Goal: Task Accomplishment & Management: Use online tool/utility

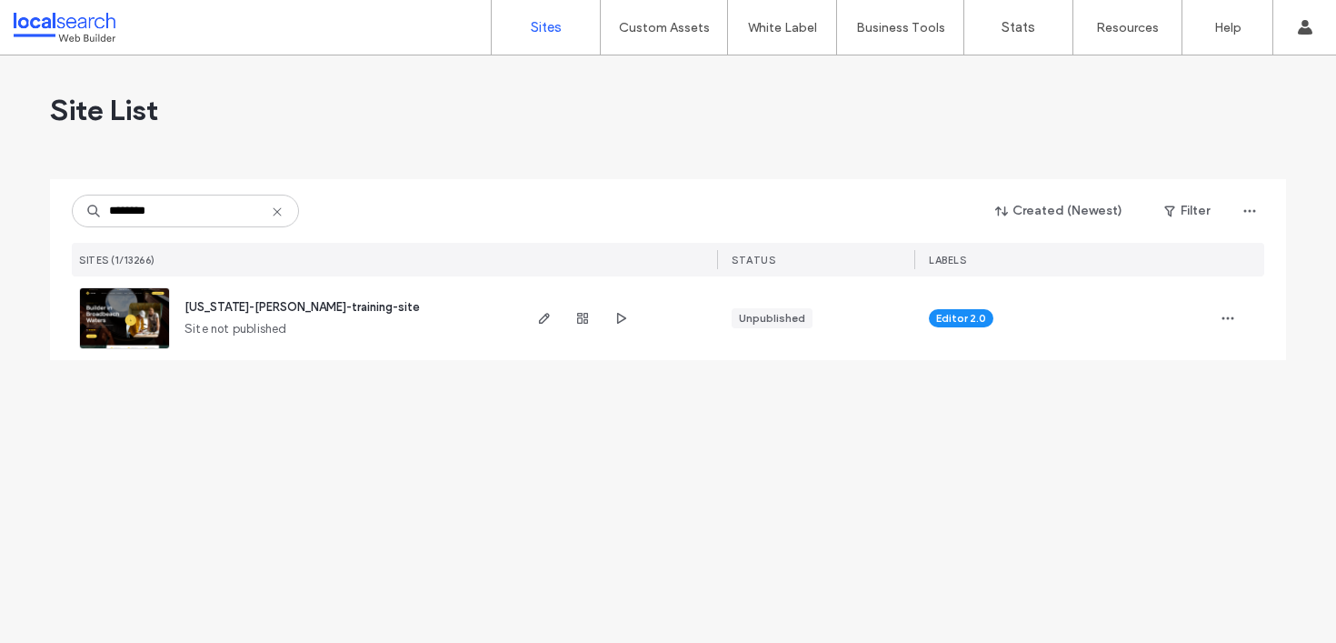
click at [254, 304] on span "[US_STATE]-[PERSON_NAME]-training-site" at bounding box center [301, 307] width 235 height 14
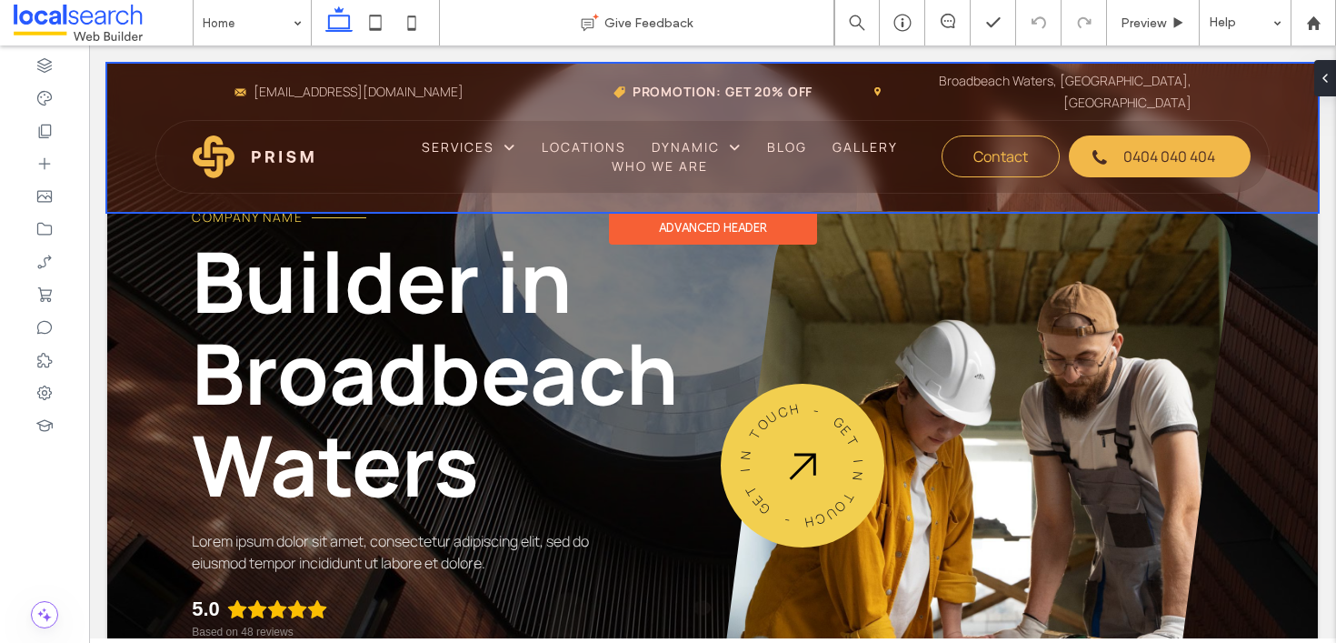
scroll to position [67, 0]
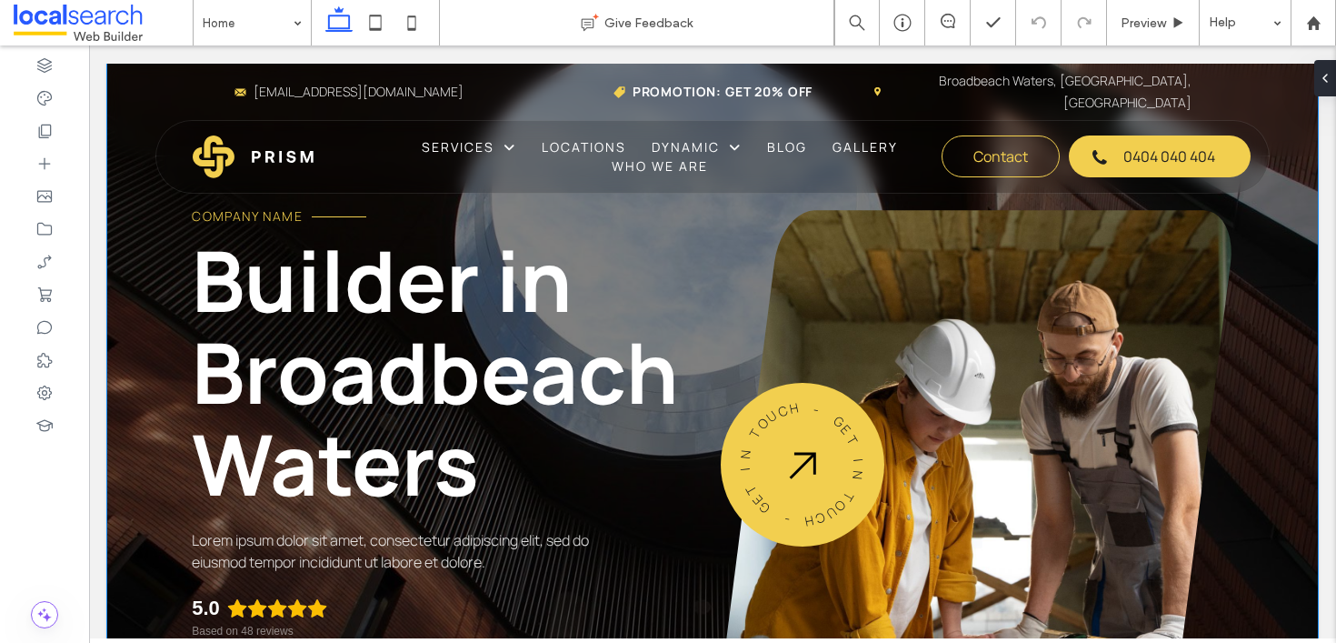
click at [155, 240] on div "Company Name Builder in Broadbeach Waters Lorem ipsum dolor sit amet, consectet…" at bounding box center [712, 414] width 1211 height 837
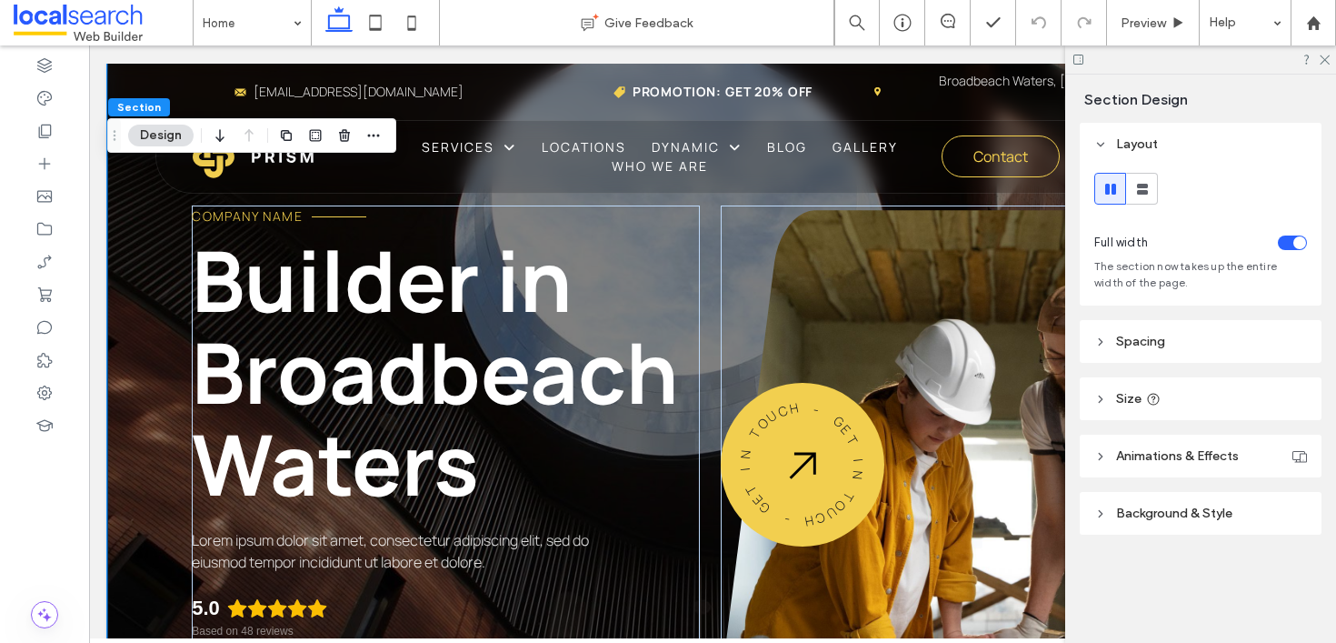
click at [1126, 503] on header "Background & Style" at bounding box center [1201, 513] width 242 height 43
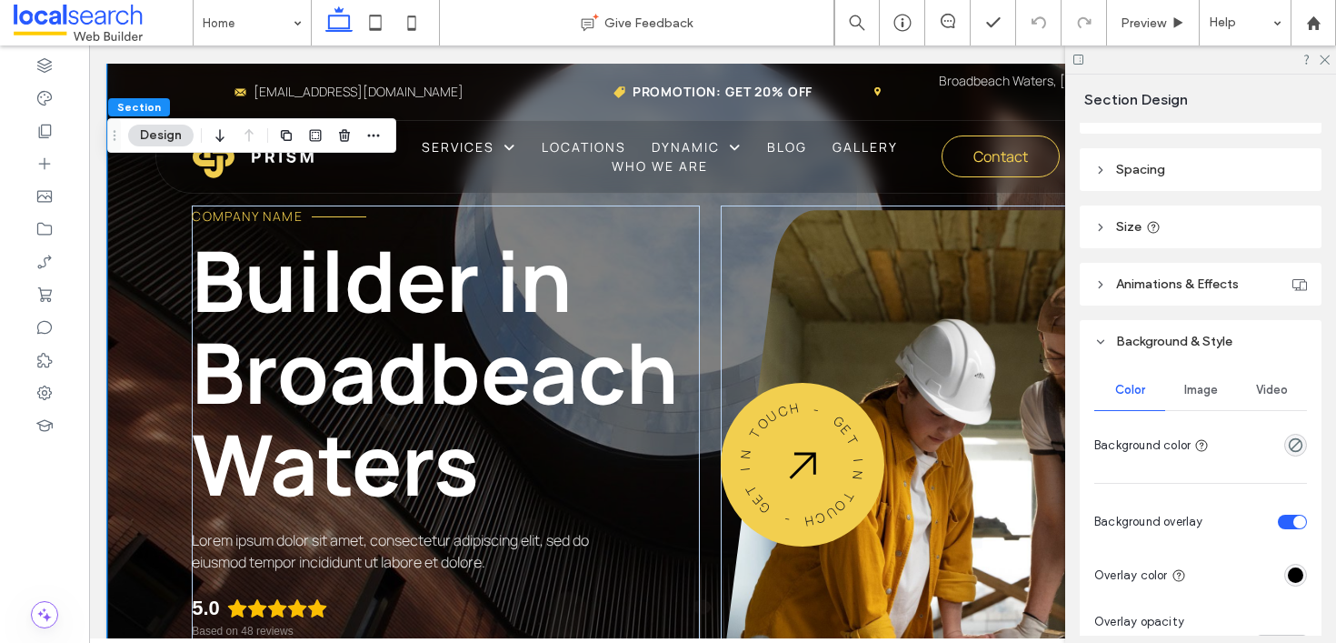
scroll to position [183, 0]
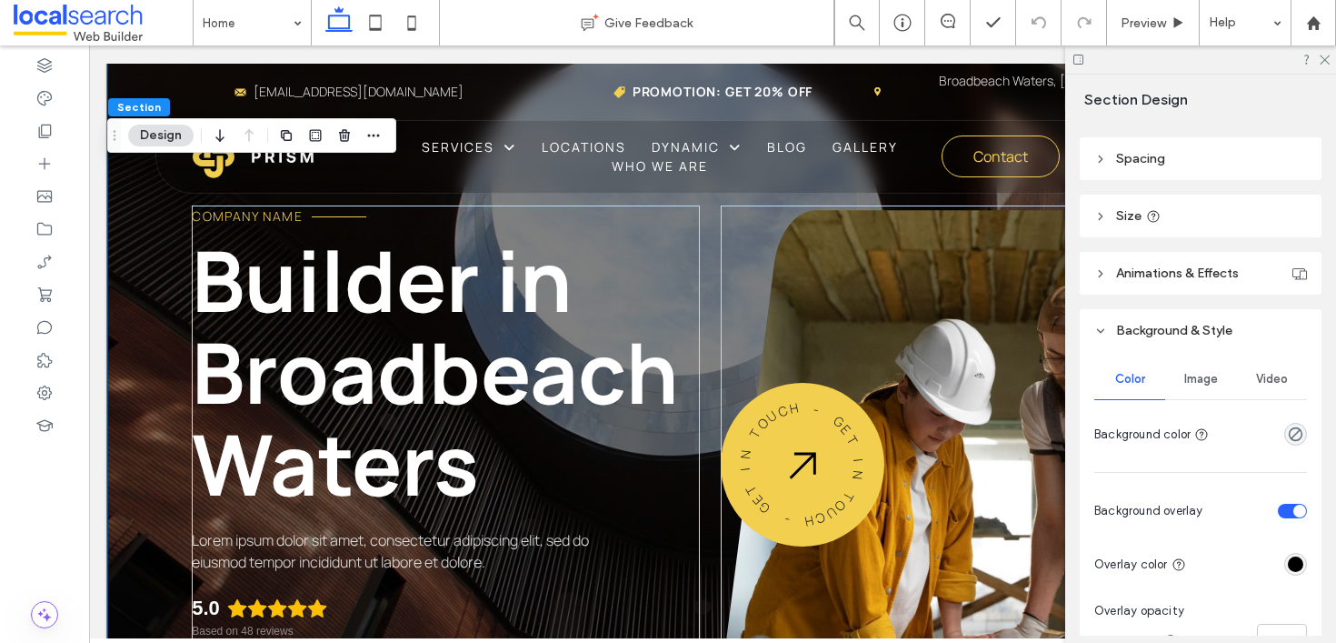
click at [1197, 375] on span "Image" at bounding box center [1201, 379] width 34 height 15
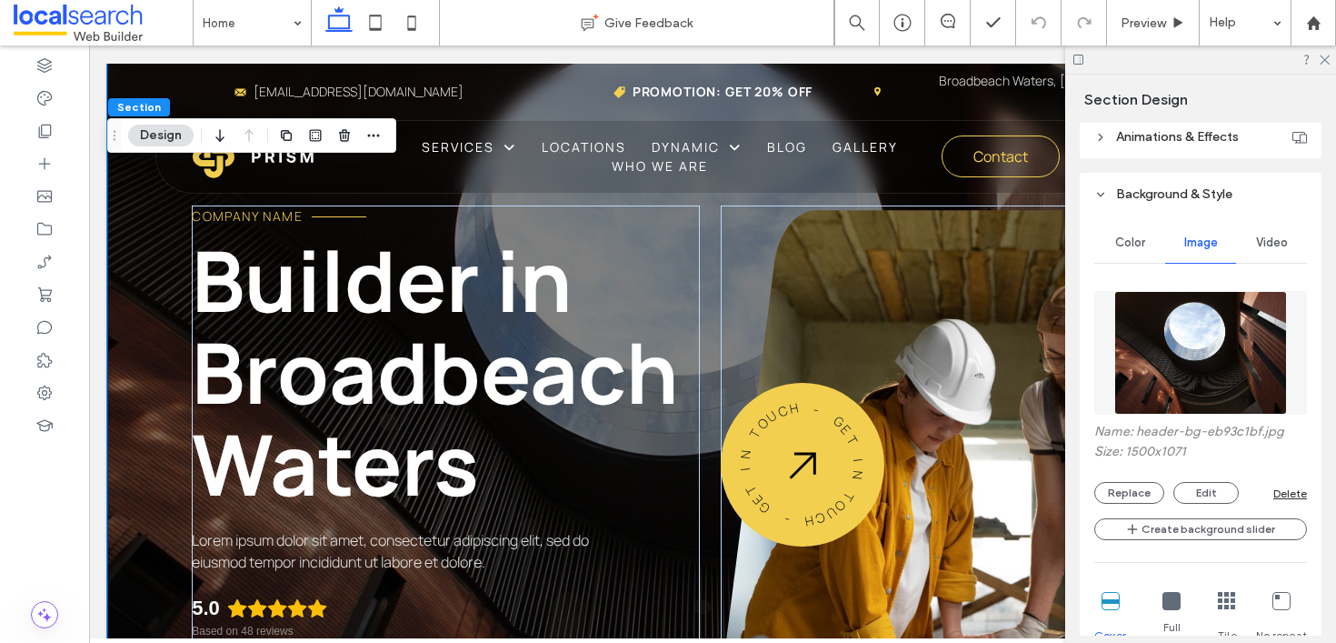
scroll to position [324, 0]
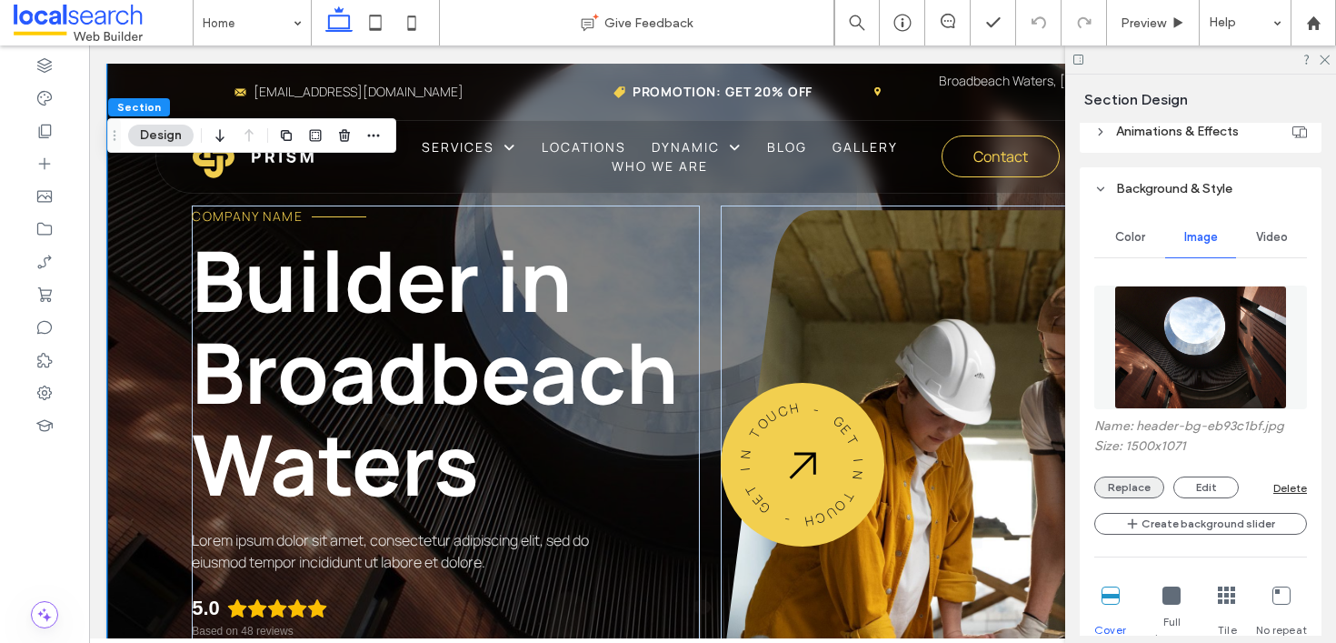
click at [1116, 492] on button "Replace" at bounding box center [1129, 487] width 70 height 22
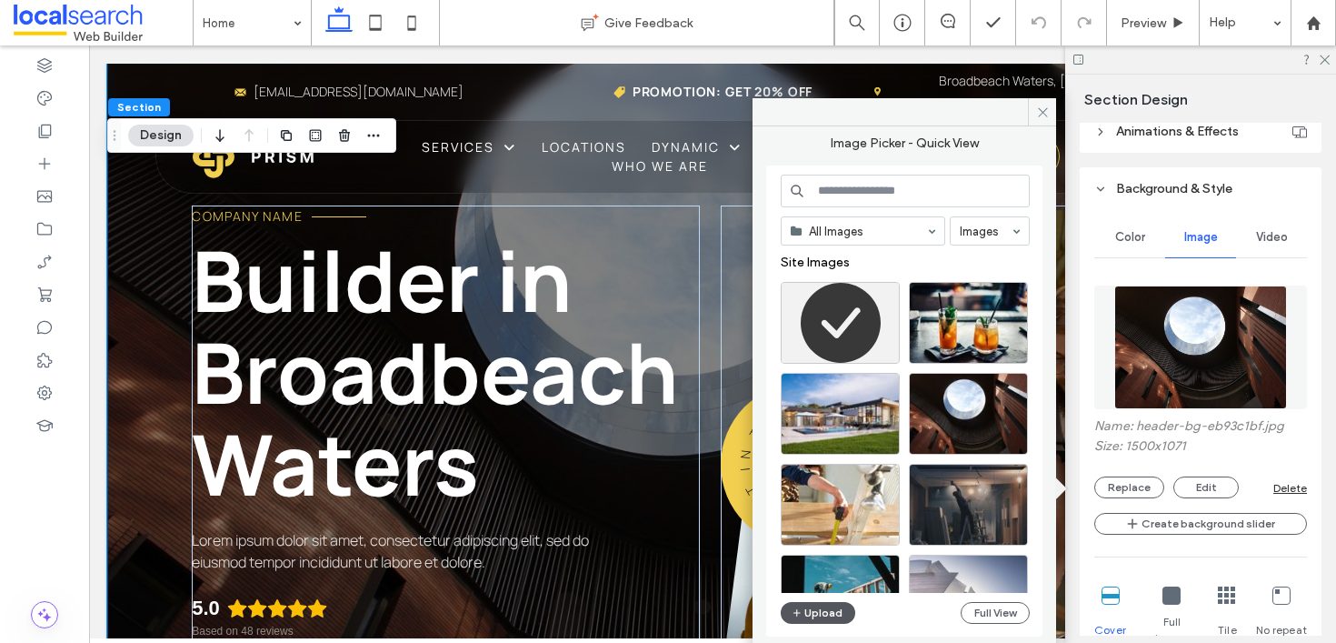
click at [827, 610] on button "Upload" at bounding box center [818, 613] width 75 height 22
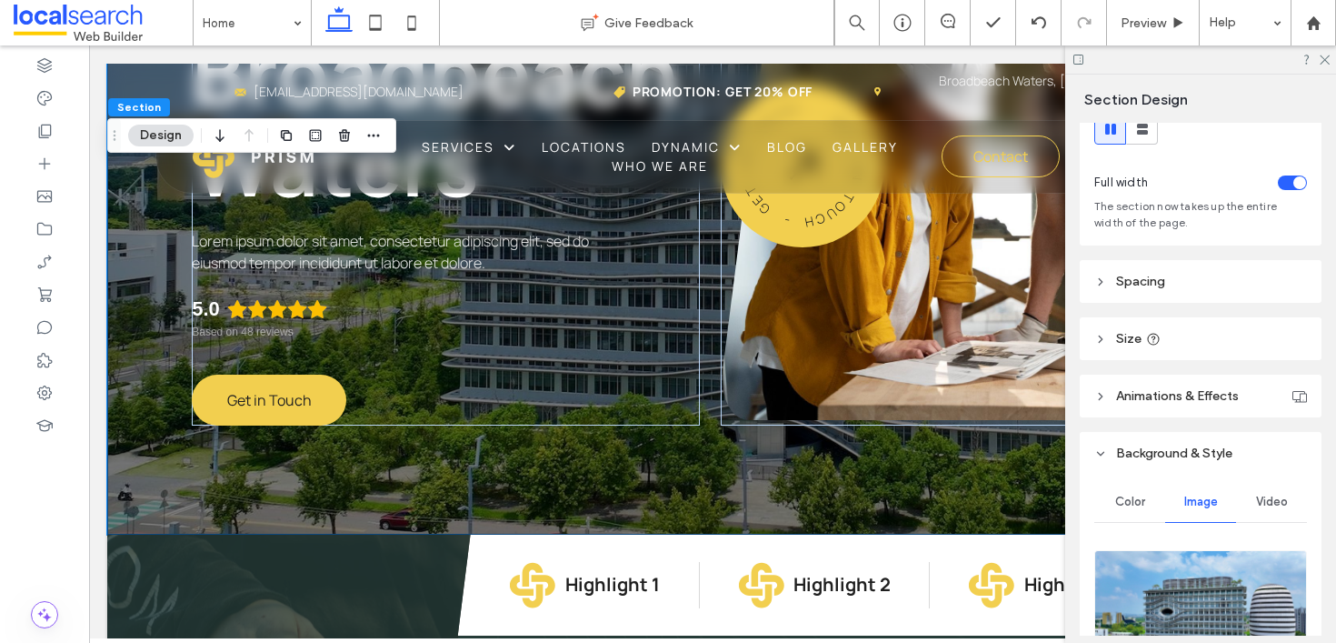
scroll to position [0, 0]
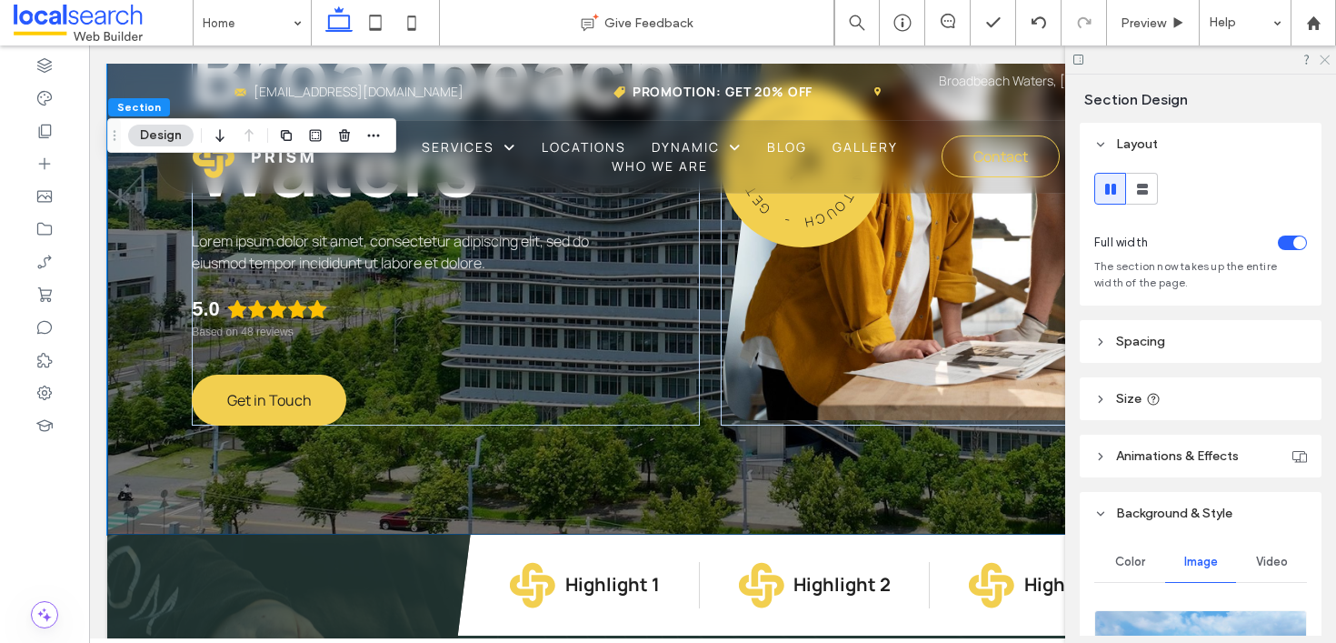
click at [1321, 60] on icon at bounding box center [1324, 59] width 12 height 12
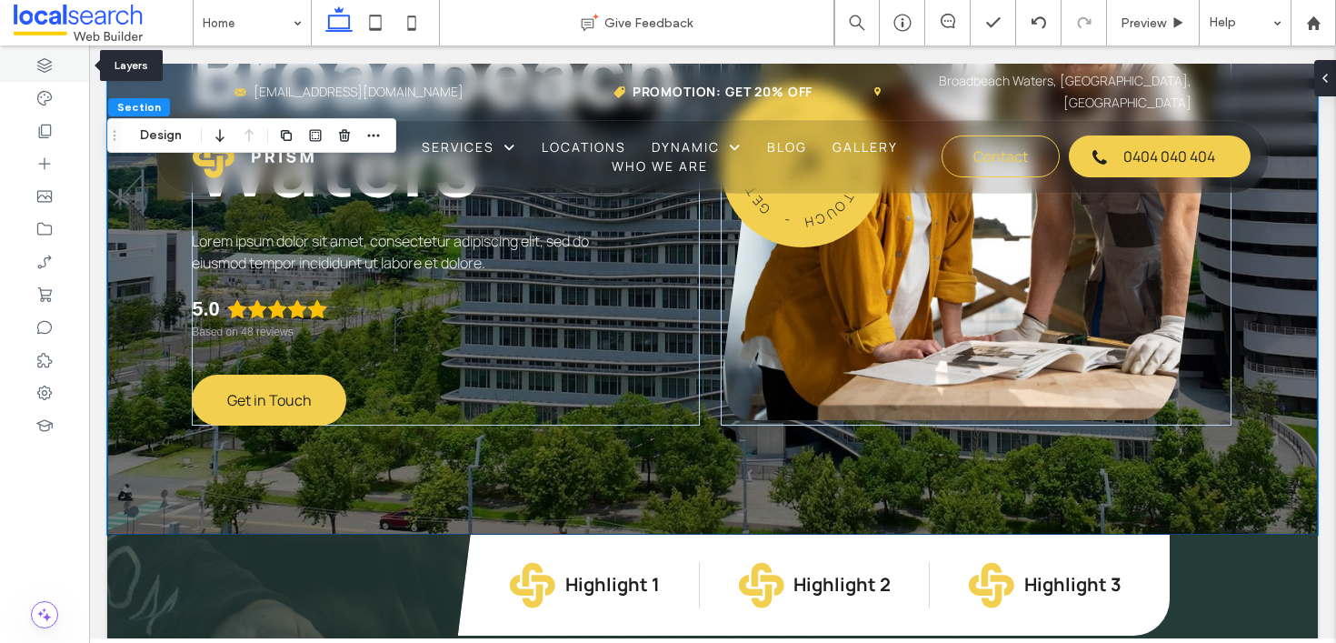
click at [45, 67] on icon at bounding box center [44, 65] width 18 height 18
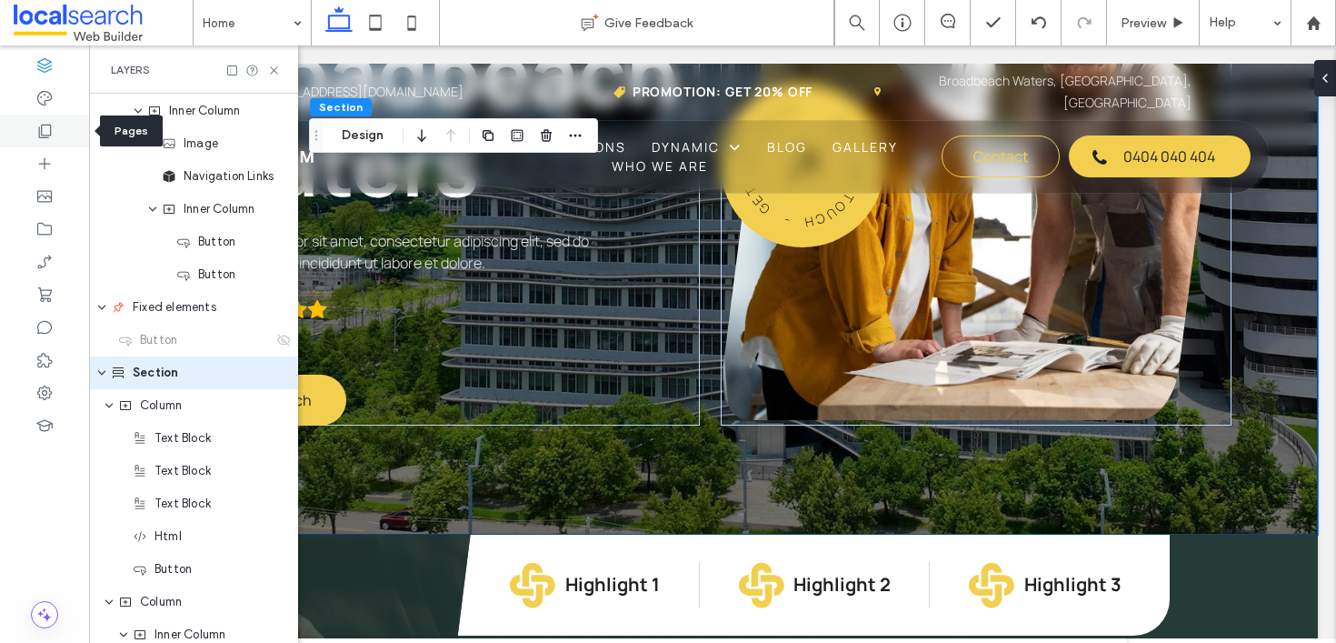
scroll to position [527, 0]
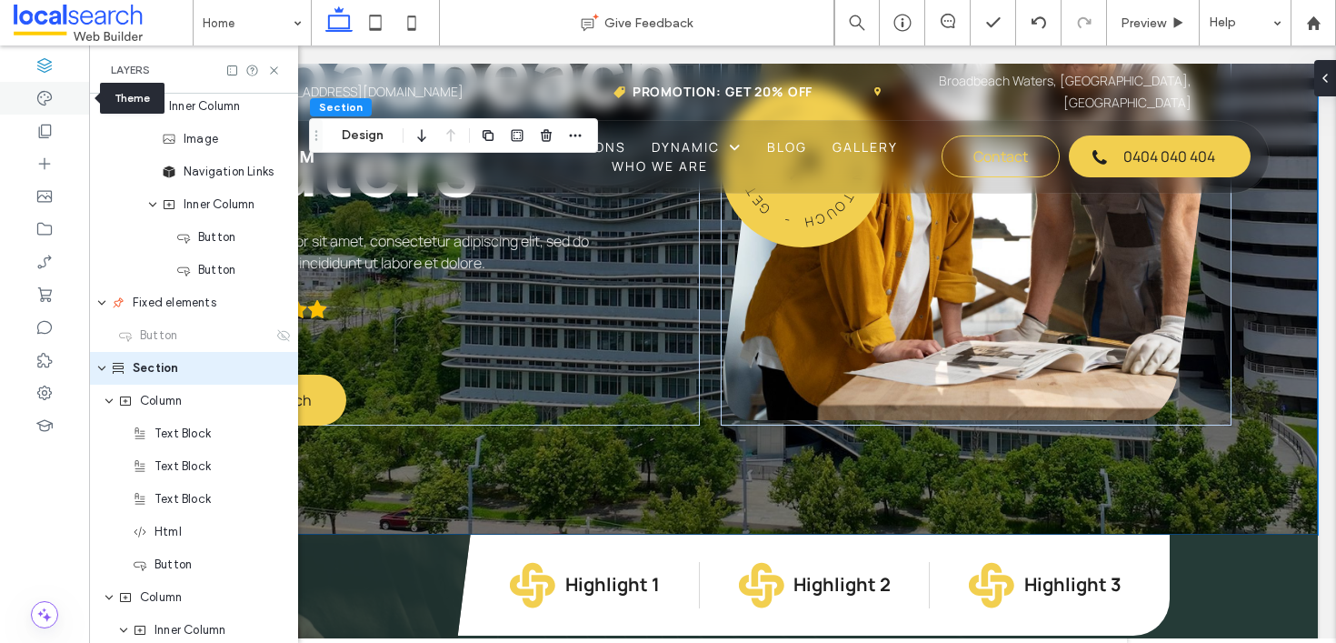
click at [44, 105] on icon at bounding box center [44, 98] width 18 height 18
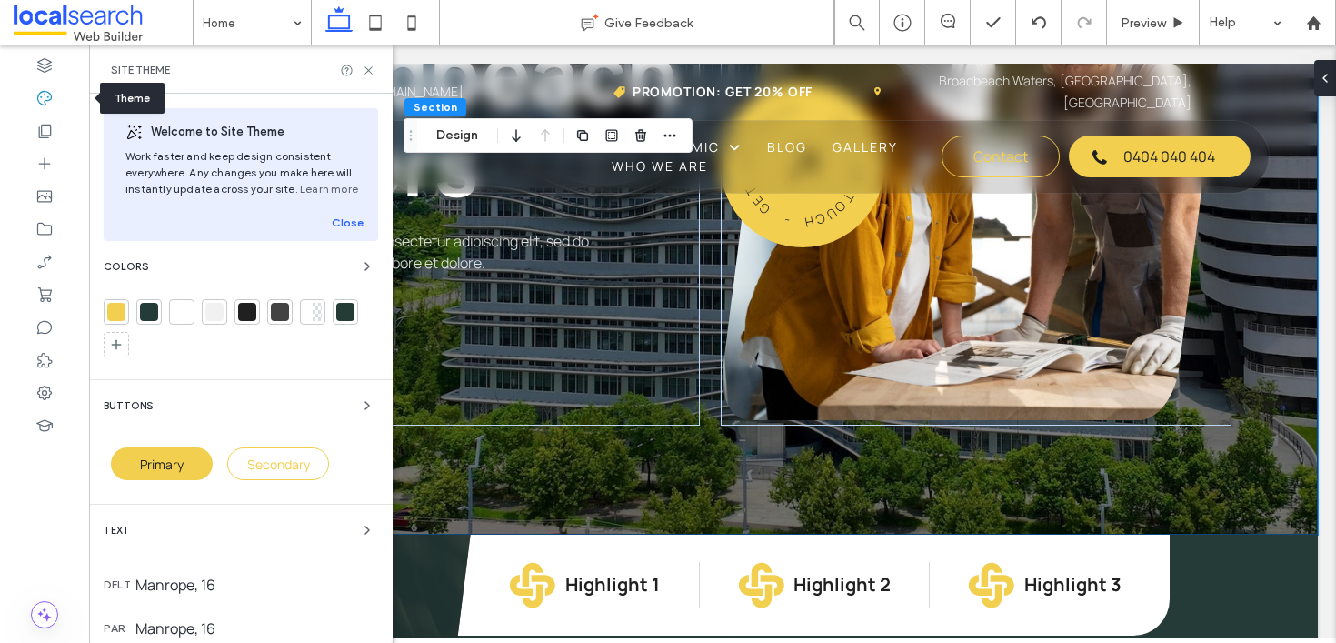
scroll to position [0, 0]
click at [112, 315] on div at bounding box center [116, 312] width 18 height 18
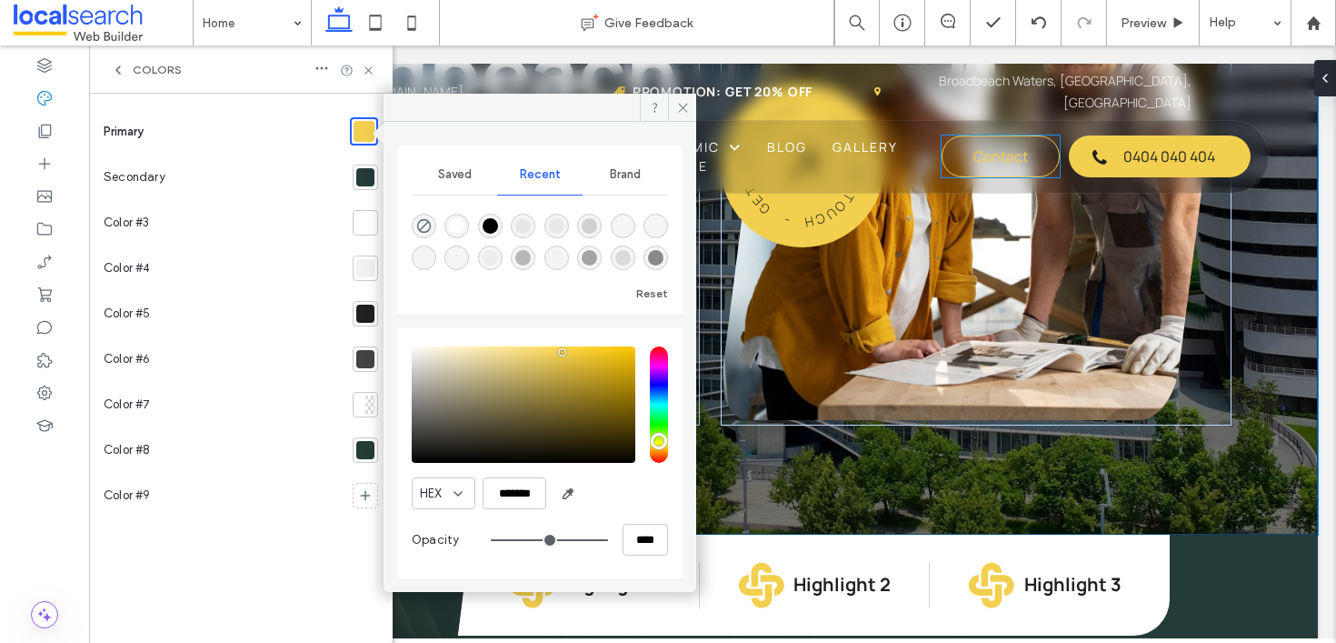
click at [483, 177] on div "Saved" at bounding box center [454, 174] width 85 height 40
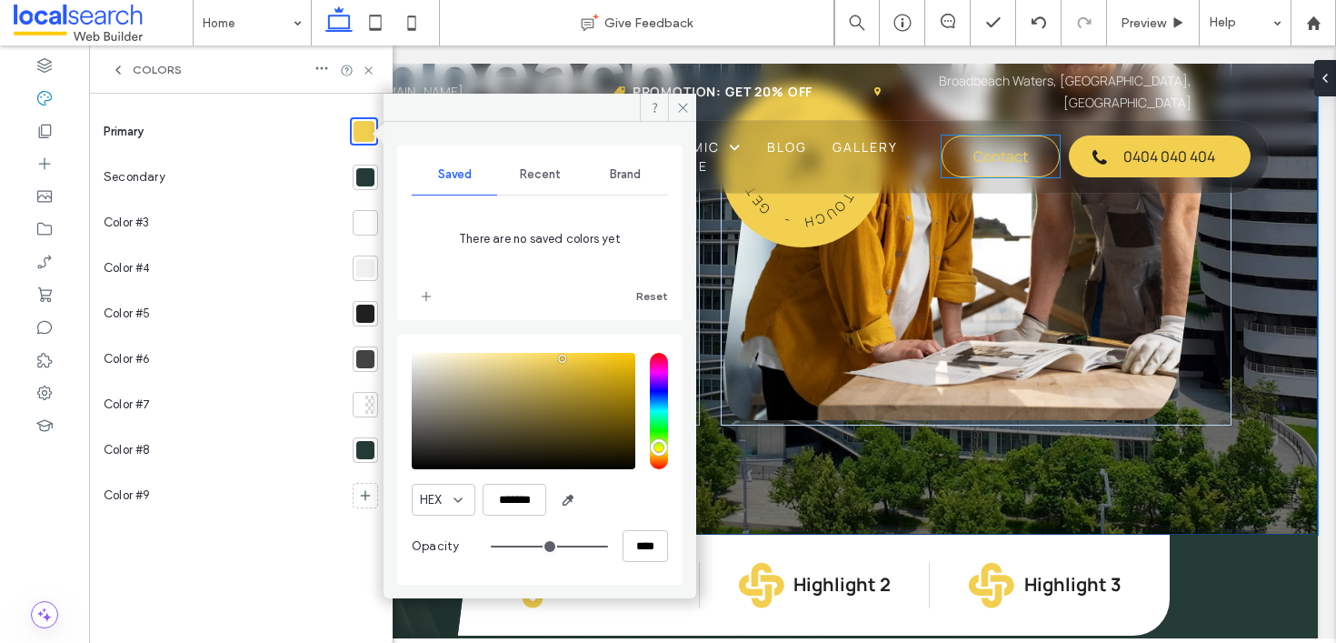
click at [546, 182] on div "Recent" at bounding box center [539, 174] width 85 height 40
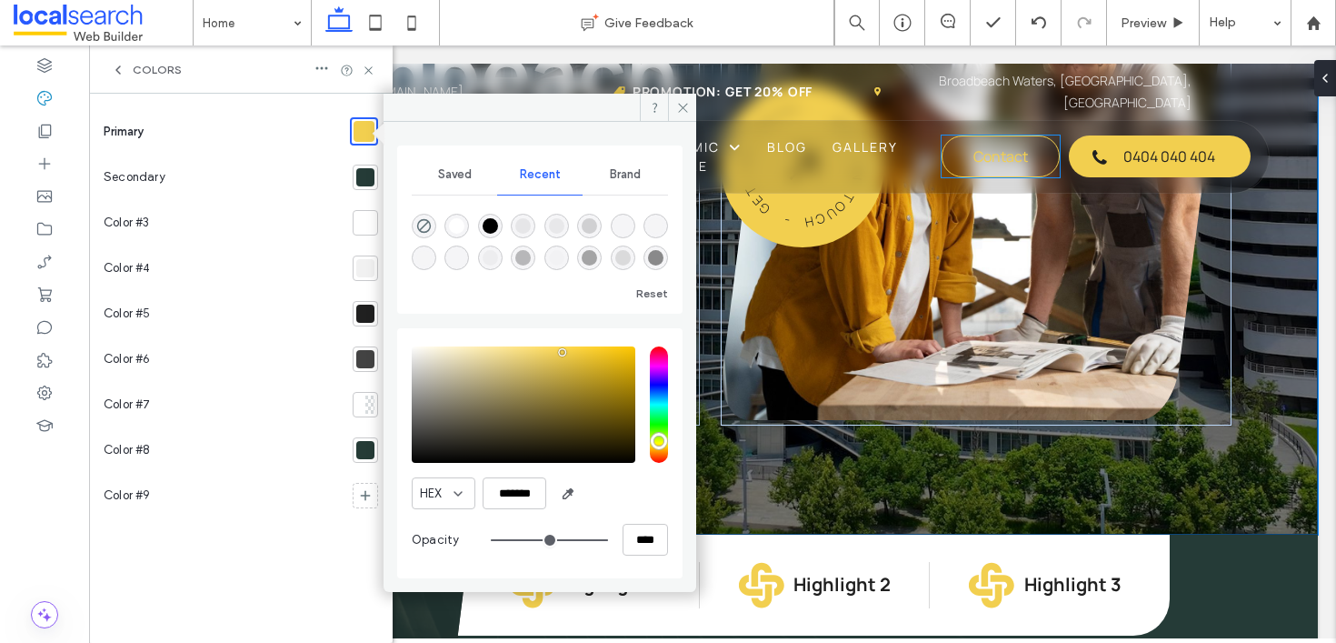
click at [536, 240] on div at bounding box center [540, 238] width 256 height 68
click at [548, 254] on div "rgba(0, 0, 0, 0.01)" at bounding box center [556, 257] width 25 height 25
type input "*******"
type input "*"
type input "**"
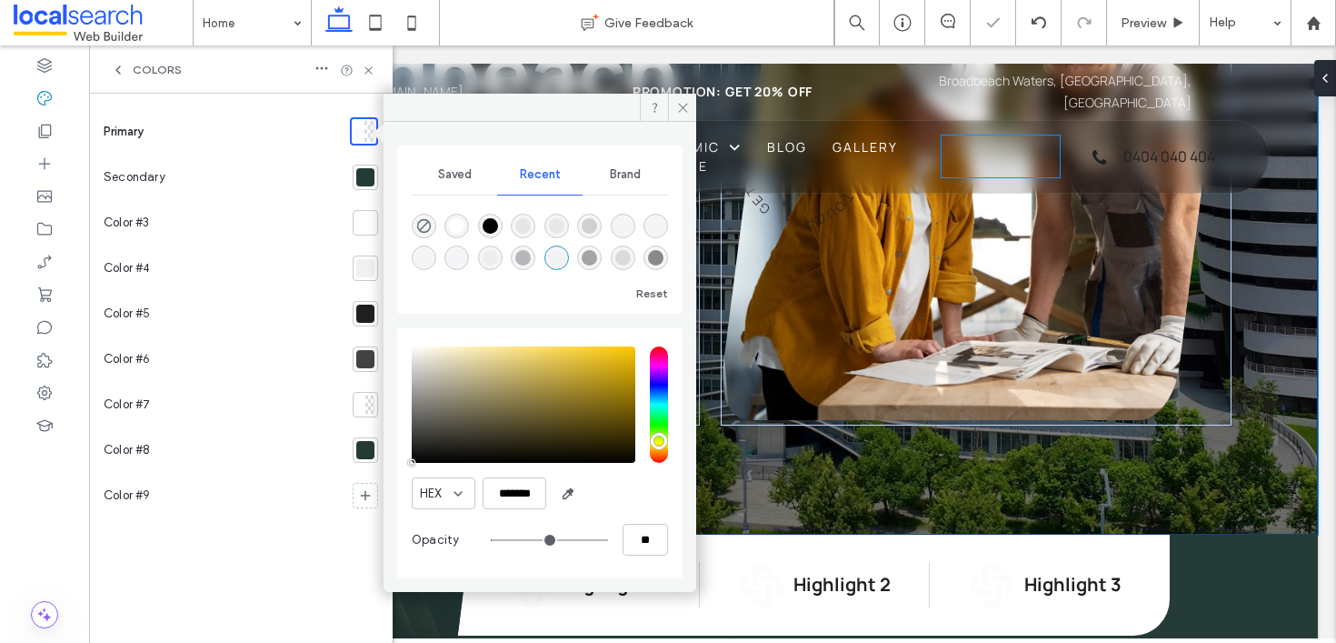
click at [549, 226] on div "rgba(0, 0, 0, 0.05)" at bounding box center [556, 225] width 15 height 15
type input "*"
type input "**"
type input "*******"
click at [595, 403] on div "saturation and value" at bounding box center [524, 404] width 224 height 116
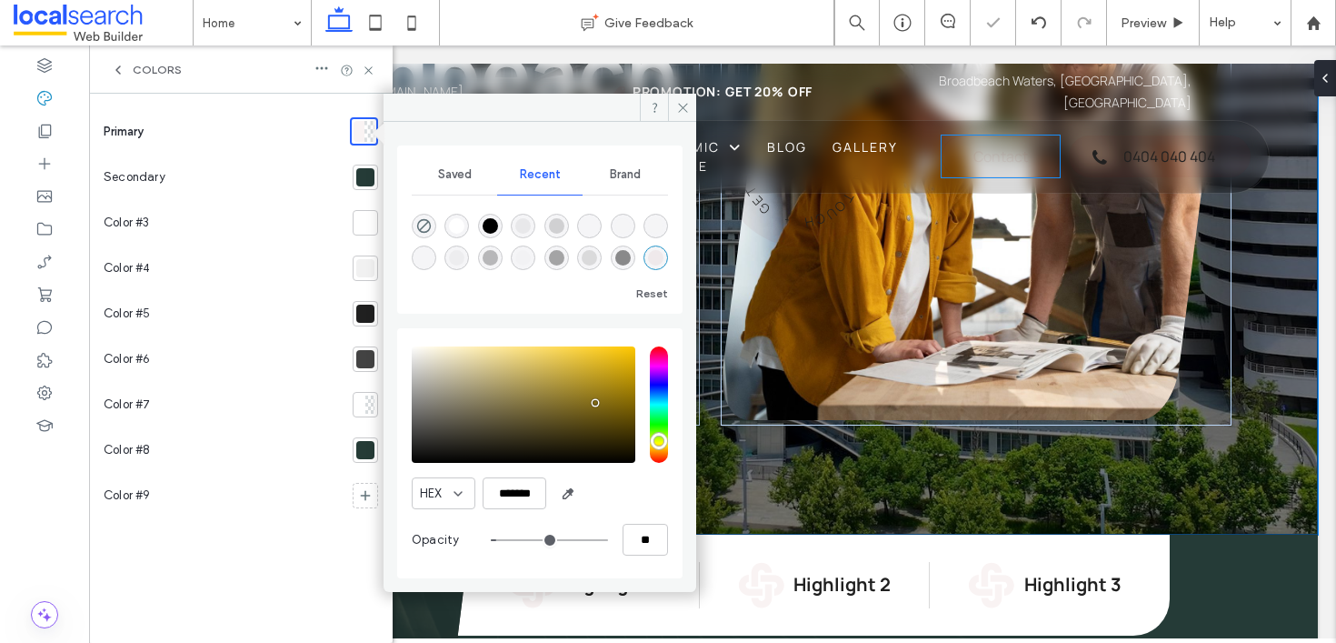
click at [670, 408] on div "HEX ******* Opacity **" at bounding box center [539, 453] width 285 height 250
type input "***"
type input "*******"
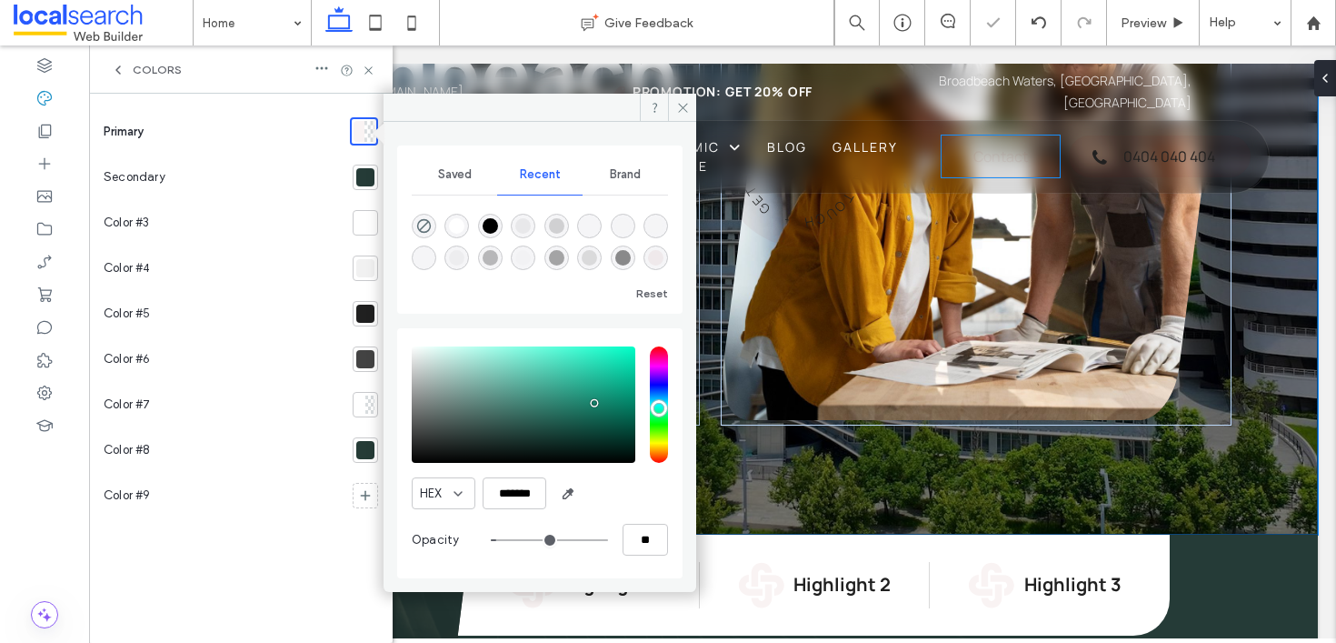
type input "***"
click at [661, 407] on input "hue" at bounding box center [659, 404] width 18 height 116
drag, startPoint x: 610, startPoint y: 377, endPoint x: 611, endPoint y: 360, distance: 17.3
click at [611, 361] on div "saturation and value" at bounding box center [524, 404] width 224 height 116
click at [611, 360] on div "pointer" at bounding box center [610, 360] width 5 height 5
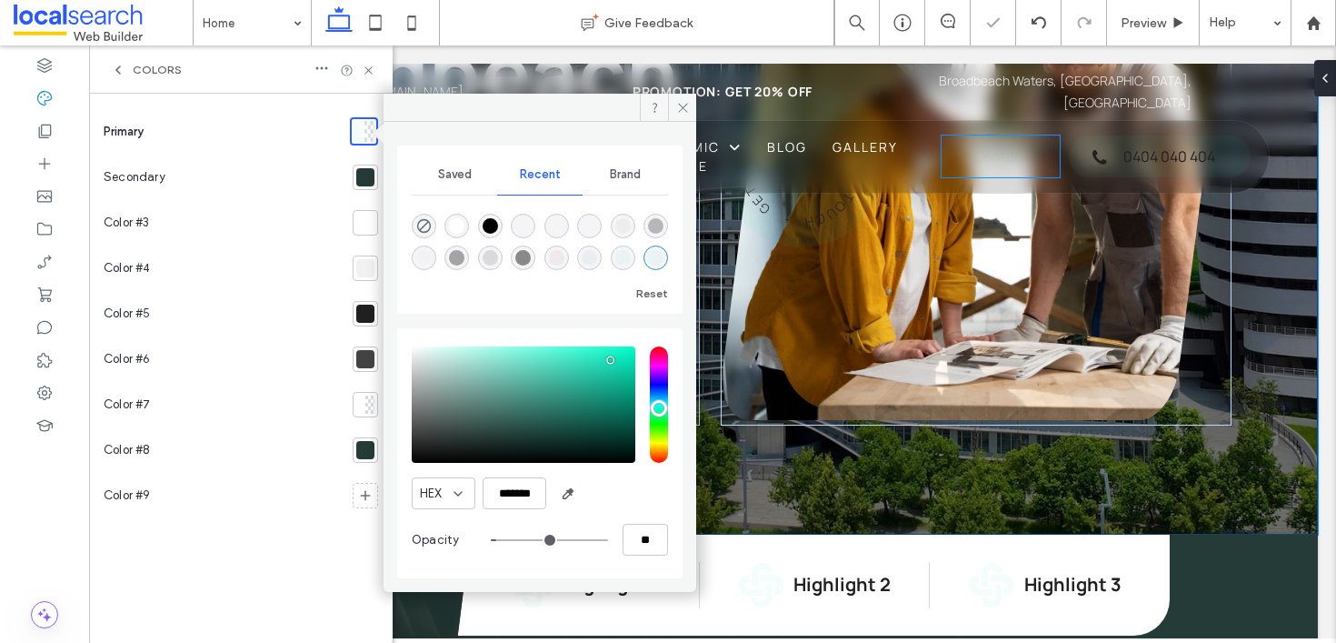
click at [463, 230] on div "rgba(255, 255, 255, 1)" at bounding box center [456, 225] width 15 height 15
type input "*******"
type input "***"
type input "****"
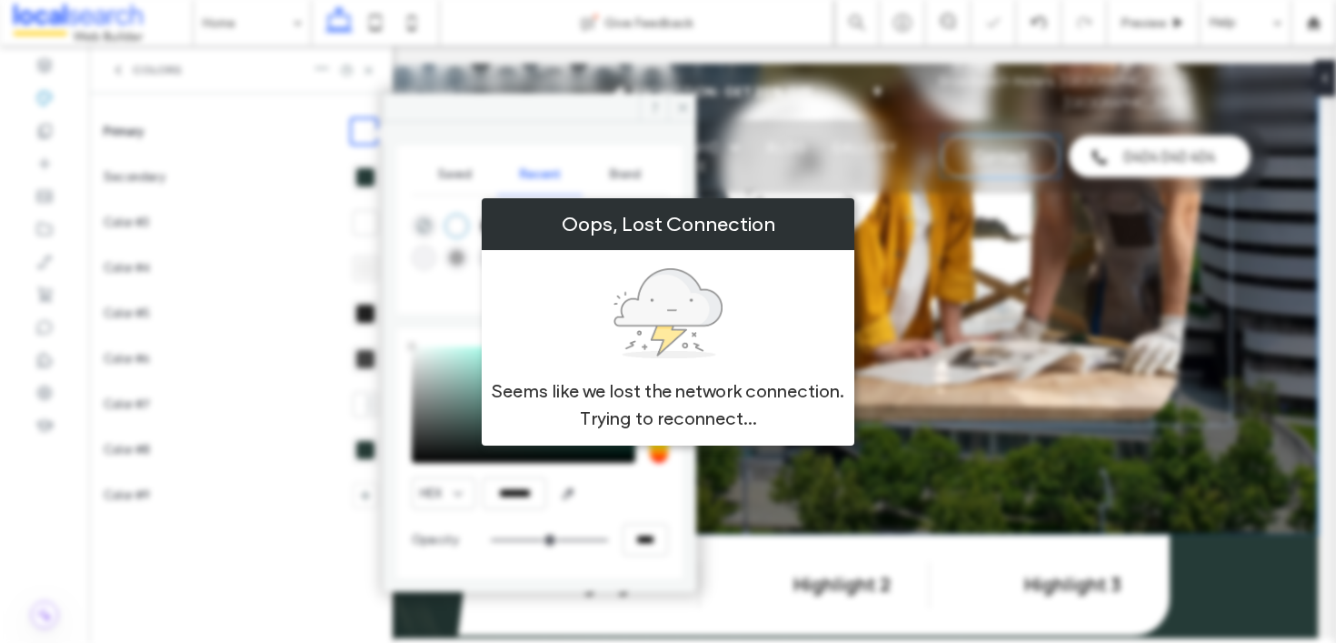
click at [489, 225] on div "Oops, Lost Connection" at bounding box center [668, 224] width 373 height 52
click at [613, 257] on div "Oops, Lost Connection Seems like we lost the network connection. Trying to reco…" at bounding box center [668, 321] width 373 height 247
click at [648, 194] on div "Oops, Lost Connection Seems like we lost the network connection. Trying to reco…" at bounding box center [668, 321] width 1336 height 643
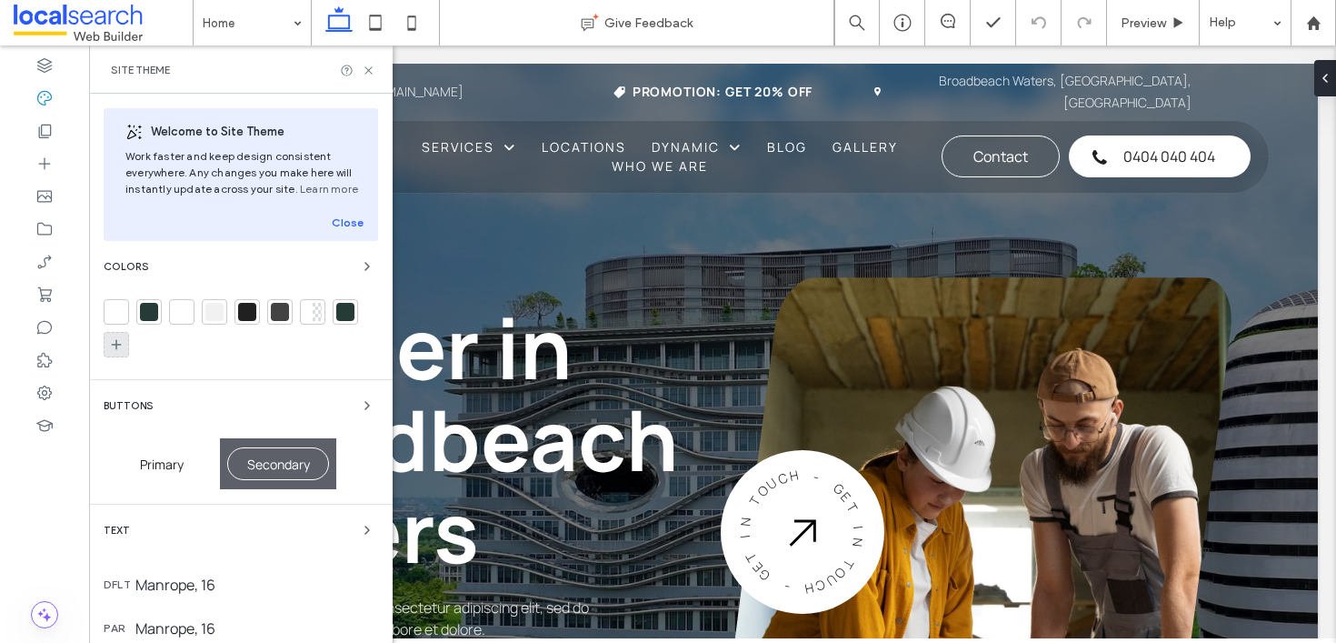
click at [122, 334] on div at bounding box center [116, 344] width 25 height 25
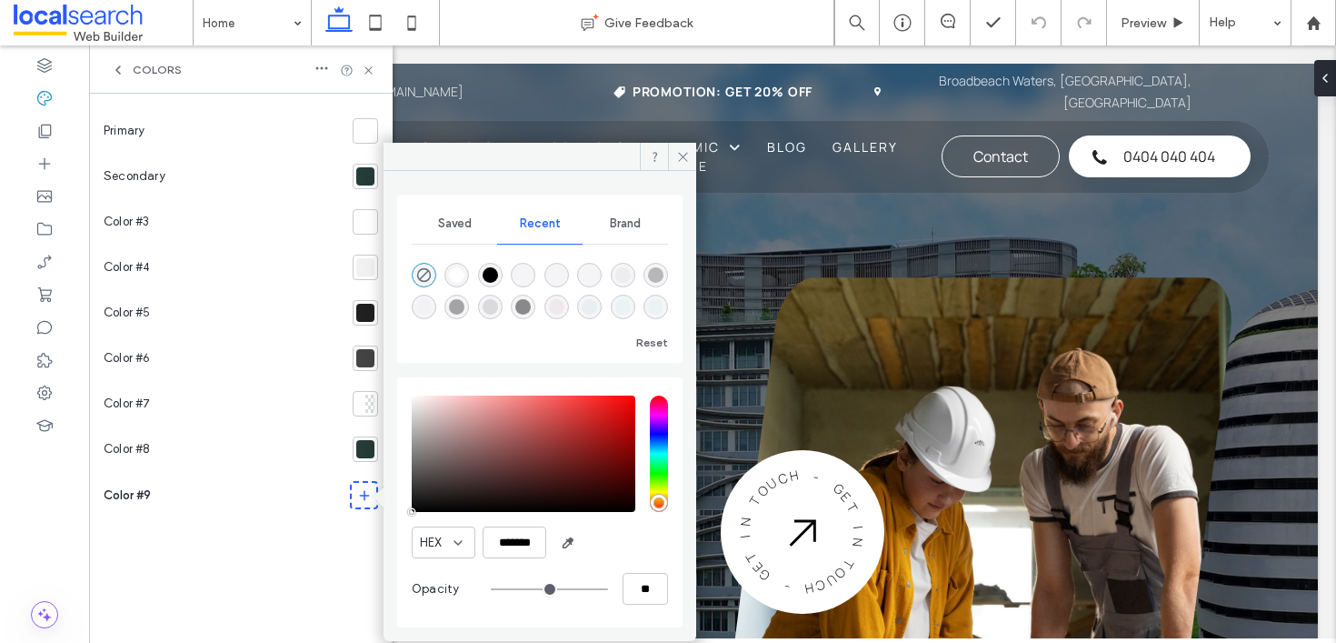
click at [365, 132] on div at bounding box center [365, 131] width 18 height 18
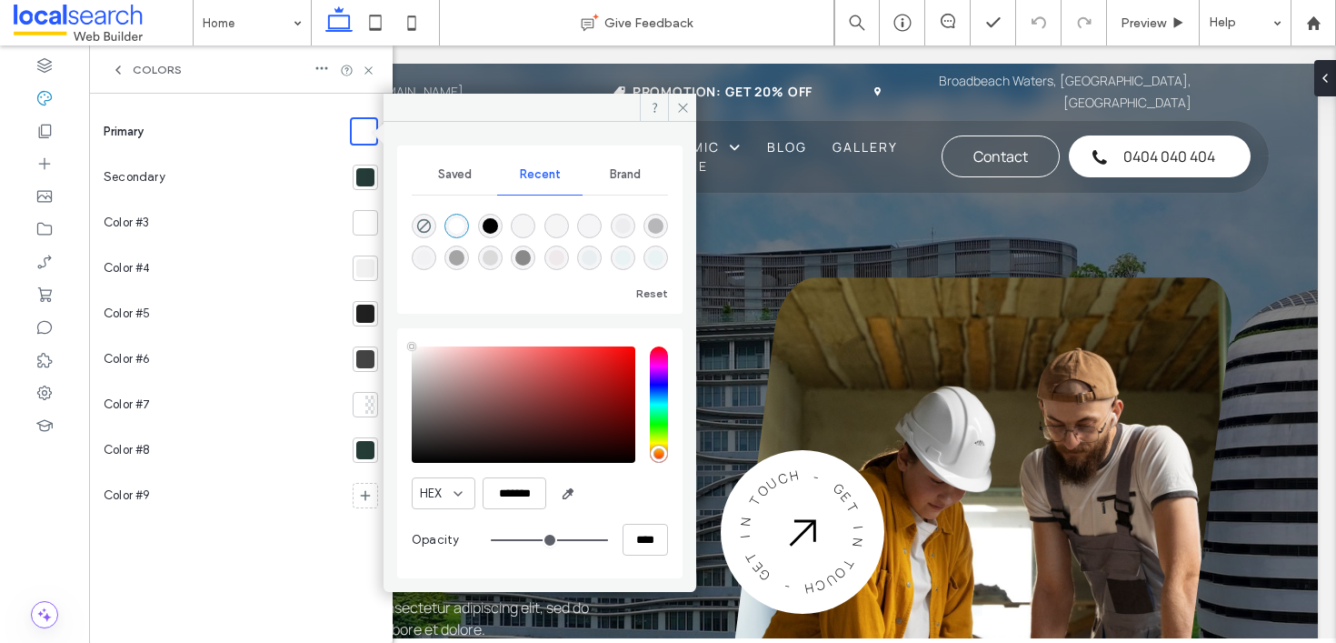
click at [365, 132] on div at bounding box center [364, 131] width 21 height 21
click at [588, 378] on div "saturation and value" at bounding box center [524, 404] width 224 height 116
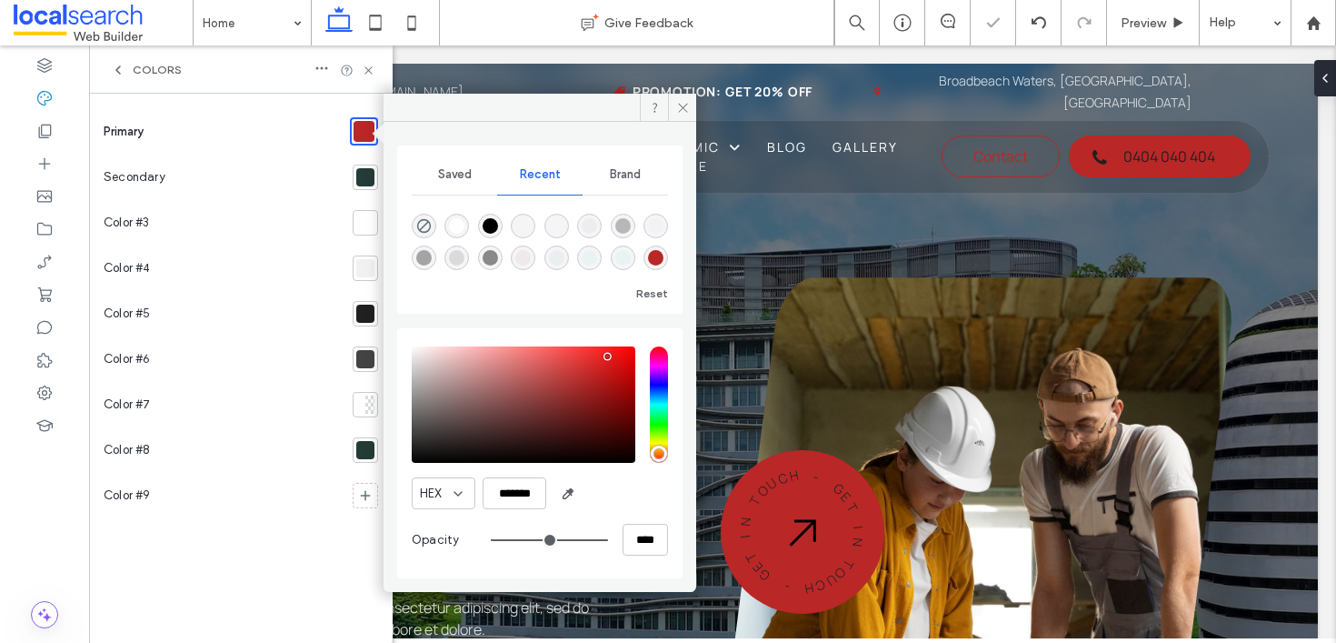
click at [607, 356] on div "saturation and value" at bounding box center [524, 404] width 224 height 116
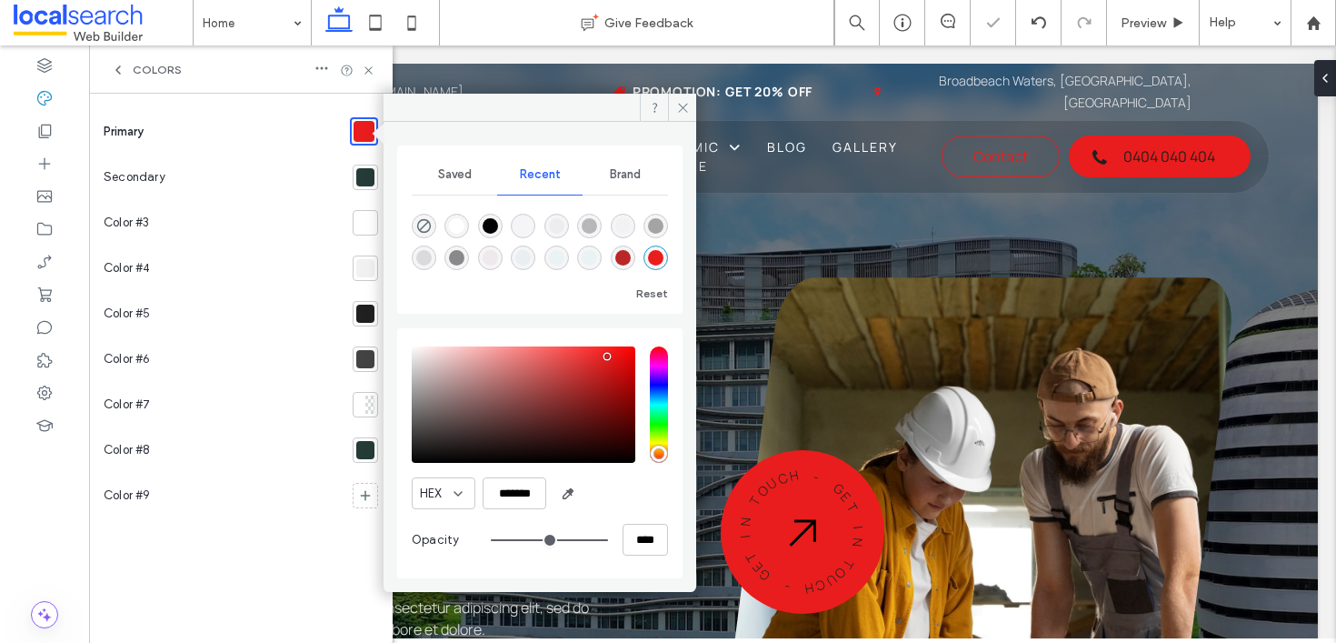
click at [614, 358] on div "saturation and value" at bounding box center [524, 404] width 224 height 116
click at [606, 356] on div "saturation and value" at bounding box center [524, 404] width 224 height 116
click at [556, 360] on div "saturation and value" at bounding box center [524, 404] width 224 height 116
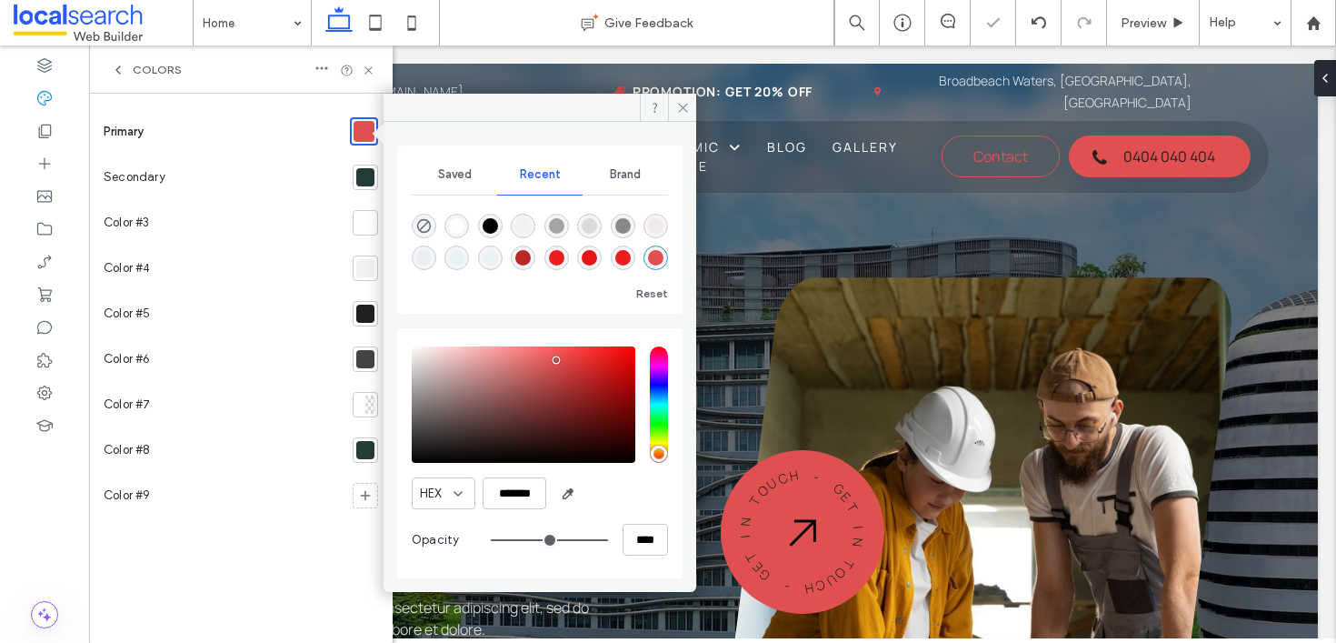
click at [538, 383] on div "saturation and value" at bounding box center [524, 404] width 224 height 116
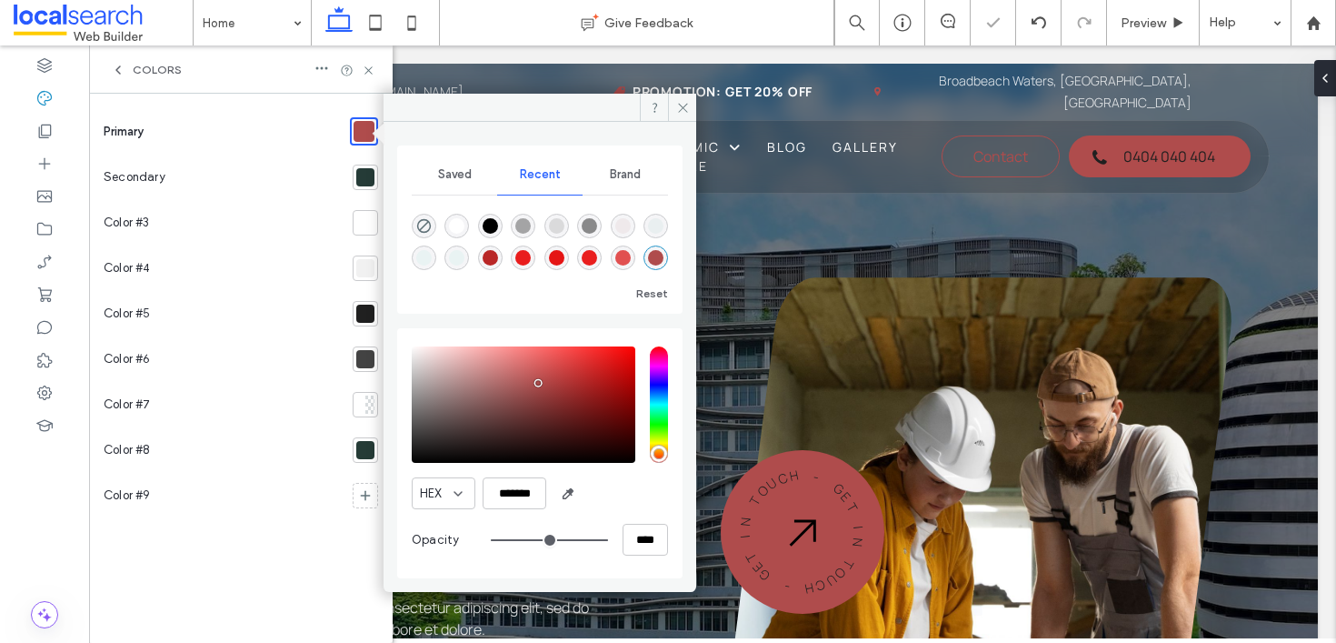
click at [536, 365] on div "saturation and value" at bounding box center [524, 404] width 224 height 116
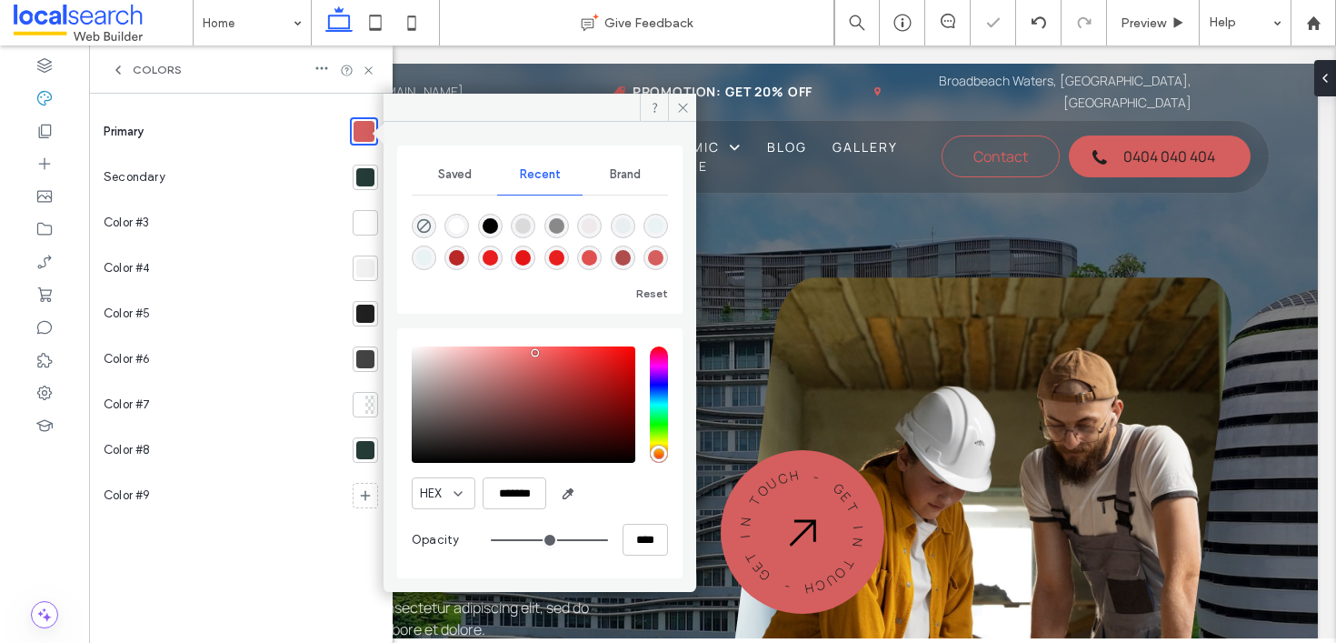
click at [535, 353] on div "saturation and value" at bounding box center [524, 404] width 224 height 116
type input "*******"
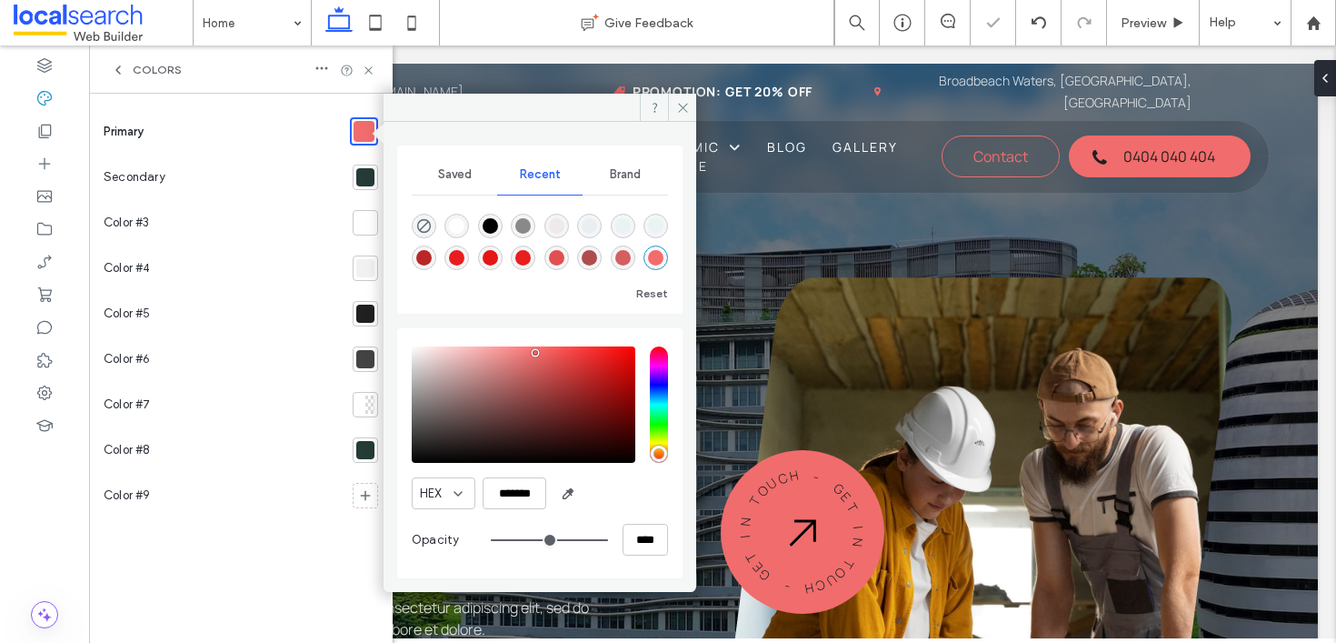
click at [518, 360] on div "saturation and value" at bounding box center [524, 404] width 224 height 116
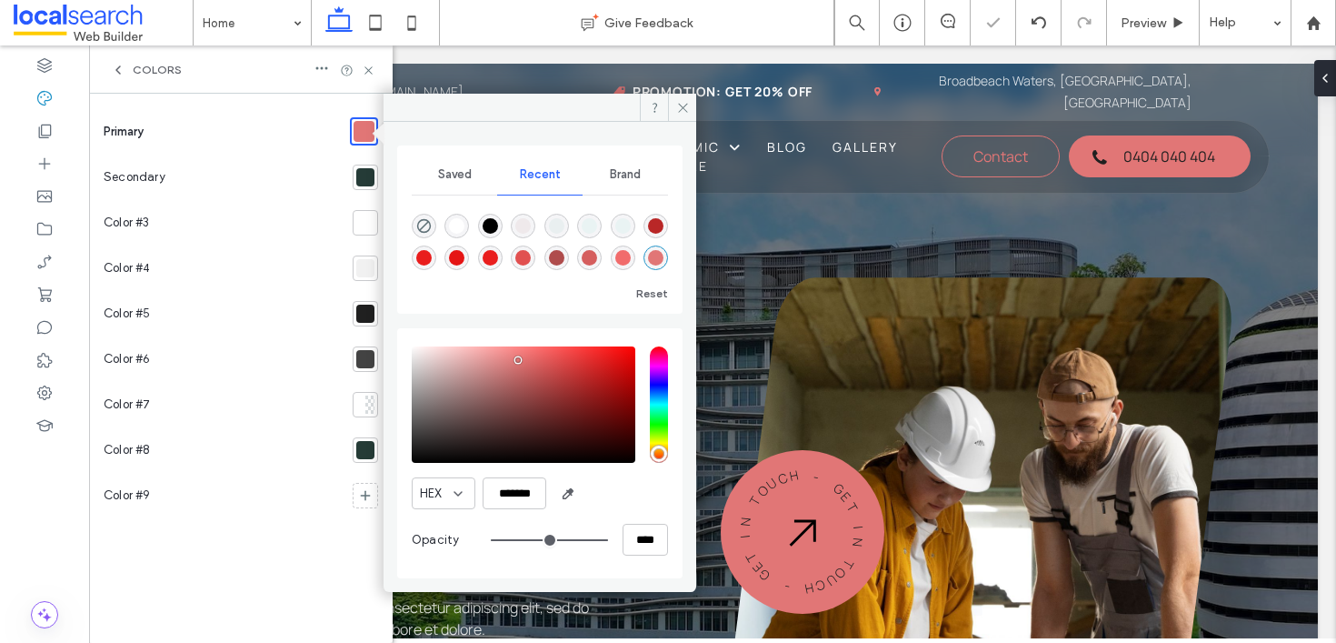
click at [363, 181] on div at bounding box center [365, 177] width 18 height 18
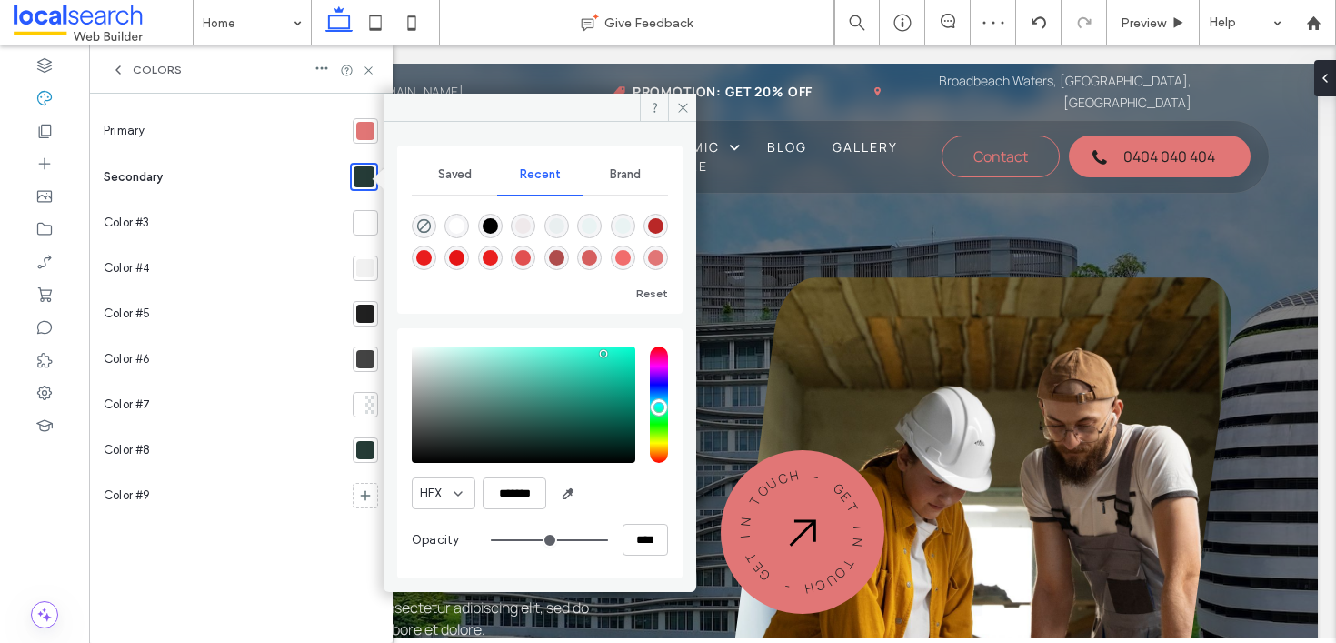
click at [603, 354] on div "saturation and value" at bounding box center [524, 404] width 224 height 116
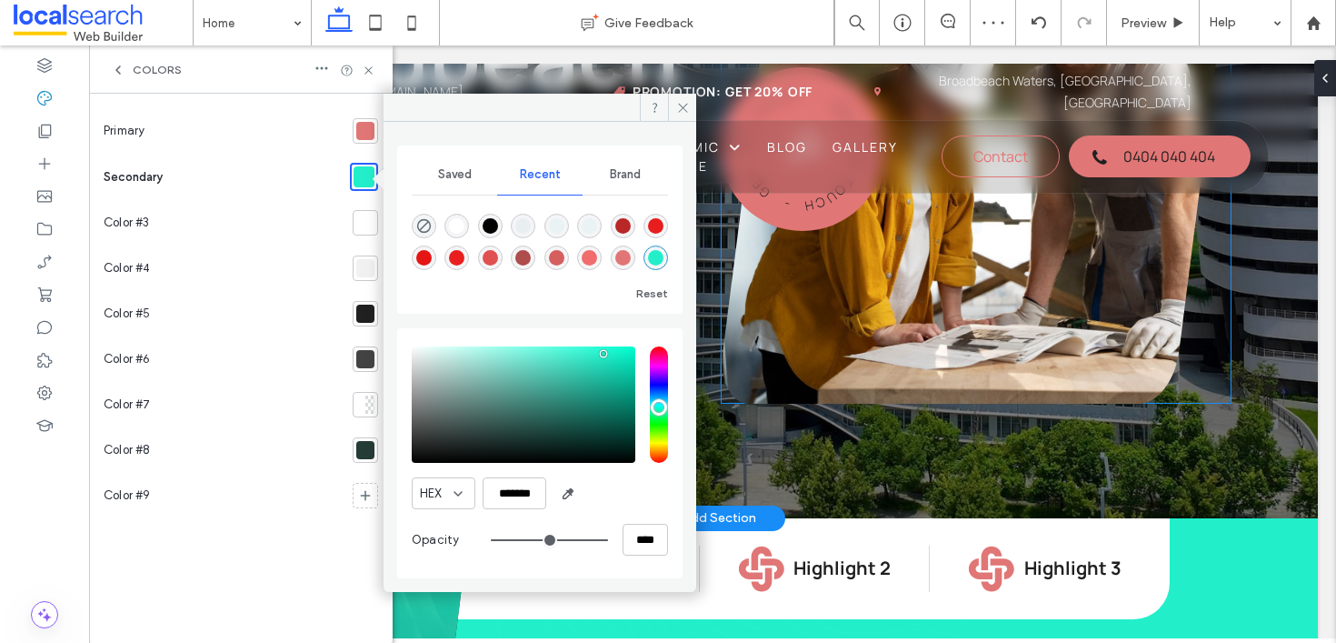
scroll to position [433, 0]
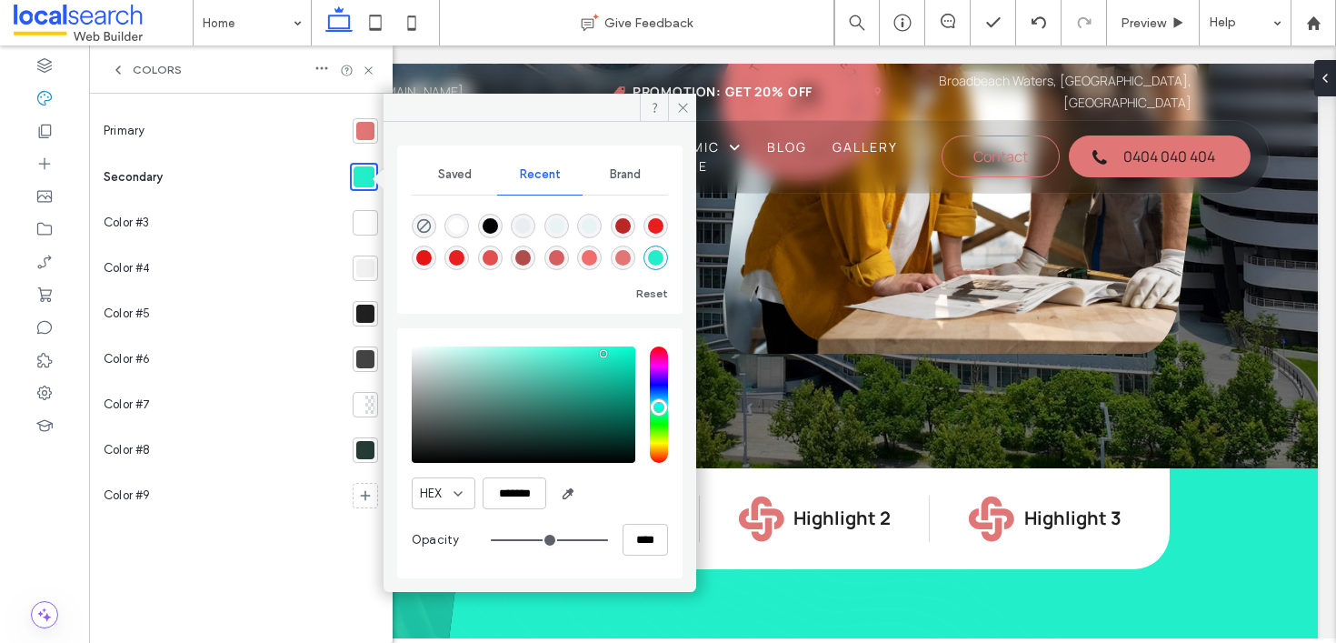
click at [628, 226] on div "rgba(185, 39, 39, 1)" at bounding box center [622, 225] width 15 height 15
type input "*******"
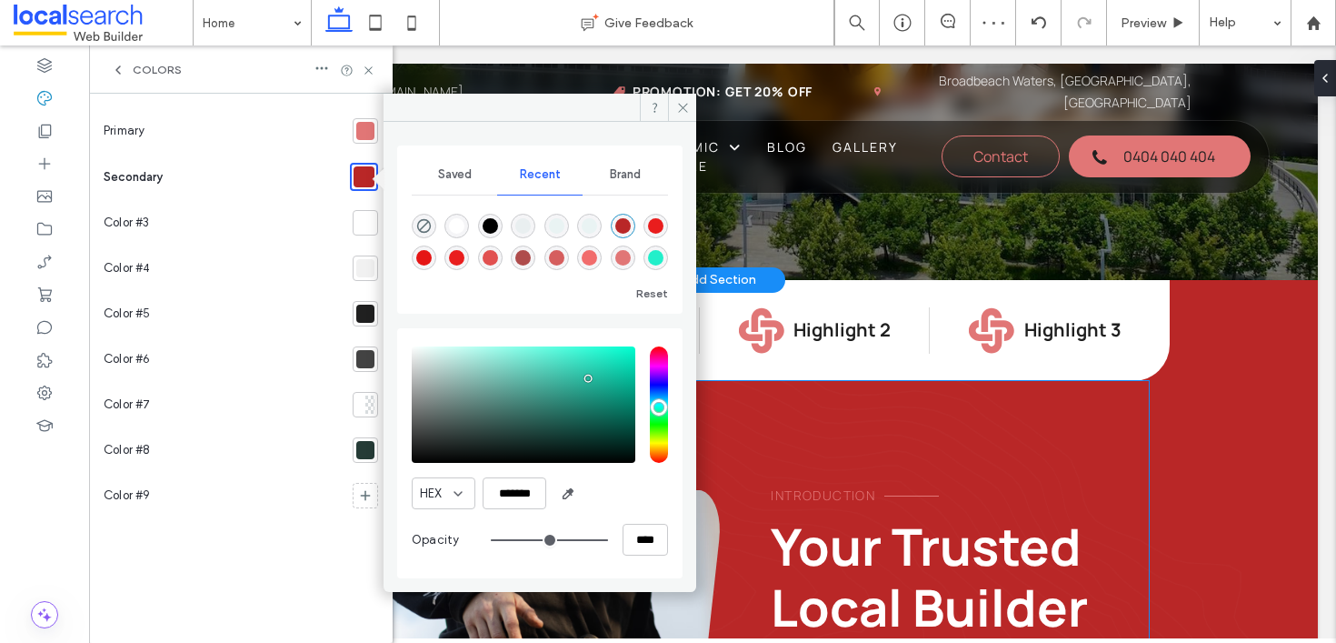
scroll to position [663, 0]
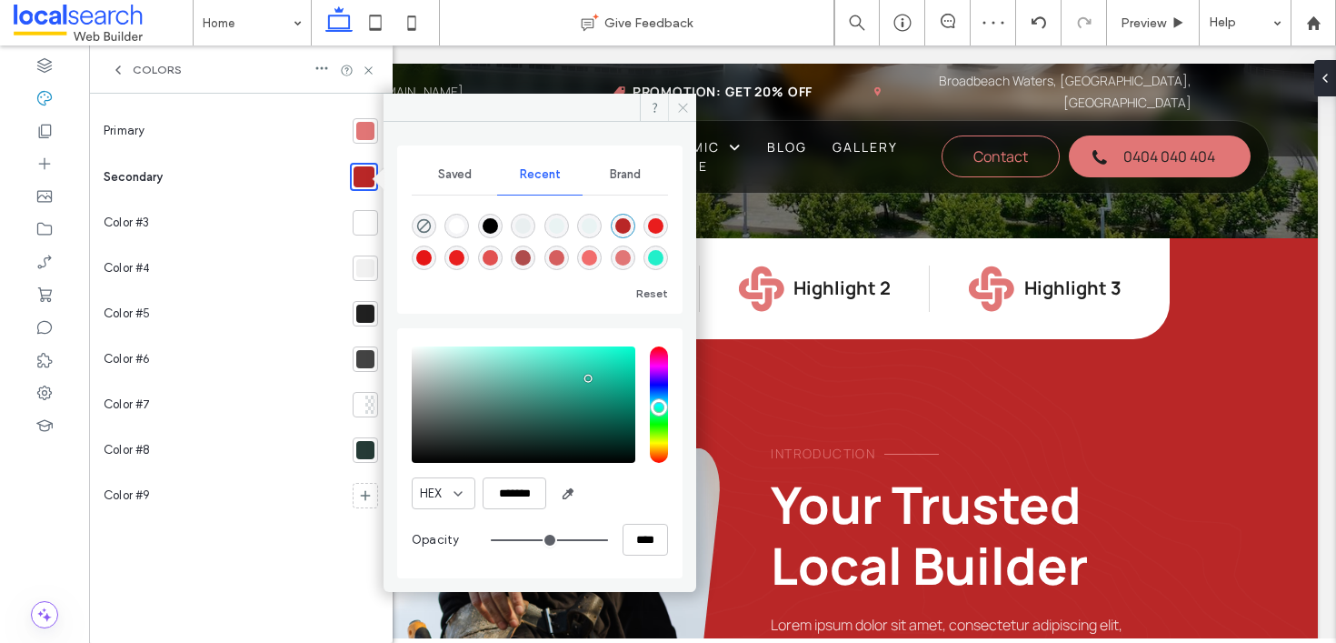
click at [684, 103] on icon at bounding box center [683, 108] width 14 height 14
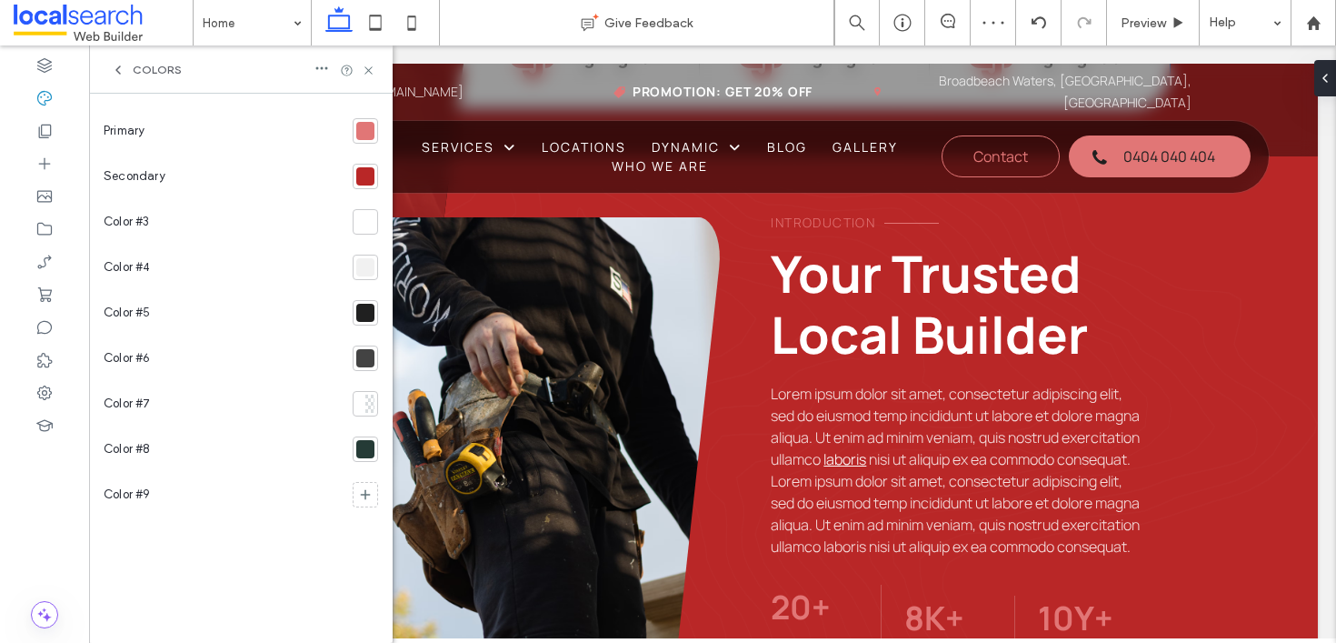
scroll to position [913, 0]
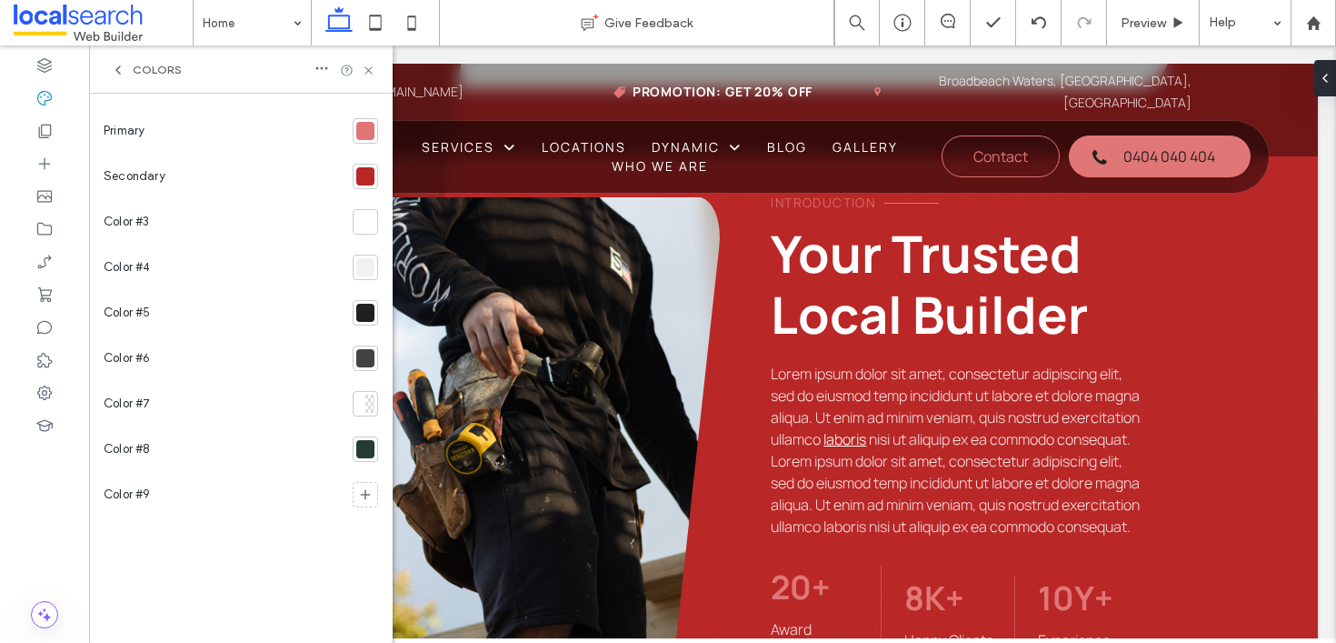
click at [362, 106] on div "Primary Secondary Color #3 Color #4 Color #5 Color #6 Color #7 Color #8 Color #9" at bounding box center [241, 368] width 304 height 549
click at [357, 124] on div at bounding box center [365, 131] width 18 height 18
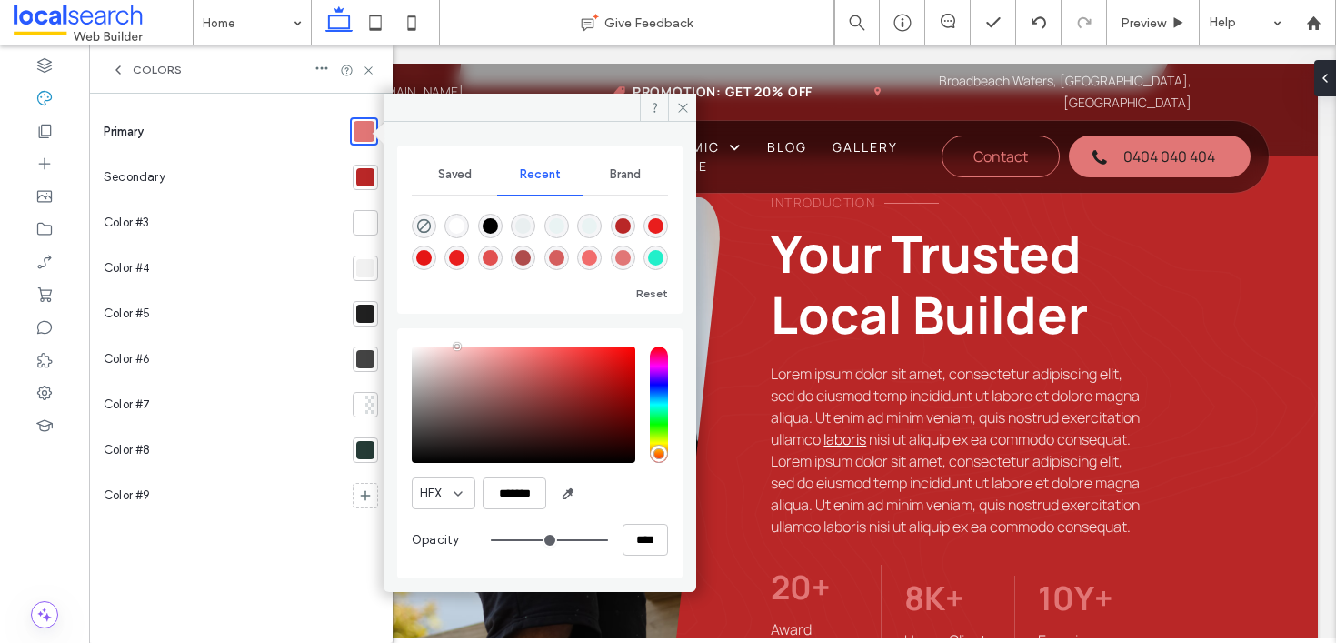
type input "*******"
drag, startPoint x: 472, startPoint y: 364, endPoint x: 454, endPoint y: 343, distance: 27.8
click at [454, 343] on div "HEX ******* Opacity ****" at bounding box center [540, 453] width 256 height 232
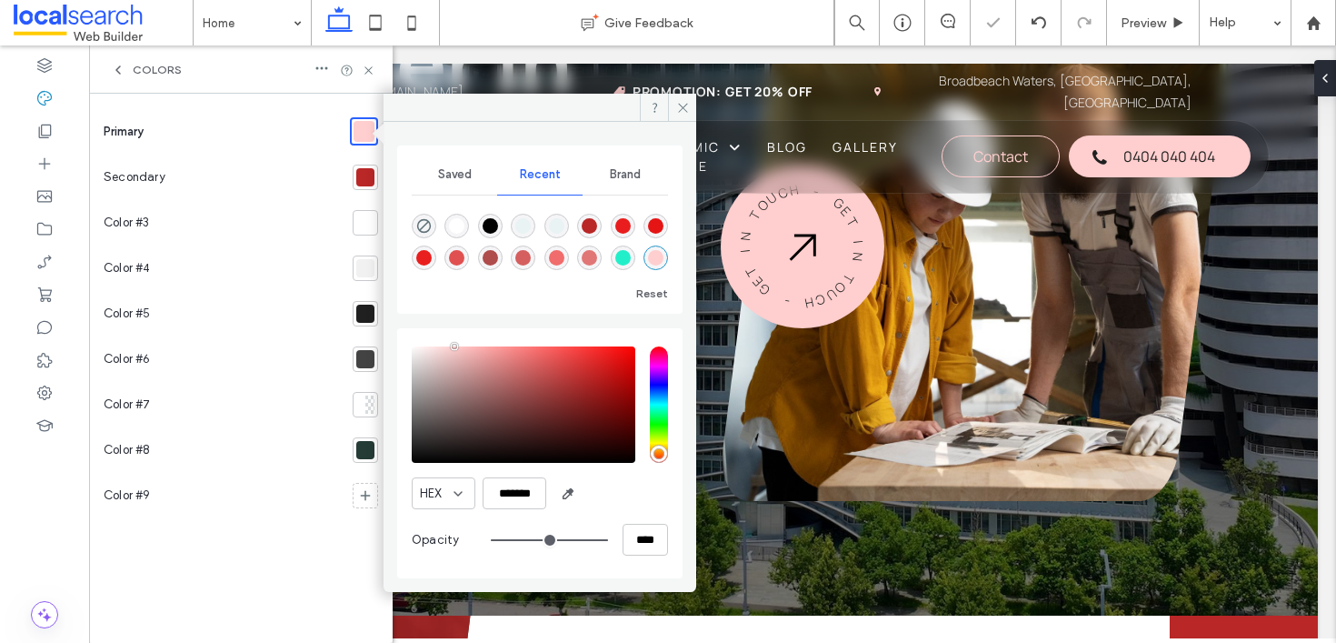
scroll to position [276, 0]
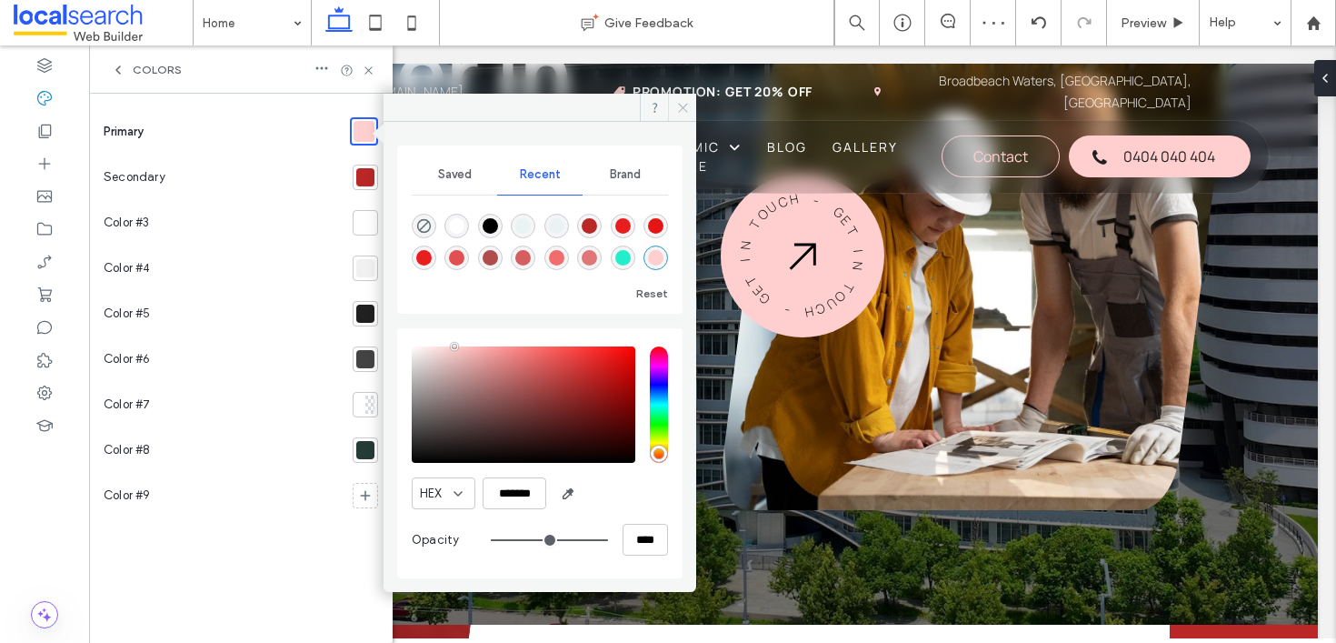
click at [689, 117] on span at bounding box center [682, 107] width 28 height 27
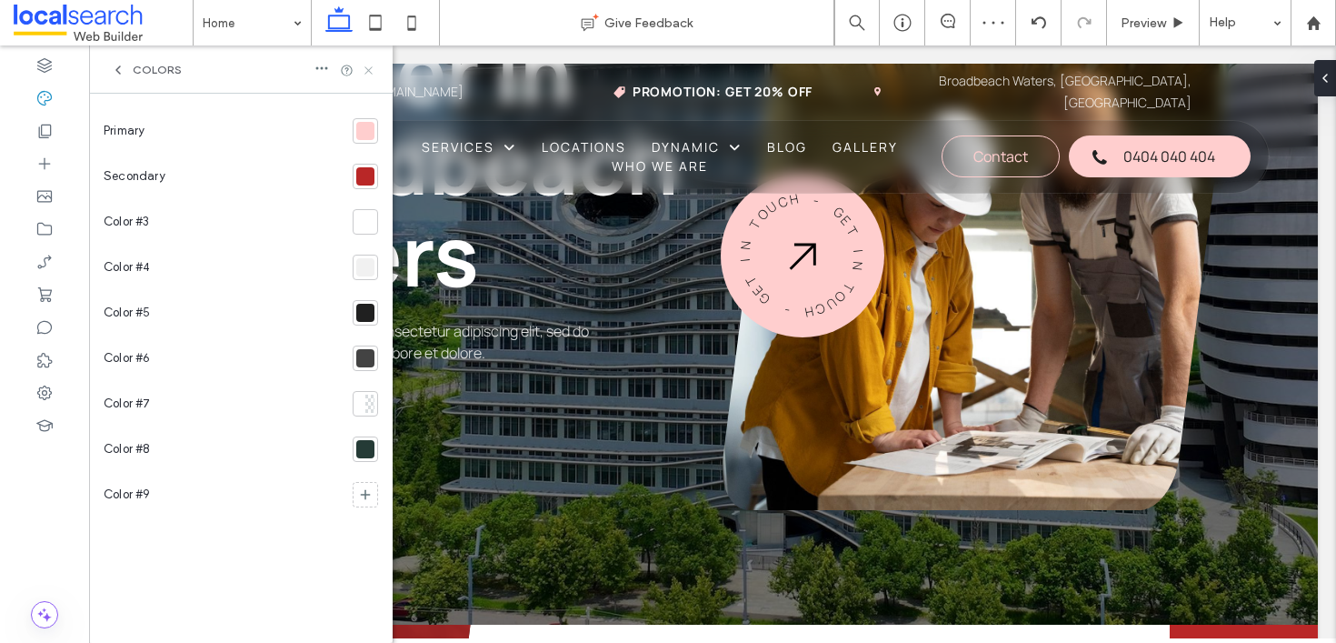
click at [364, 72] on icon at bounding box center [369, 71] width 14 height 14
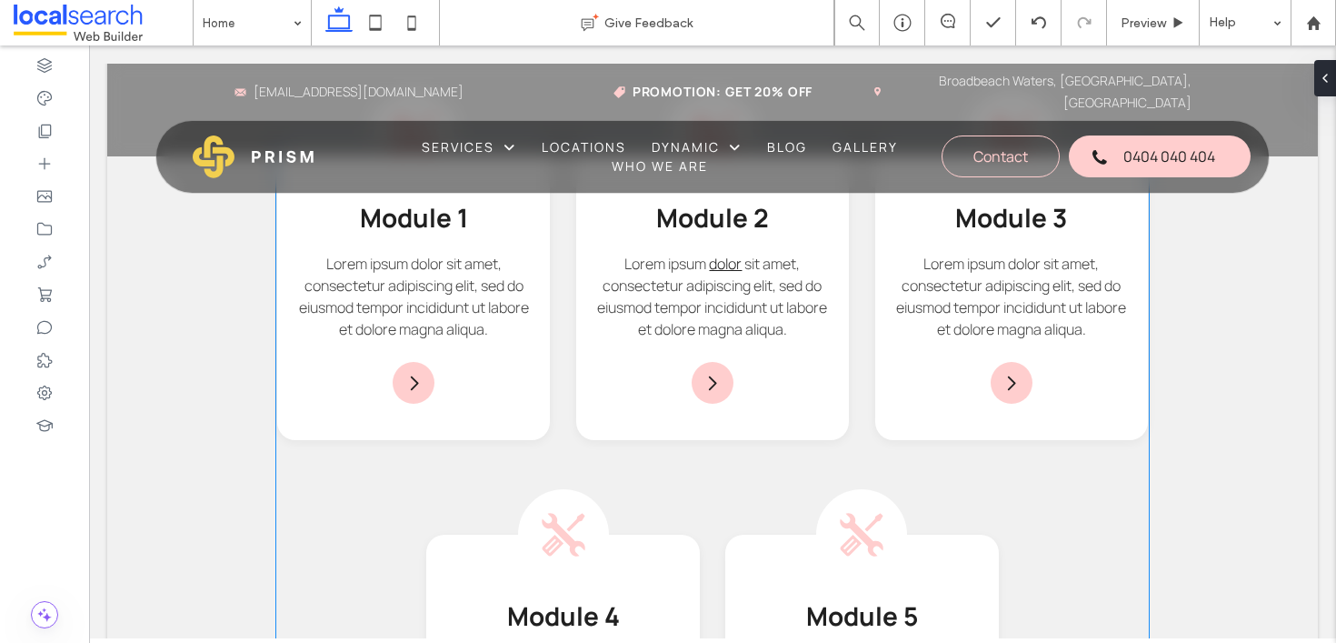
scroll to position [1962, 0]
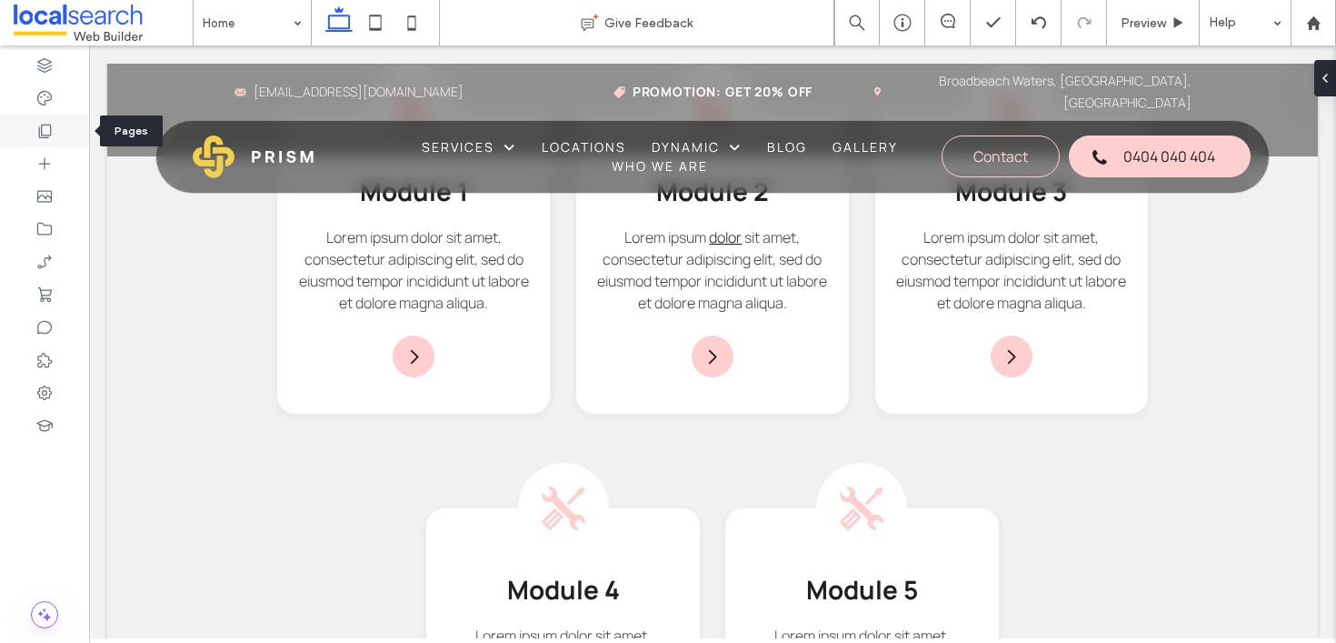
click at [40, 136] on icon at bounding box center [44, 131] width 18 height 18
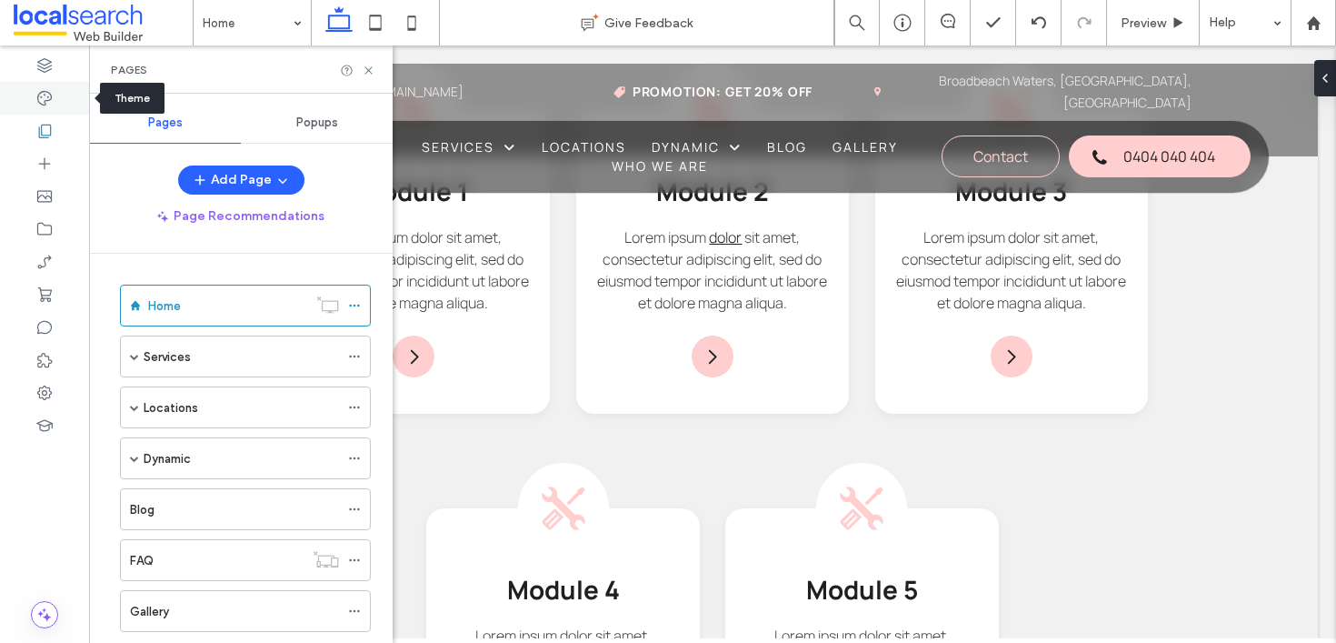
click at [53, 91] on icon at bounding box center [44, 98] width 18 height 18
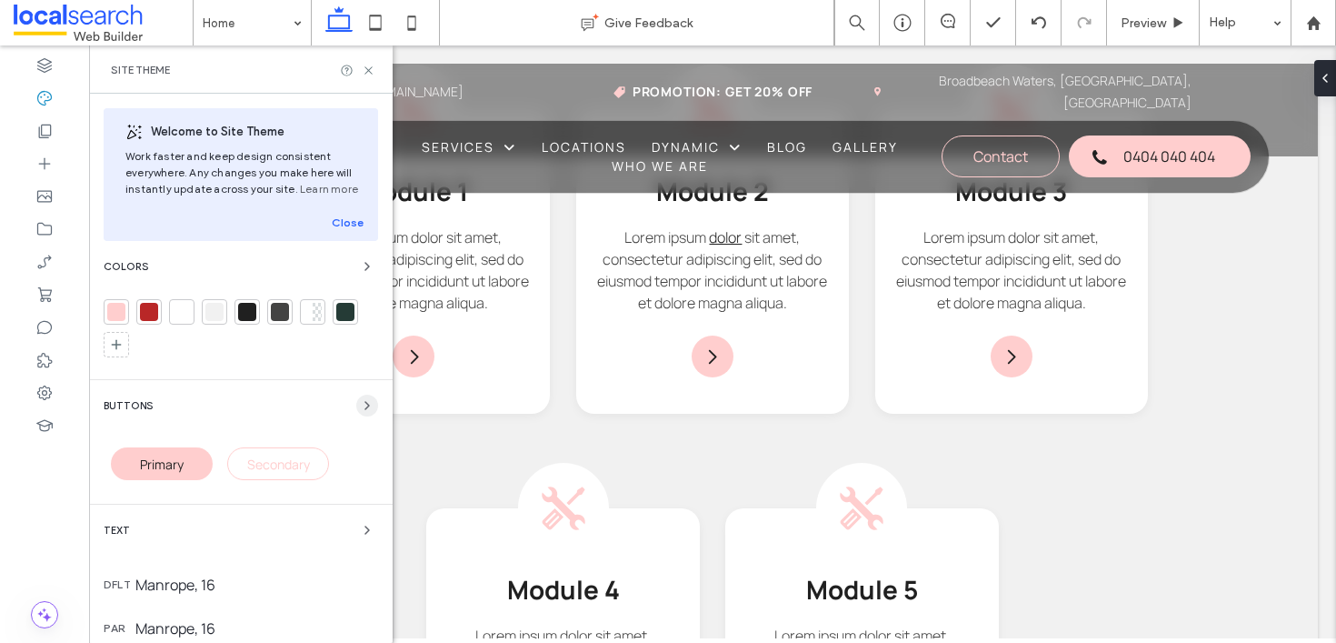
click at [356, 414] on span "button" at bounding box center [367, 405] width 22 height 22
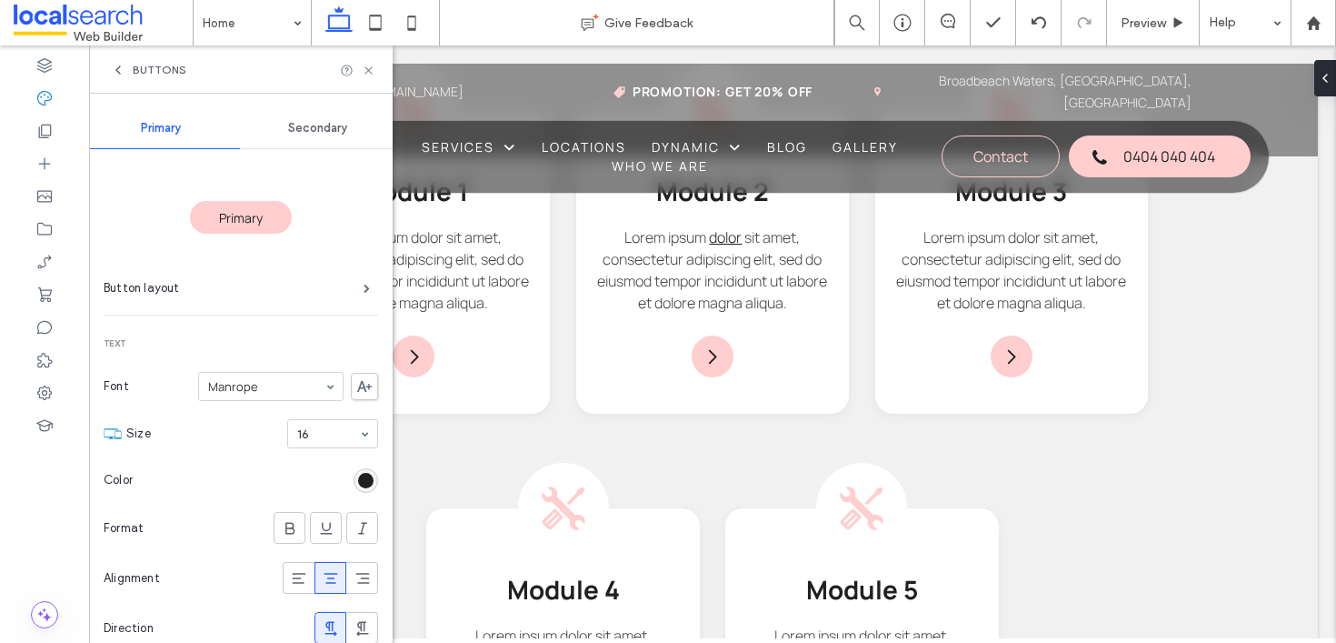
click at [258, 213] on div "Primary" at bounding box center [241, 217] width 102 height 33
click at [229, 284] on label "Button layout" at bounding box center [234, 288] width 260 height 36
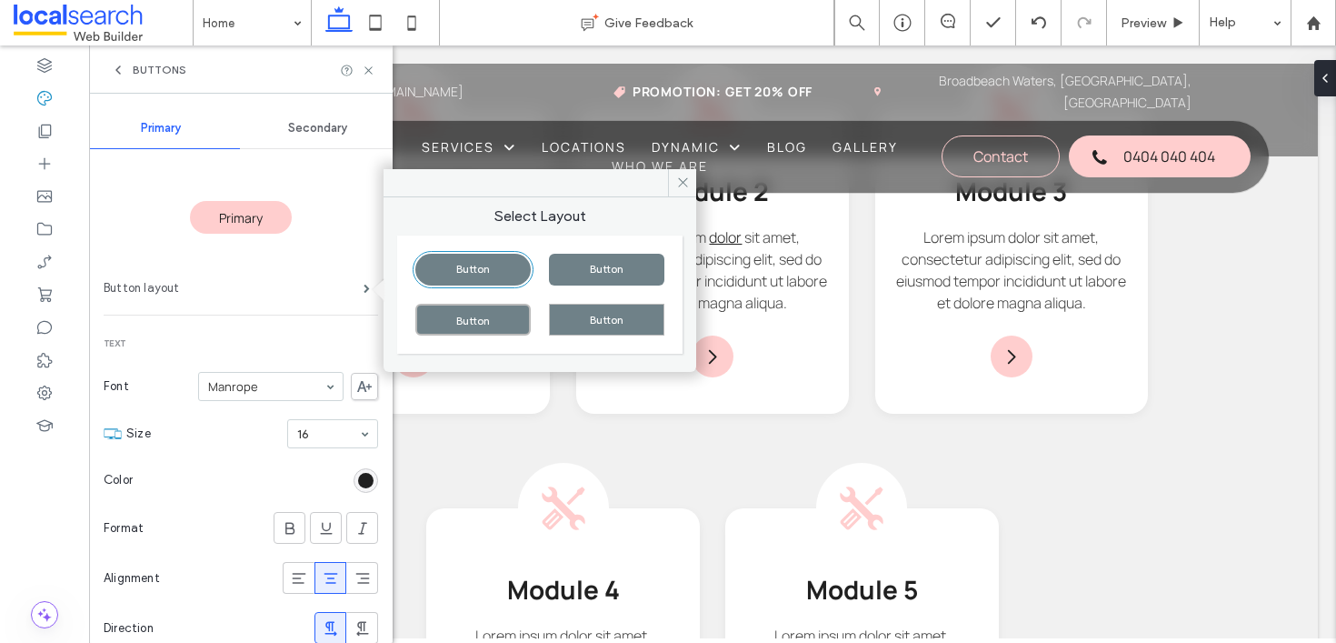
click at [229, 284] on label "Button layout" at bounding box center [234, 288] width 260 height 36
click at [314, 123] on span "Secondary" at bounding box center [317, 128] width 59 height 15
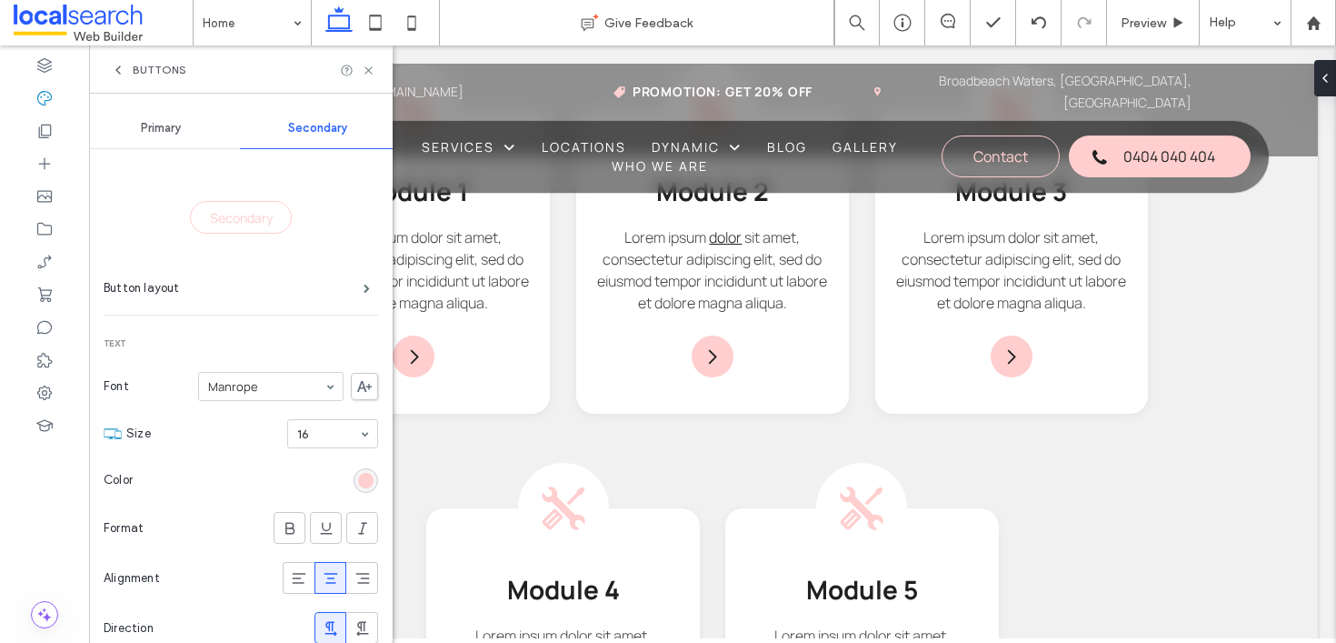
click at [226, 208] on div "Secondary" at bounding box center [241, 217] width 102 height 33
click at [123, 80] on div "Buttons" at bounding box center [241, 69] width 304 height 48
click at [115, 75] on icon at bounding box center [118, 70] width 15 height 15
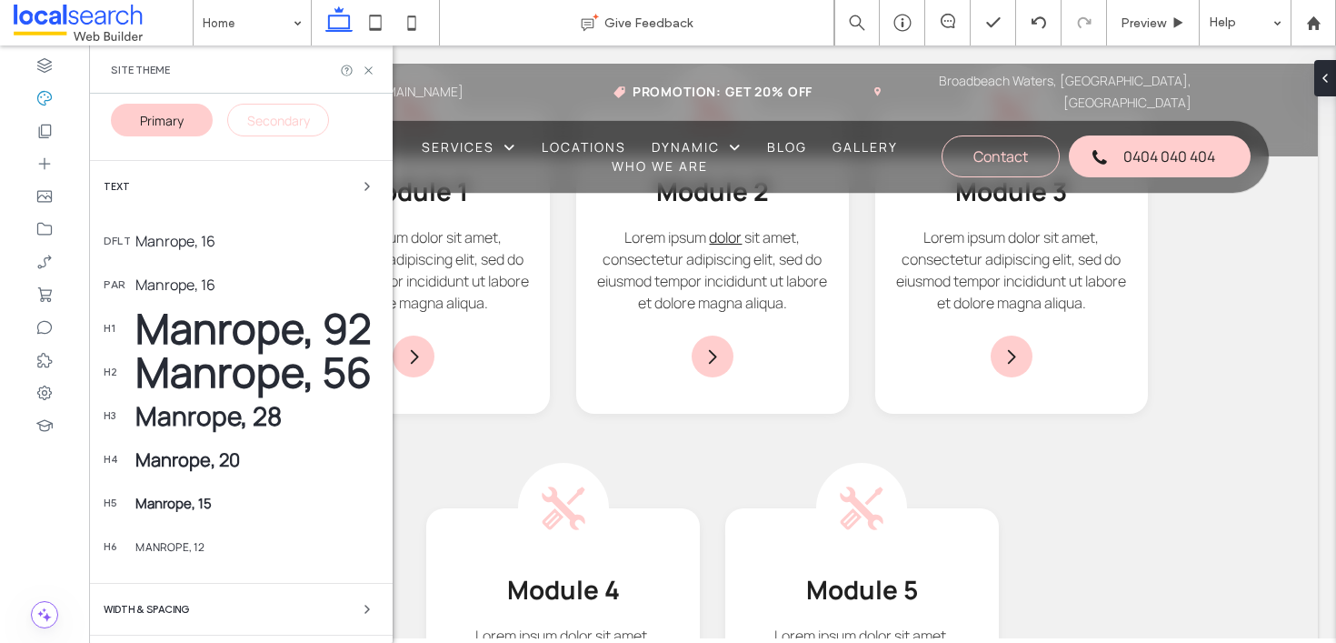
scroll to position [355, 0]
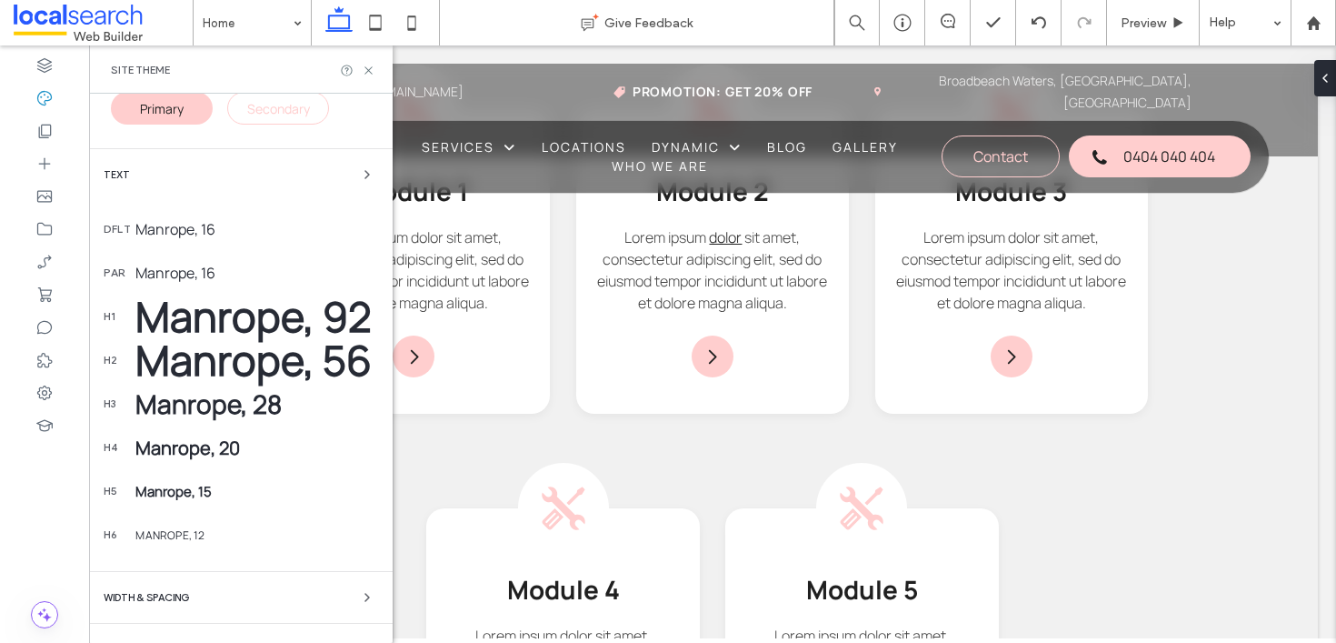
click at [338, 185] on div "Text dflt Manrope, 16 par Manrope, 16 h1 Manrope, 92 h2 Manrope, 56 h3 Manrope,…" at bounding box center [241, 360] width 274 height 393
click at [360, 169] on icon "button" at bounding box center [367, 174] width 15 height 15
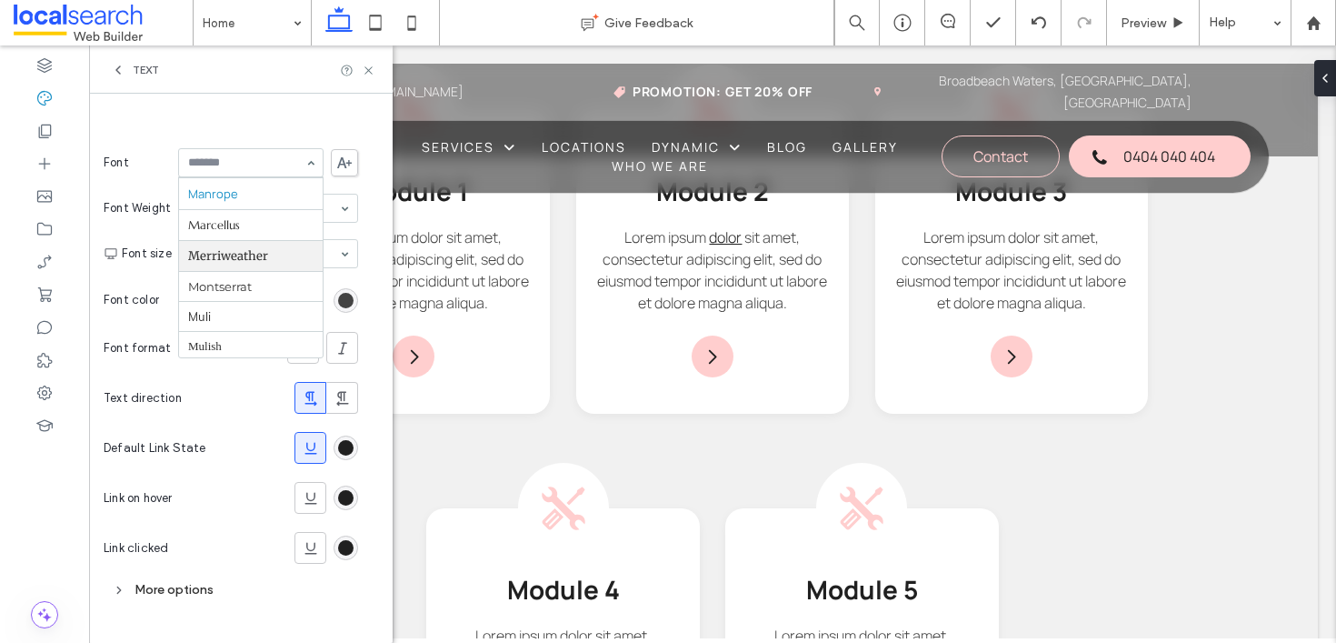
scroll to position [894, 0]
click at [109, 75] on div "Text" at bounding box center [241, 69] width 304 height 48
click at [122, 70] on icon at bounding box center [118, 70] width 15 height 15
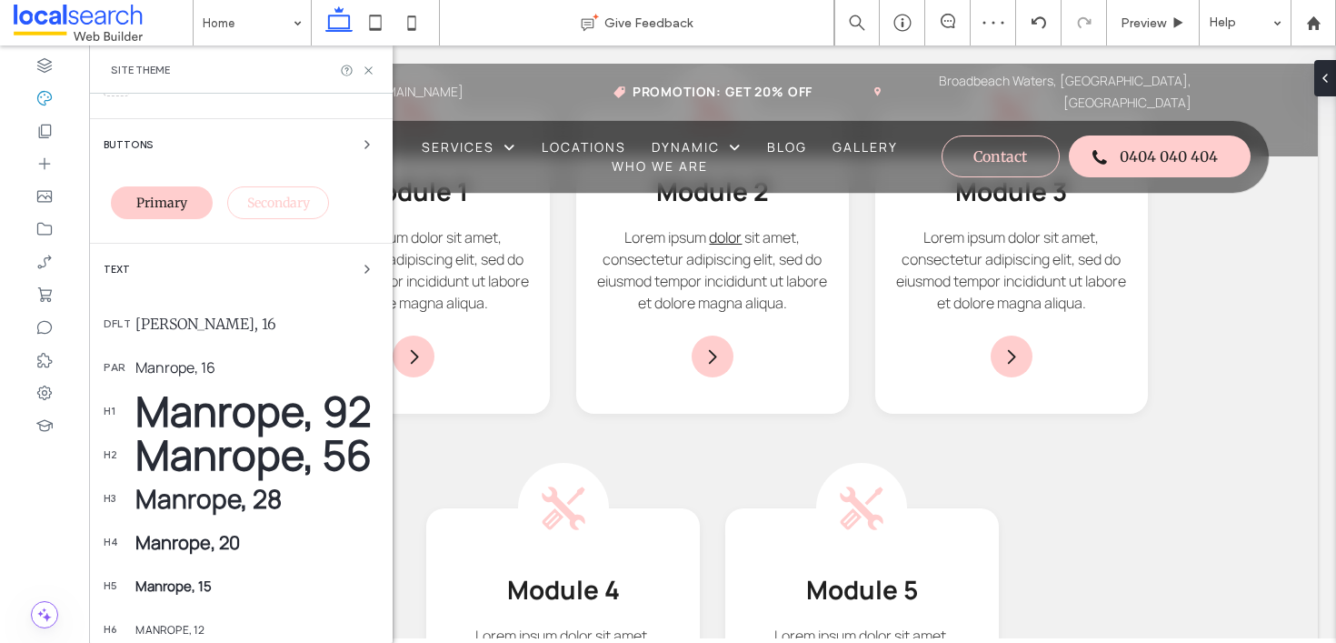
click at [236, 327] on div "[PERSON_NAME], 16" at bounding box center [256, 323] width 243 height 18
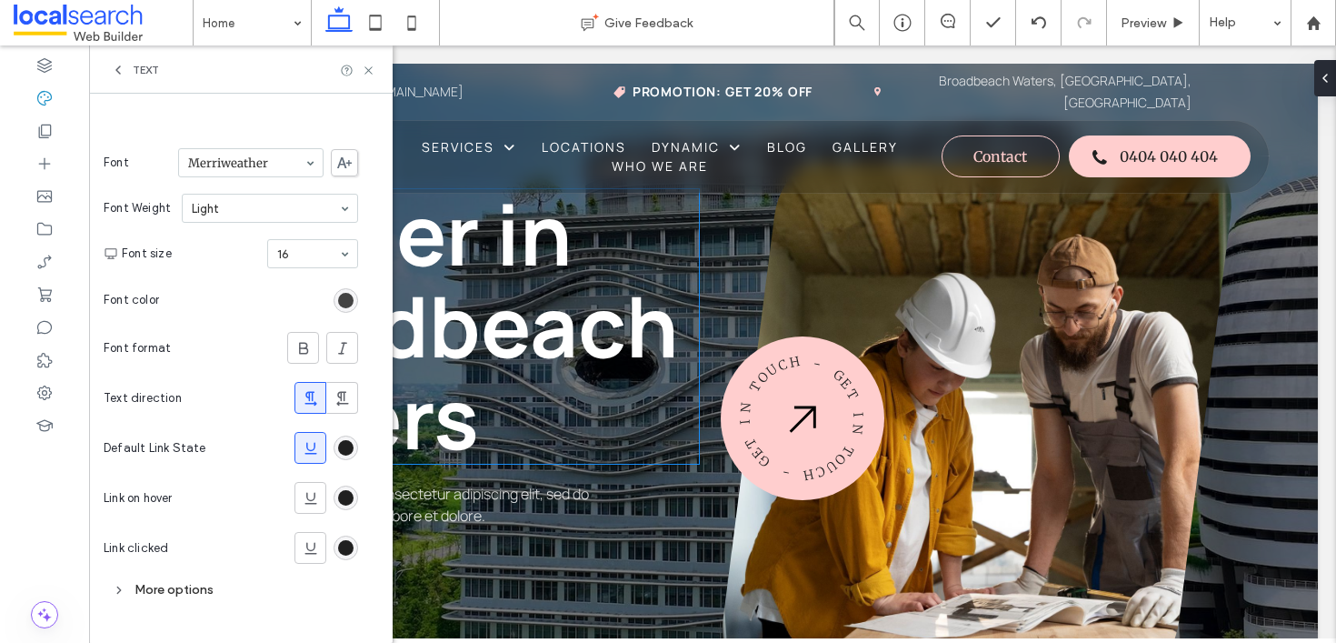
scroll to position [0, 0]
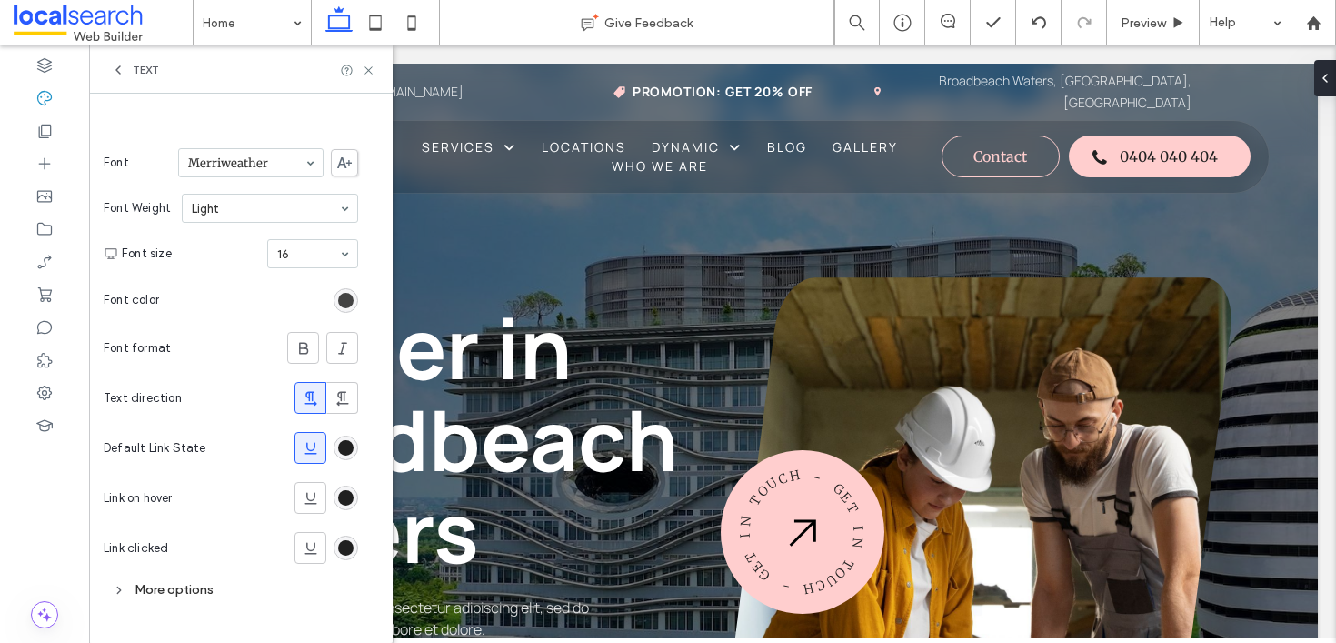
click at [130, 80] on div "Text" at bounding box center [241, 69] width 304 height 48
click at [123, 66] on icon at bounding box center [118, 70] width 15 height 15
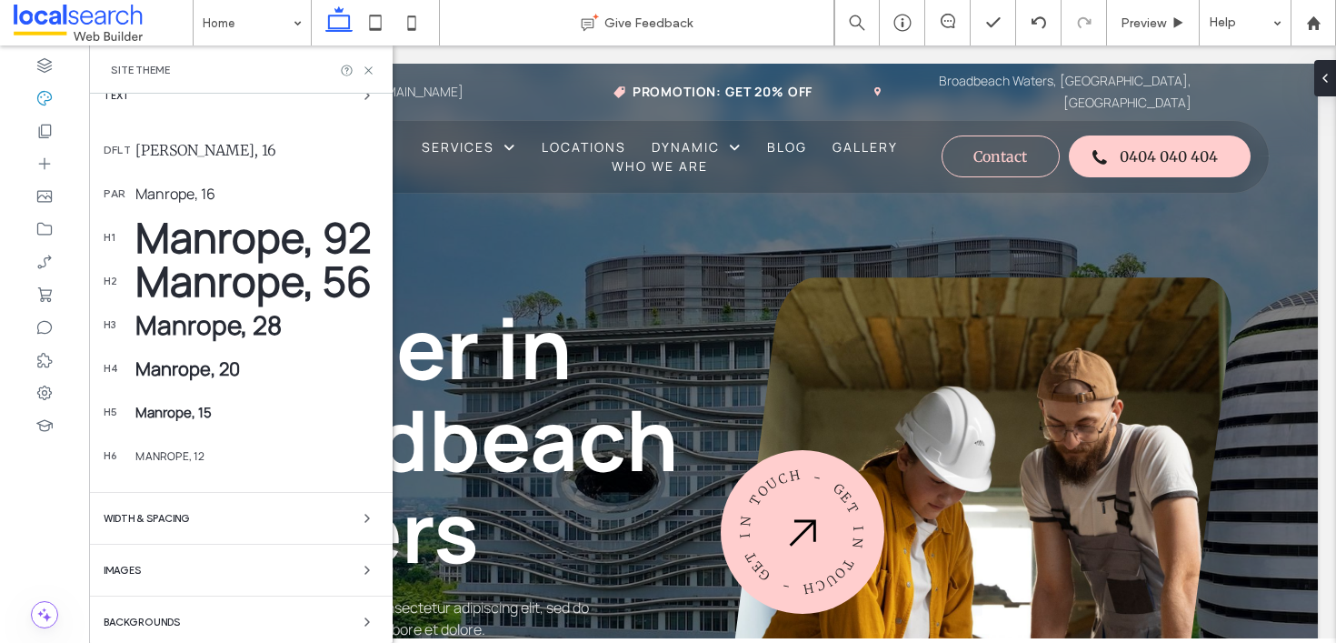
scroll to position [440, 0]
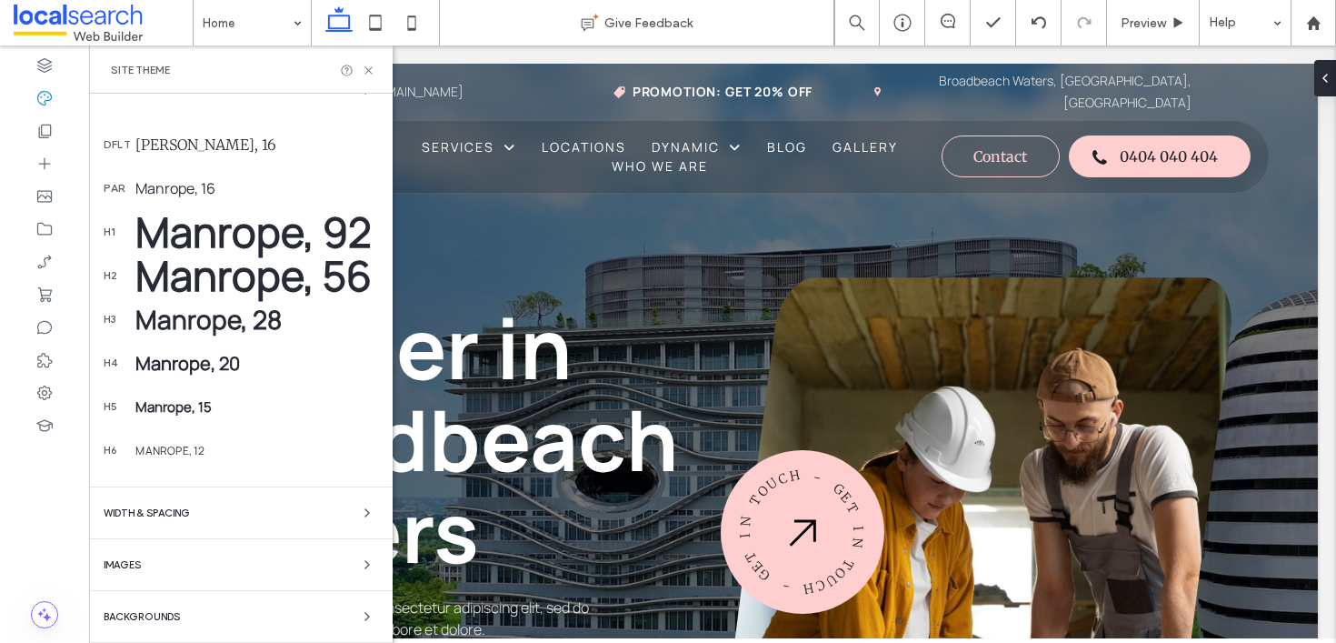
click at [192, 357] on div "Manrope, 20" at bounding box center [256, 363] width 243 height 25
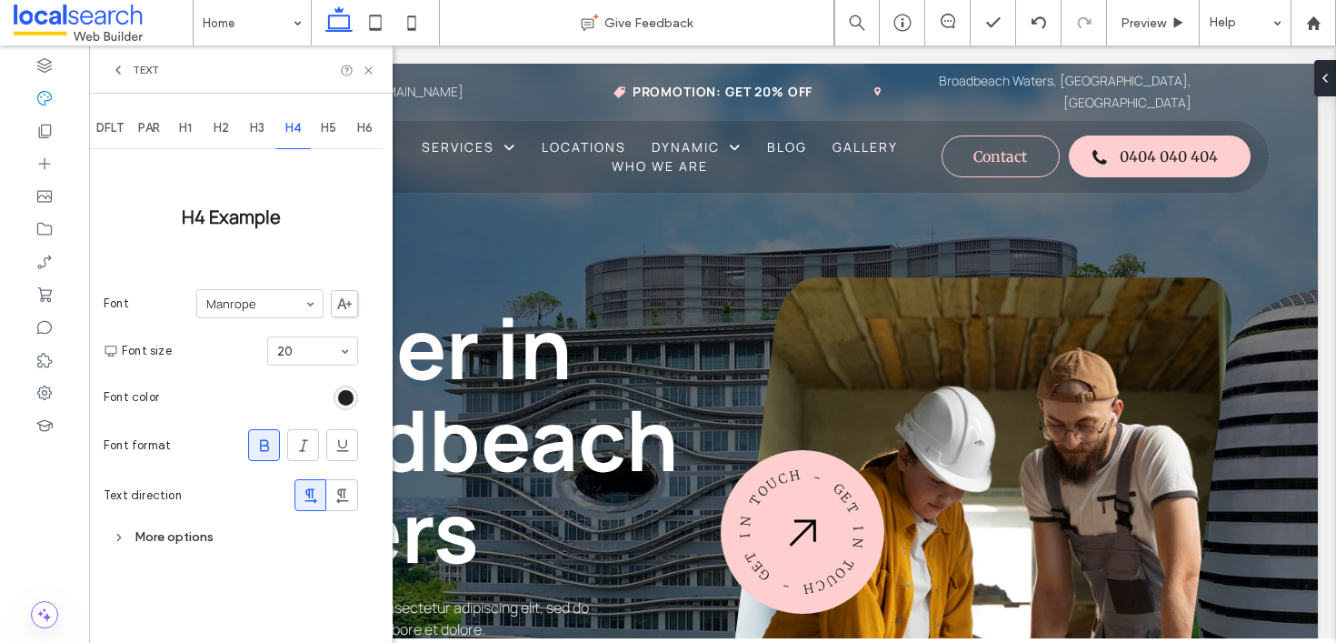
scroll to position [0, 0]
click at [110, 127] on span "DFLT" at bounding box center [109, 128] width 27 height 15
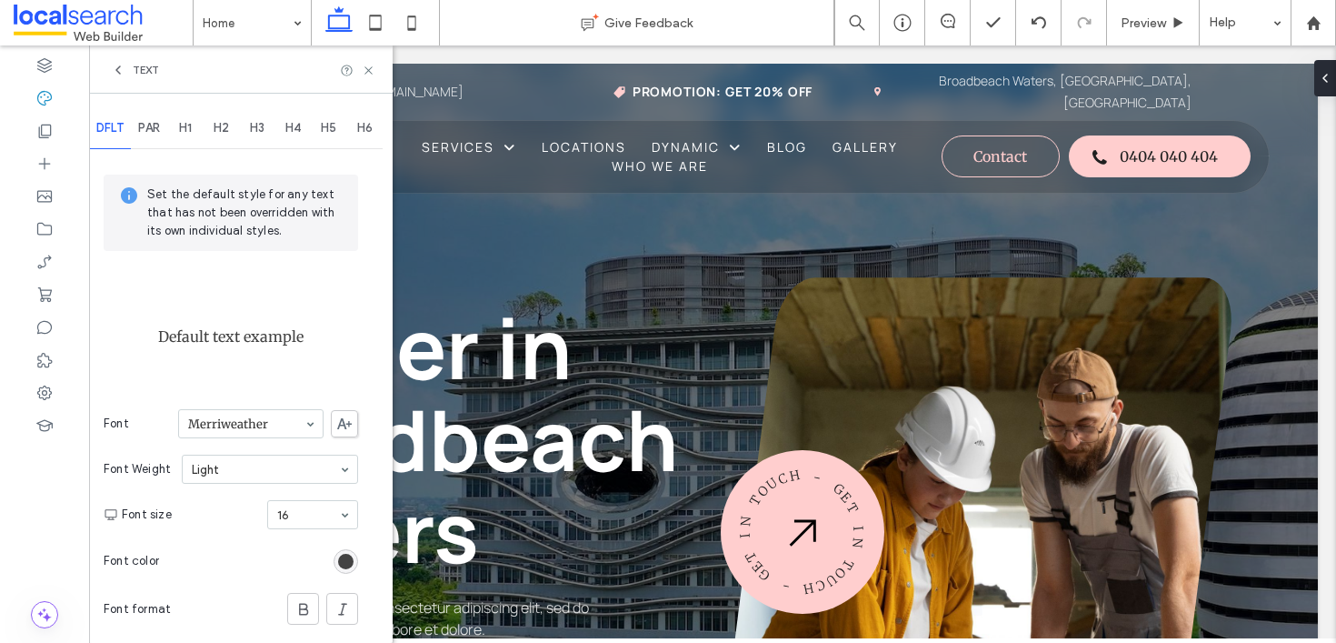
click at [115, 66] on icon at bounding box center [118, 70] width 15 height 15
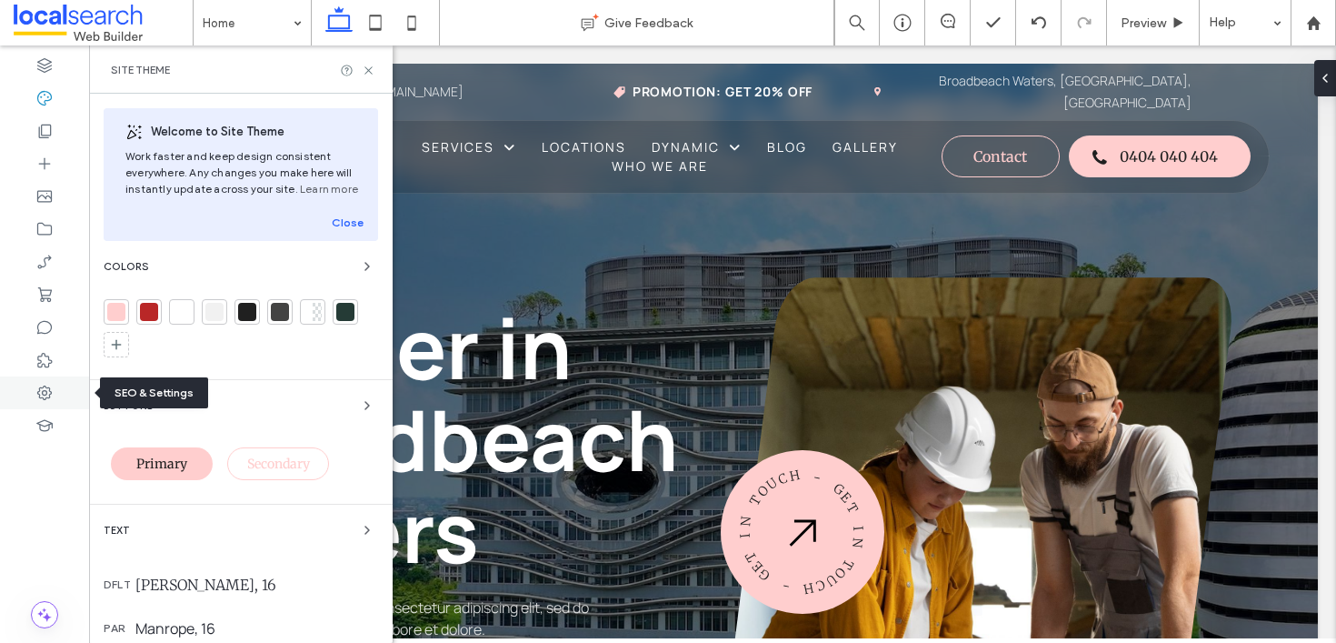
click at [35, 379] on div at bounding box center [44, 392] width 89 height 33
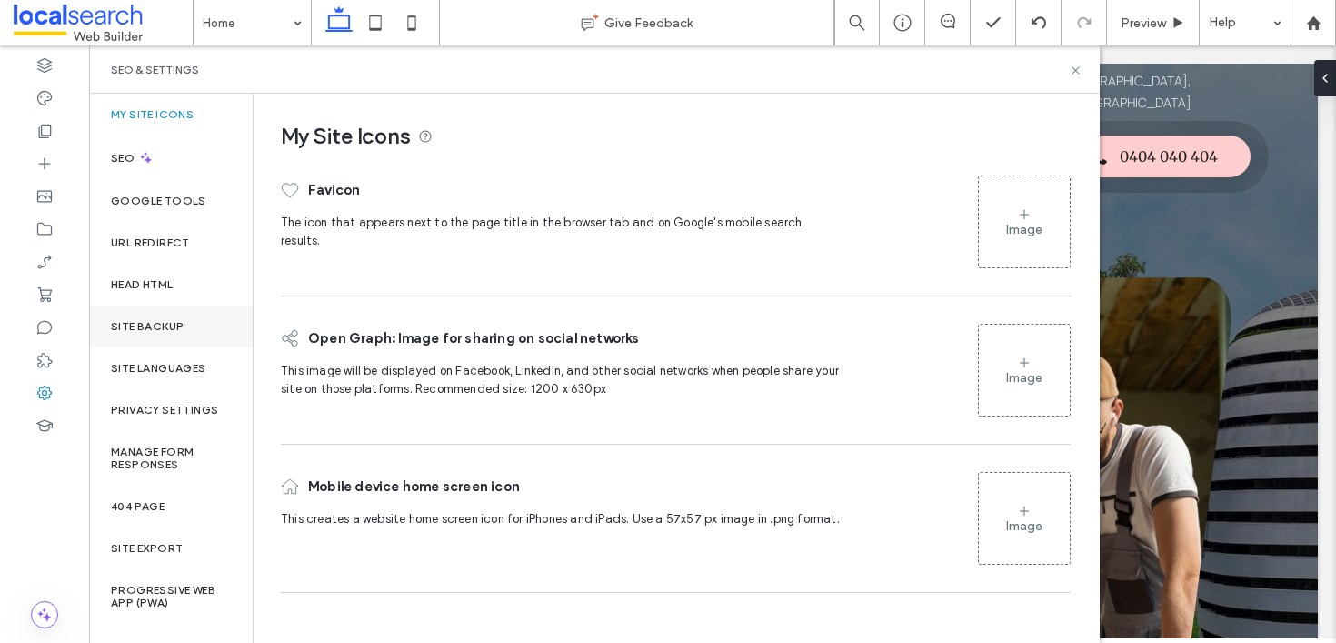
click at [179, 321] on label "Site Backup" at bounding box center [147, 326] width 73 height 13
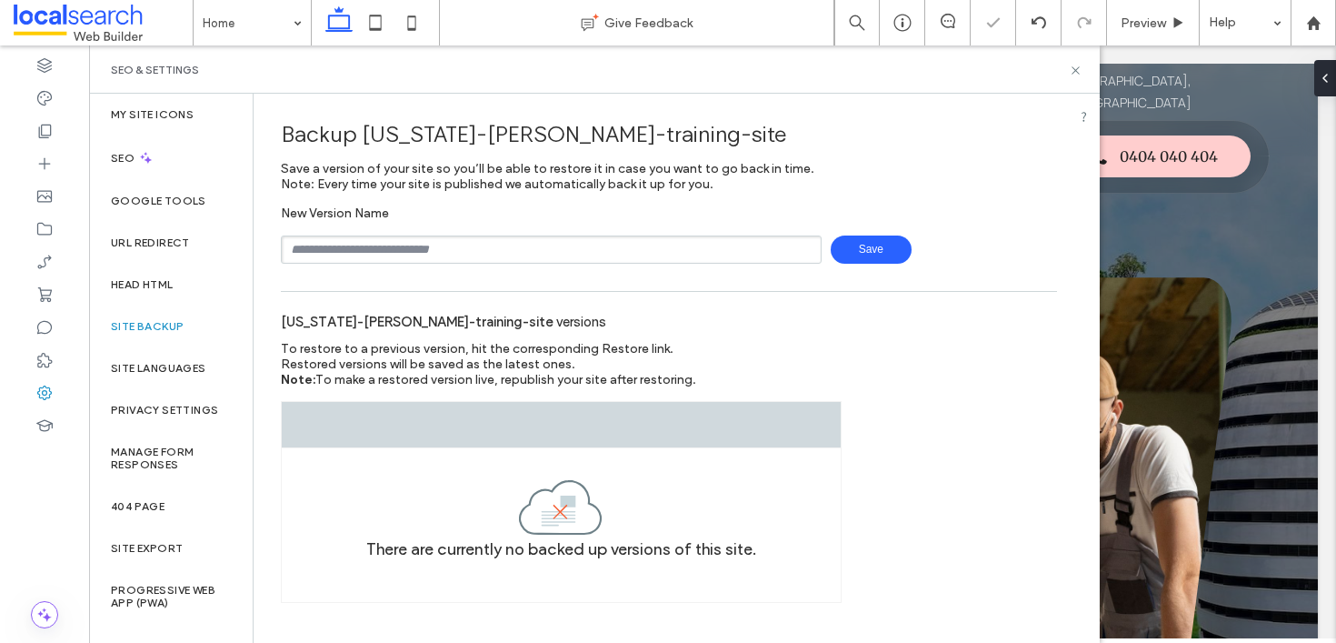
click at [463, 253] on input "text" at bounding box center [551, 249] width 541 height 28
click at [875, 261] on span "Save" at bounding box center [871, 249] width 81 height 28
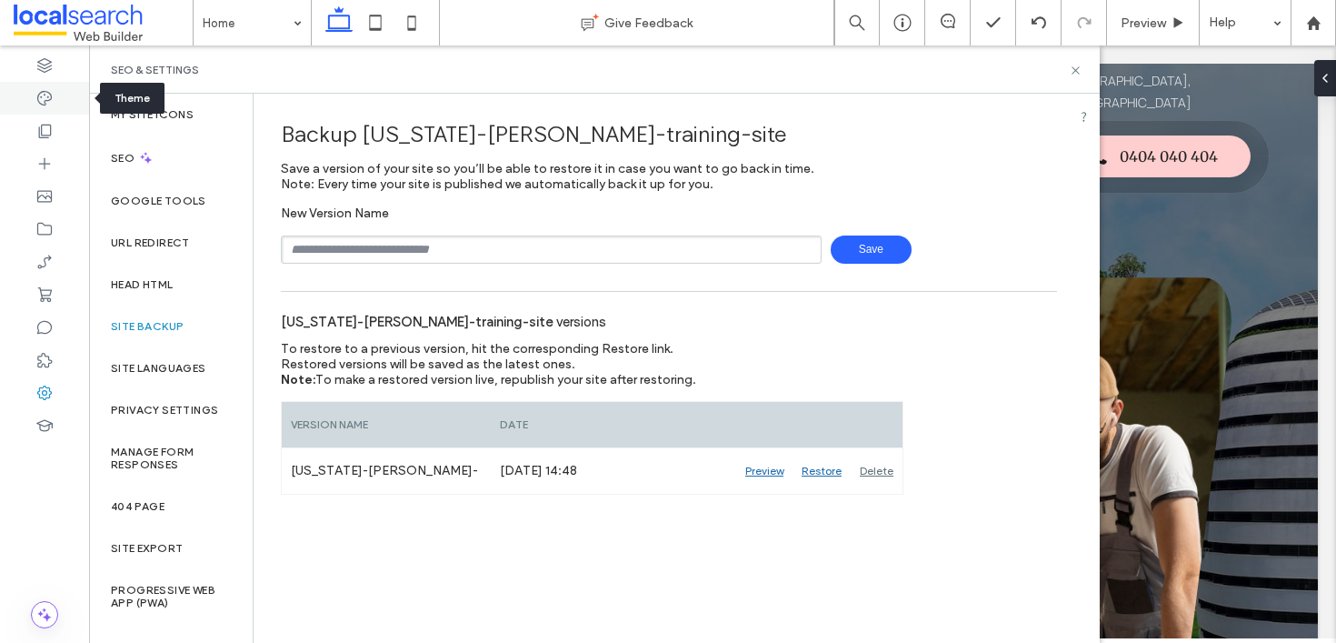
click at [37, 89] on icon at bounding box center [44, 98] width 18 height 18
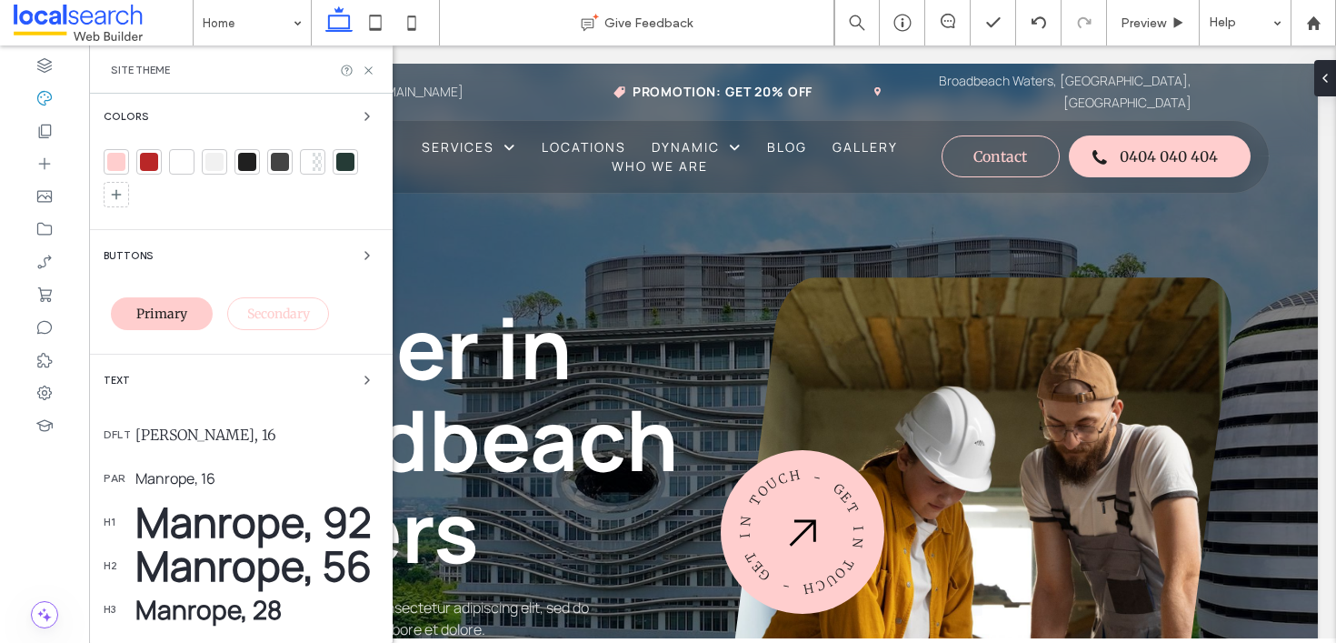
scroll to position [172, 0]
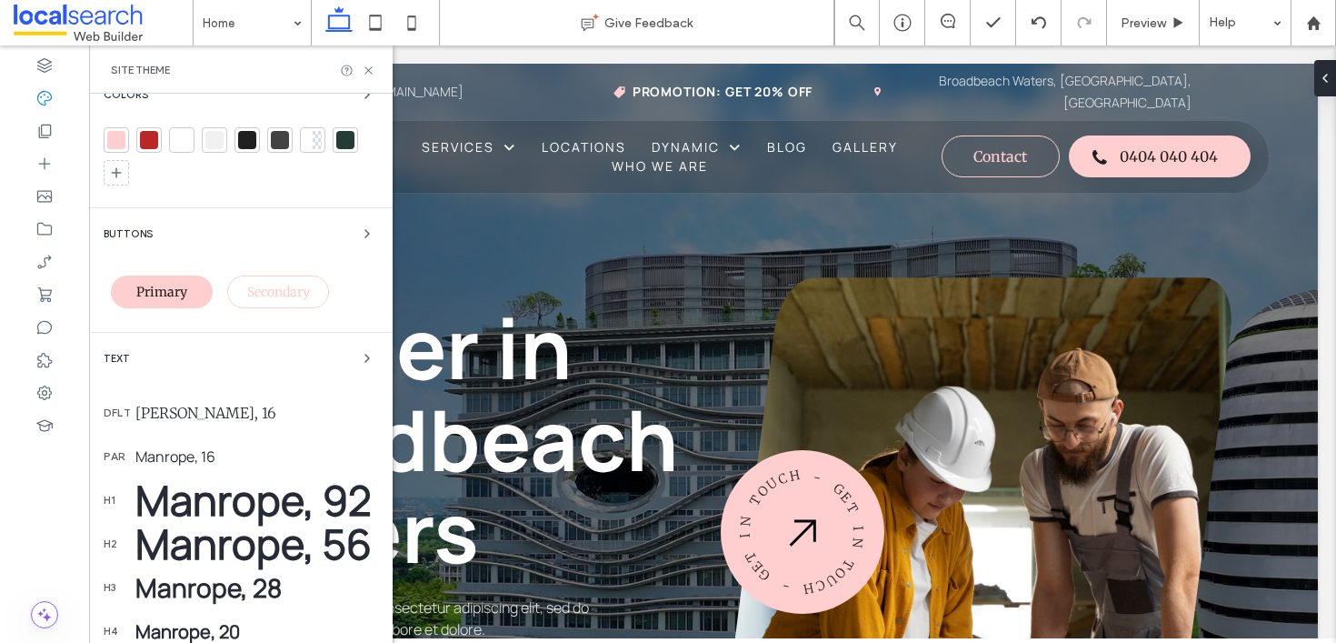
click at [191, 423] on div "dflt [PERSON_NAME], 16" at bounding box center [241, 413] width 274 height 44
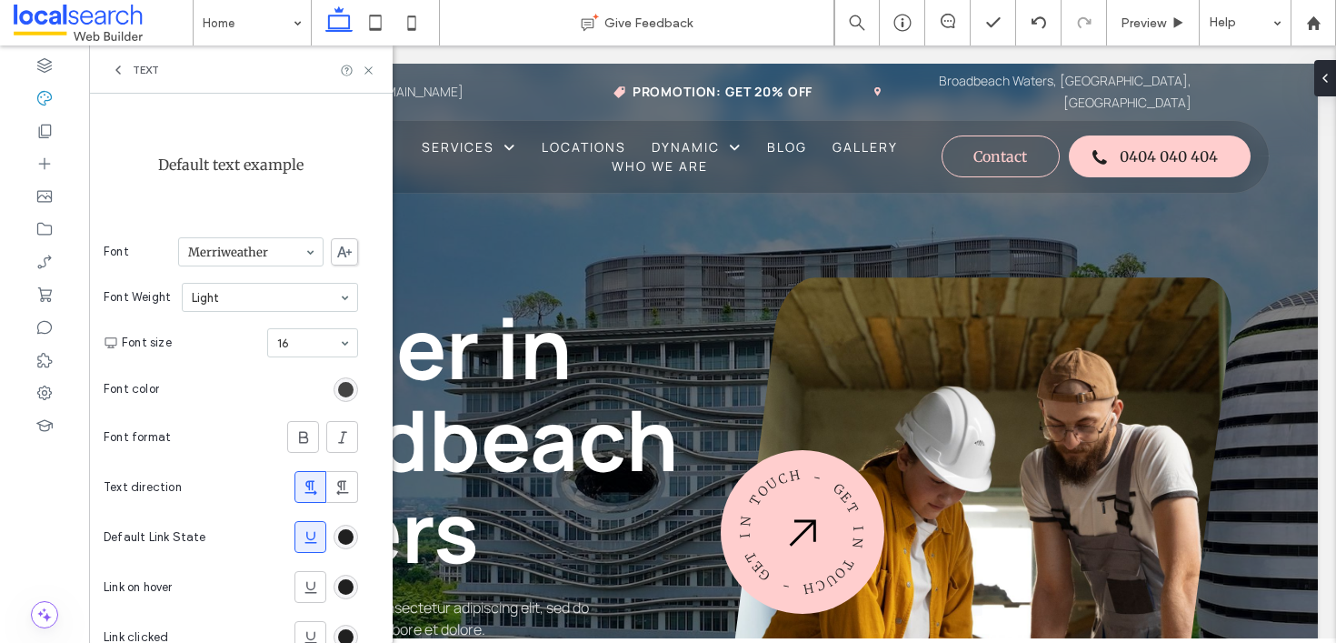
click at [189, 404] on div "DFLT PAR H1 H2 H3 H4 H5 H6 Set the default style for any text that has not been…" at bounding box center [241, 368] width 304 height 549
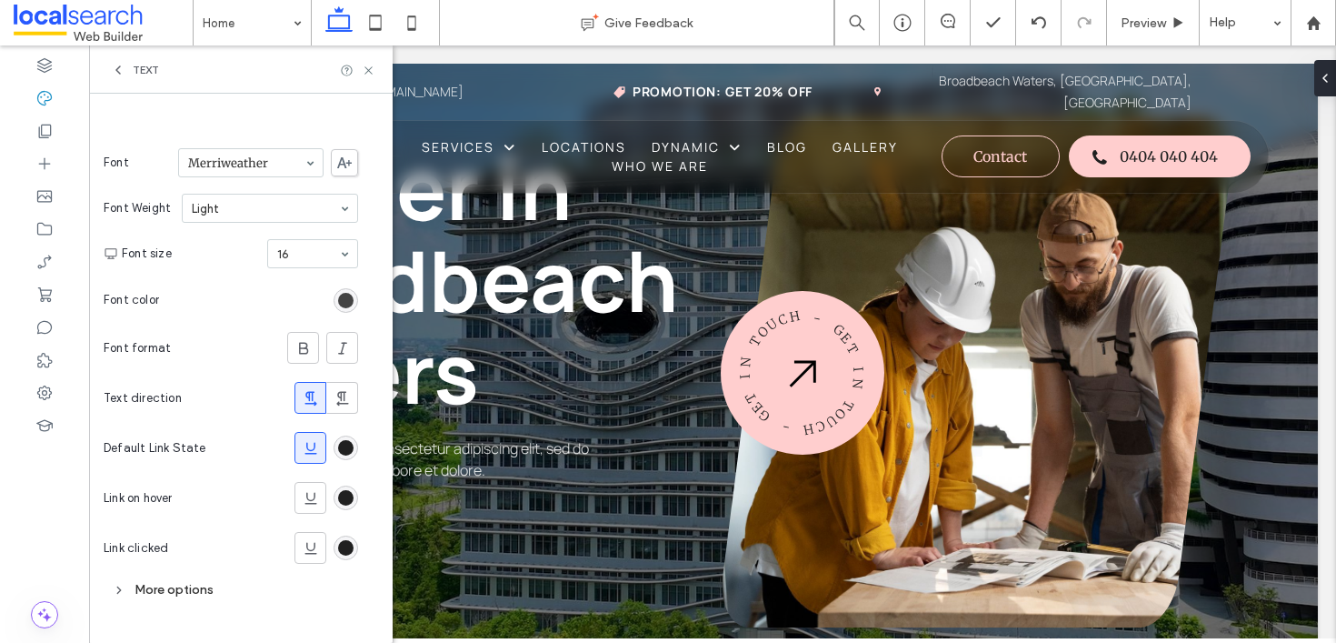
scroll to position [166, 0]
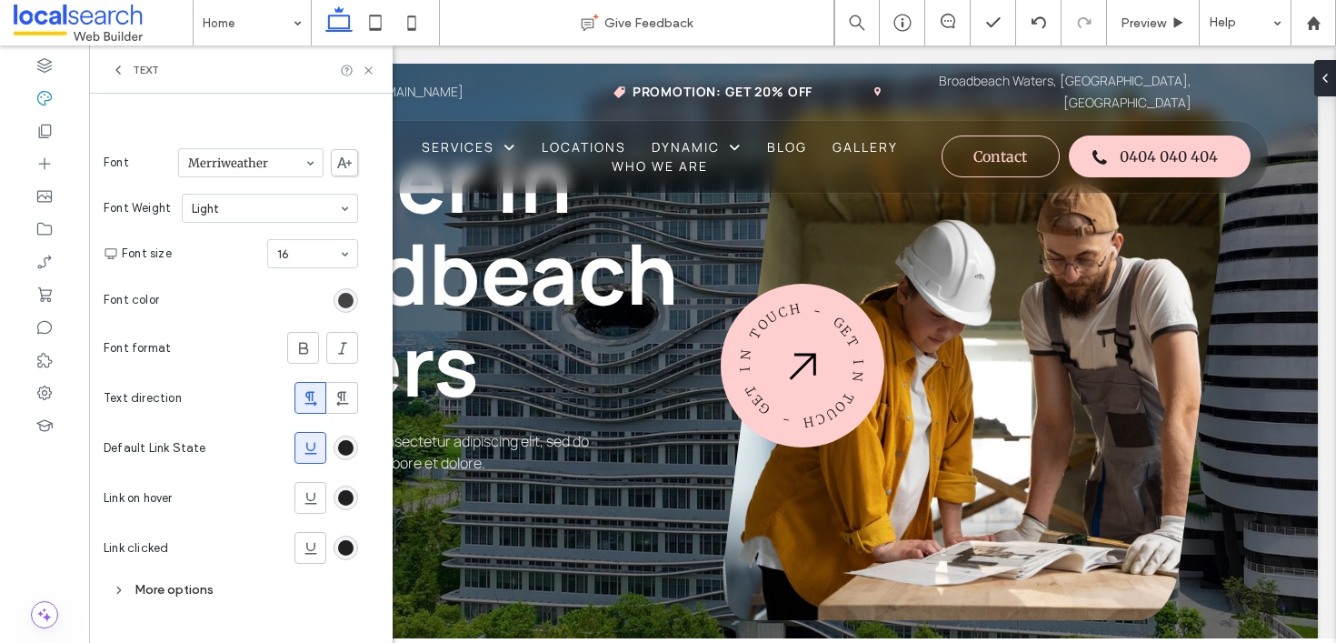
click at [498, 266] on span "Builder in Broadbeach Waters" at bounding box center [435, 273] width 487 height 298
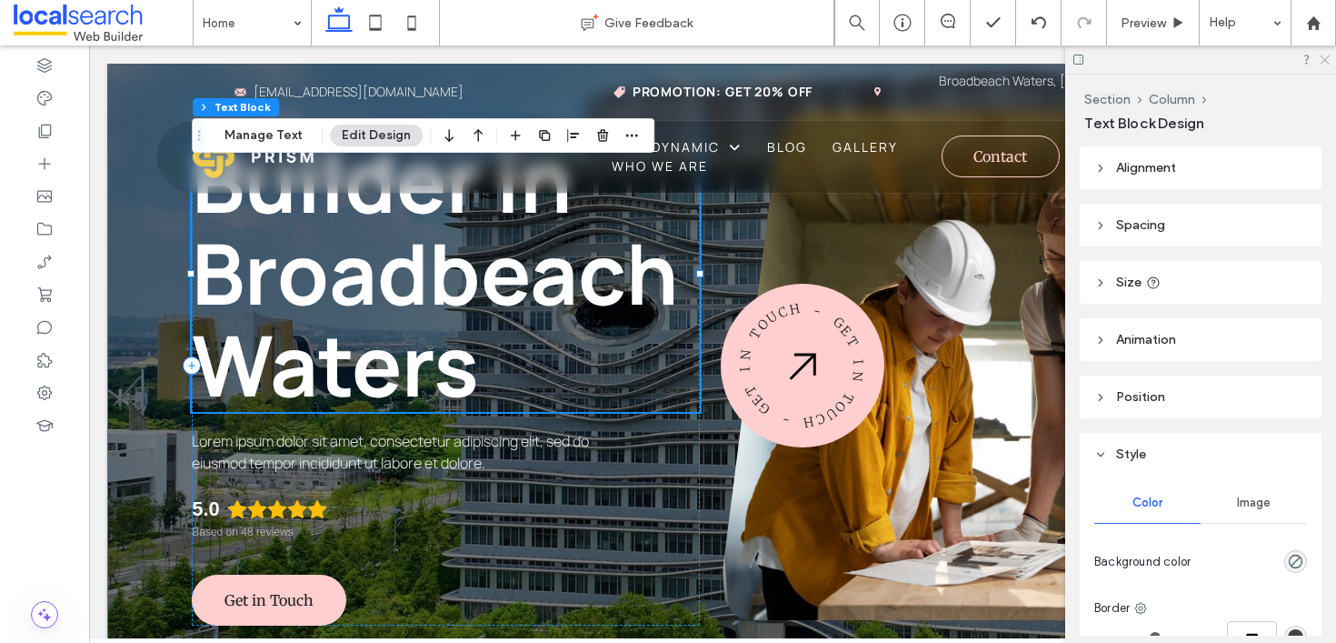
click at [1321, 55] on icon at bounding box center [1324, 59] width 12 height 12
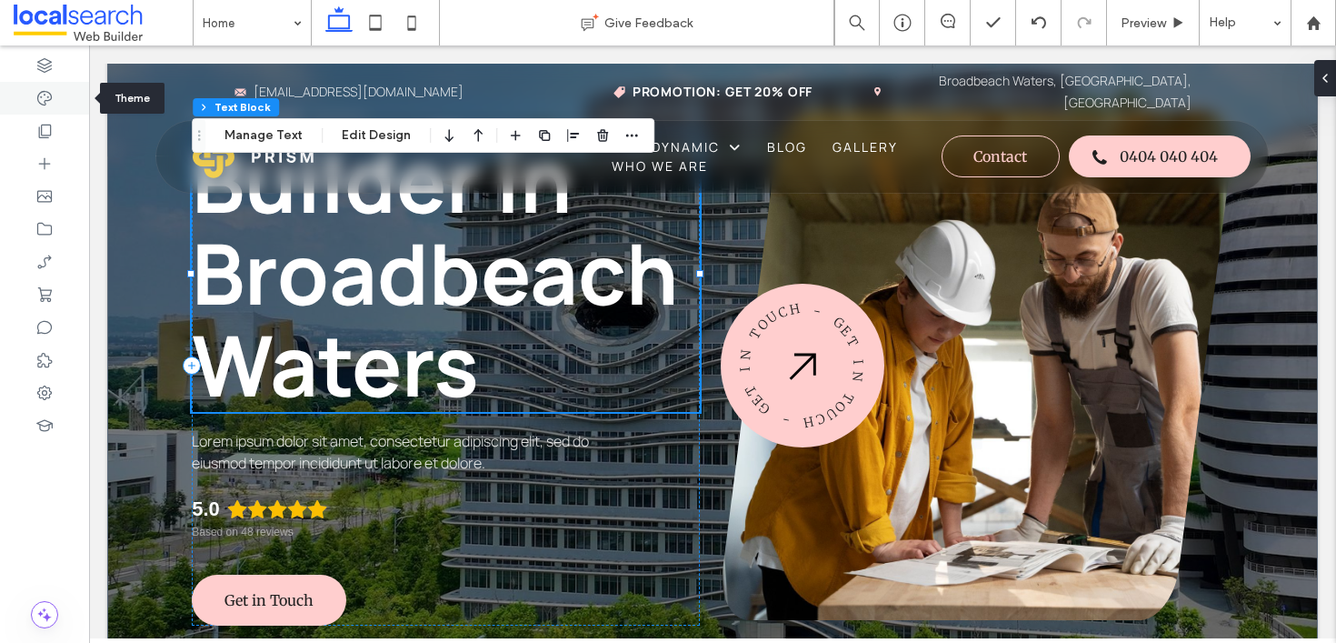
click at [38, 94] on use at bounding box center [44, 98] width 15 height 15
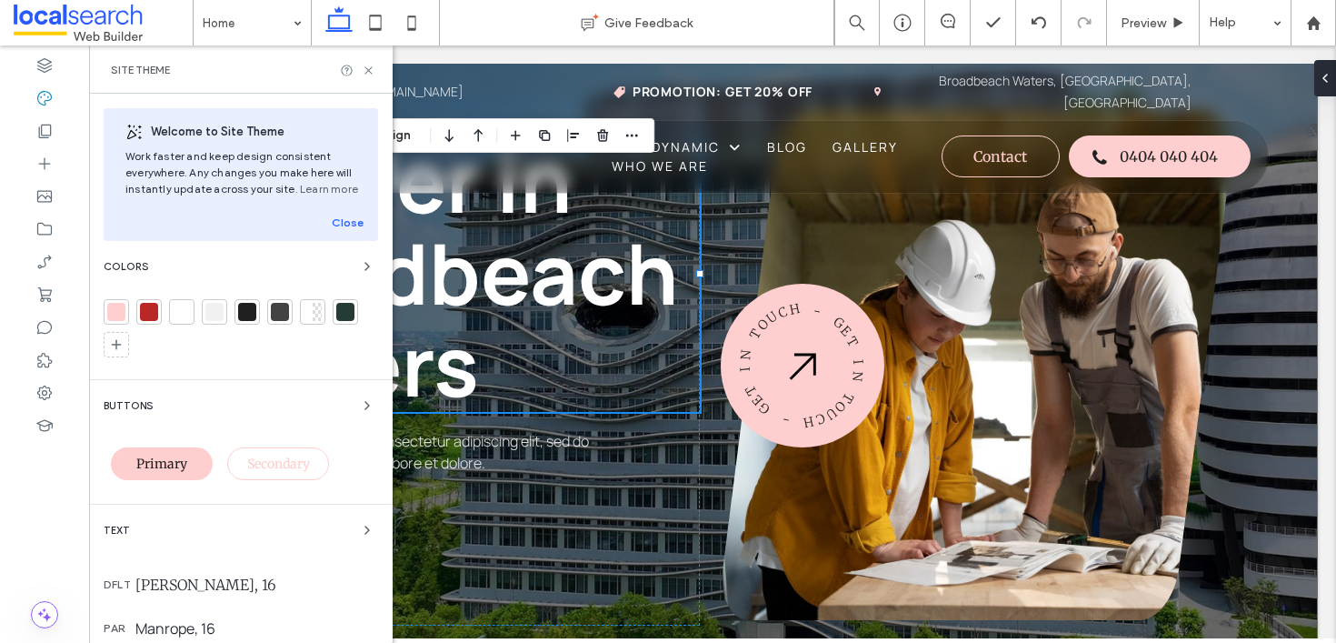
click at [209, 534] on div "Text" at bounding box center [241, 530] width 274 height 22
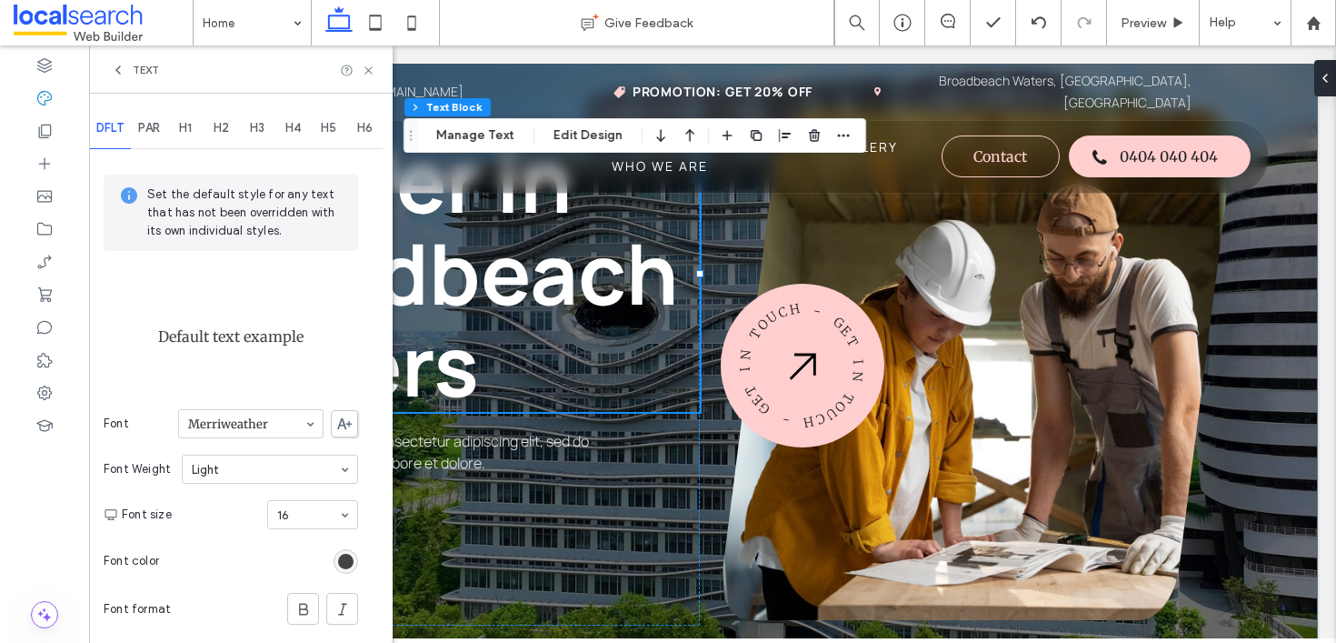
click at [160, 125] on span "PAR" at bounding box center [149, 128] width 22 height 15
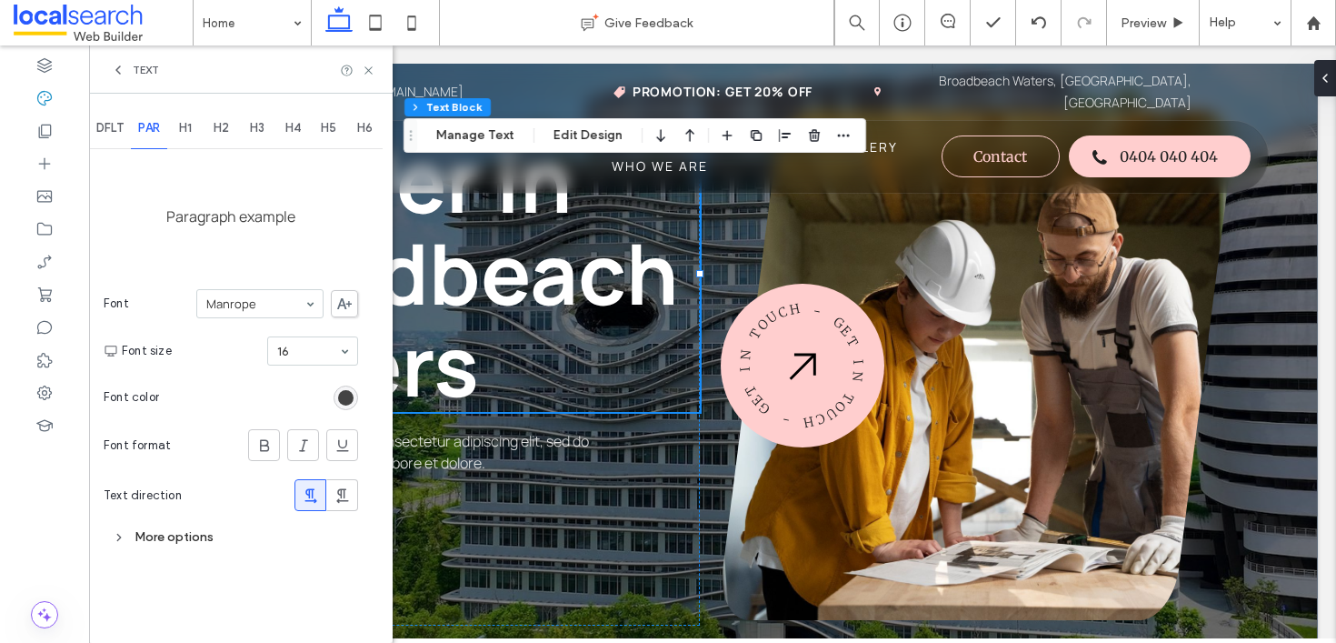
click at [204, 130] on div "H1" at bounding box center [185, 128] width 36 height 40
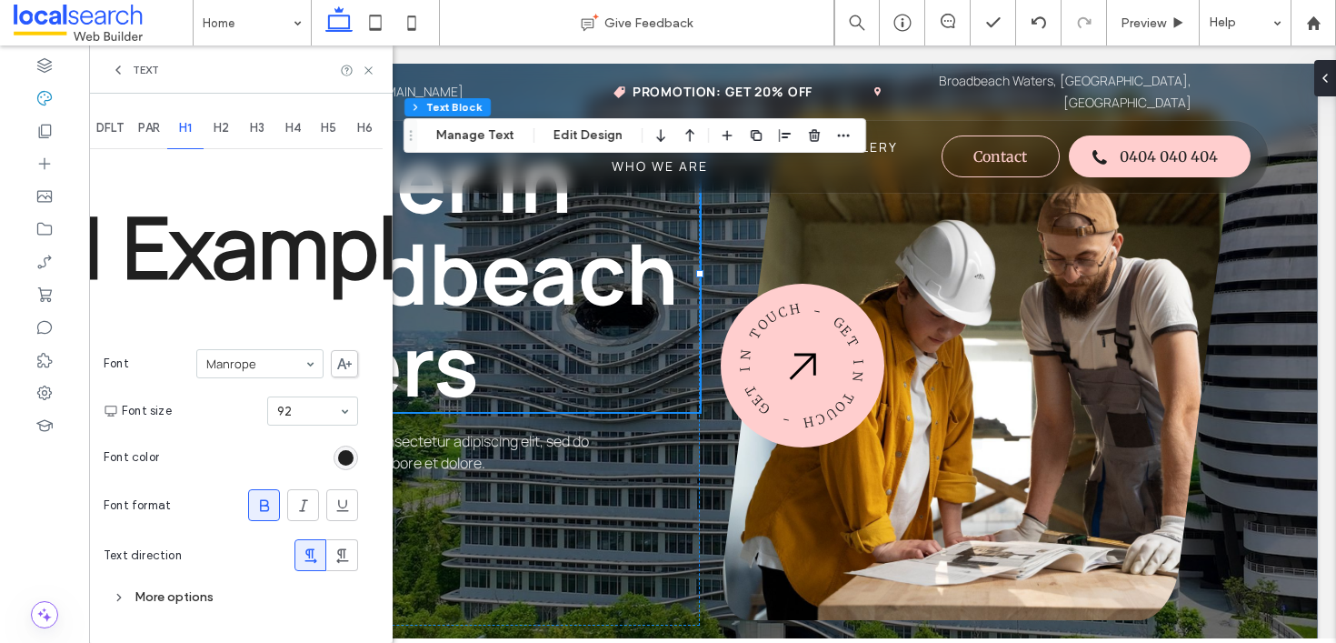
click at [187, 126] on span "H1" at bounding box center [185, 128] width 13 height 15
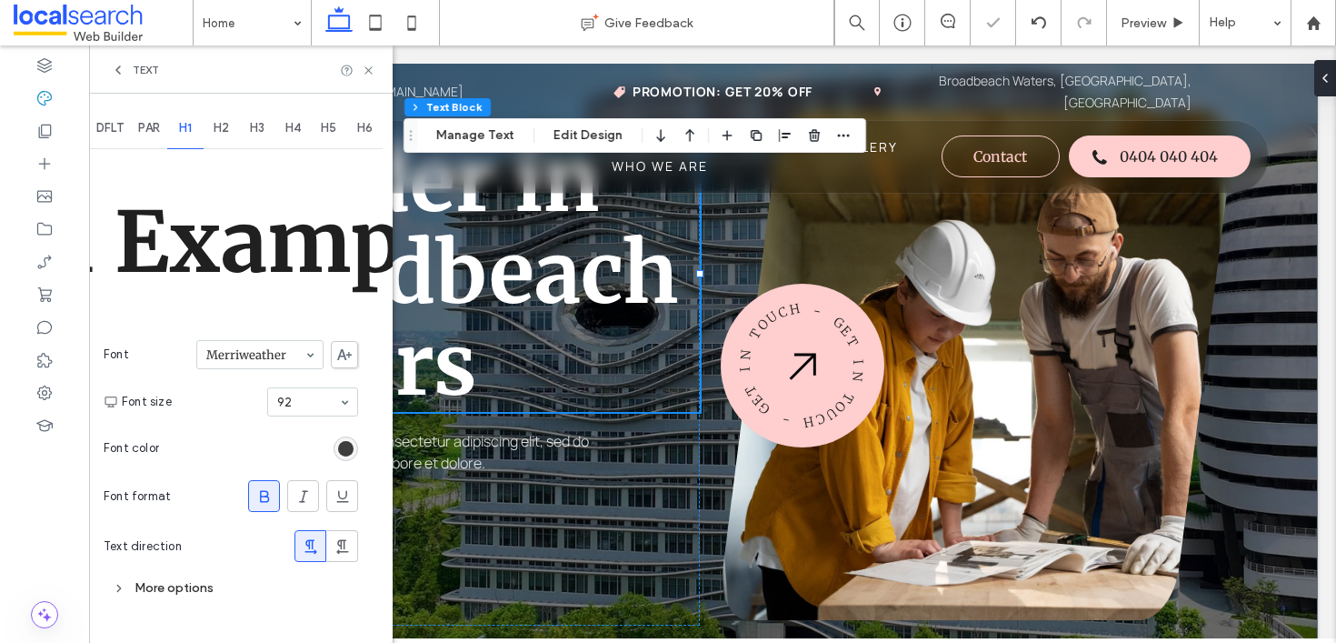
click at [340, 447] on div "rgb(32, 32, 32)" at bounding box center [345, 448] width 15 height 15
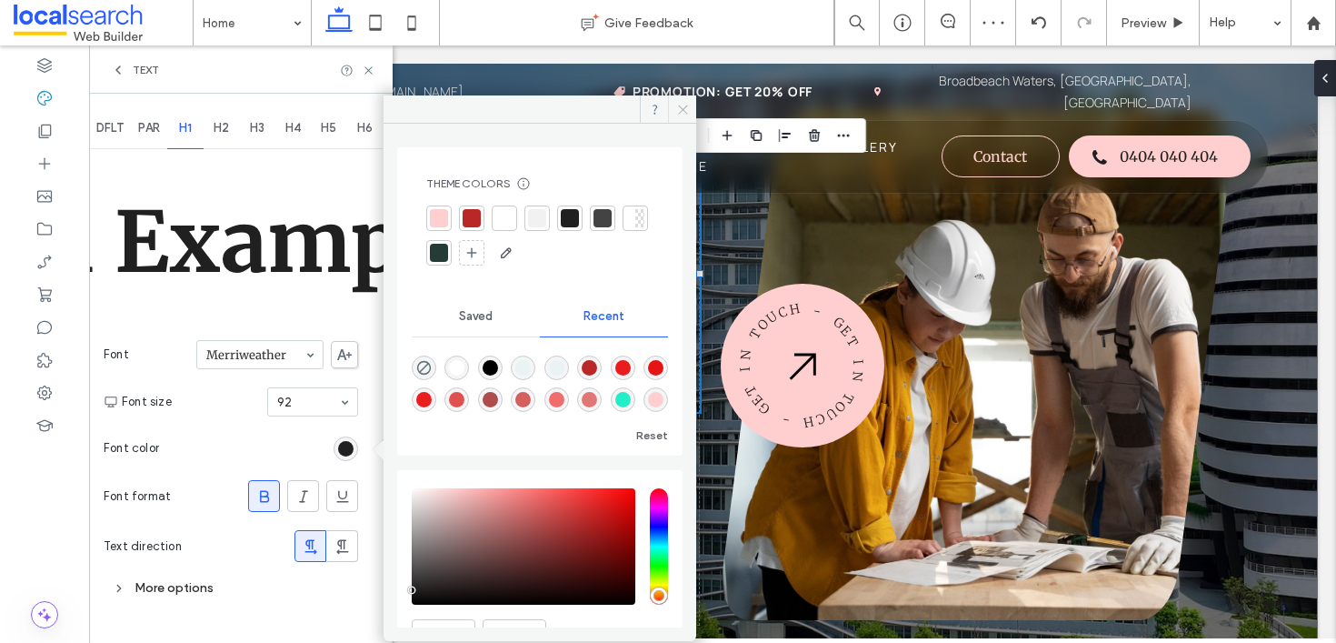
click at [676, 118] on span at bounding box center [682, 108] width 28 height 27
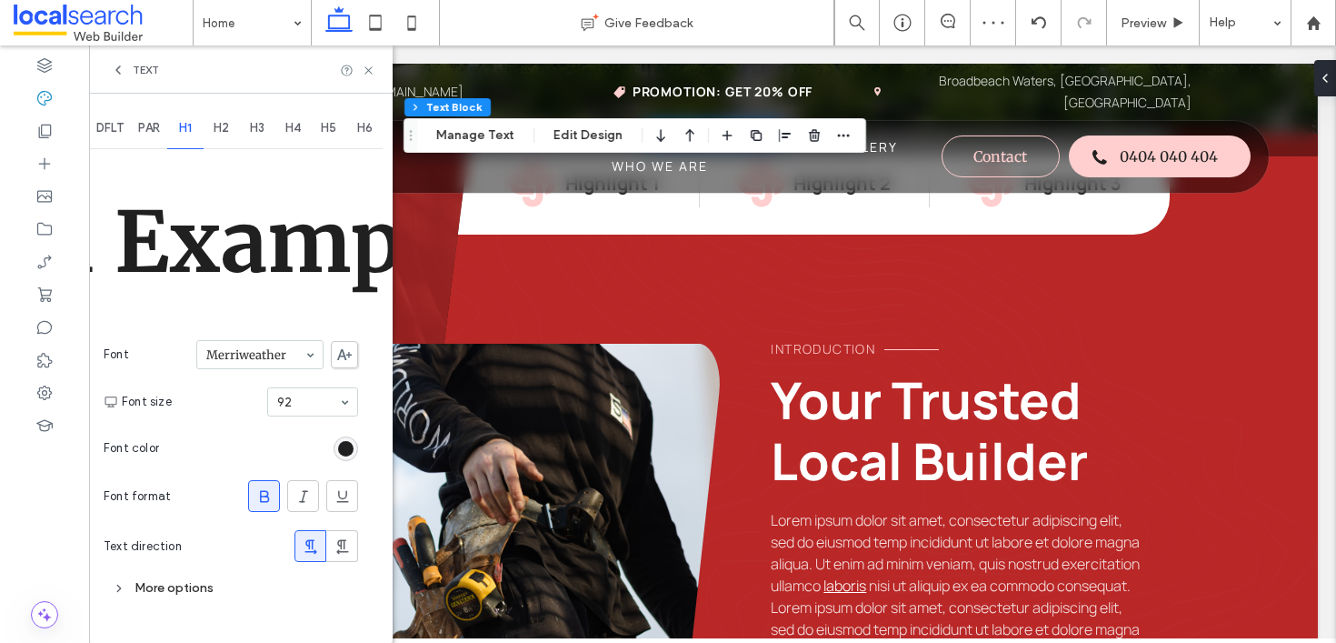
scroll to position [770, 0]
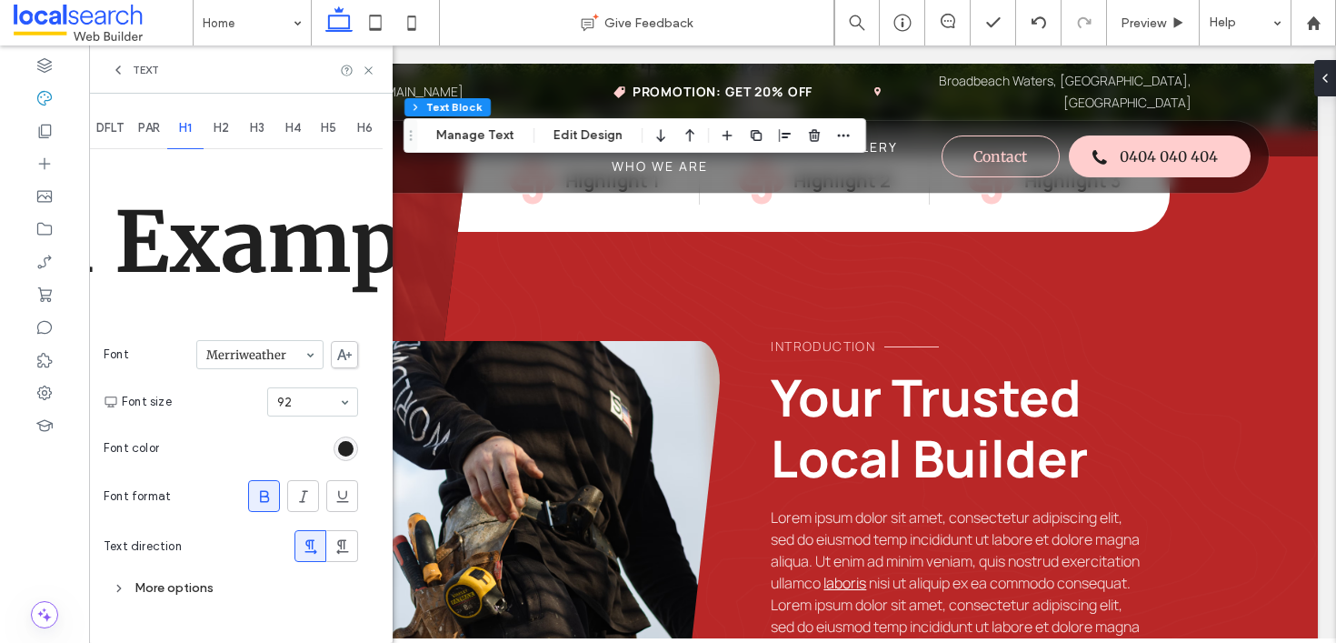
click at [221, 124] on span "H2" at bounding box center [221, 128] width 15 height 15
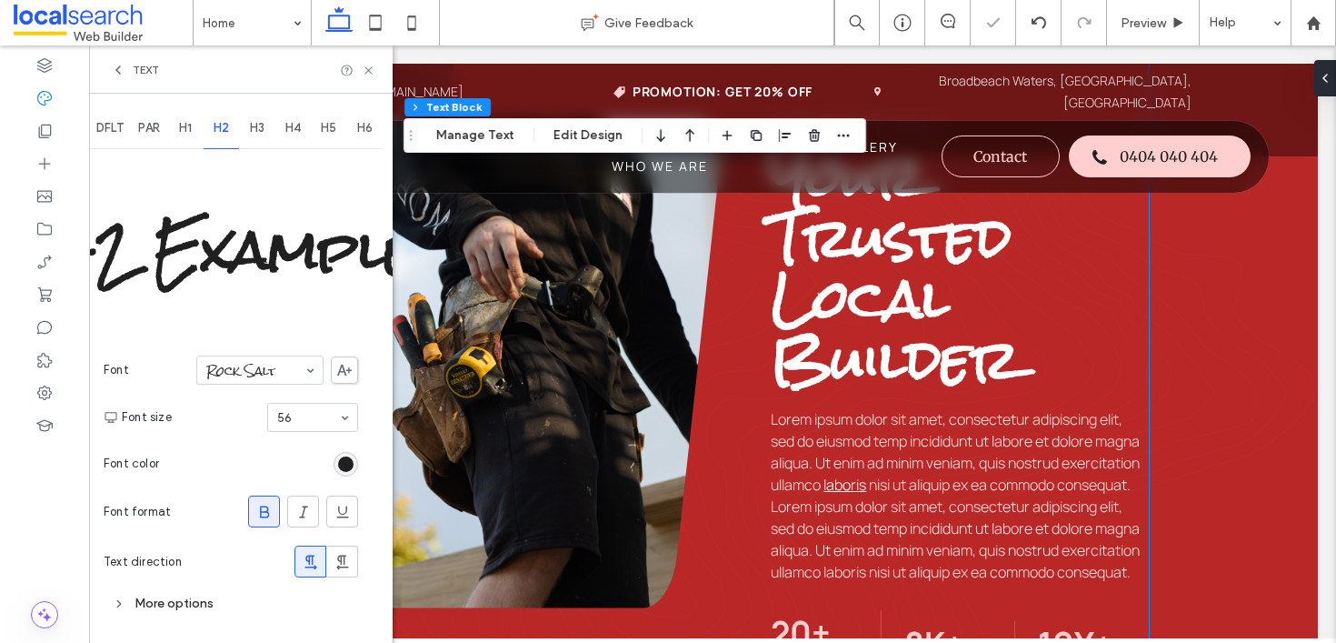
scroll to position [991, 0]
click at [368, 60] on div "Text" at bounding box center [241, 69] width 304 height 48
click at [366, 65] on icon at bounding box center [369, 71] width 14 height 14
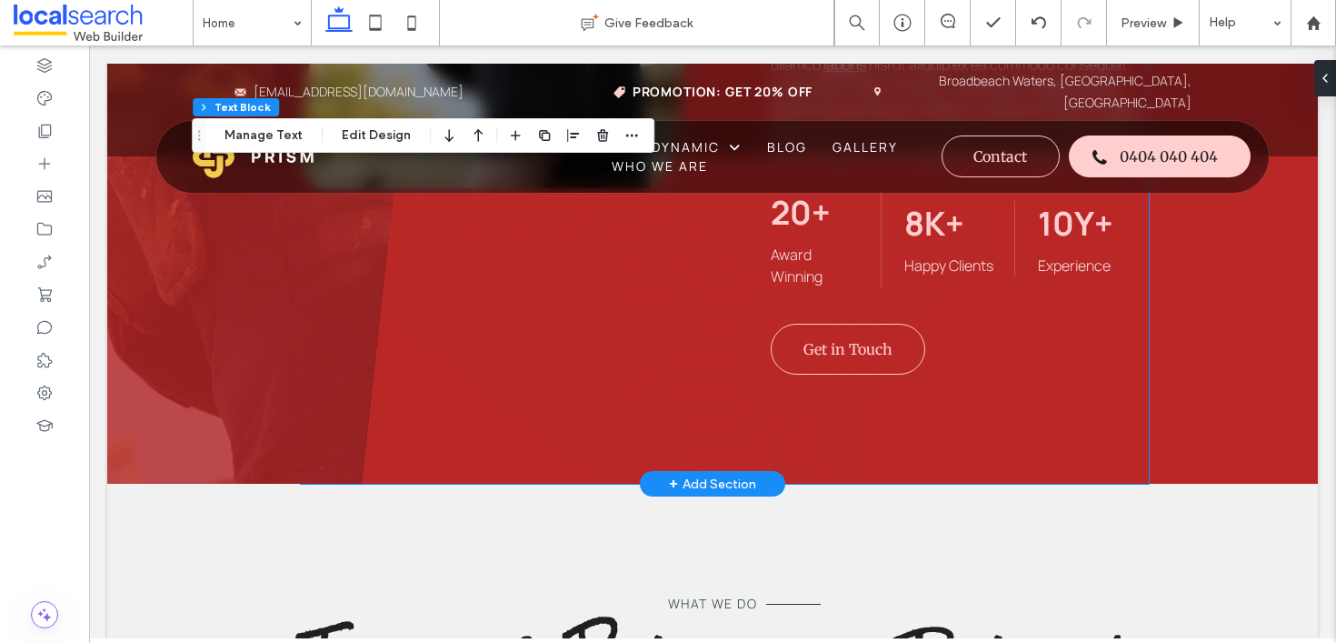
scroll to position [1448, 0]
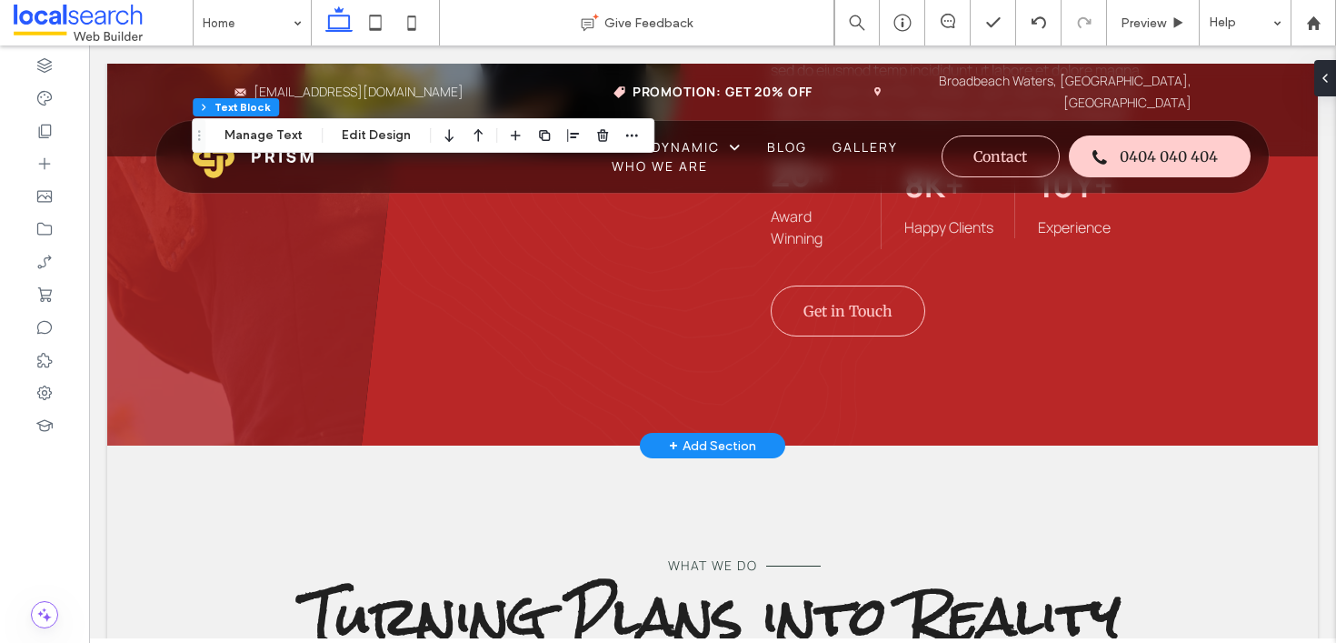
click at [747, 458] on div "+ Add Section" at bounding box center [712, 446] width 87 height 24
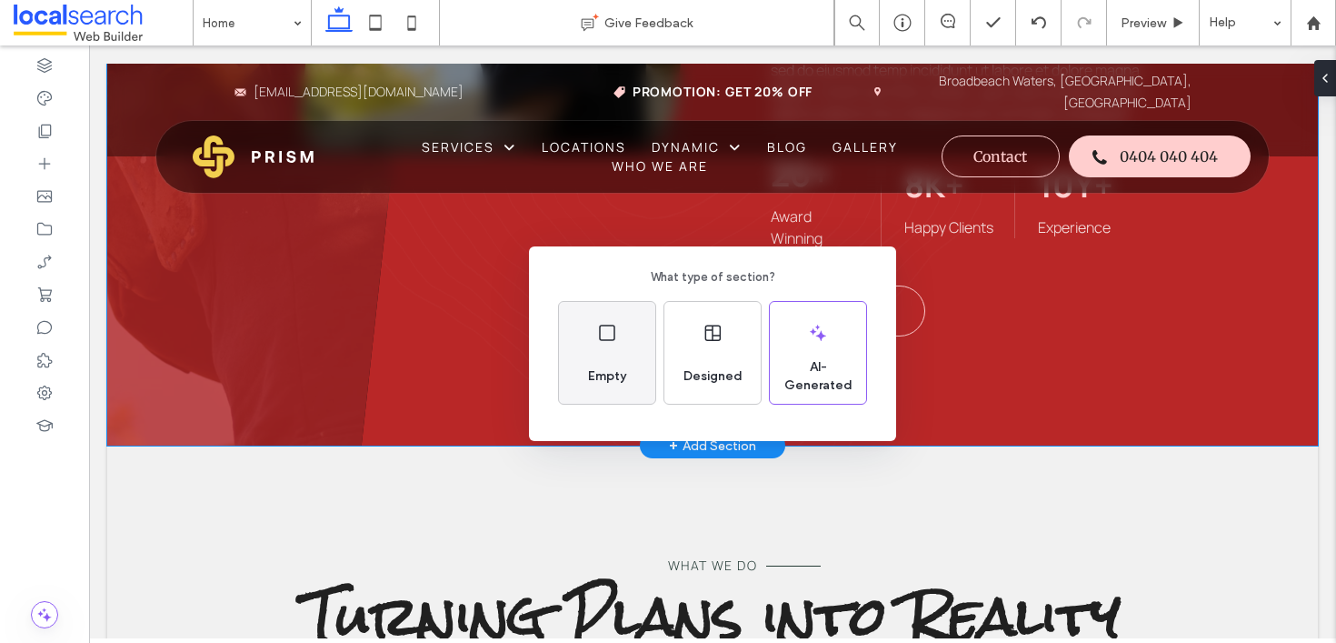
click at [639, 342] on div "Empty" at bounding box center [607, 353] width 96 height 102
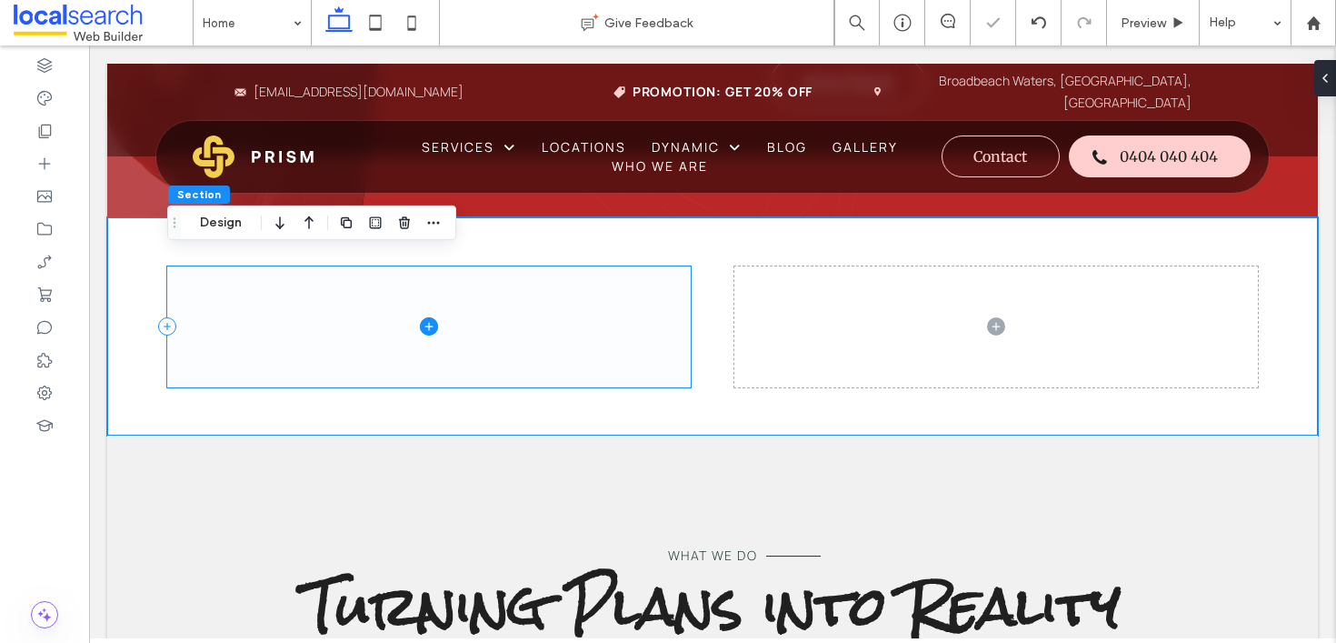
scroll to position [1692, 0]
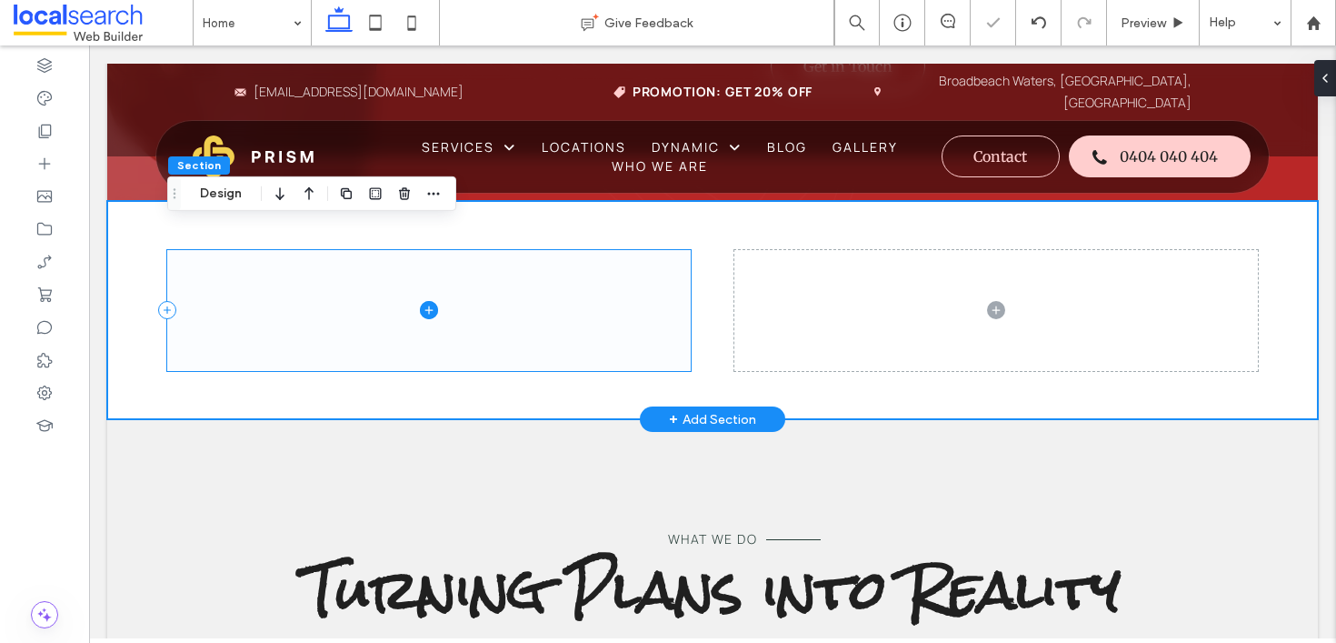
click at [687, 281] on span at bounding box center [428, 310] width 523 height 121
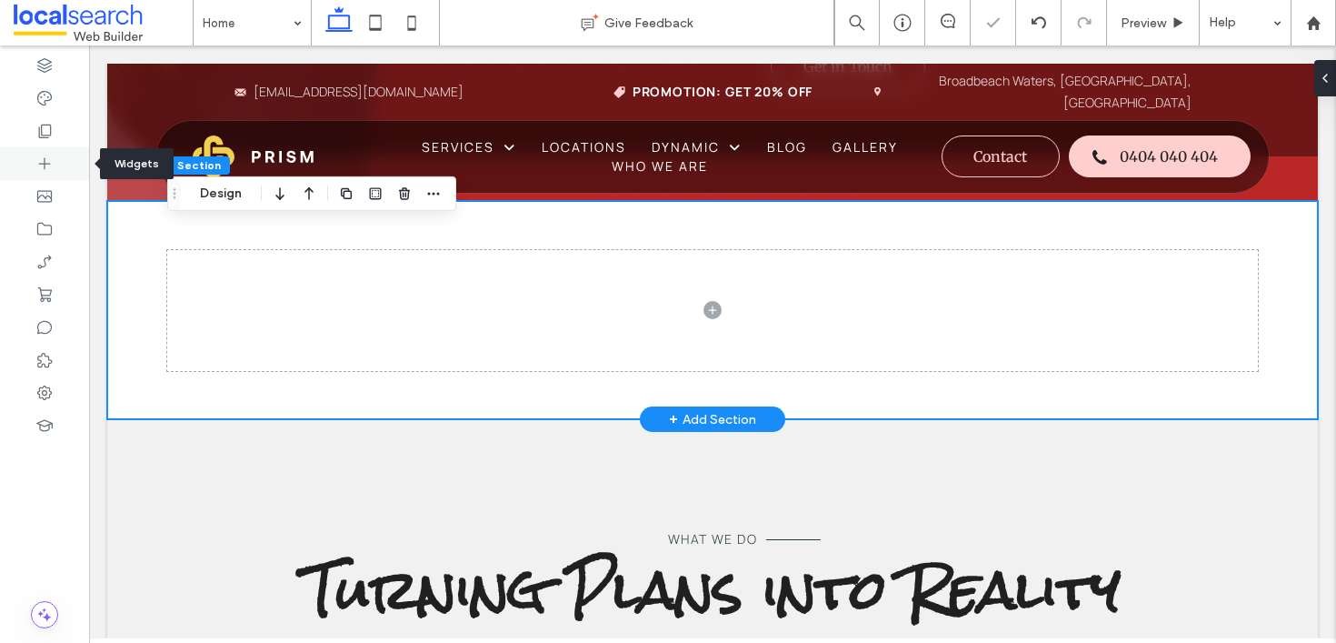
click at [50, 161] on icon at bounding box center [44, 163] width 18 height 18
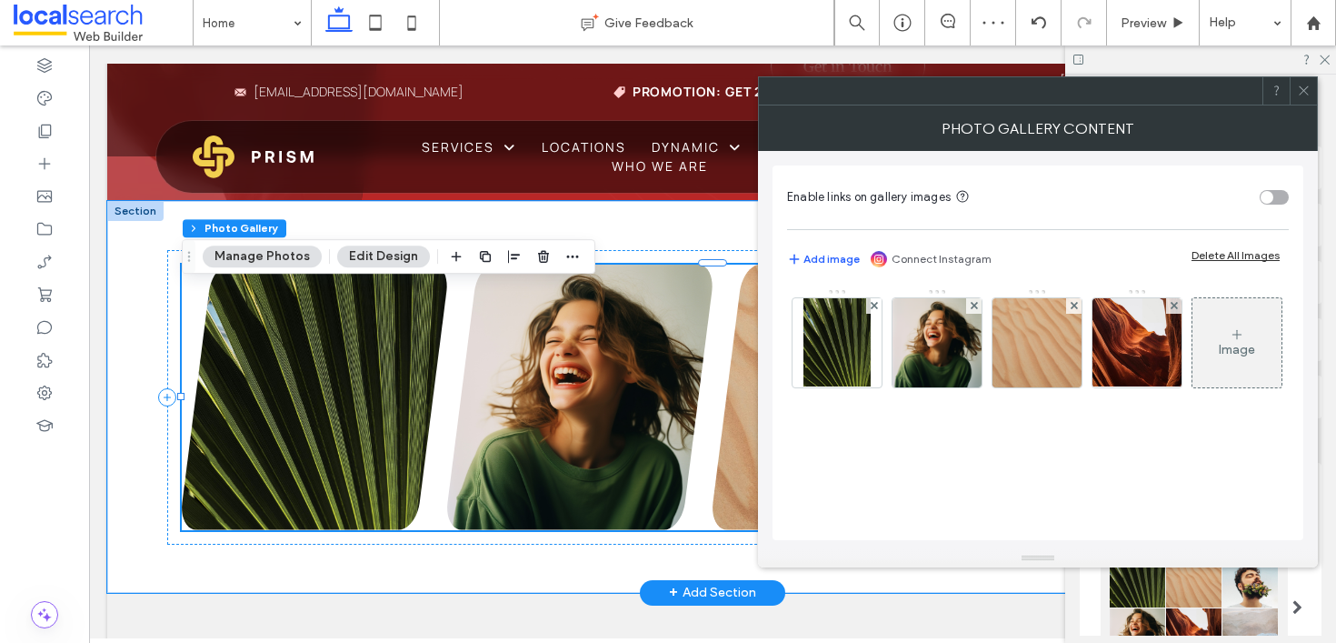
scroll to position [5, 0]
click at [365, 253] on button "Edit Design" at bounding box center [383, 256] width 93 height 22
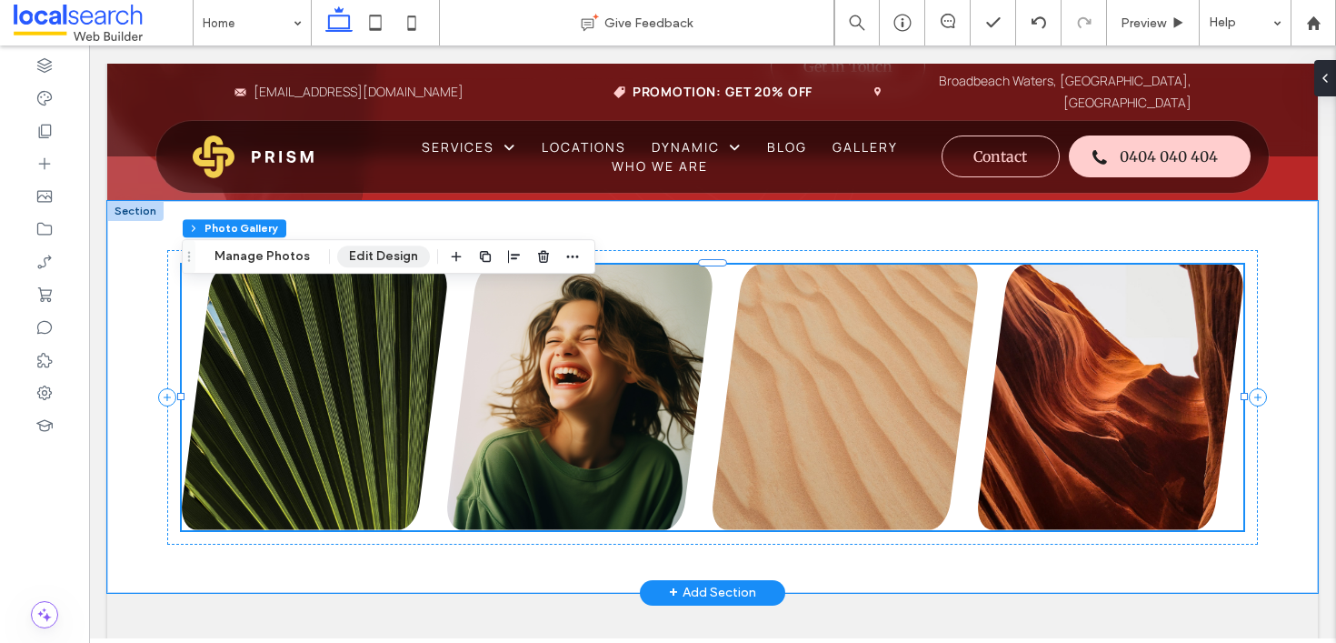
click at [382, 256] on button "Edit Design" at bounding box center [383, 256] width 93 height 22
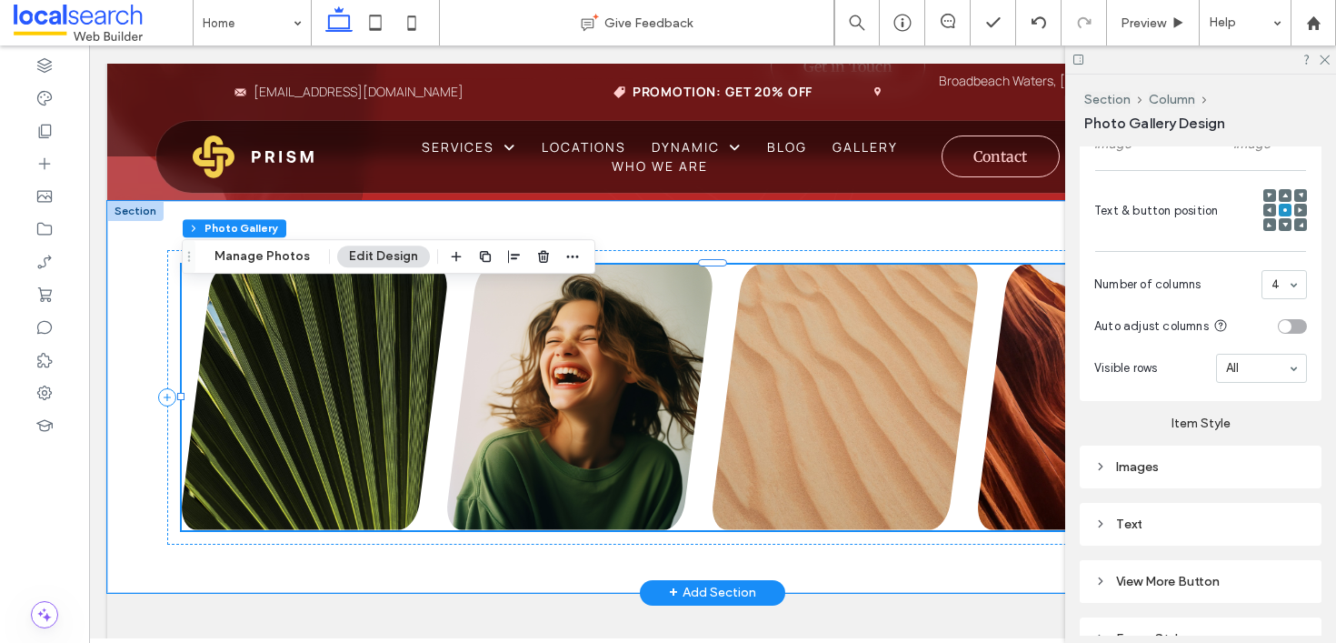
scroll to position [783, 0]
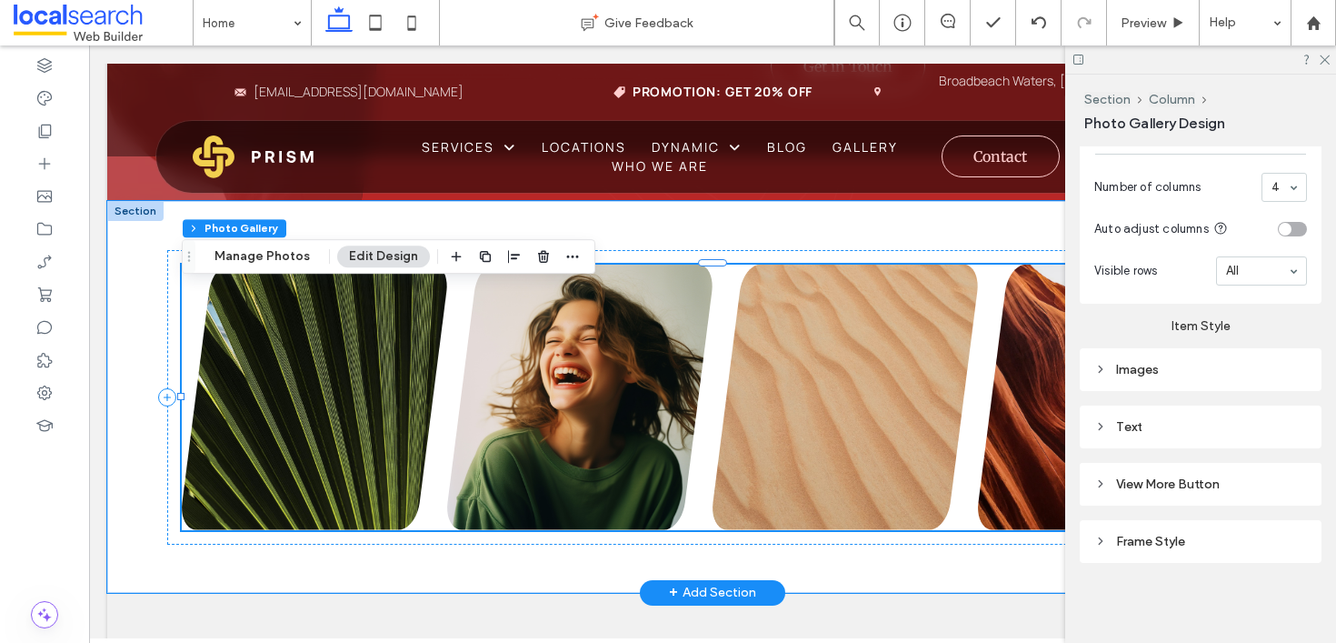
click at [1094, 359] on div "Images" at bounding box center [1200, 369] width 213 height 25
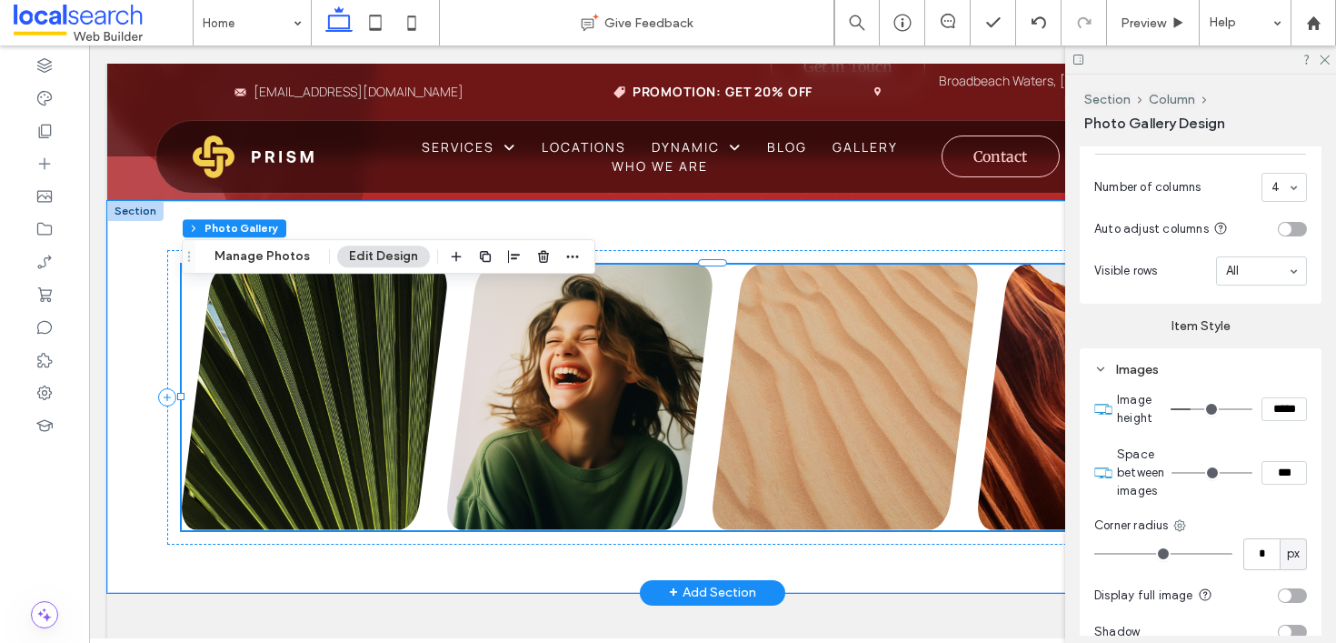
click at [1094, 359] on div "Images" at bounding box center [1200, 369] width 213 height 25
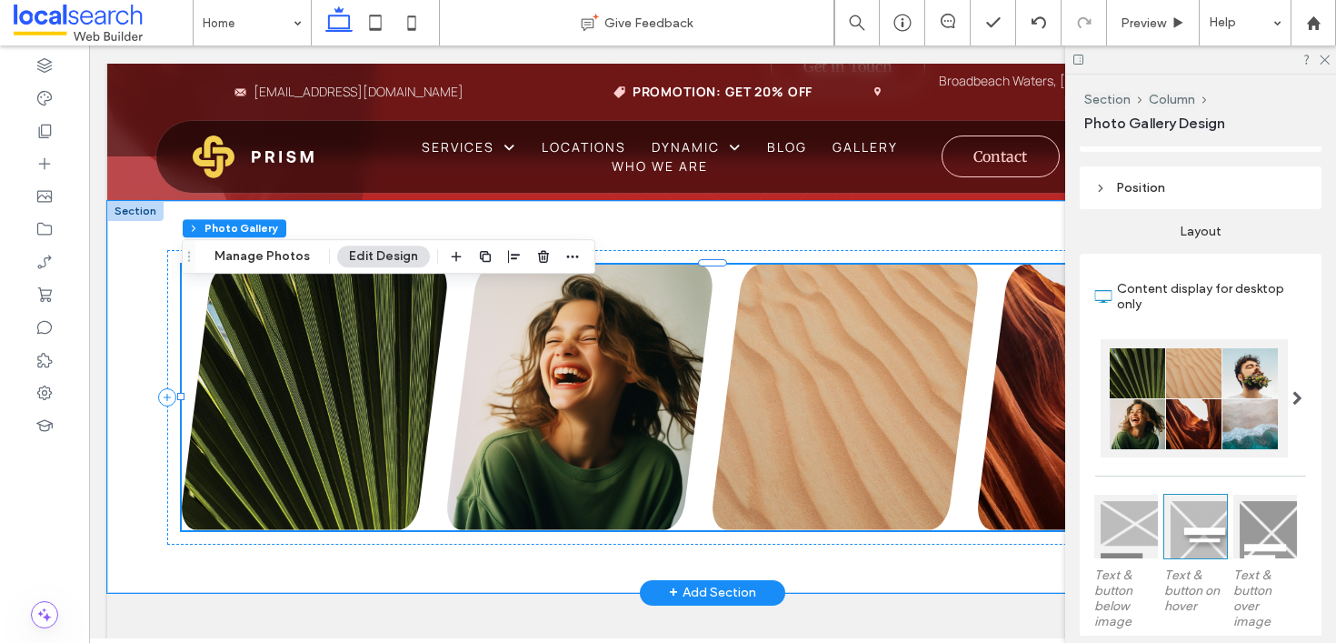
scroll to position [224, 0]
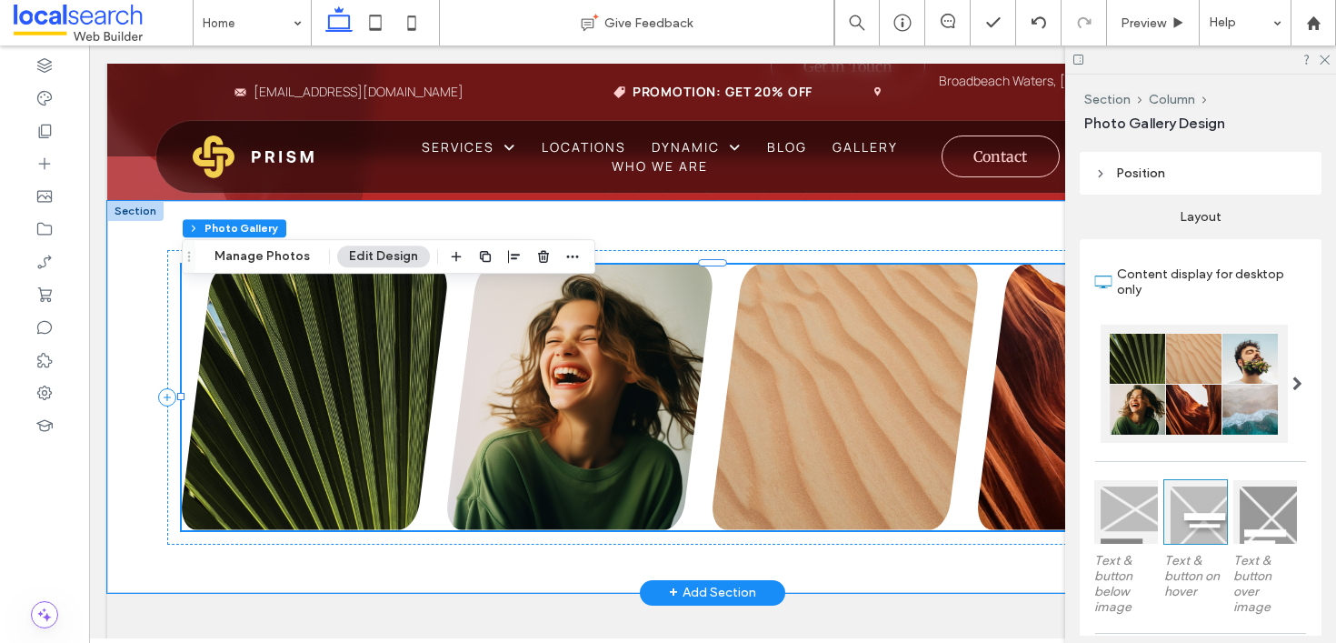
click at [1299, 374] on span at bounding box center [1297, 383] width 10 height 91
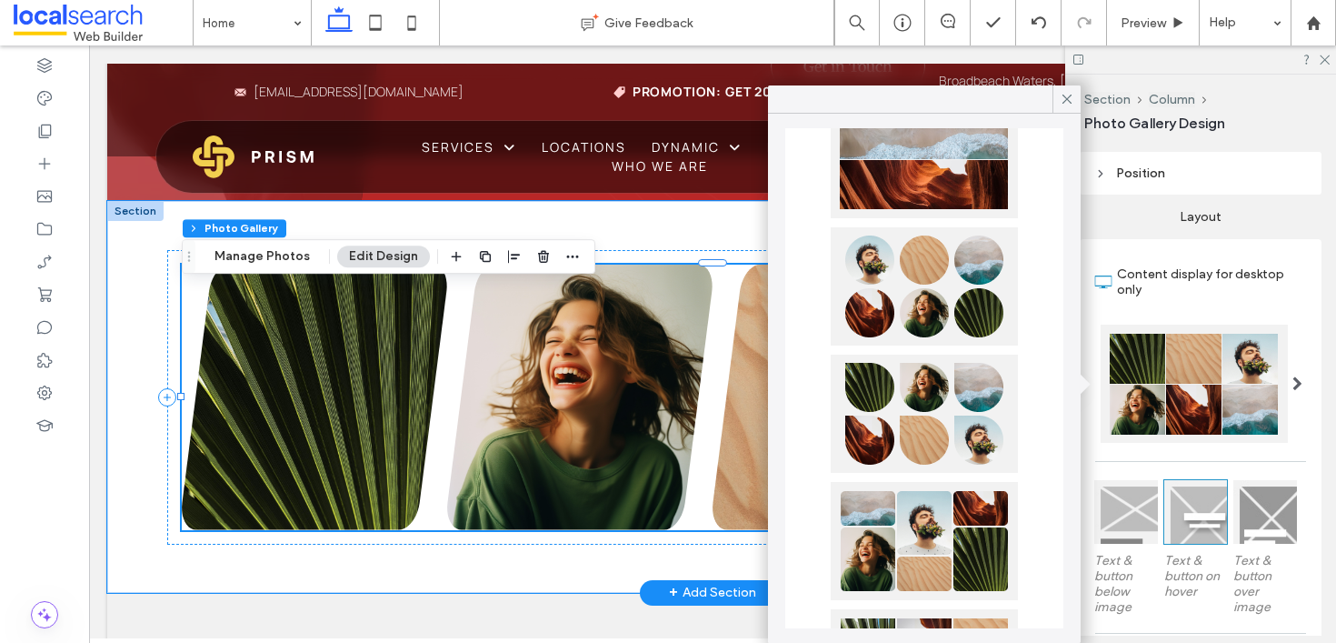
scroll to position [852, 0]
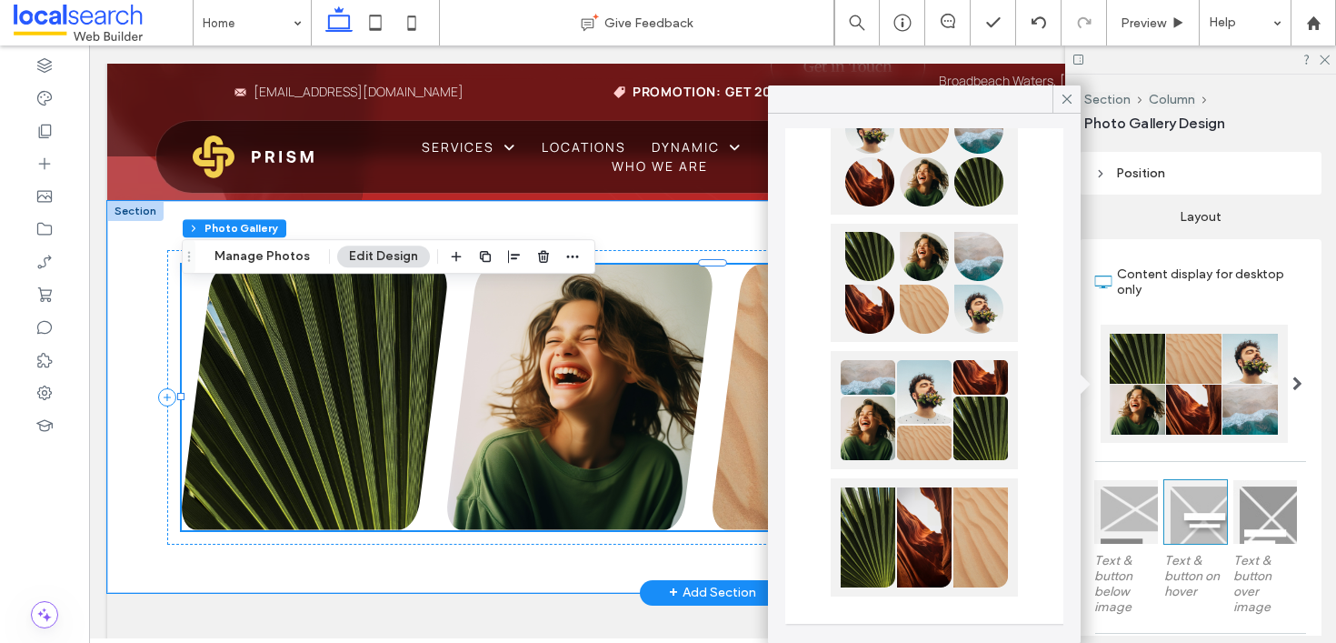
click at [862, 576] on div at bounding box center [924, 537] width 187 height 118
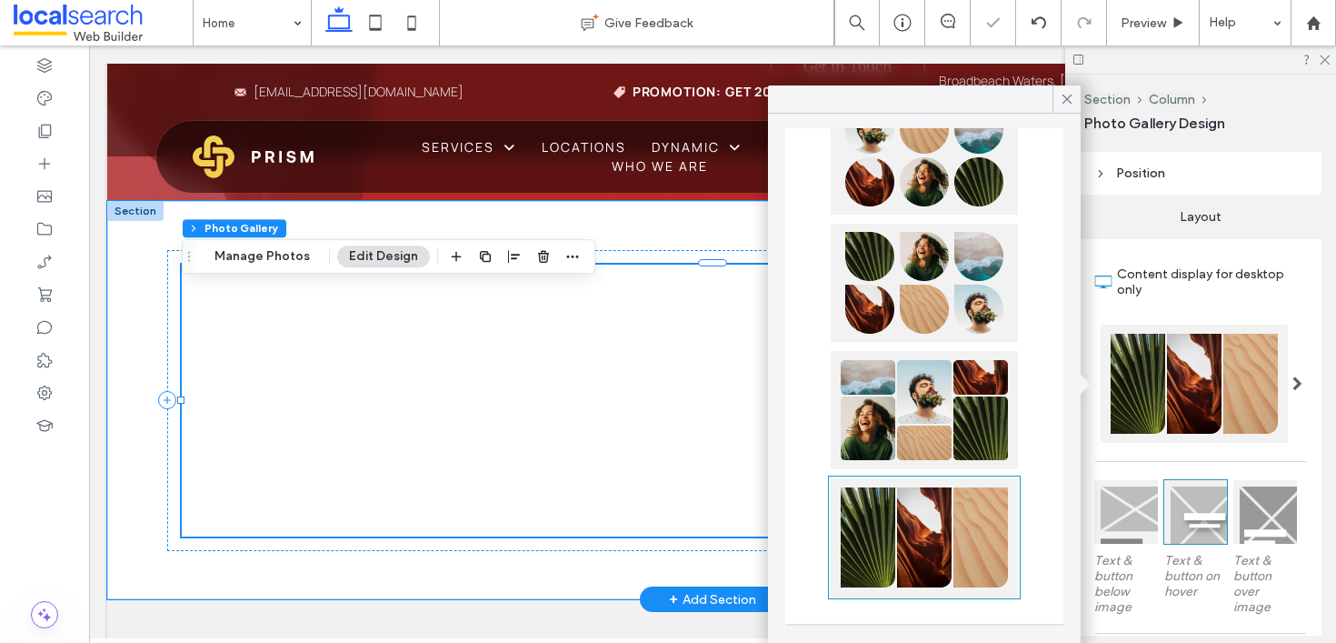
type input "***"
type input "*****"
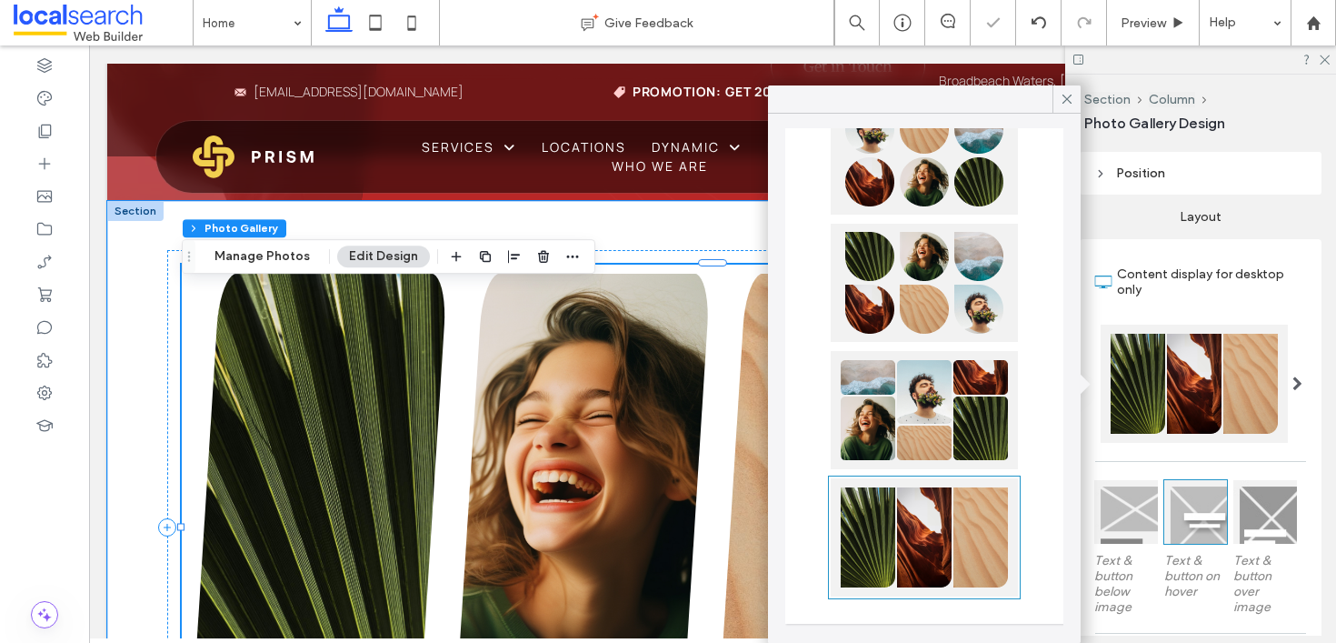
click at [902, 447] on div at bounding box center [924, 410] width 187 height 118
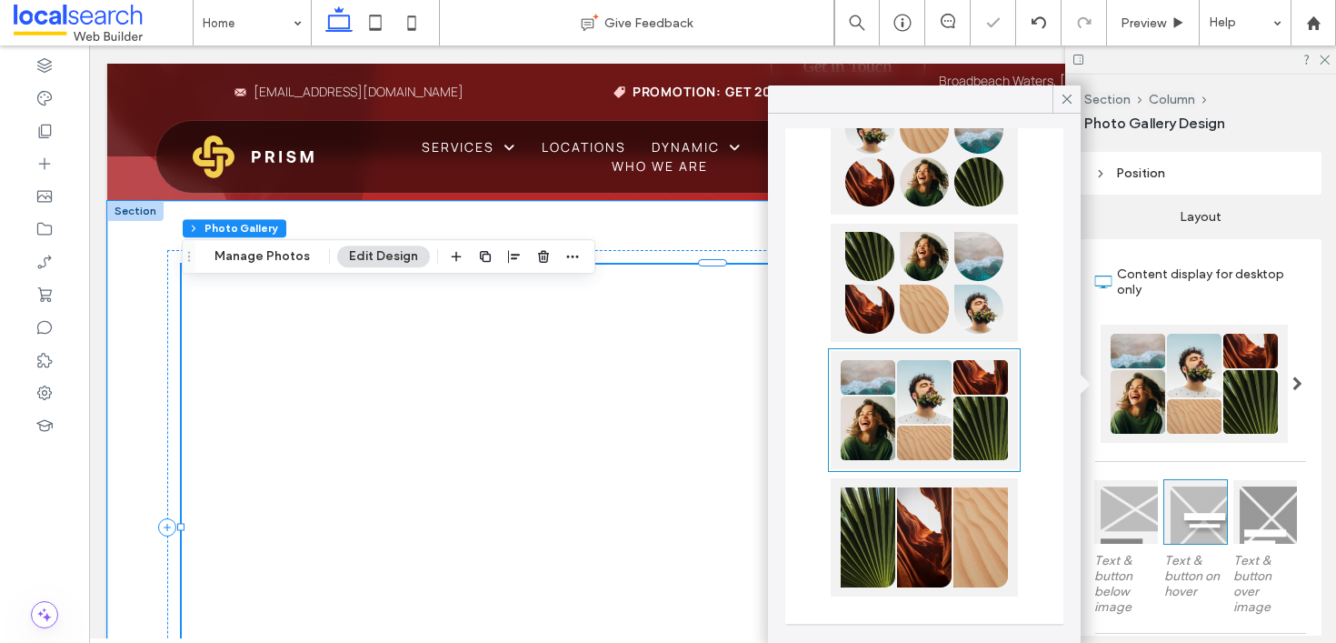
type input "**"
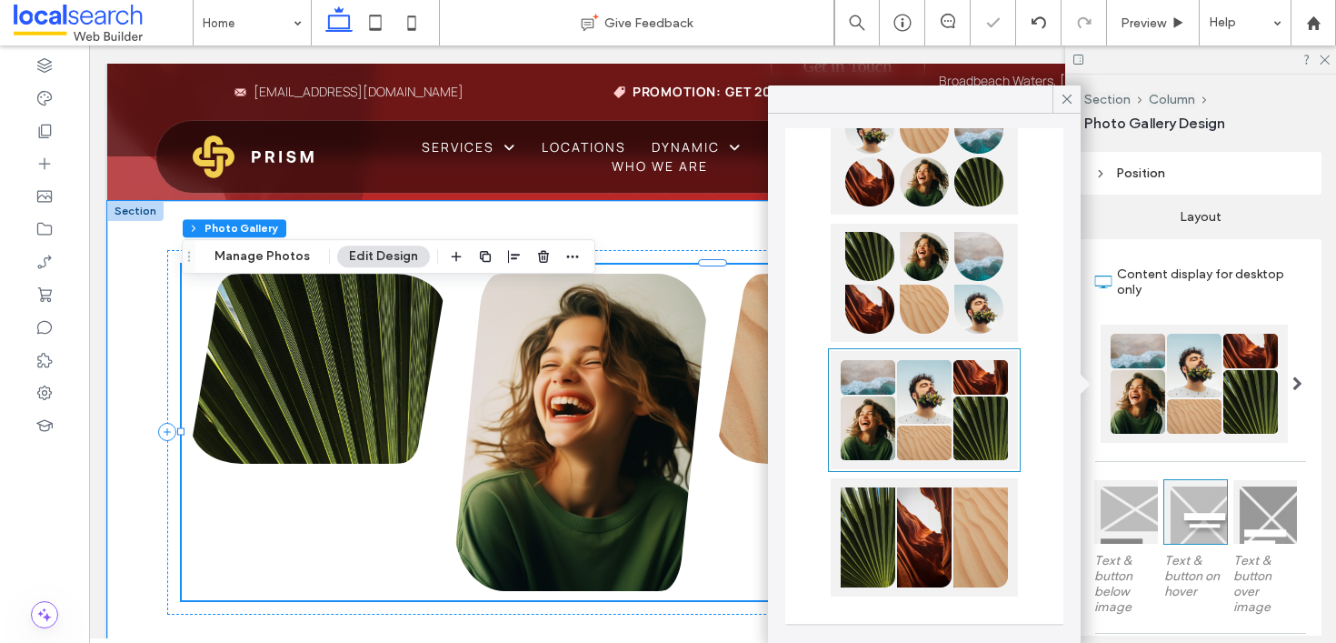
scroll to position [0, 0]
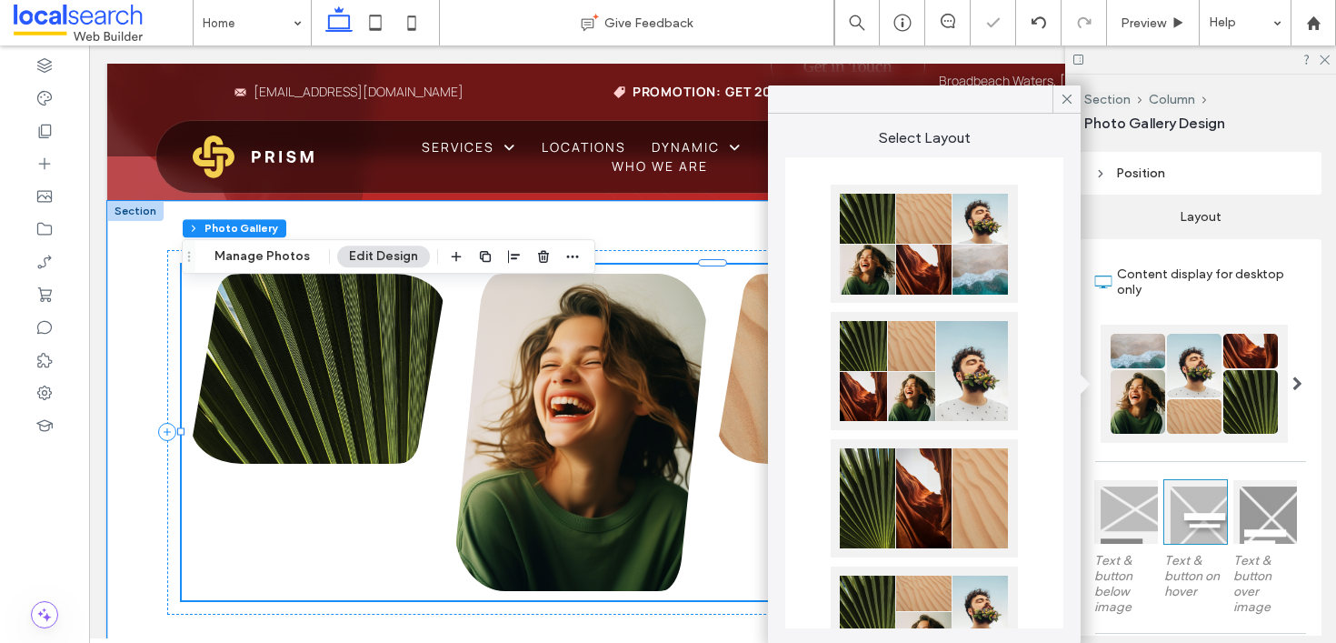
click at [944, 225] on div at bounding box center [924, 243] width 187 height 118
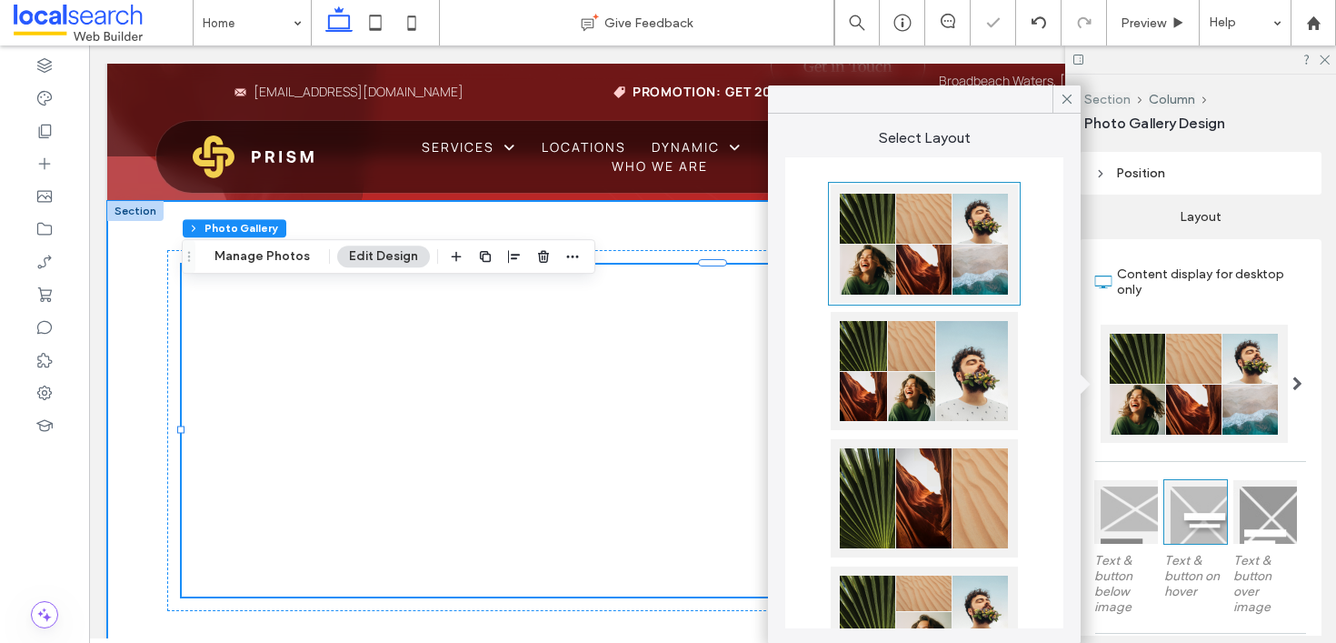
type input "*"
type input "***"
type input "*****"
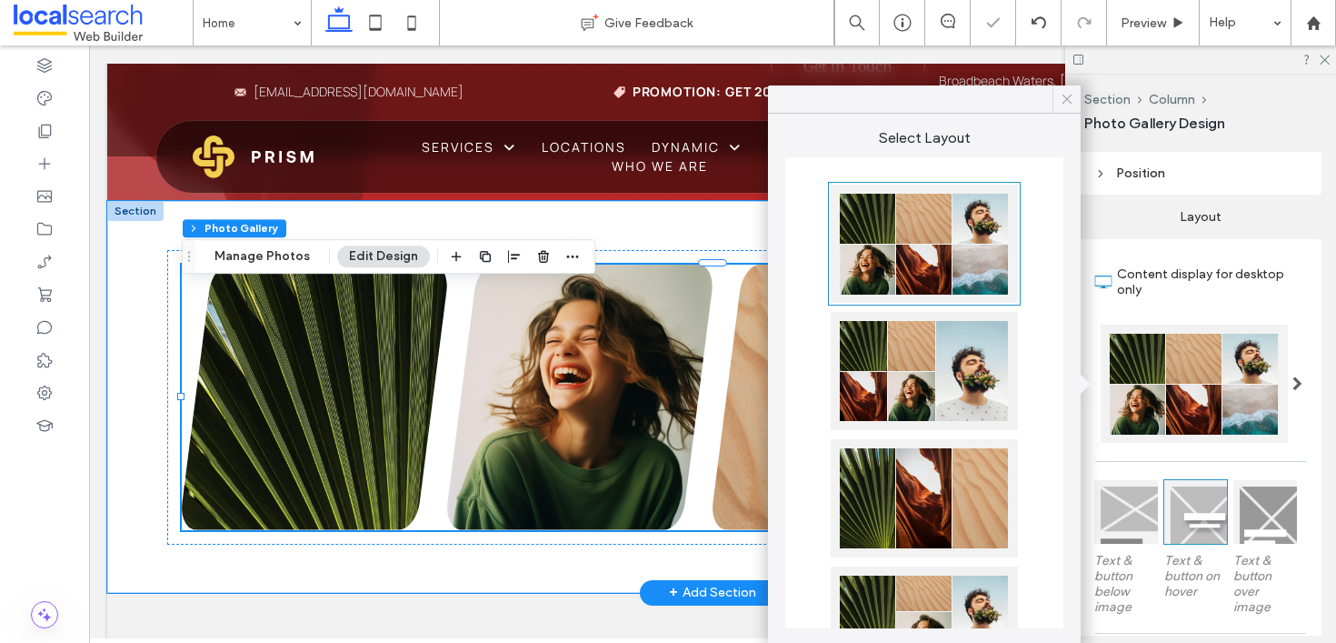
click at [1079, 95] on div at bounding box center [1066, 98] width 28 height 27
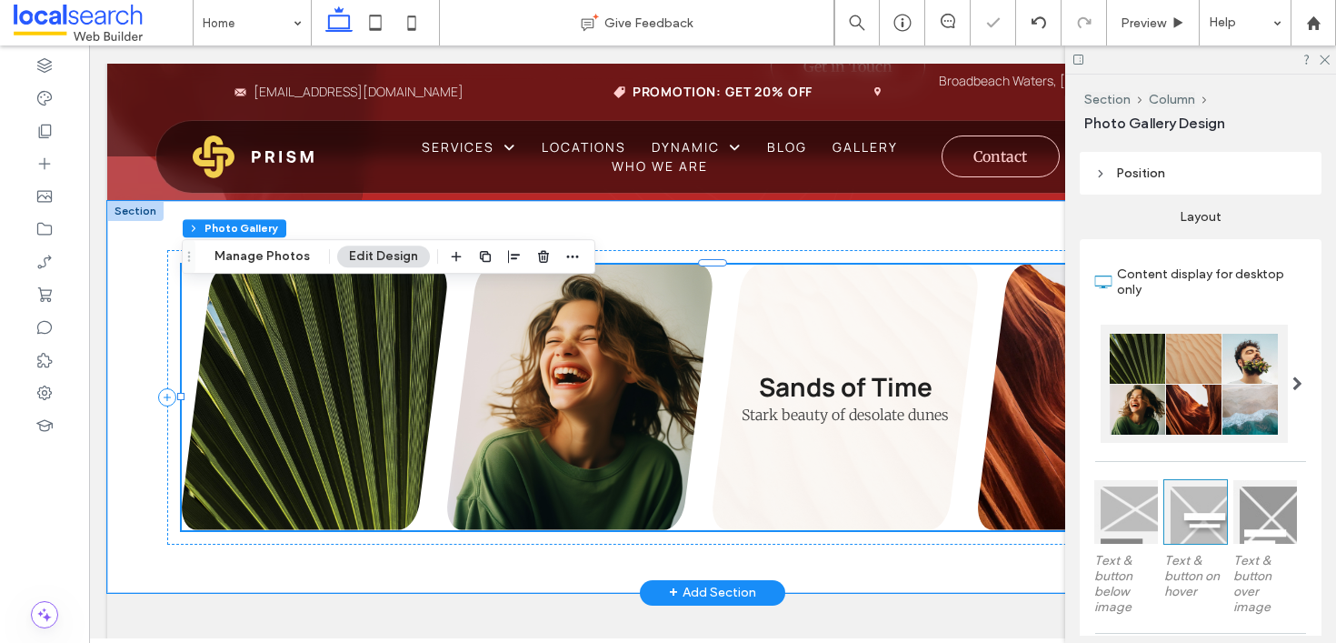
click at [880, 370] on link at bounding box center [844, 396] width 265 height 265
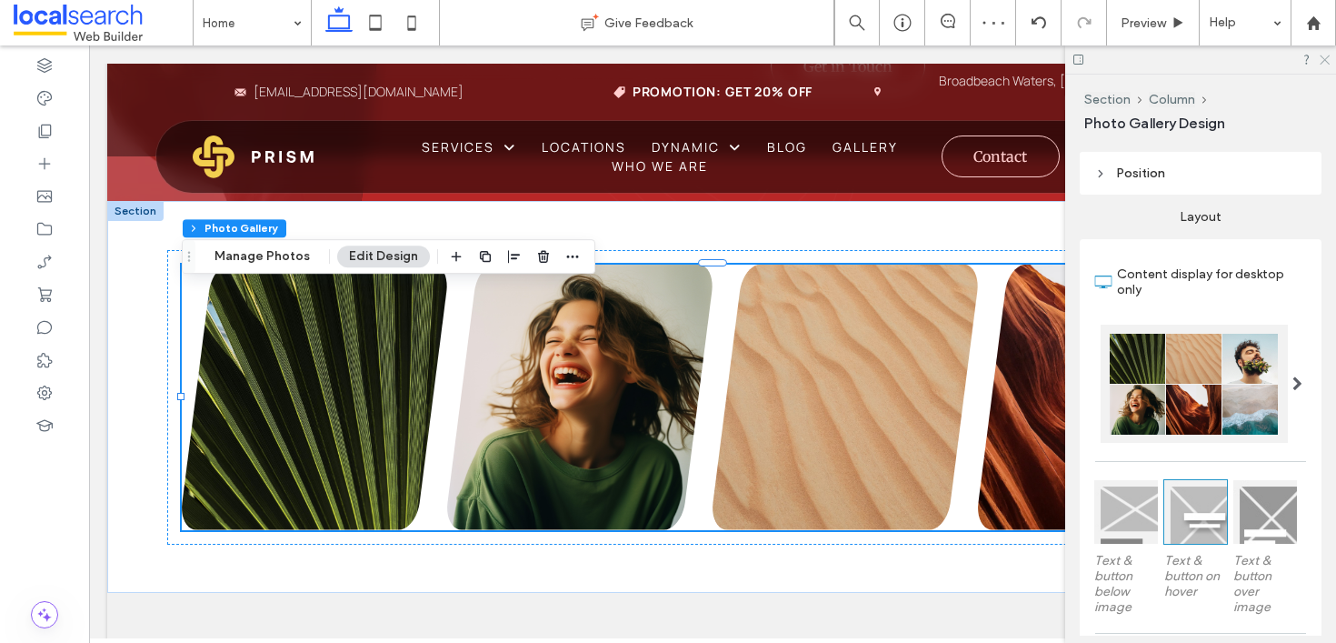
click at [1323, 57] on icon at bounding box center [1324, 59] width 12 height 12
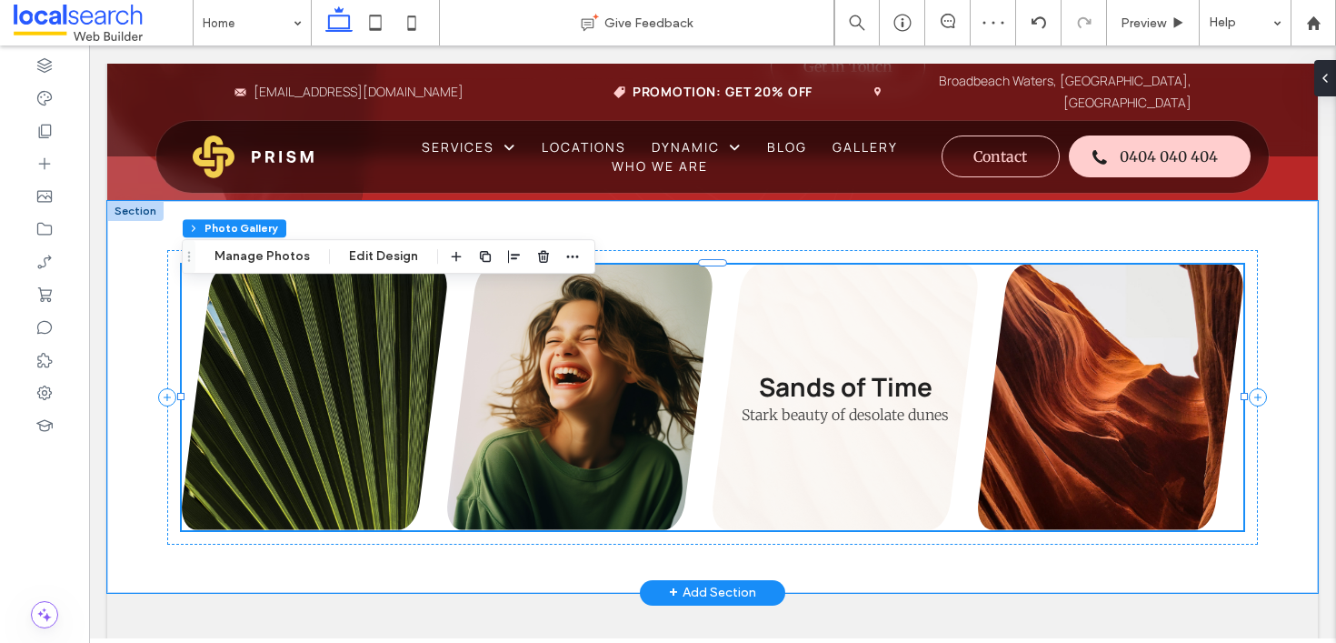
click at [841, 380] on link at bounding box center [844, 396] width 265 height 265
click at [821, 414] on link at bounding box center [844, 396] width 265 height 265
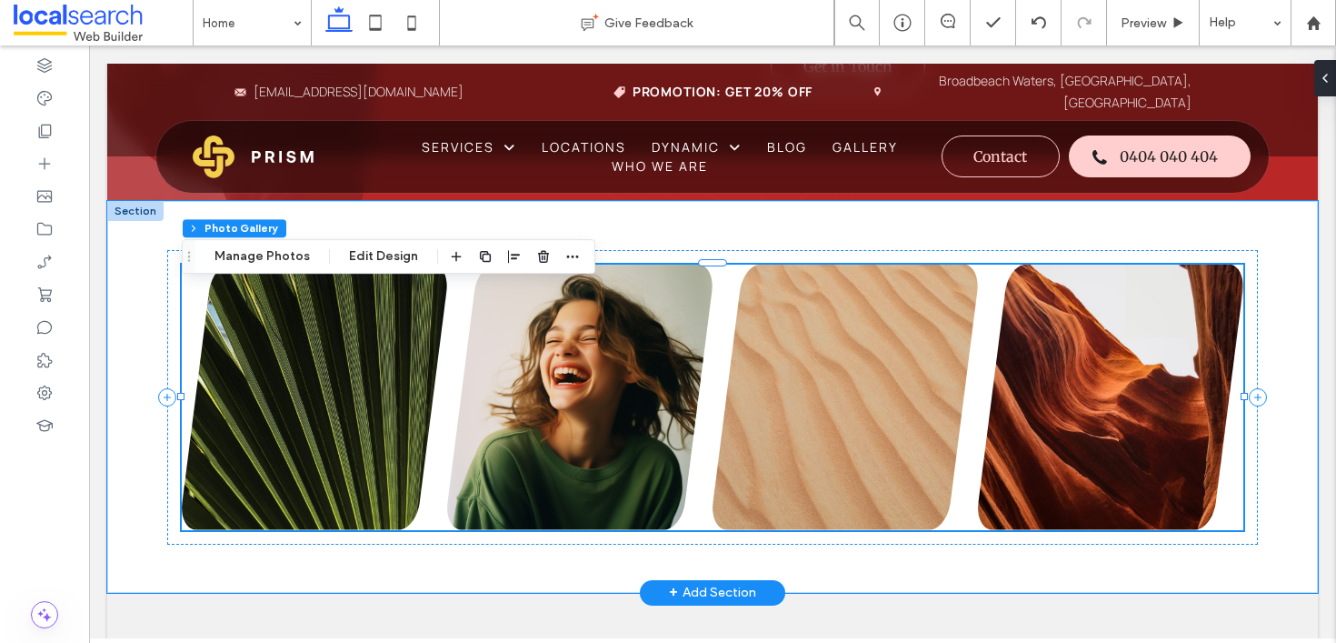
click at [299, 281] on div "Nature's Symphony Breathtaking colors of our planet Button Faces of Humanity Po…" at bounding box center [712, 397] width 1091 height 294
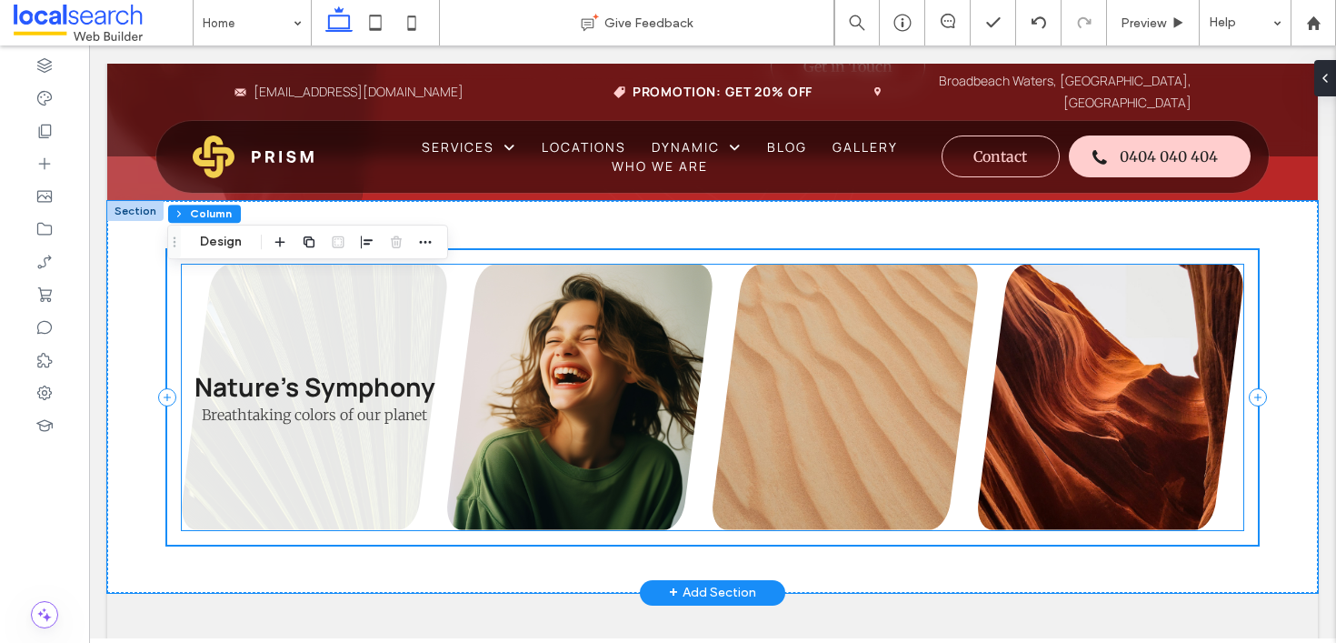
click at [288, 312] on link at bounding box center [314, 396] width 265 height 265
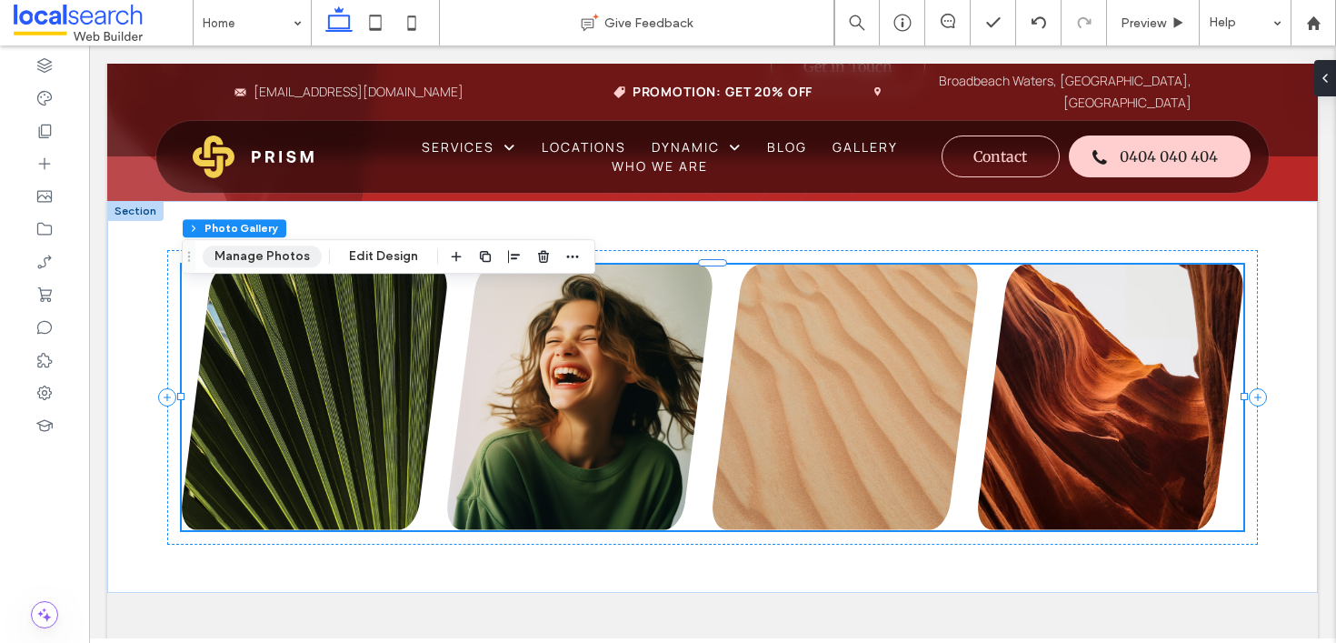
click at [249, 256] on button "Manage Photos" at bounding box center [262, 256] width 119 height 22
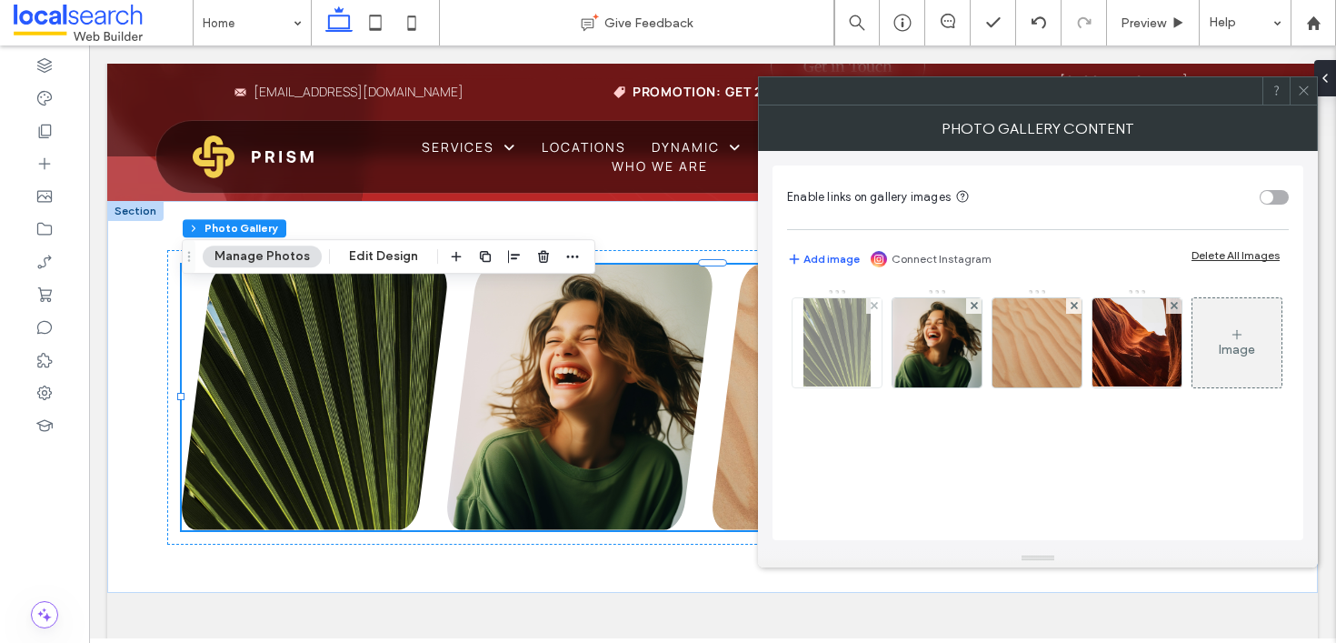
click at [862, 356] on img at bounding box center [837, 342] width 68 height 89
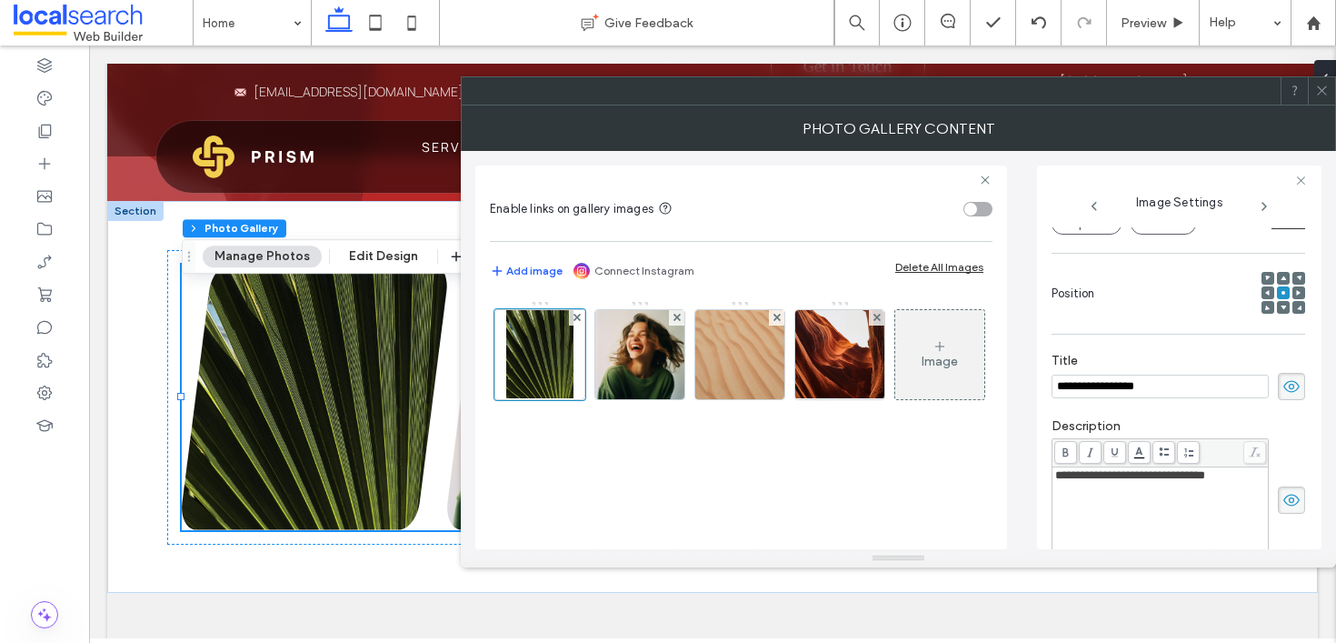
click at [1283, 390] on use at bounding box center [1291, 386] width 16 height 12
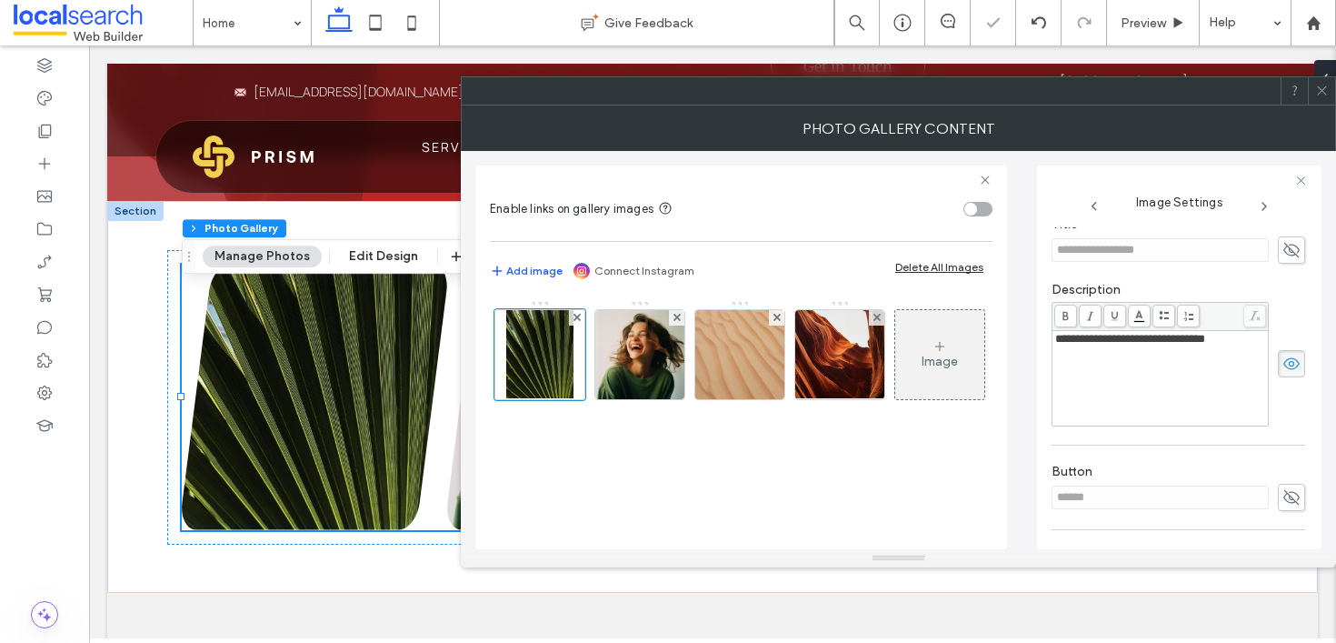
click at [1283, 360] on use at bounding box center [1291, 364] width 16 height 12
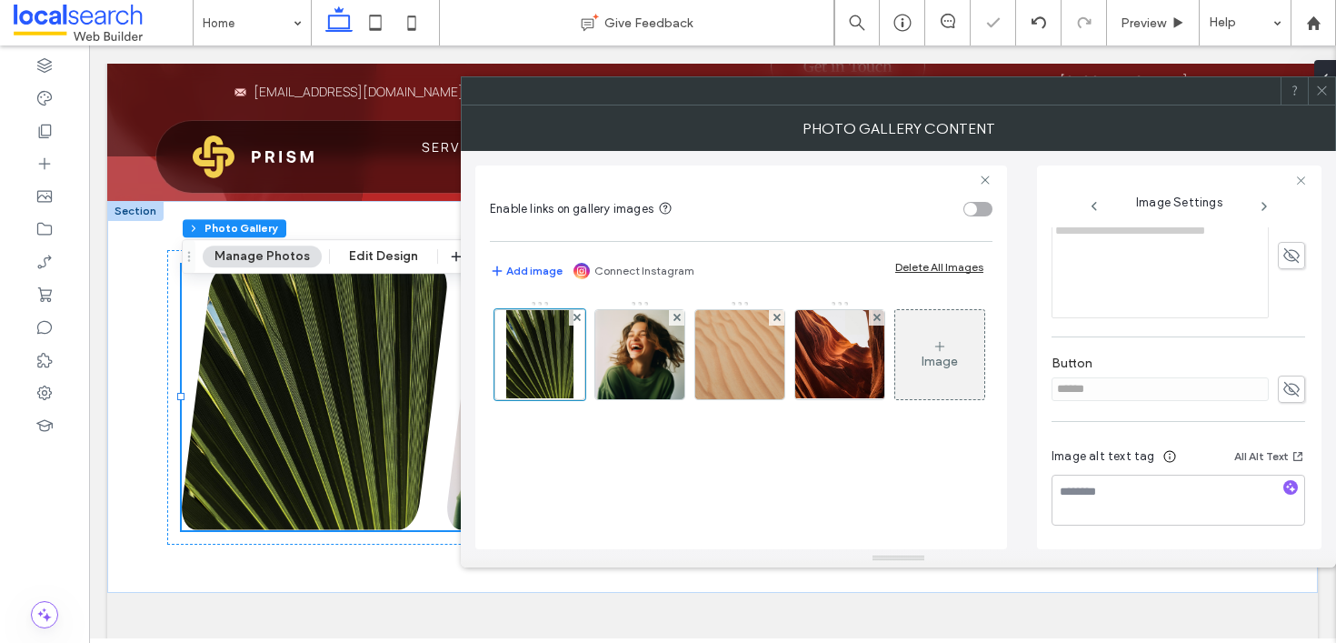
scroll to position [459, 0]
click at [623, 357] on img at bounding box center [639, 354] width 89 height 89
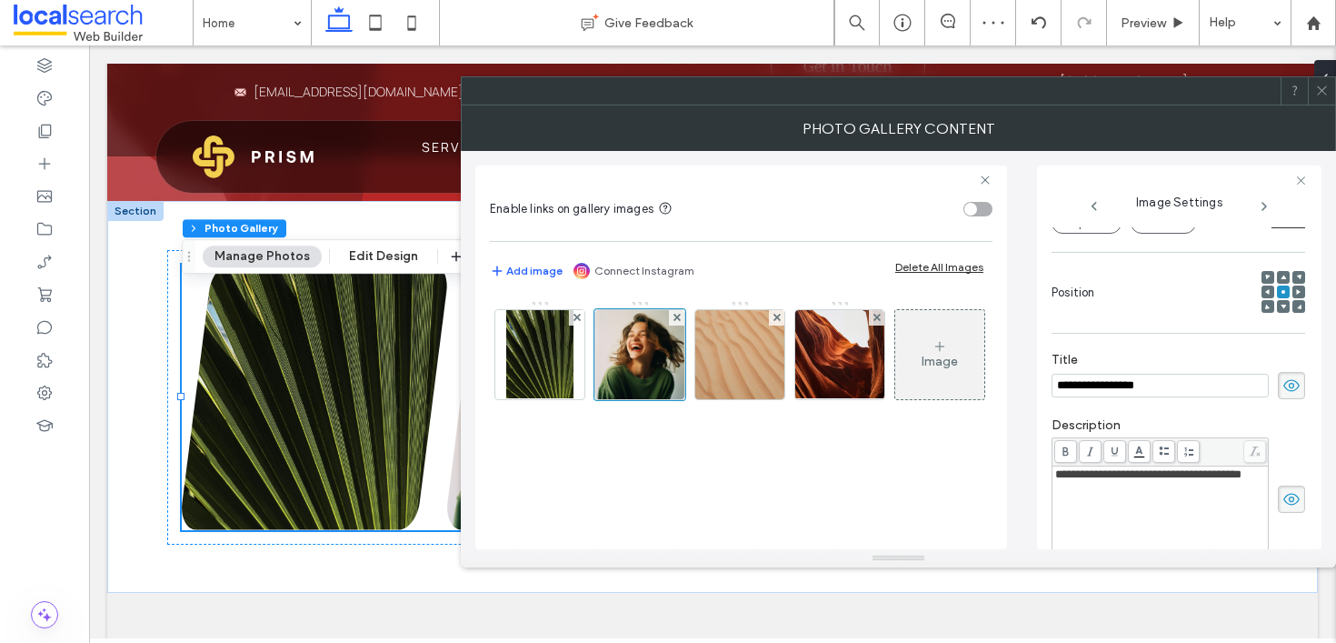
click at [1282, 377] on icon at bounding box center [1291, 385] width 18 height 20
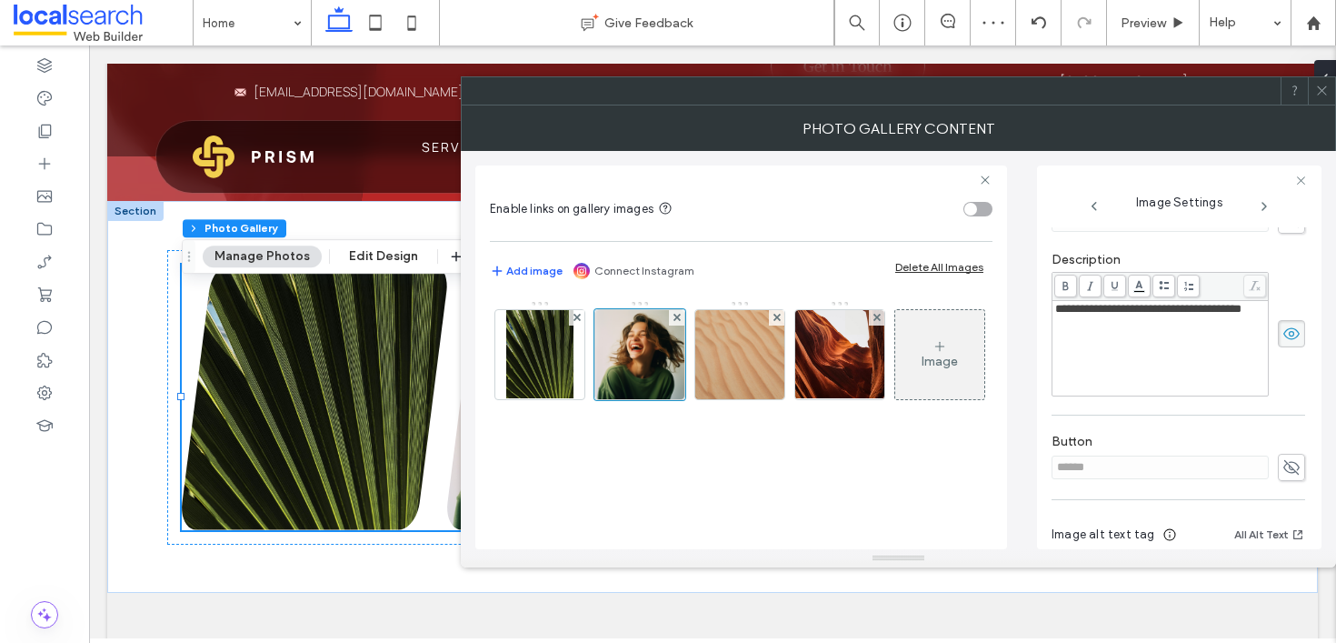
click at [1282, 328] on icon at bounding box center [1291, 334] width 18 height 20
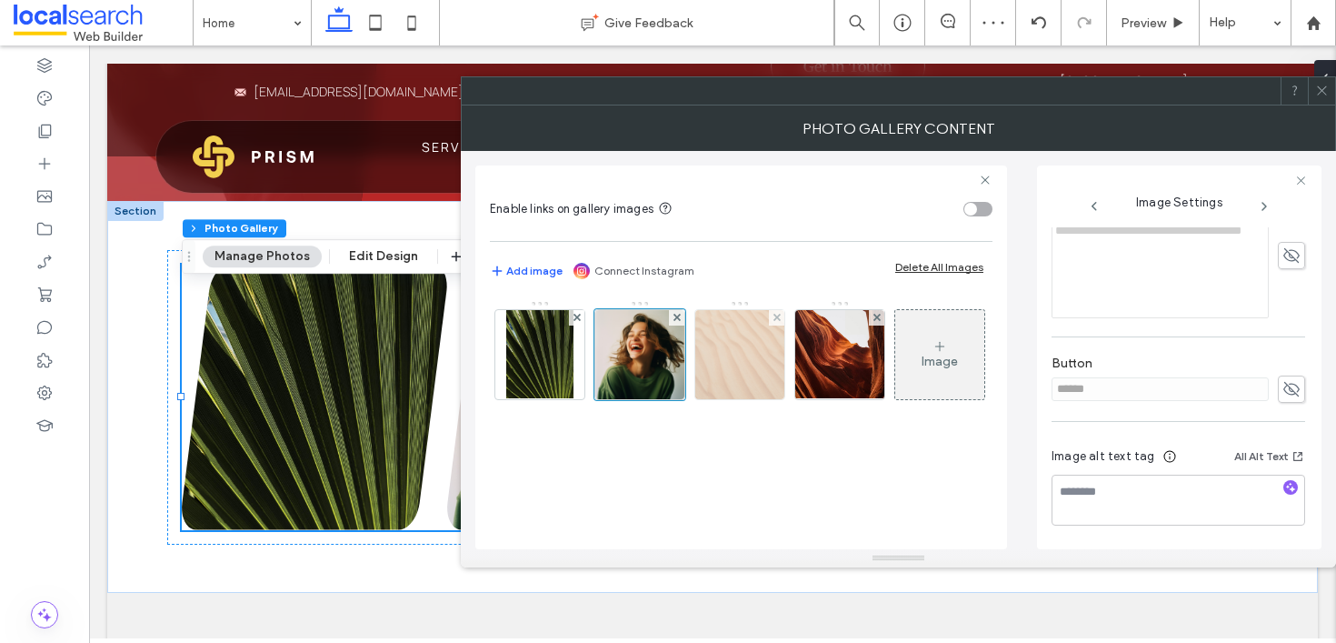
click at [730, 364] on img at bounding box center [739, 354] width 89 height 89
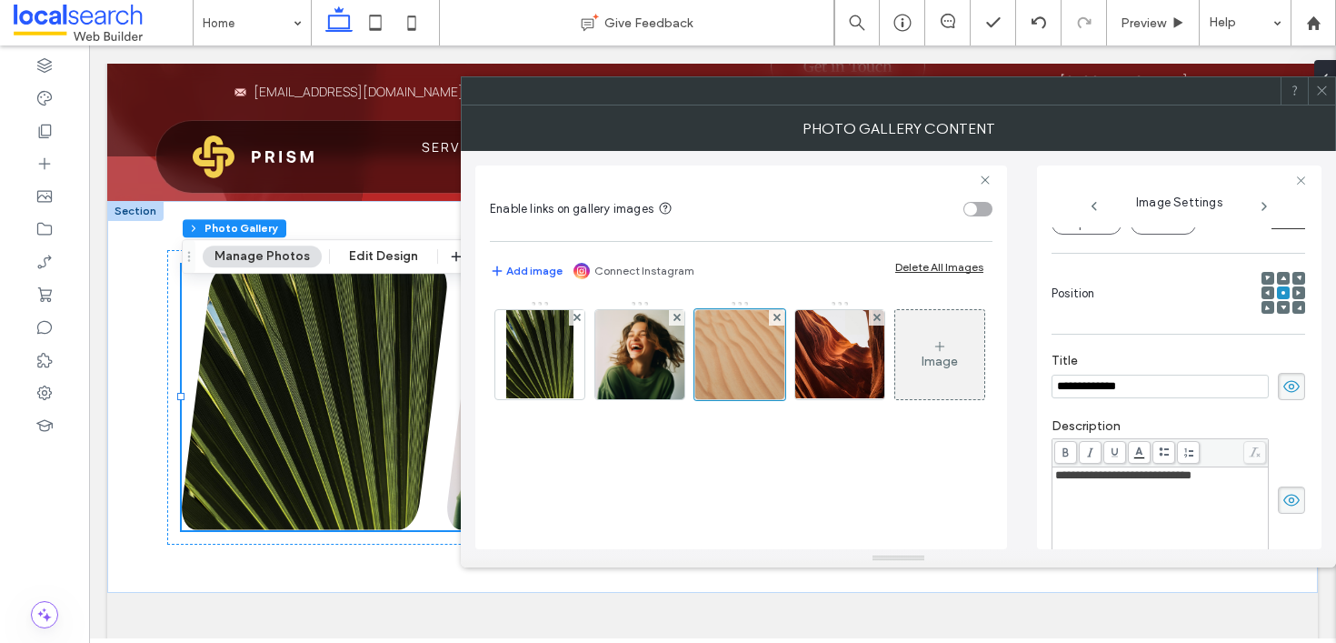
click at [1286, 384] on use at bounding box center [1291, 386] width 16 height 12
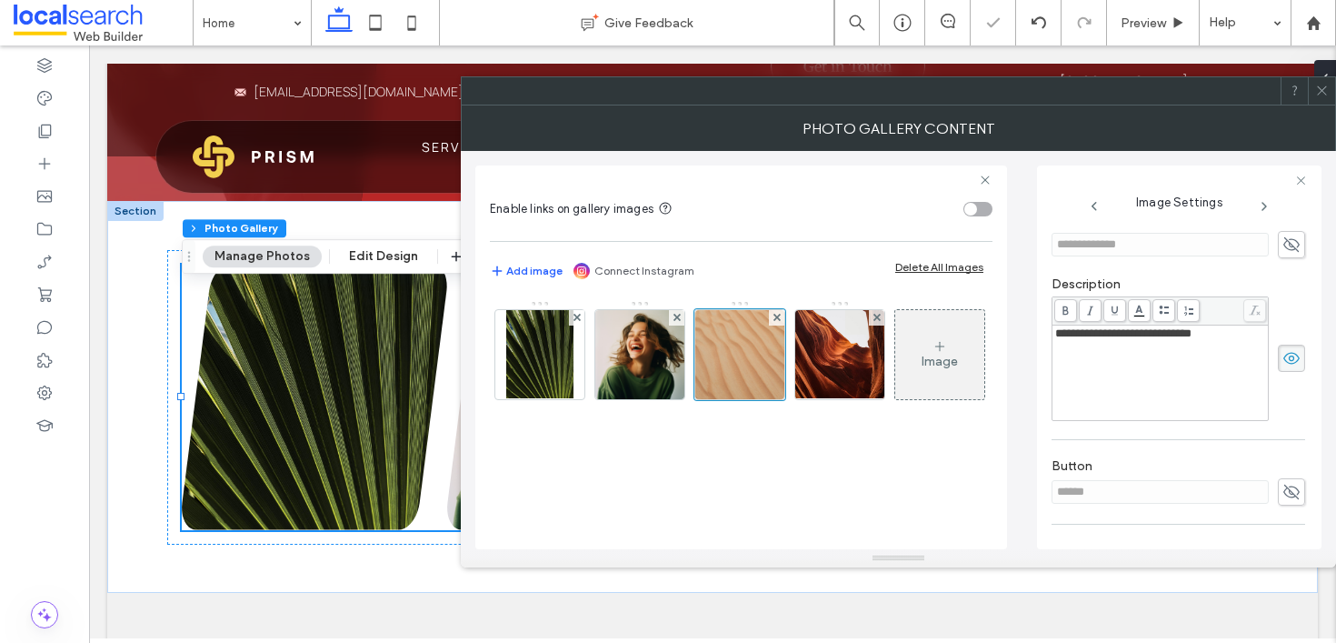
click at [1284, 348] on span at bounding box center [1291, 357] width 27 height 27
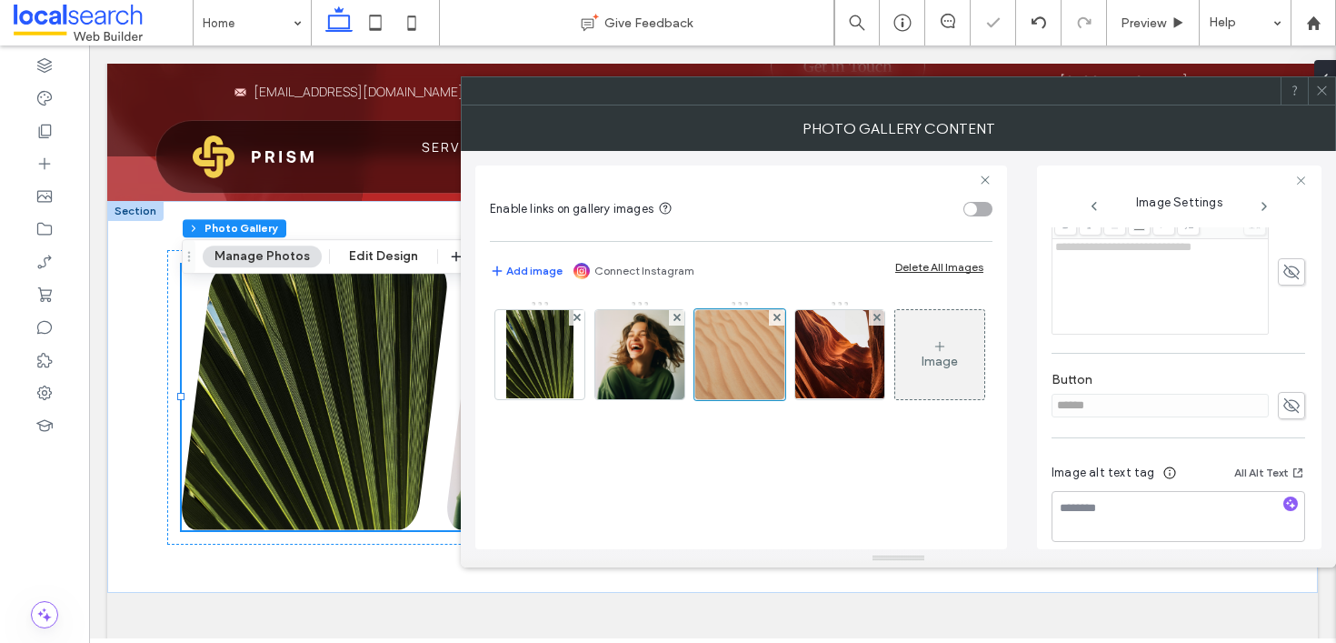
scroll to position [459, 0]
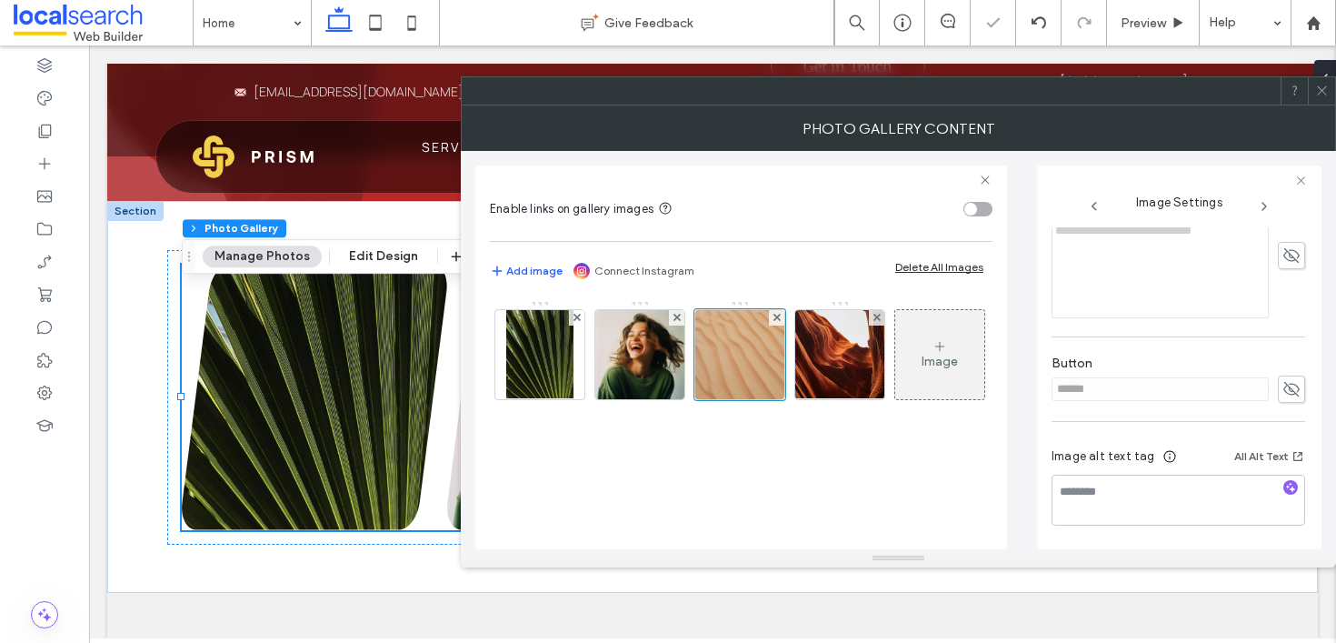
click at [1326, 101] on span at bounding box center [1322, 90] width 14 height 27
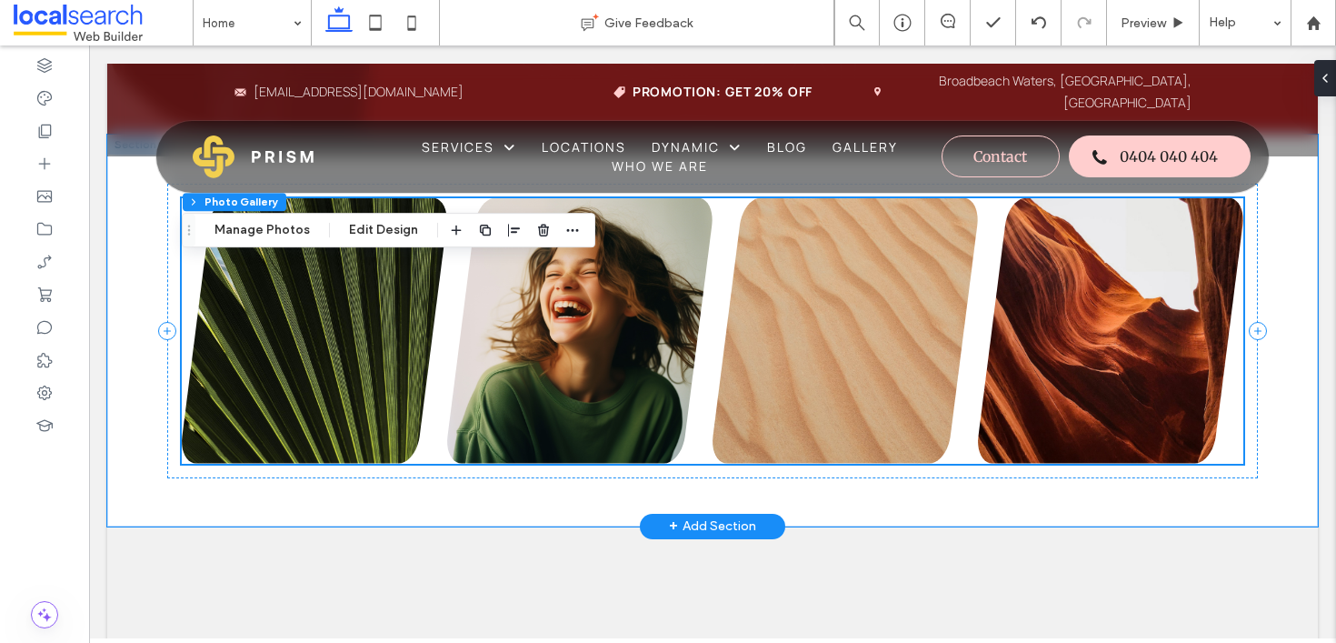
scroll to position [1777, 0]
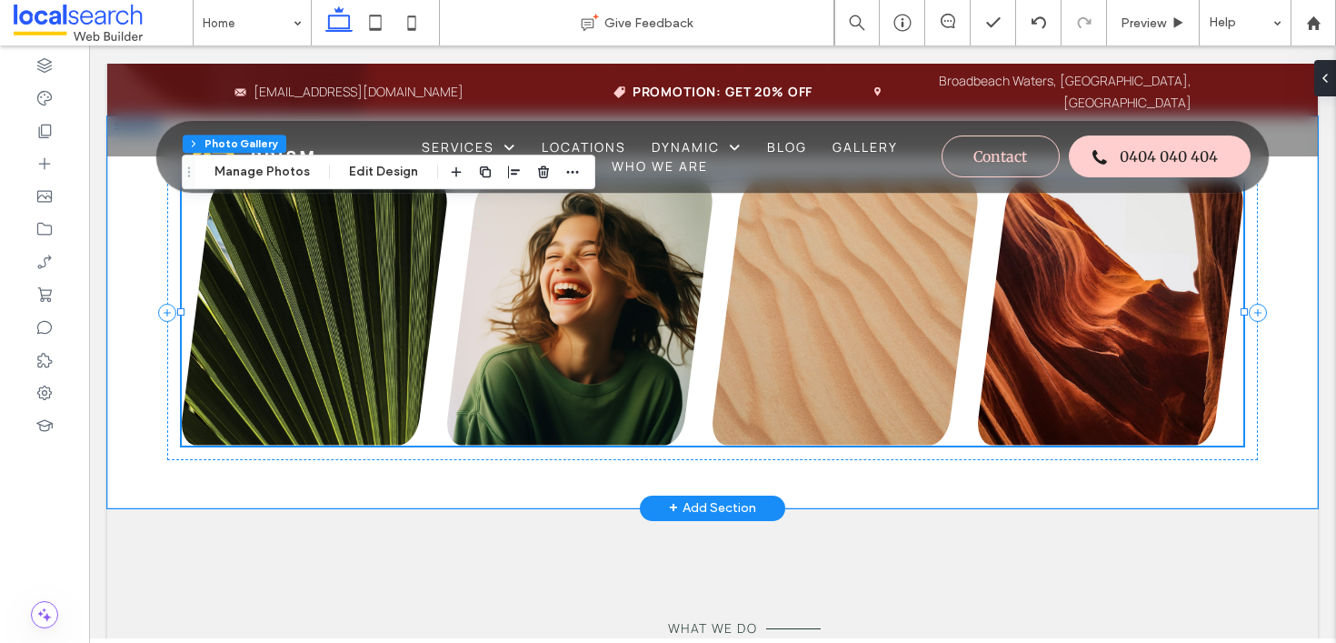
click at [689, 356] on link at bounding box center [579, 312] width 265 height 265
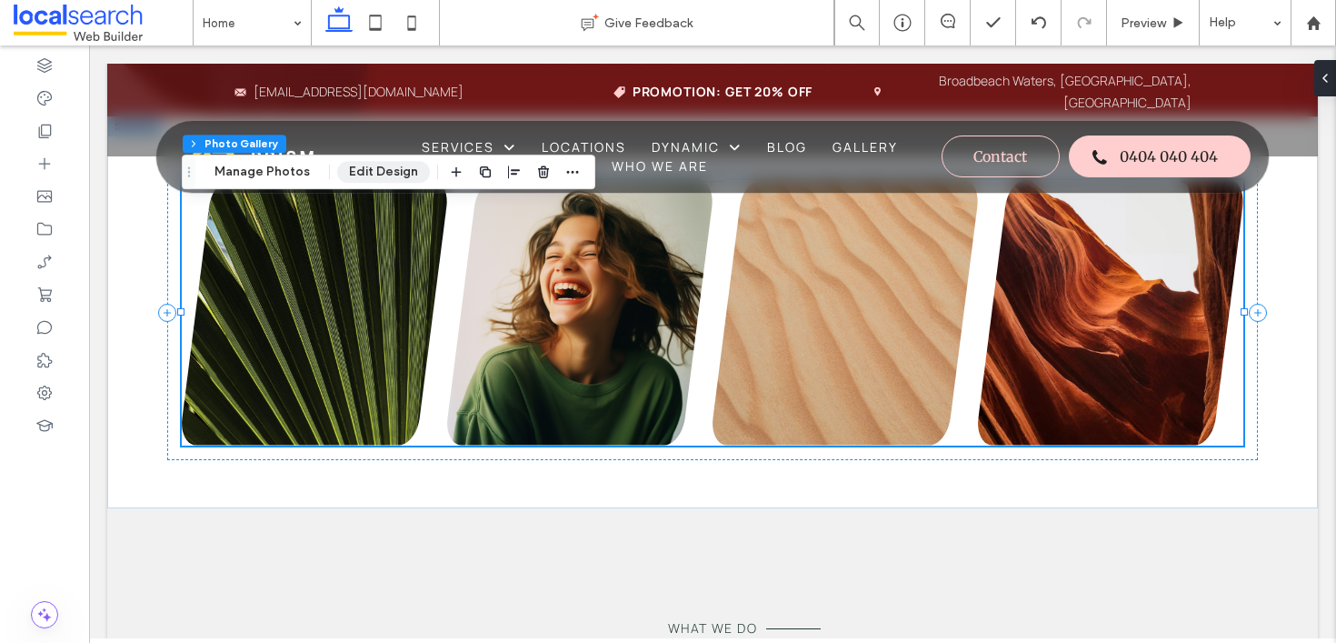
click at [354, 171] on button "Edit Design" at bounding box center [383, 172] width 93 height 22
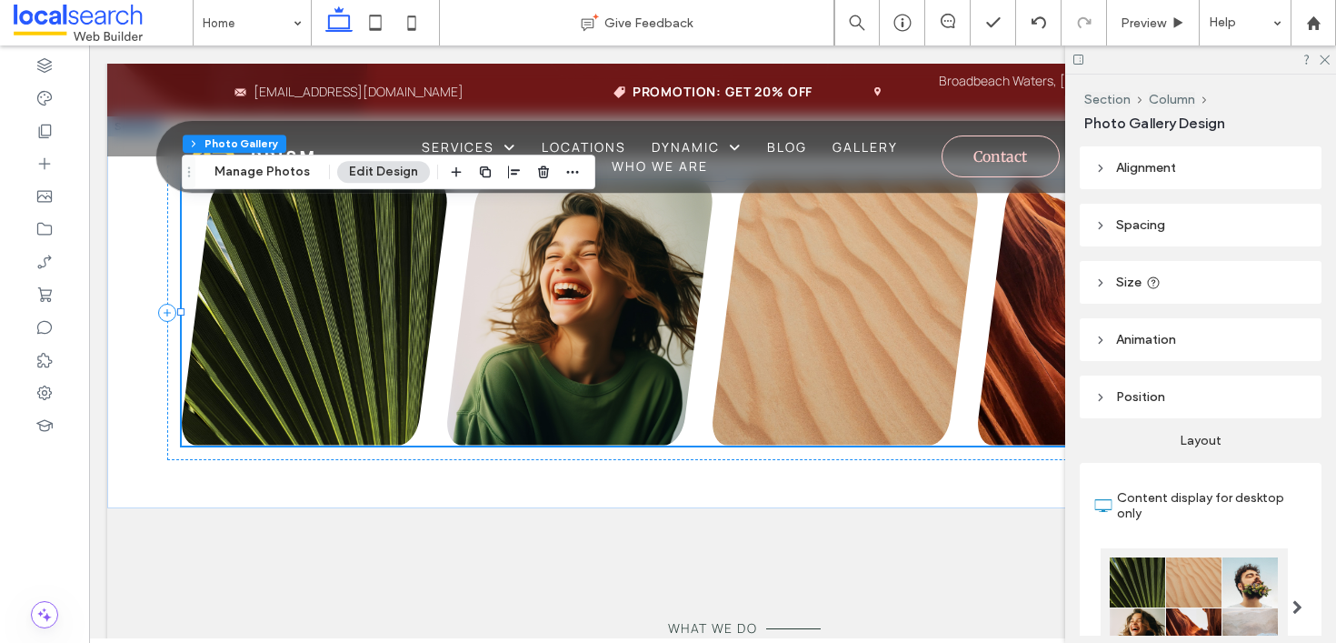
click at [1141, 184] on header "Alignment" at bounding box center [1201, 167] width 242 height 43
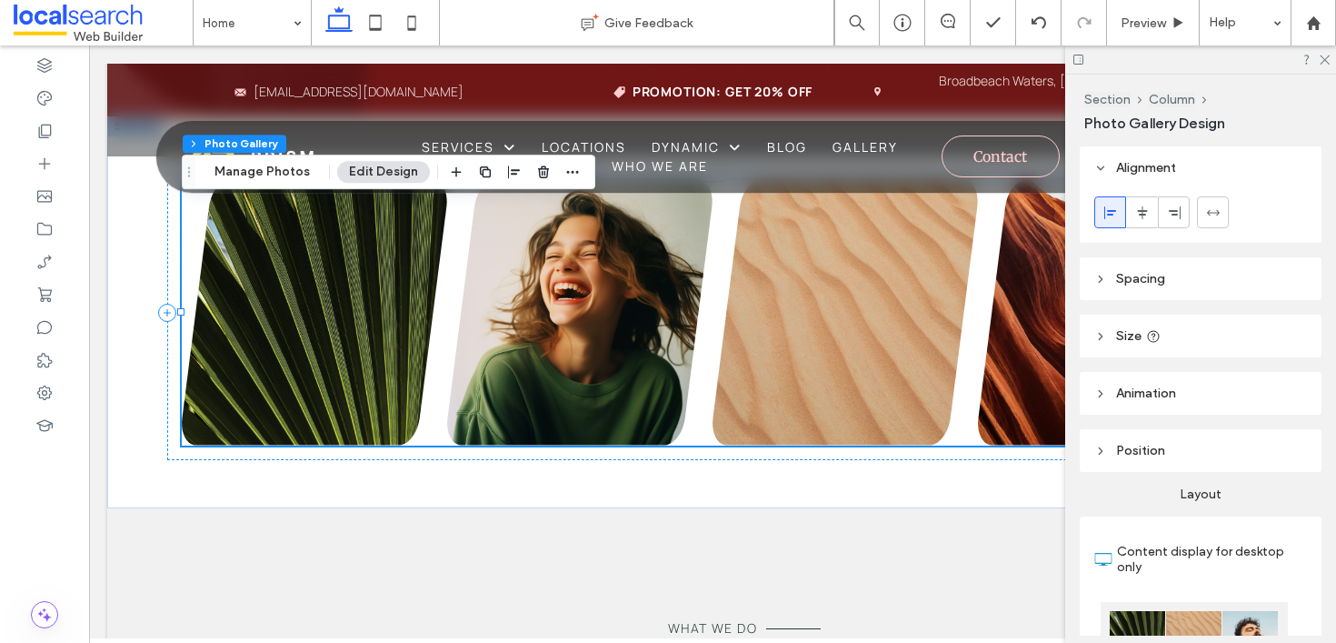
click at [1141, 178] on header "Alignment" at bounding box center [1201, 167] width 242 height 43
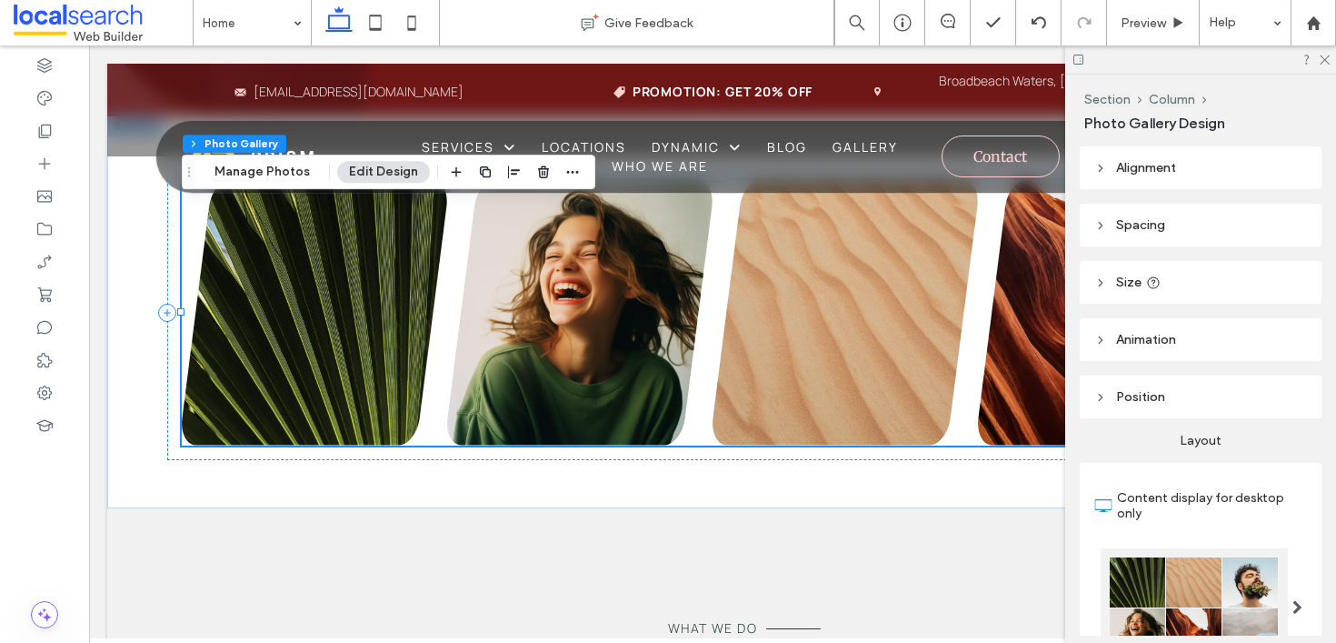
click at [1131, 206] on header "Spacing" at bounding box center [1201, 225] width 242 height 43
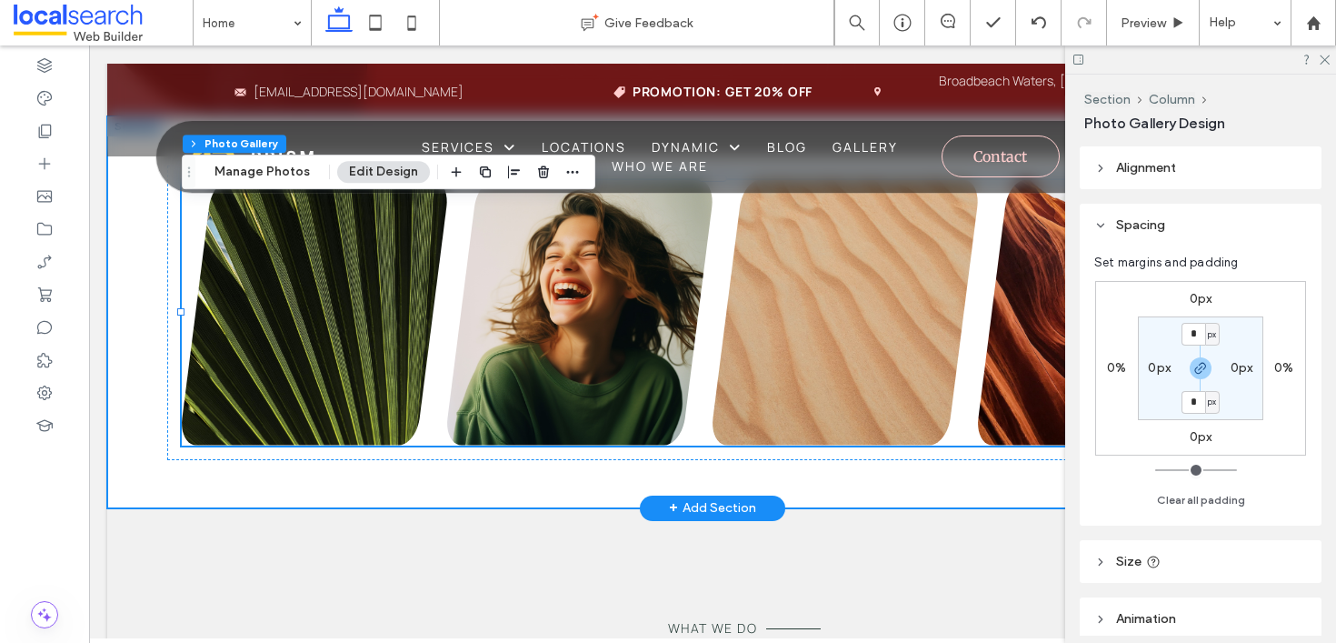
click at [832, 508] on div "Nature's Symphony Breathtaking colors of our planet Button Faces of Humanity Po…" at bounding box center [712, 312] width 1091 height 392
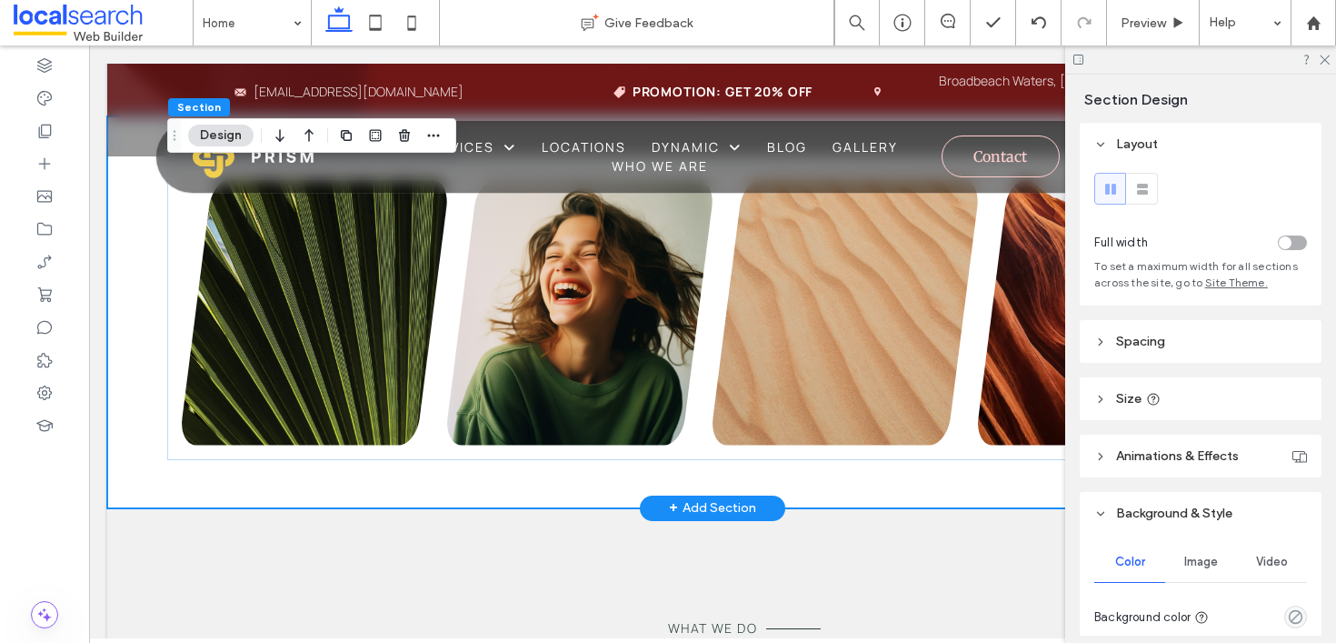
click at [145, 242] on div "Nature's Symphony Breathtaking colors of our planet Button Faces of Humanity Po…" at bounding box center [712, 312] width 1211 height 392
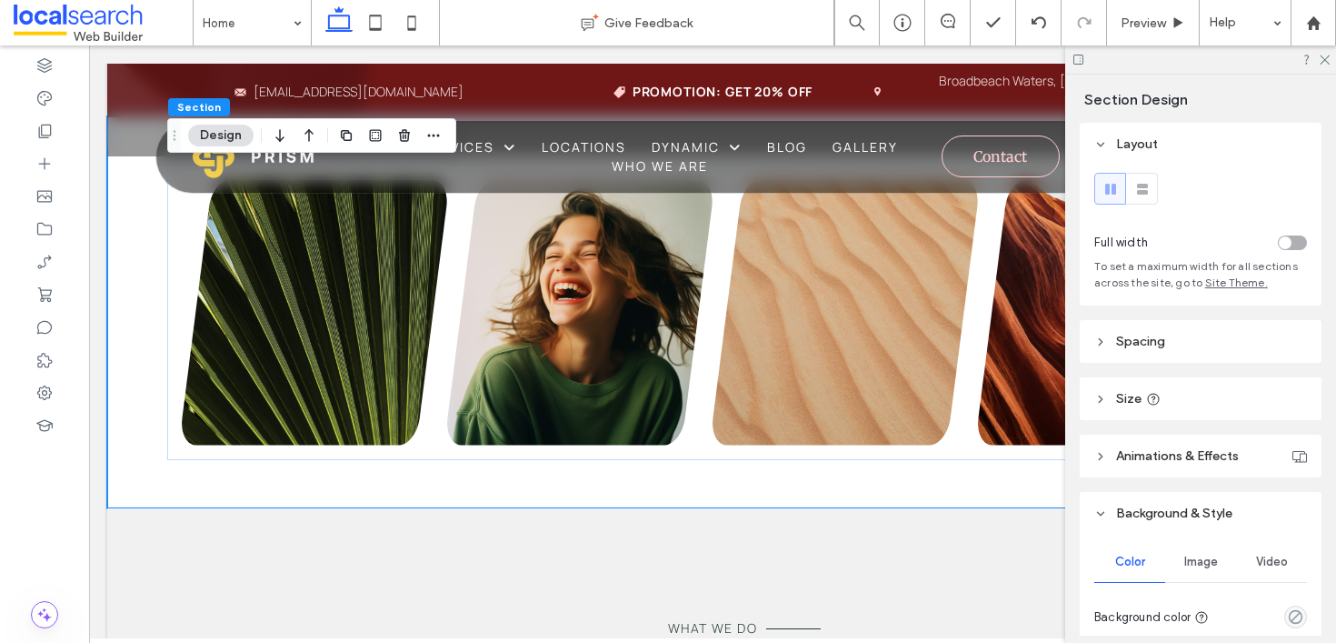
click at [1316, 59] on div at bounding box center [1200, 59] width 271 height 28
click at [1323, 58] on use at bounding box center [1325, 60] width 10 height 10
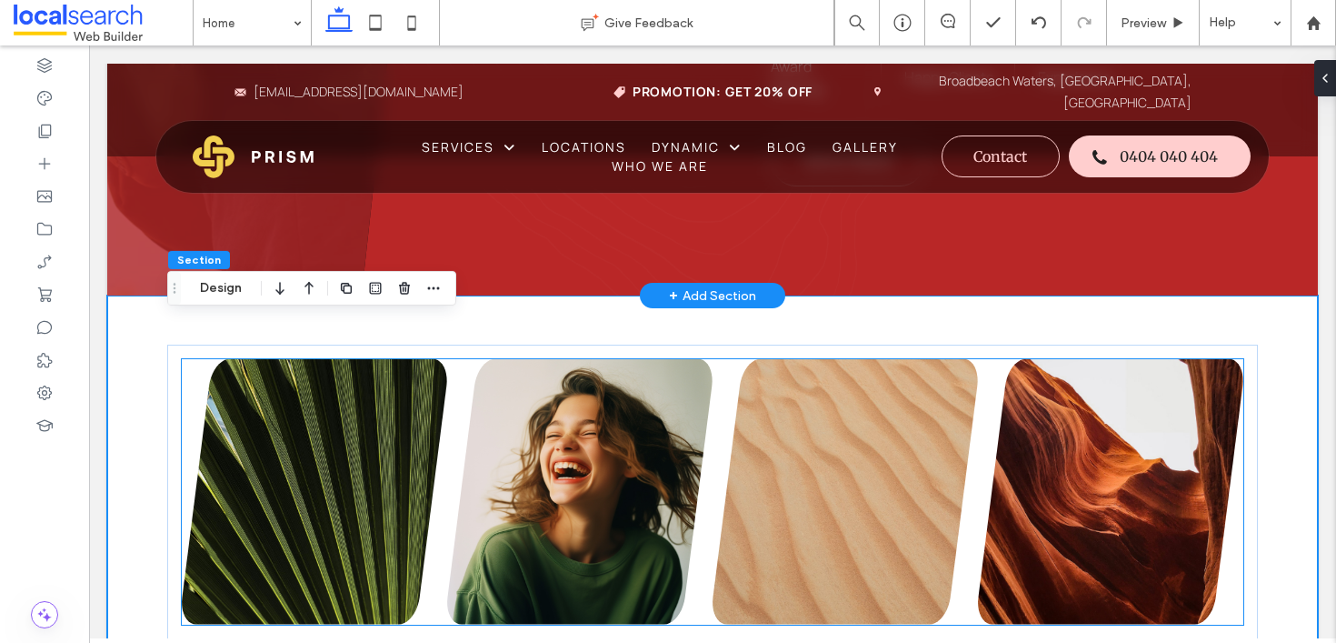
scroll to position [1593, 0]
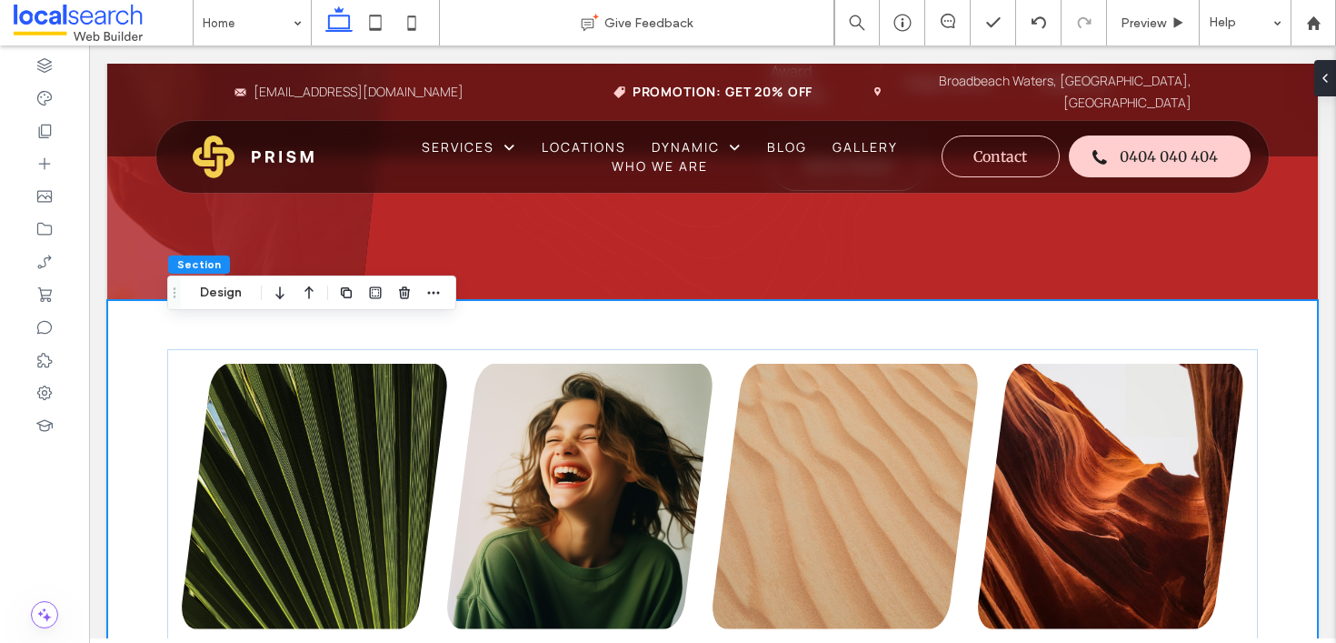
click at [199, 348] on div "Nature's Symphony Breathtaking colors of our planet Button Faces of Humanity Po…" at bounding box center [712, 496] width 1091 height 392
click at [224, 290] on button "Design" at bounding box center [220, 293] width 65 height 22
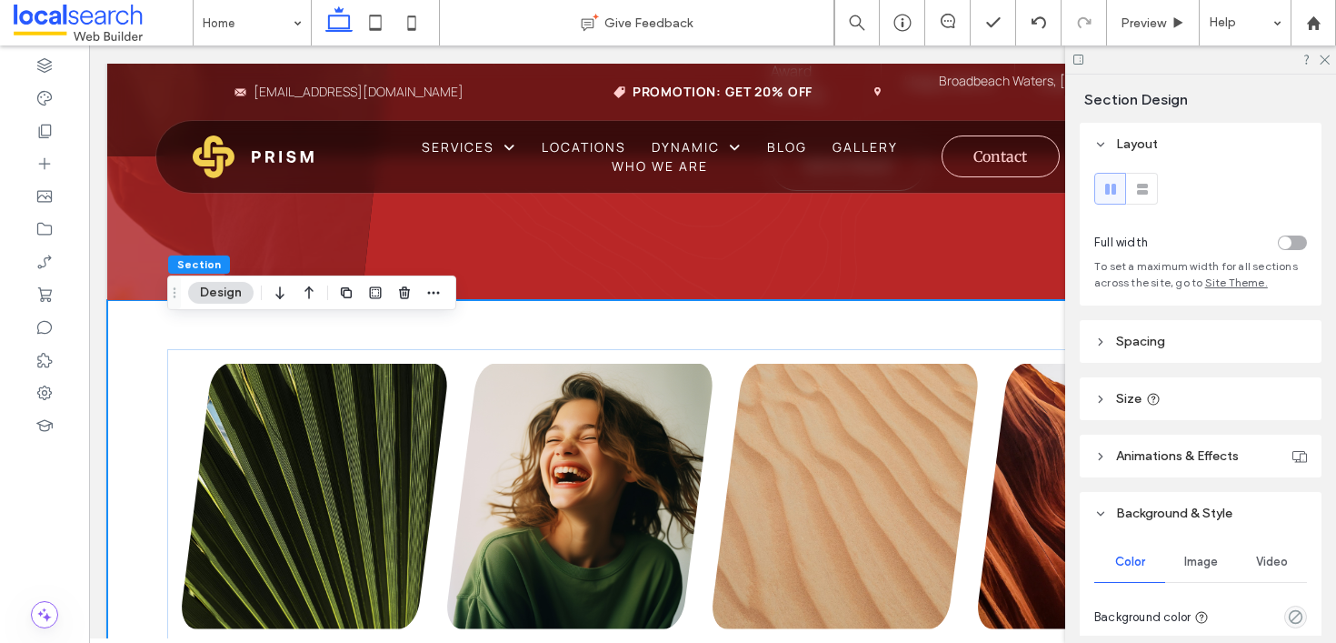
click at [1099, 356] on header "Spacing" at bounding box center [1201, 341] width 242 height 43
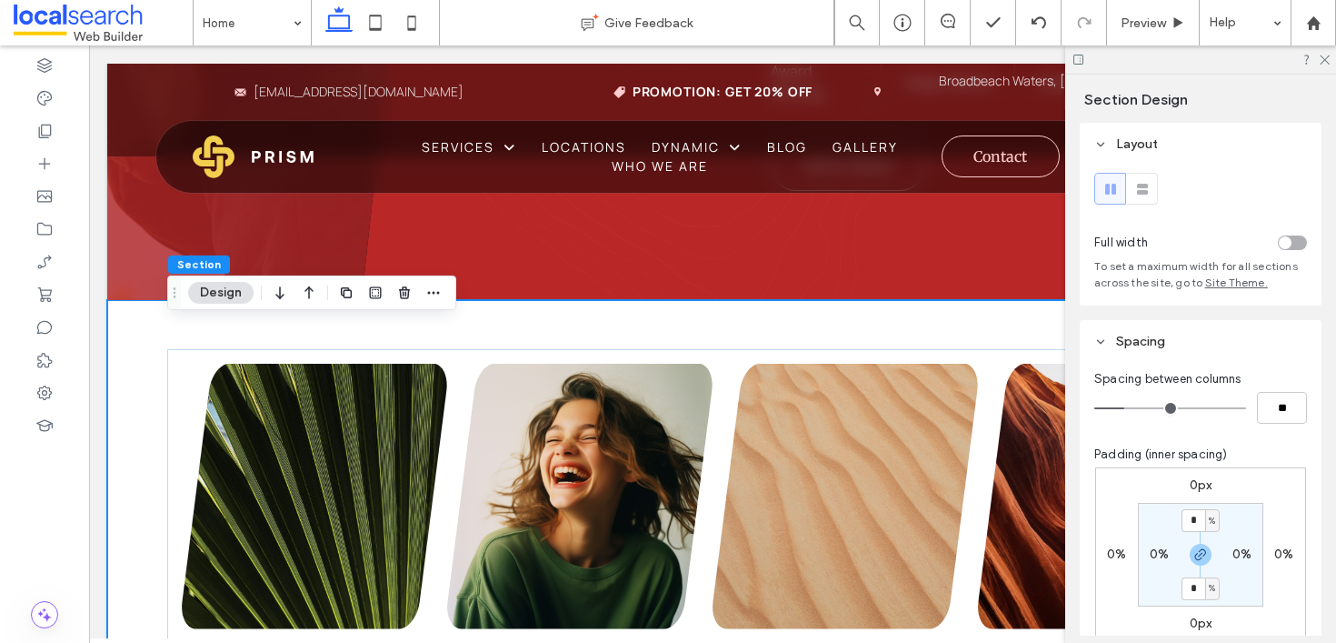
scroll to position [95, 0]
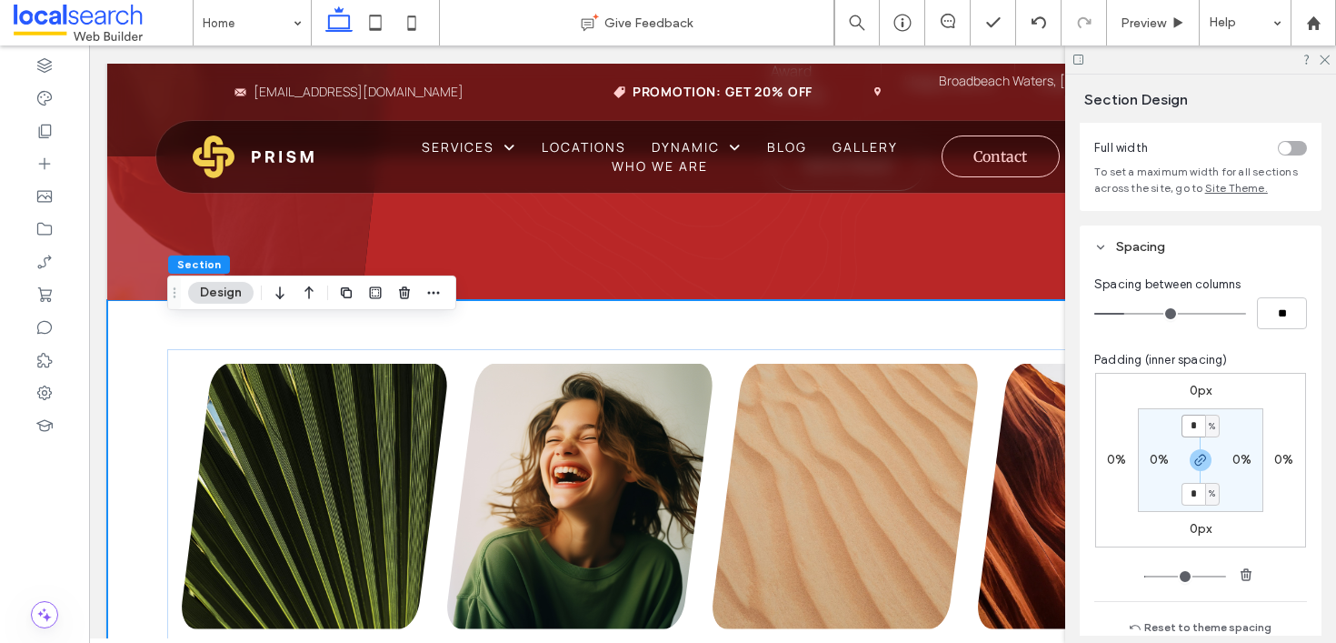
click at [1189, 422] on input "*" at bounding box center [1193, 425] width 24 height 23
type input "*"
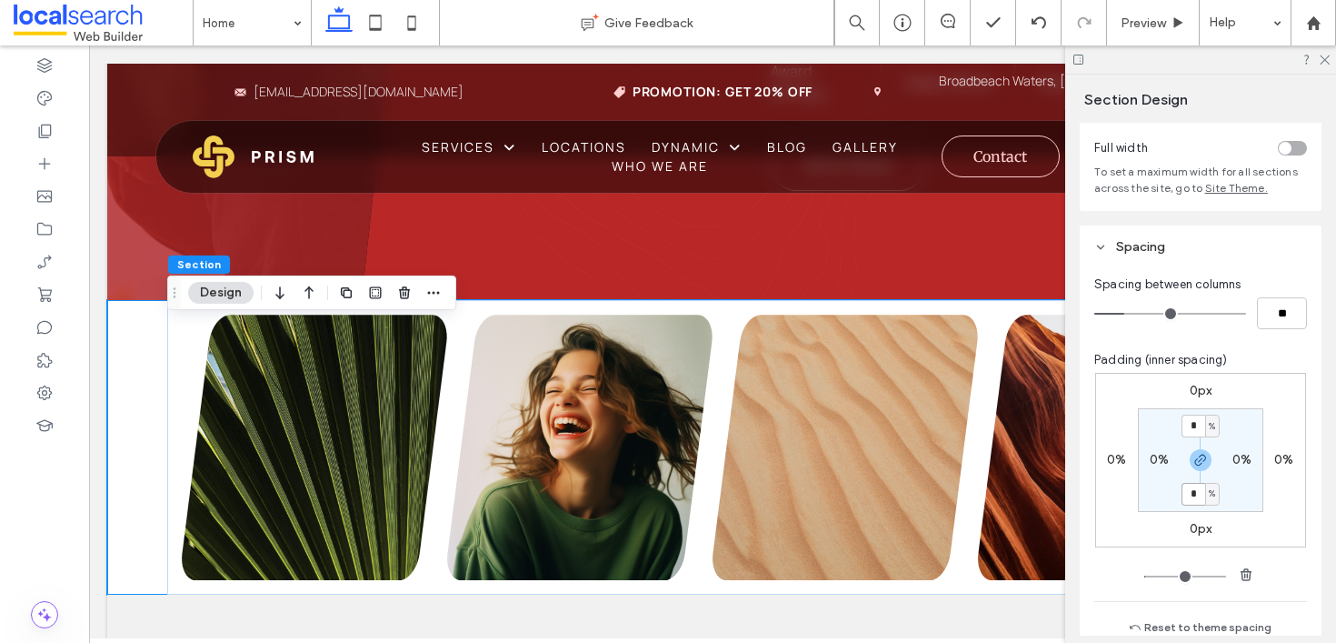
click at [1203, 485] on input "*" at bounding box center [1193, 494] width 24 height 23
click at [1322, 58] on icon at bounding box center [1324, 59] width 12 height 12
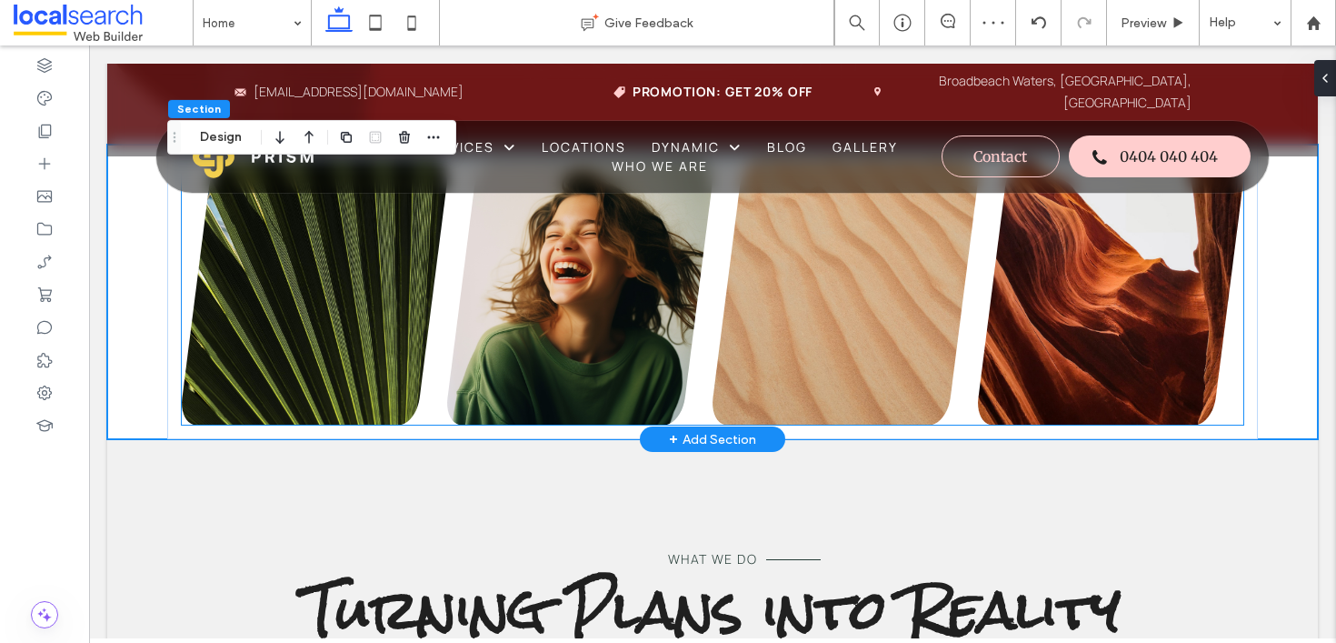
scroll to position [1754, 0]
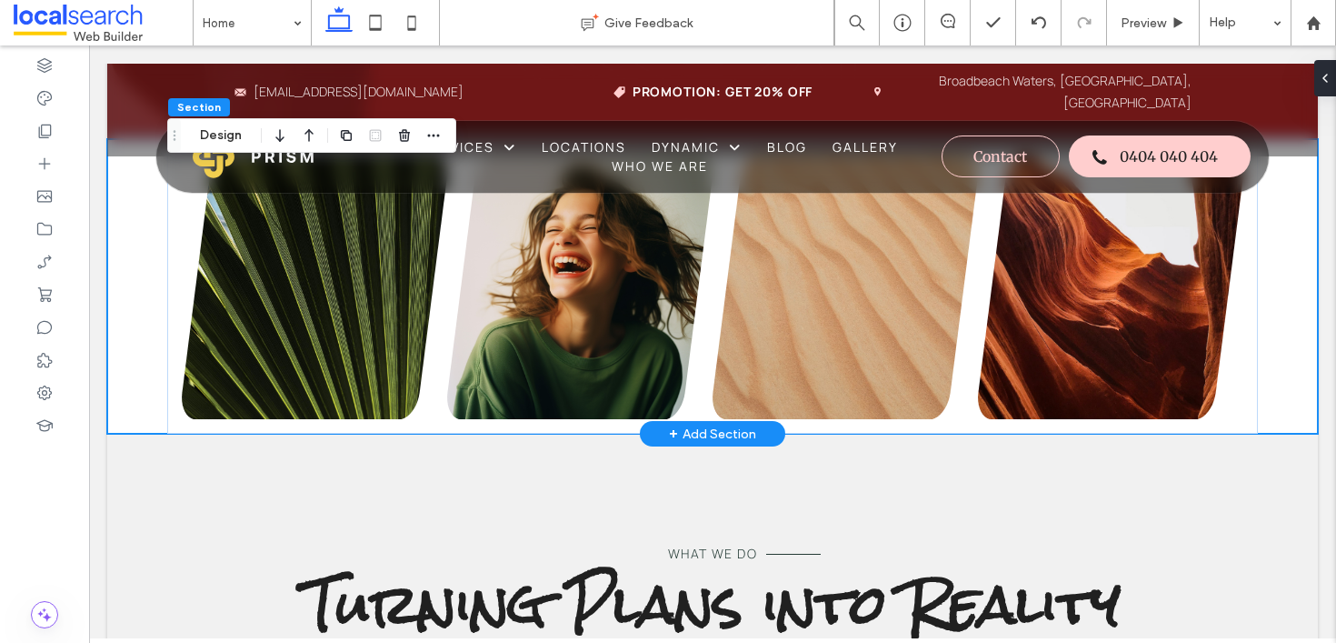
click at [723, 446] on div "+ Add Section" at bounding box center [712, 435] width 87 height 24
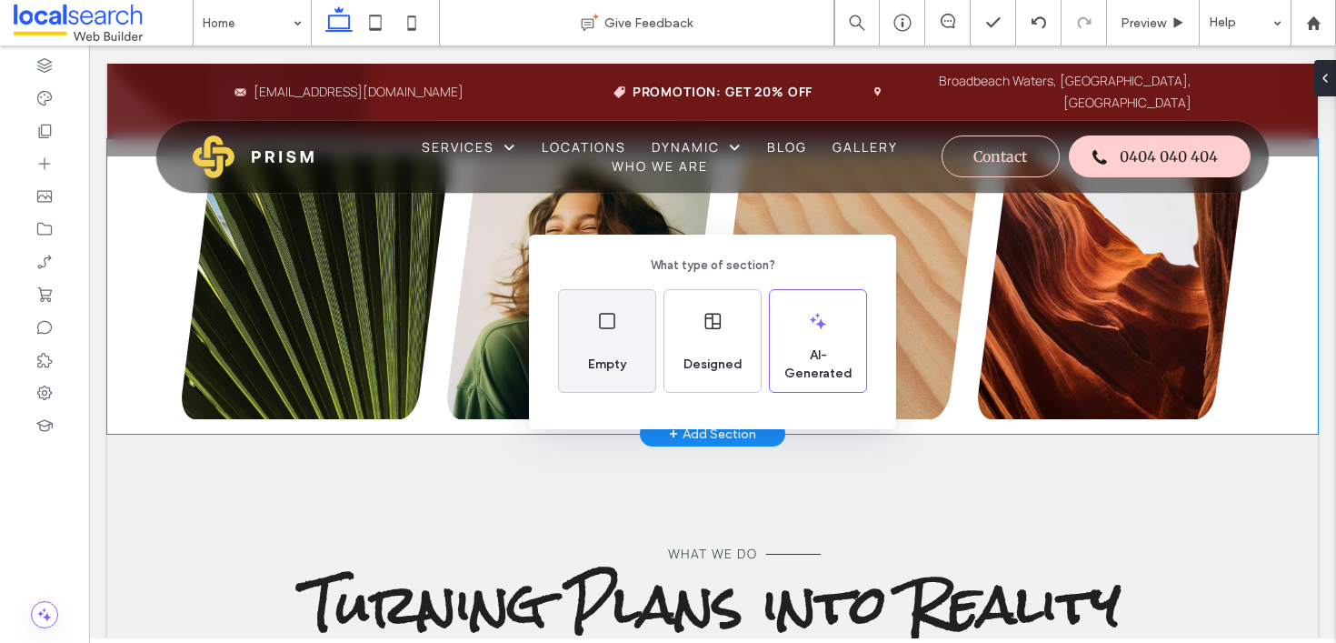
drag, startPoint x: 589, startPoint y: 351, endPoint x: 500, endPoint y: 305, distance: 100.0
click at [589, 351] on div "Empty" at bounding box center [607, 364] width 53 height 40
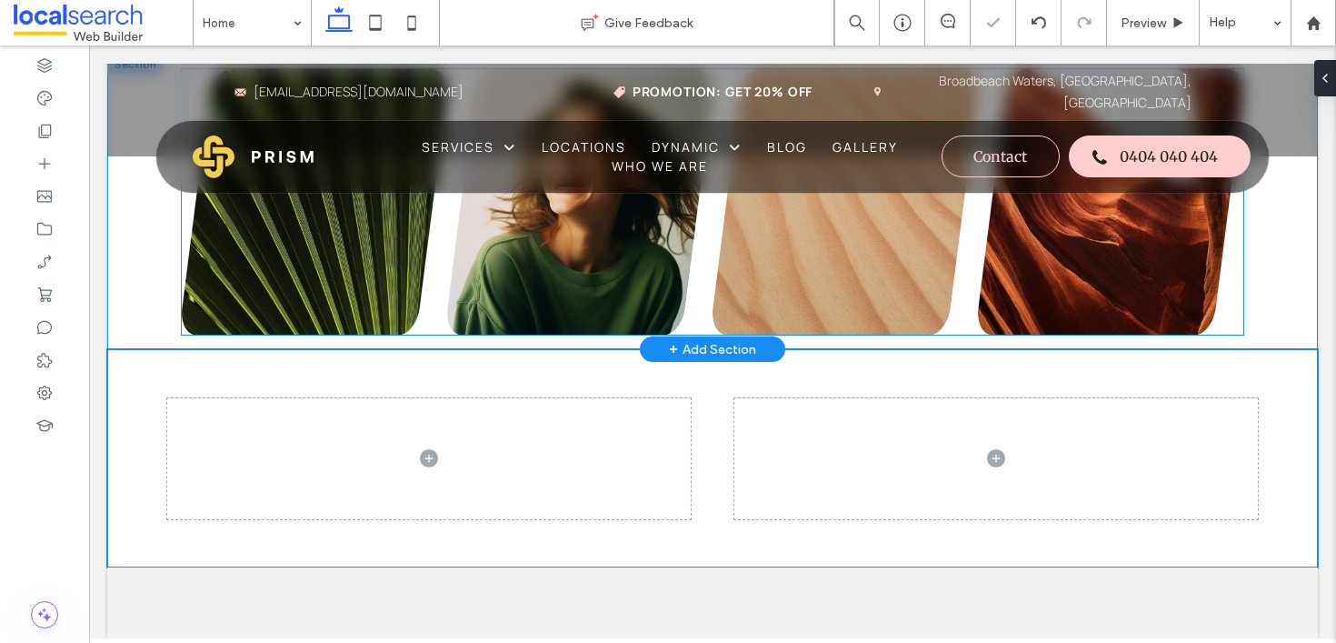
scroll to position [1893, 0]
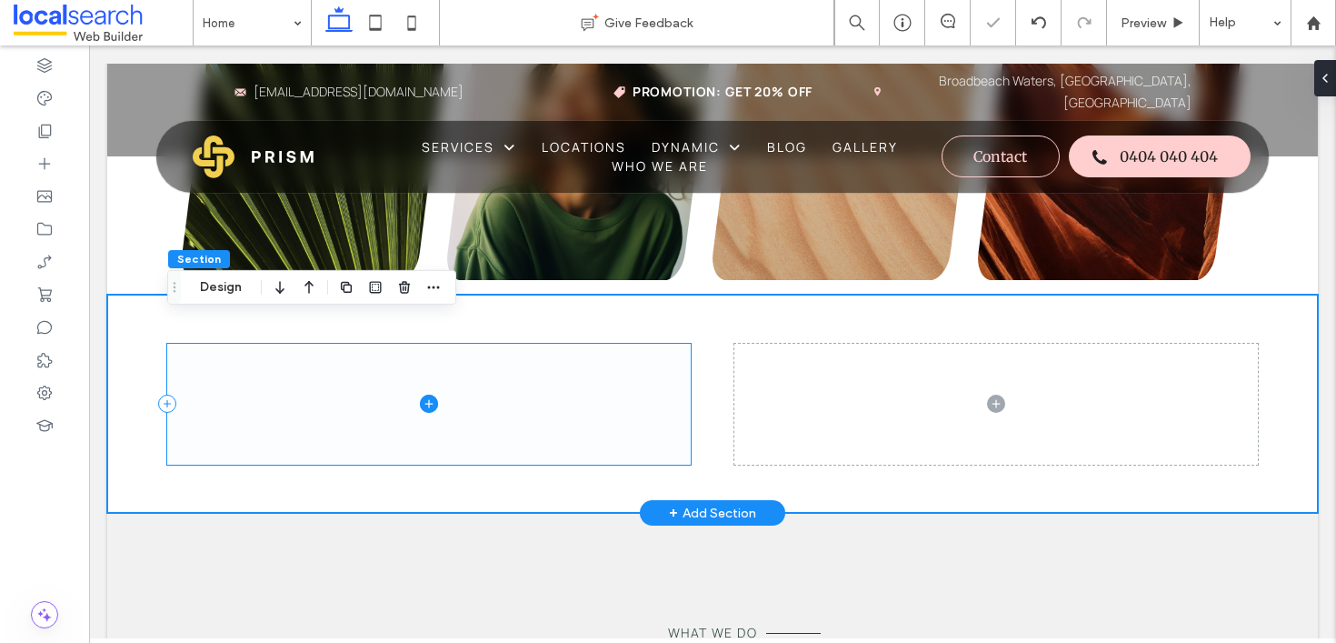
click at [571, 367] on span at bounding box center [428, 404] width 523 height 121
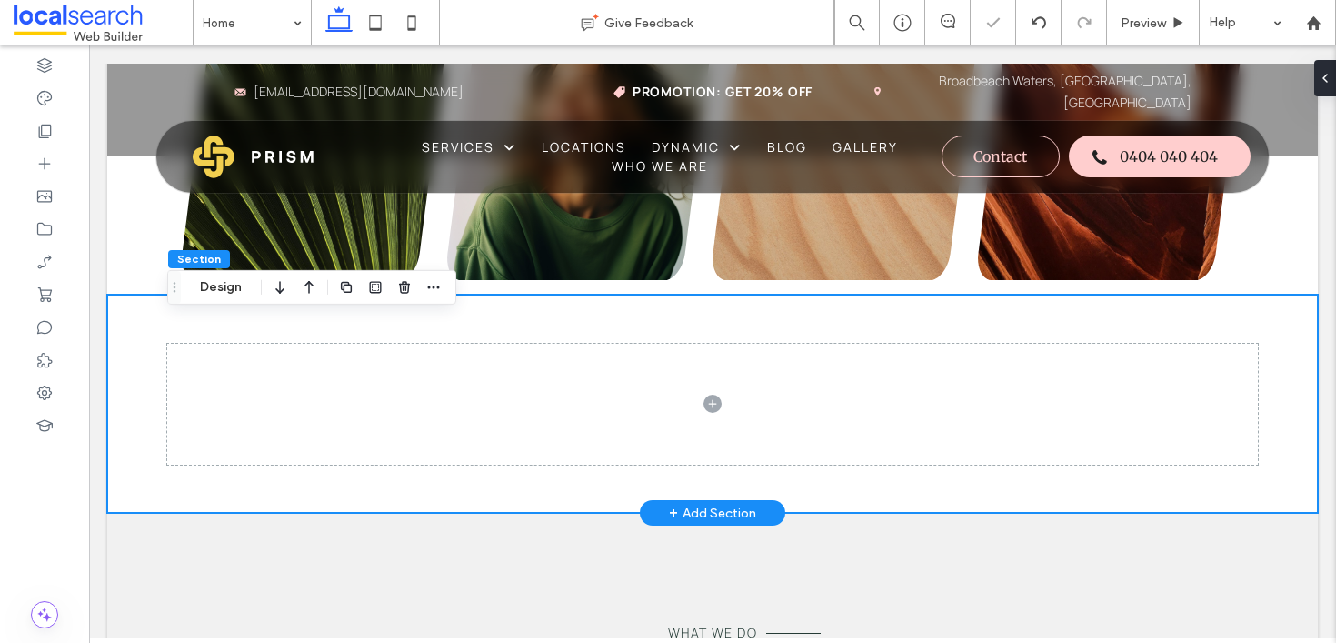
click at [712, 354] on div at bounding box center [712, 403] width 1091 height 218
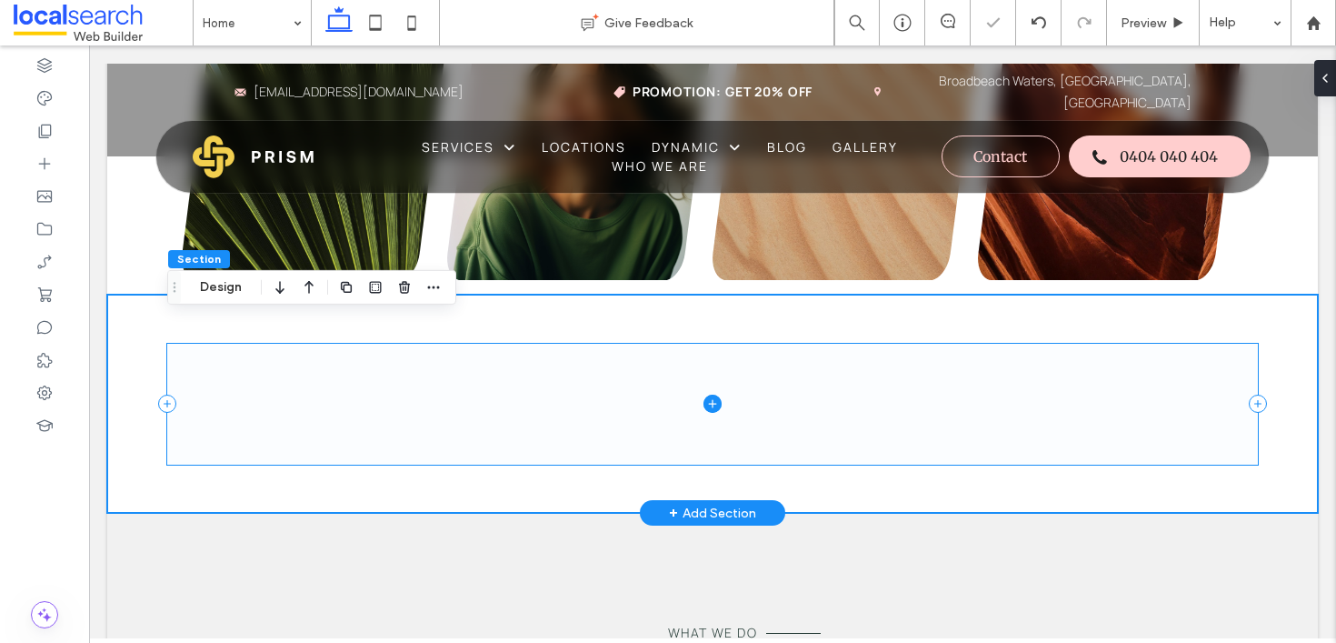
click at [712, 372] on span at bounding box center [712, 404] width 1091 height 121
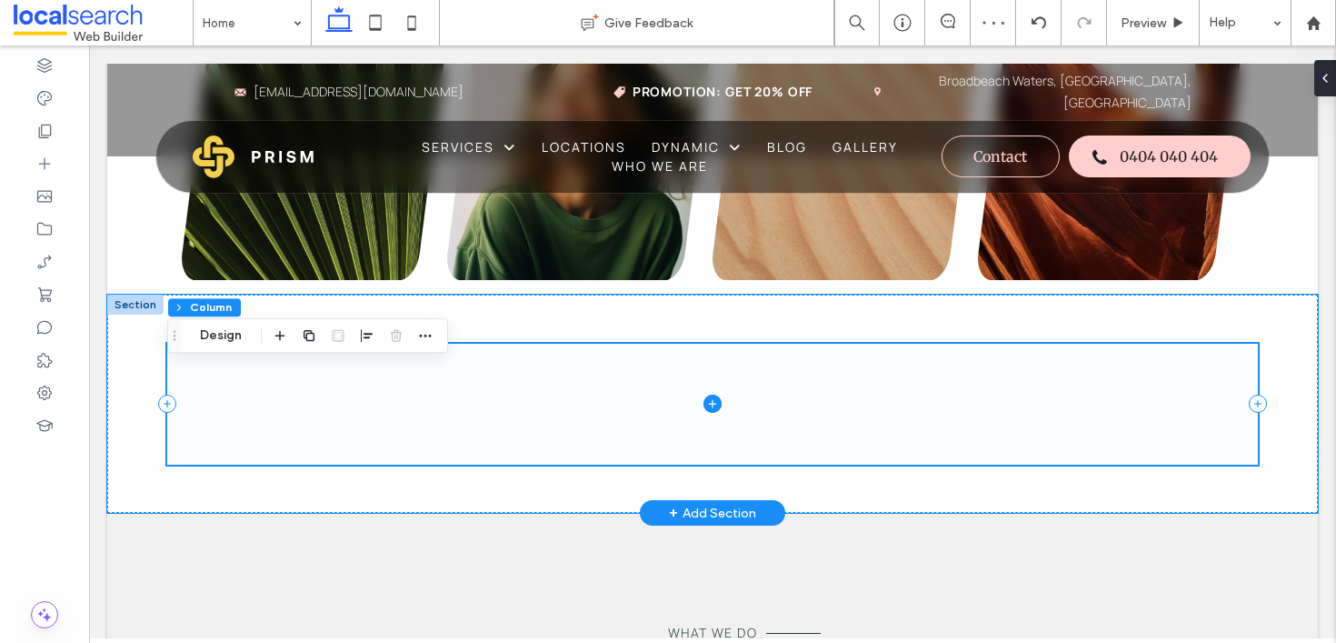
click at [712, 372] on span at bounding box center [712, 404] width 1091 height 121
click at [131, 314] on div at bounding box center [135, 304] width 56 height 20
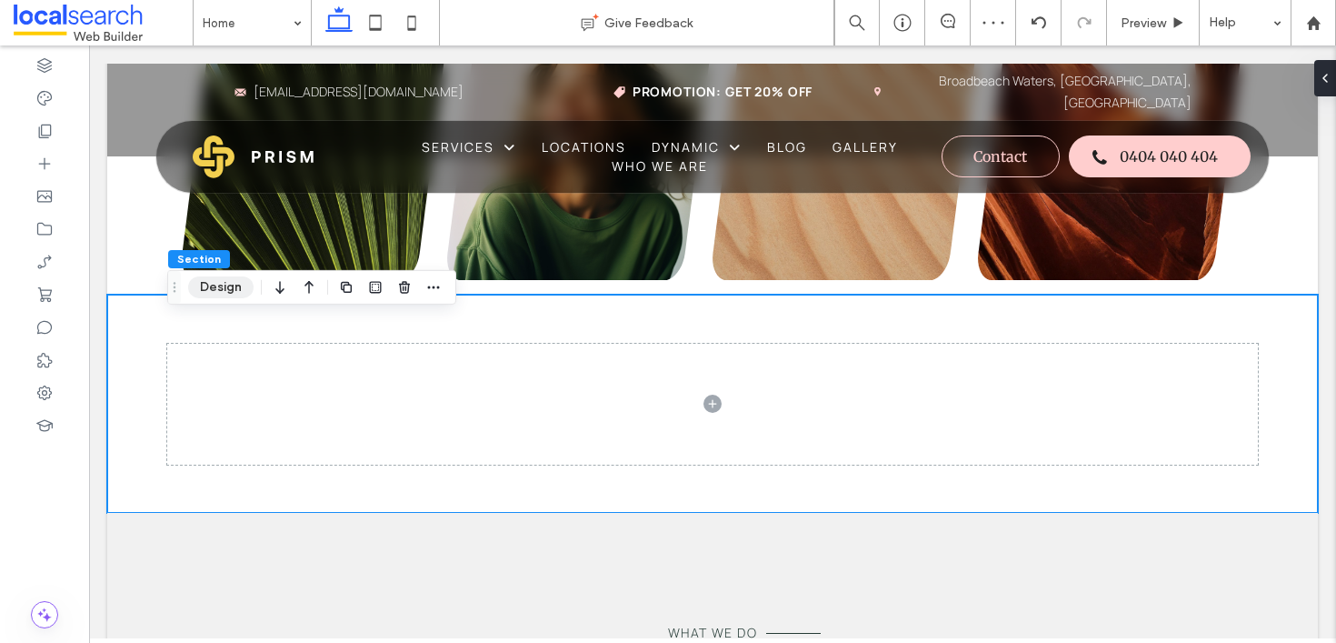
click at [222, 283] on button "Design" at bounding box center [220, 287] width 65 height 22
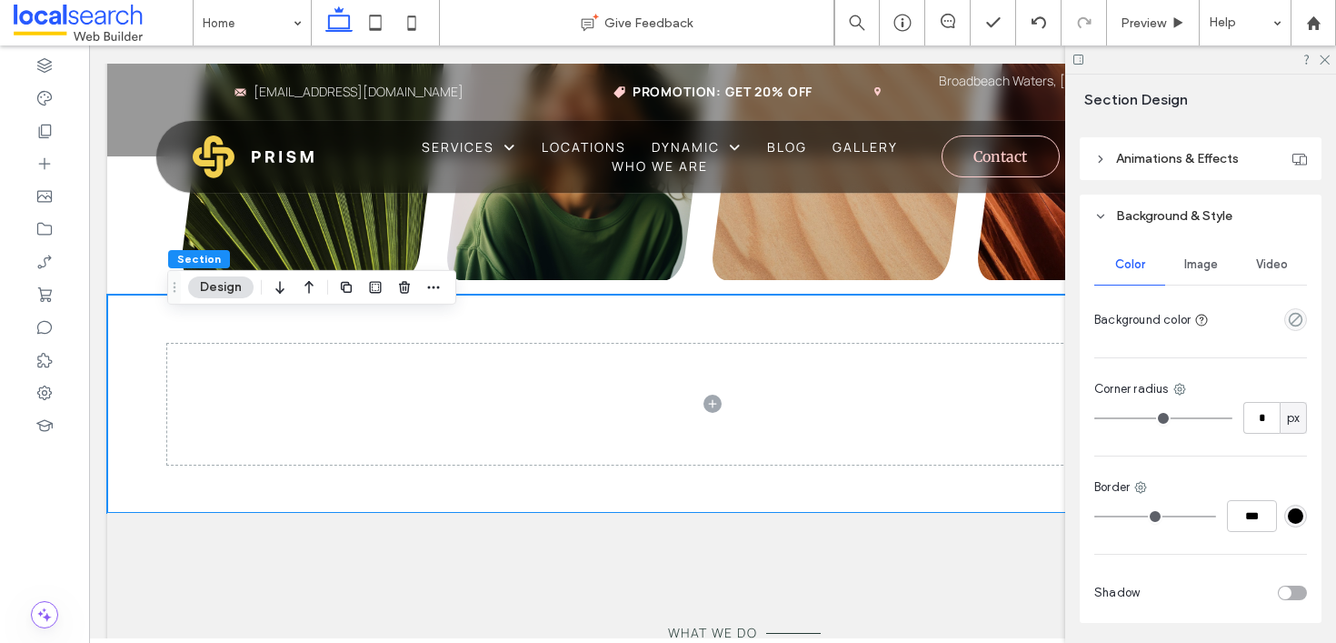
scroll to position [675, 0]
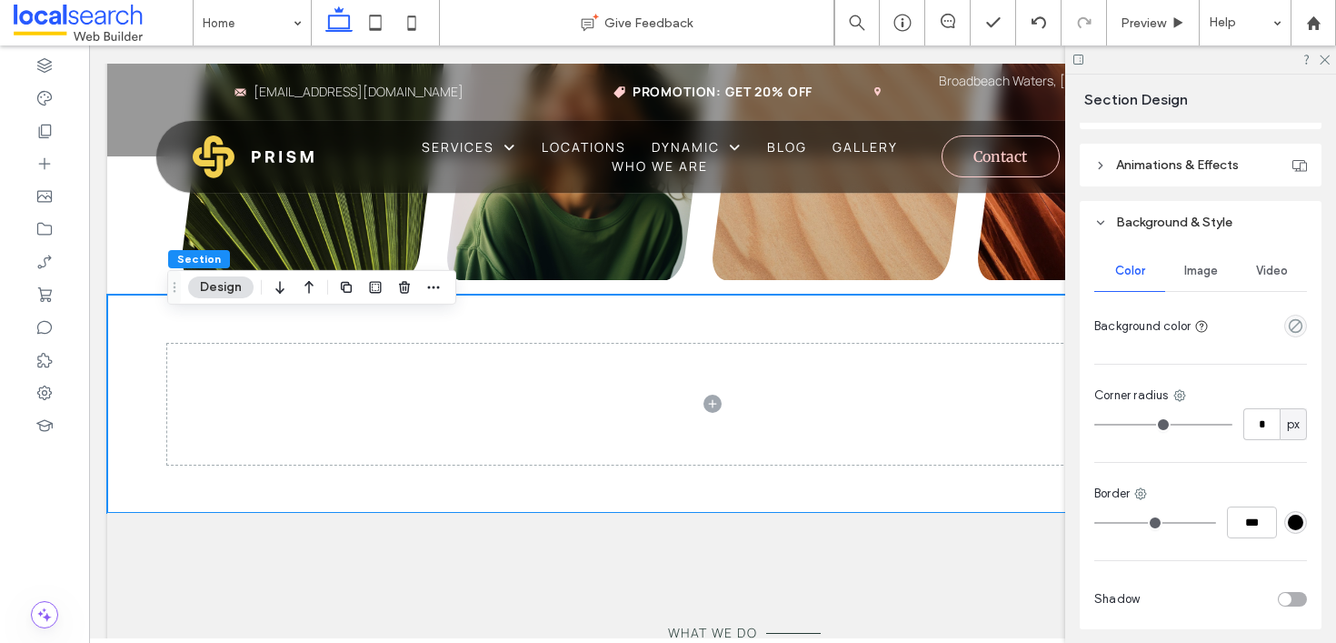
click at [1210, 277] on span "Image" at bounding box center [1201, 271] width 34 height 15
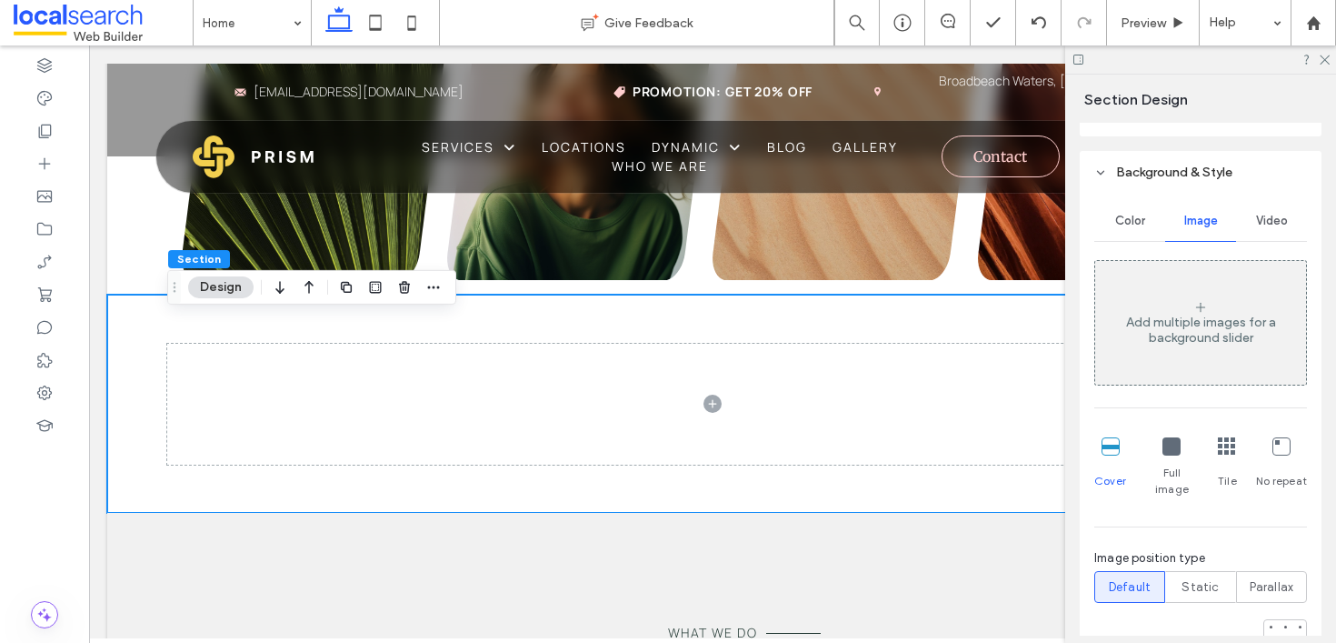
scroll to position [742, 0]
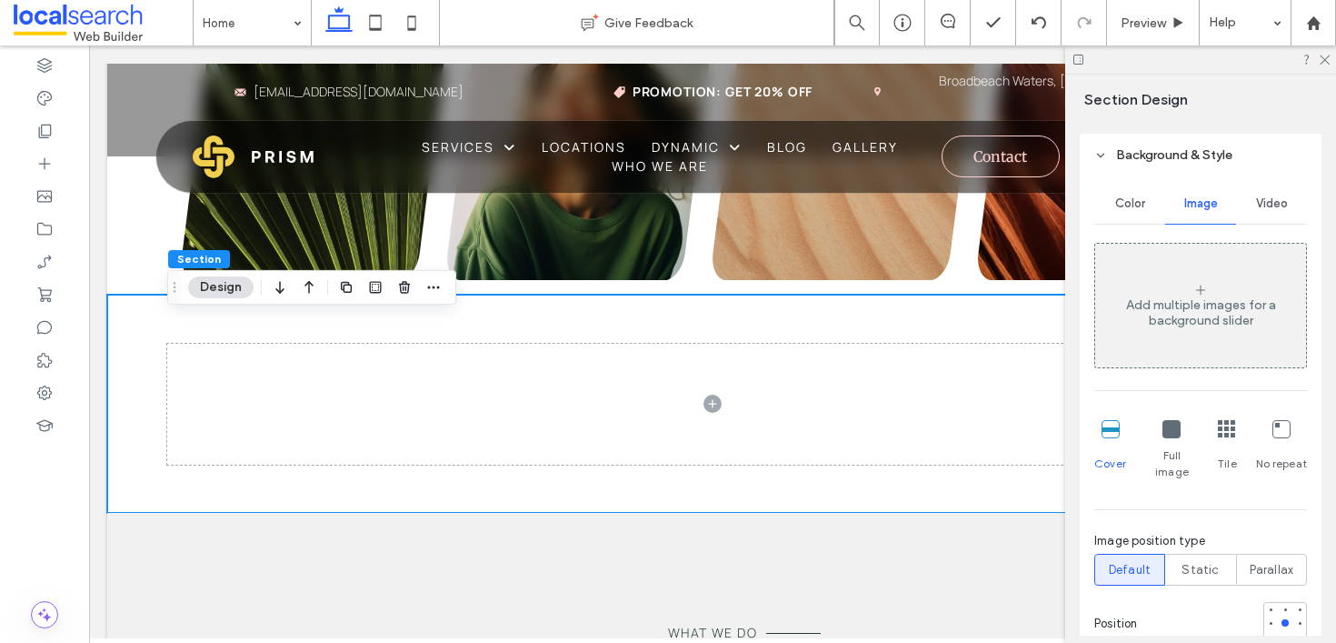
click at [1195, 293] on icon at bounding box center [1200, 290] width 15 height 15
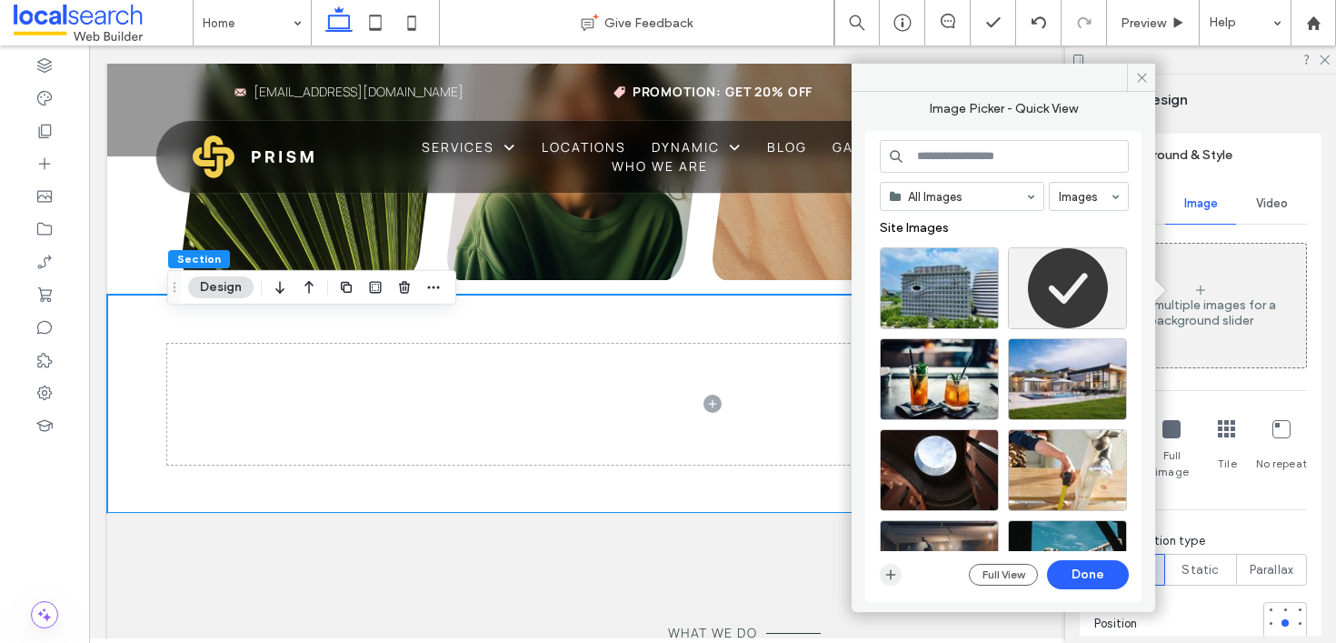
click at [887, 575] on icon "button" at bounding box center [890, 574] width 15 height 15
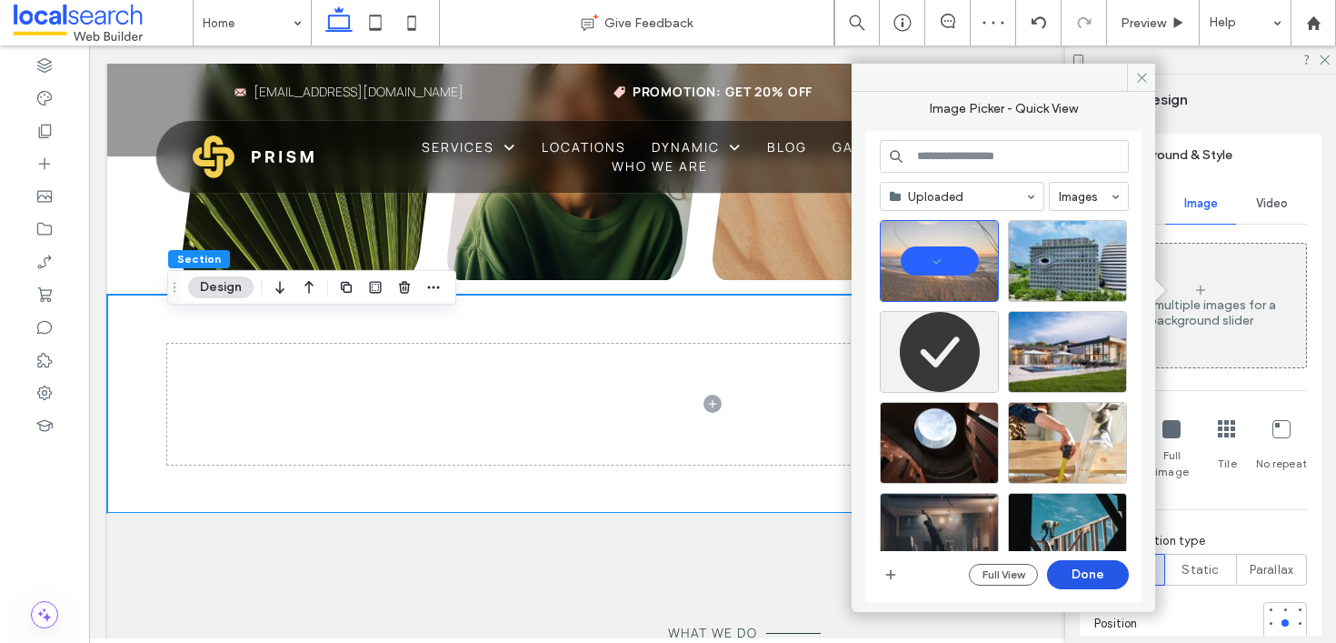
click at [1087, 566] on button "Done" at bounding box center [1088, 574] width 82 height 29
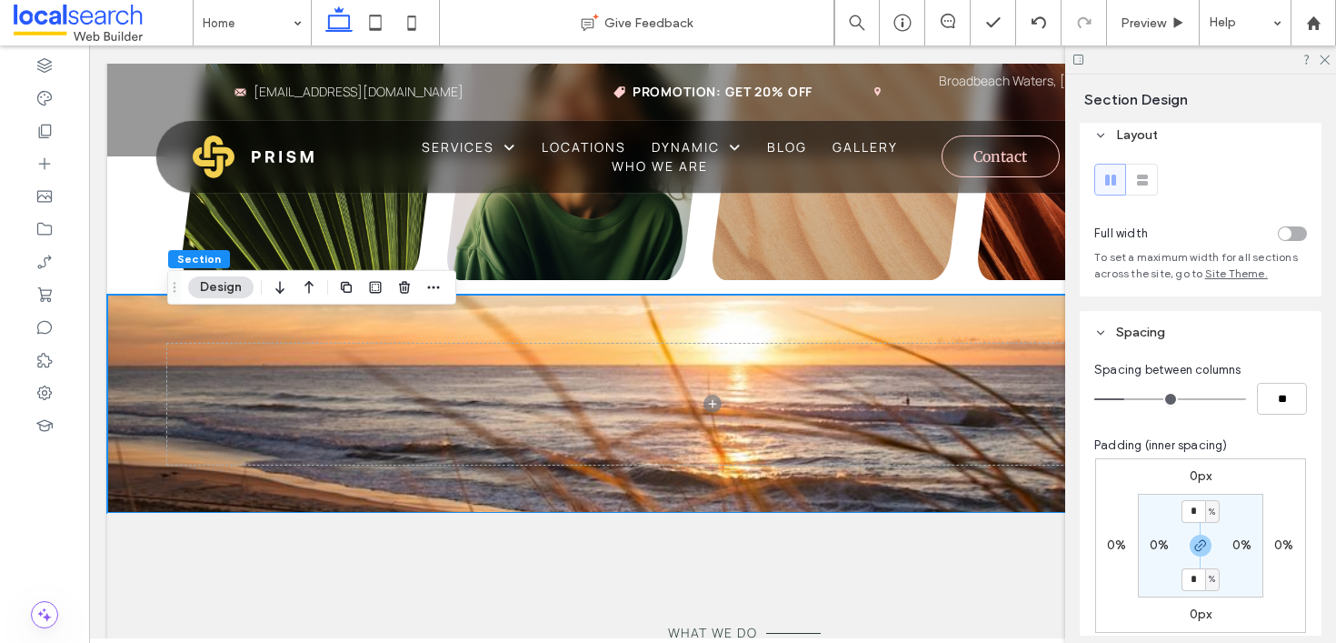
scroll to position [0, 0]
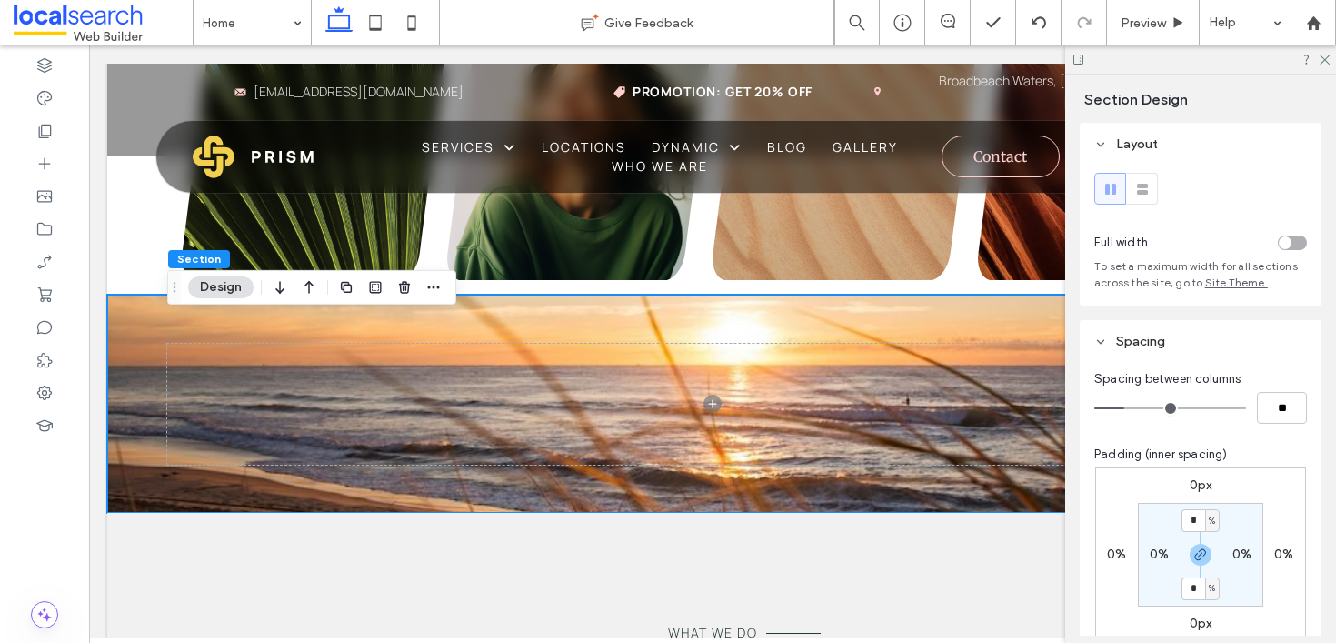
type input "*"
type input "**"
click at [1134, 407] on input "range" at bounding box center [1170, 408] width 152 height 2
type input "*"
type input "**"
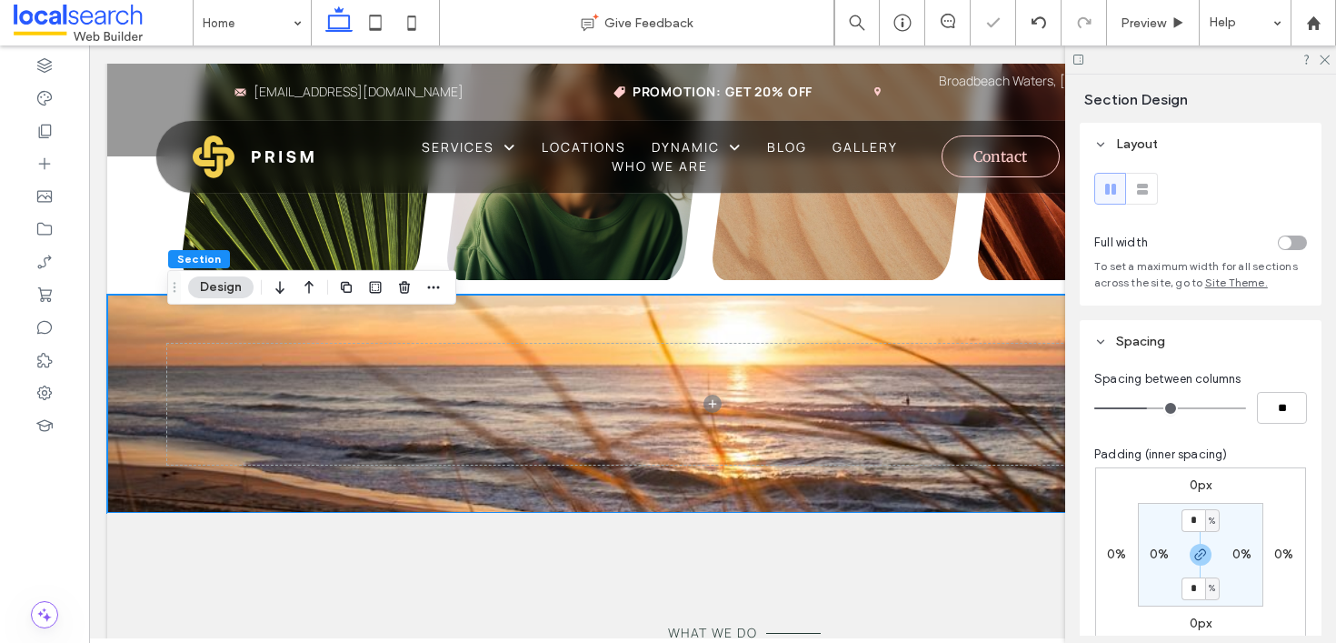
type input "*"
click at [1146, 407] on input "range" at bounding box center [1170, 408] width 152 height 2
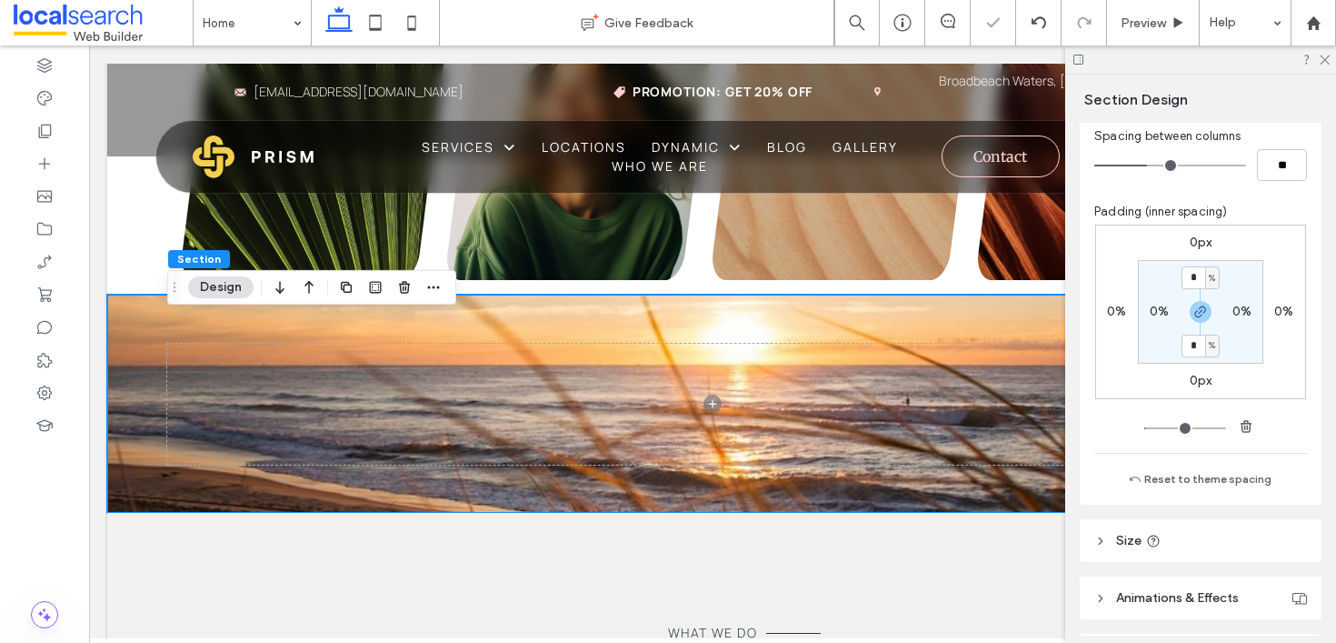
scroll to position [251, 0]
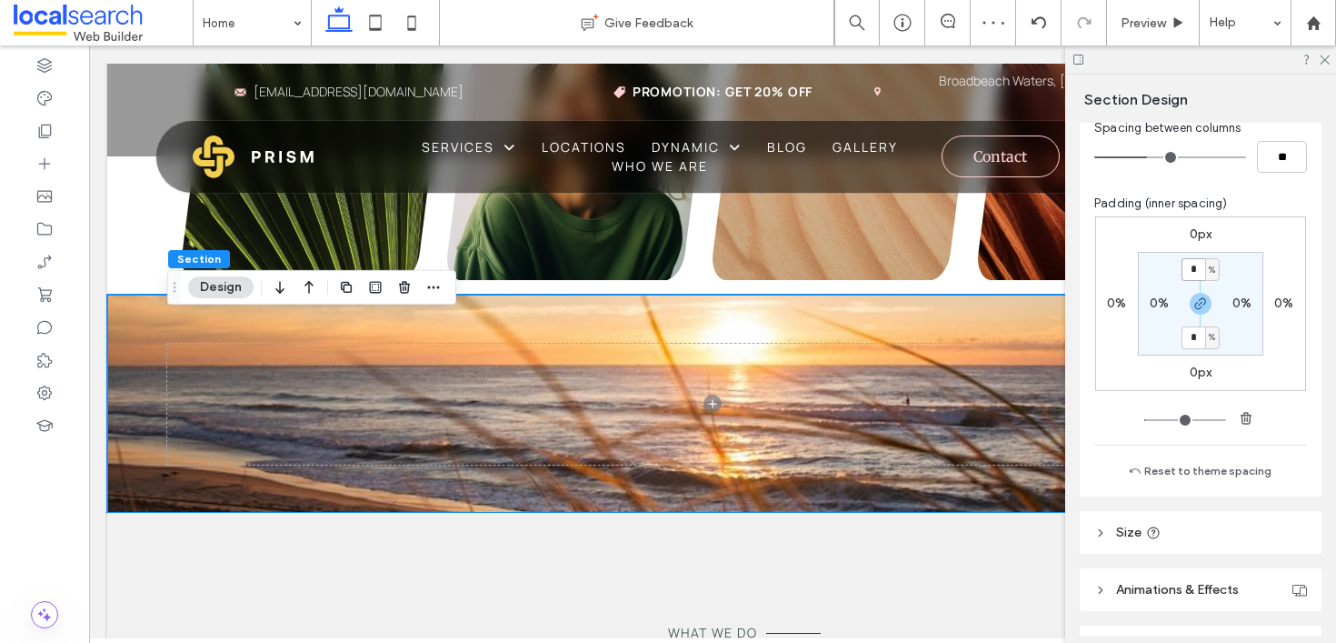
click at [1201, 265] on input "*" at bounding box center [1193, 269] width 24 height 23
type input "*"
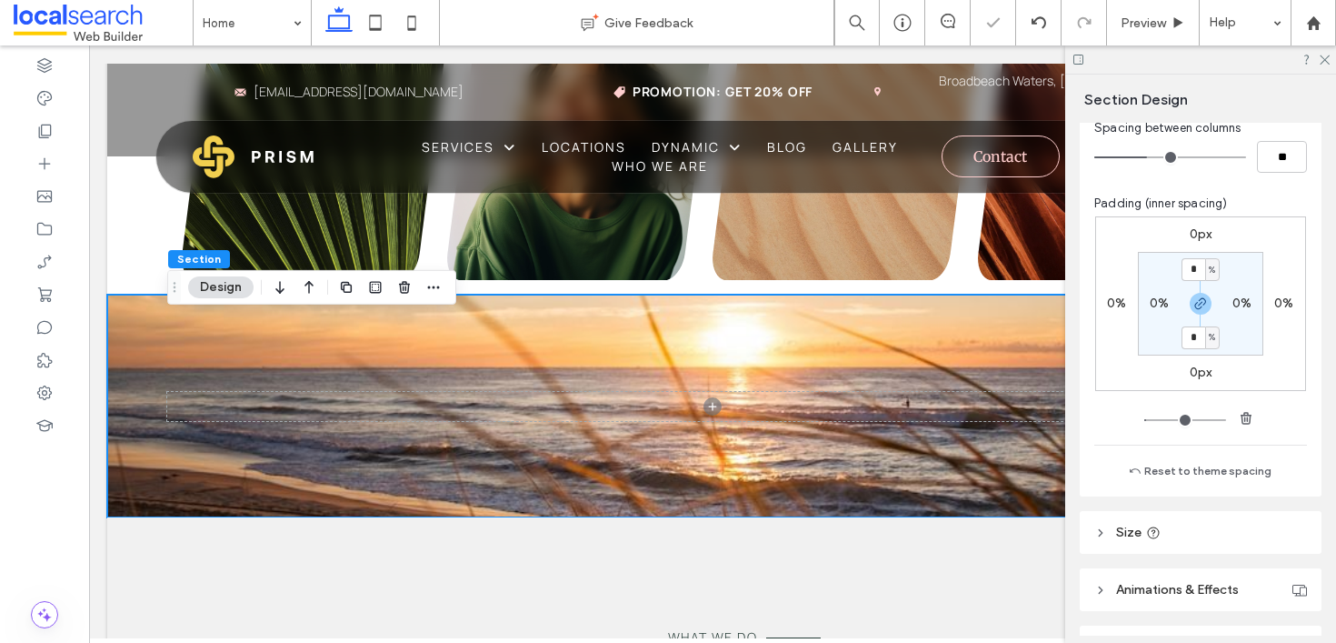
click at [1201, 325] on section "* % 0% * % 0%" at bounding box center [1200, 304] width 125 height 104
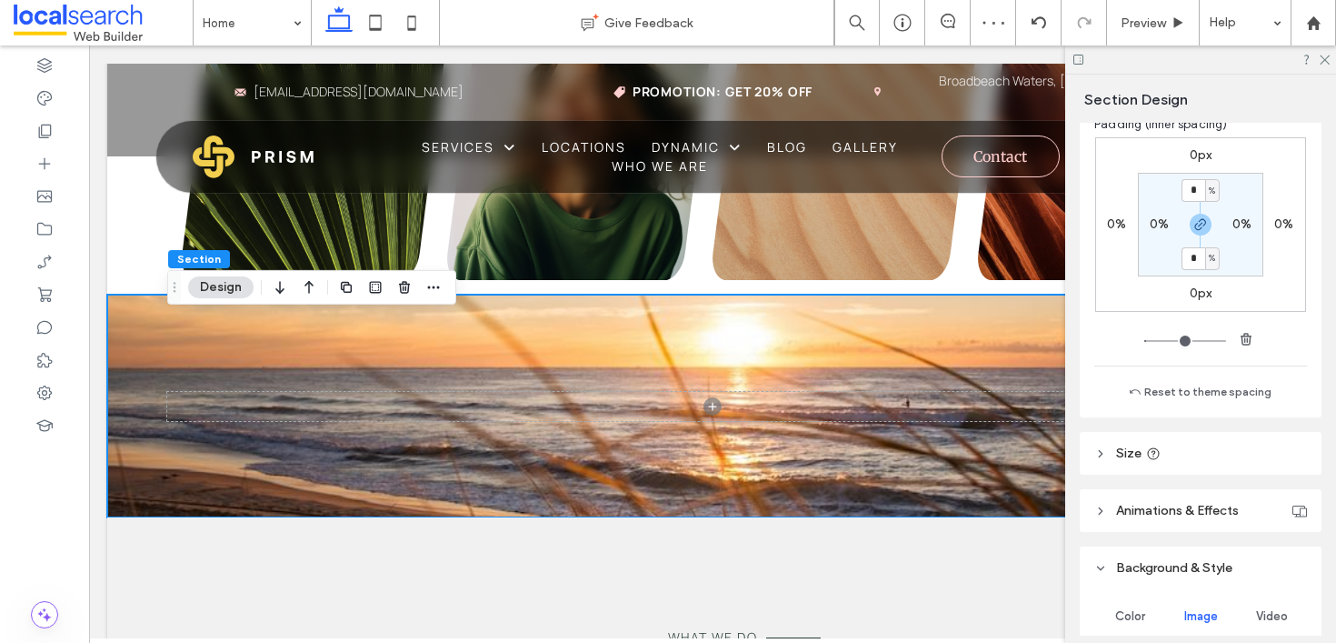
scroll to position [334, 0]
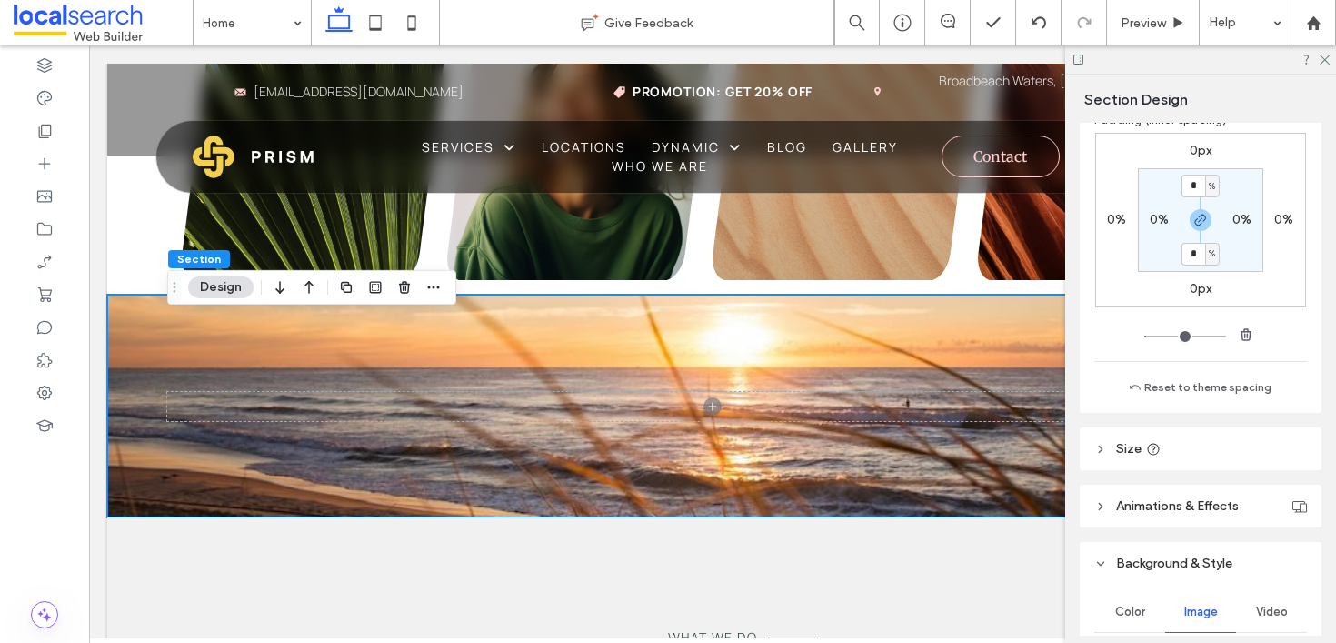
click at [1112, 451] on header "Size" at bounding box center [1201, 448] width 242 height 43
click at [1113, 451] on header "Size" at bounding box center [1201, 448] width 242 height 43
type input "***"
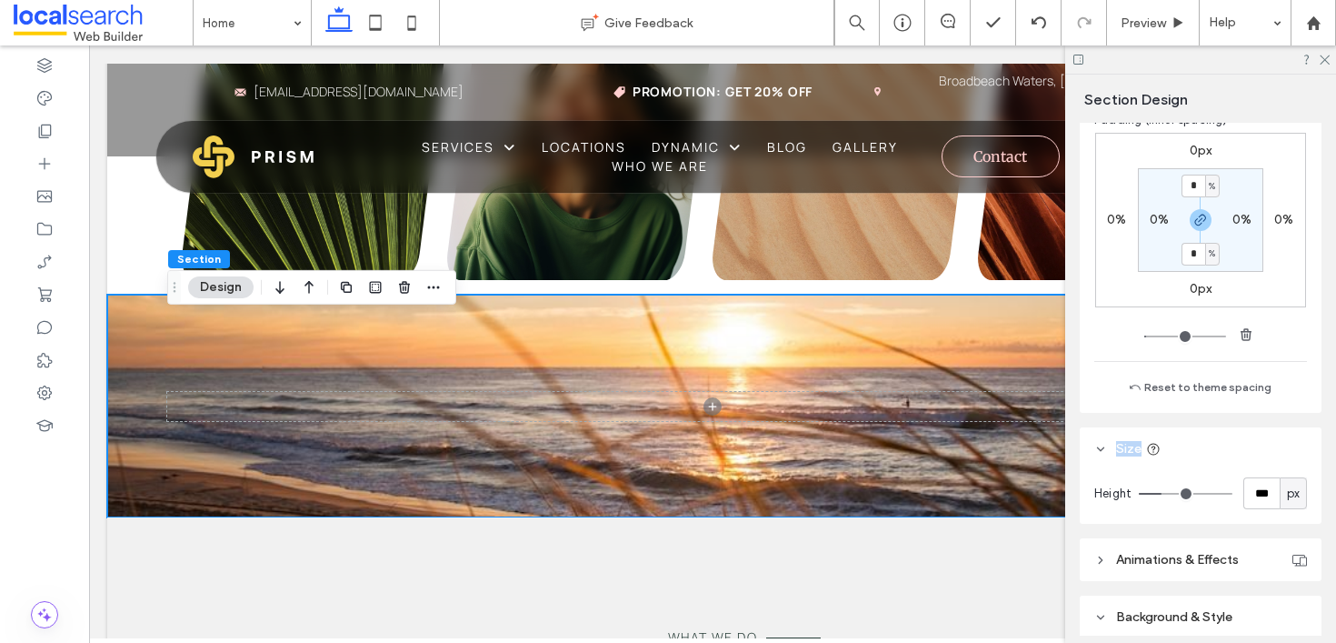
click at [1173, 494] on input "range" at bounding box center [1186, 494] width 94 height 2
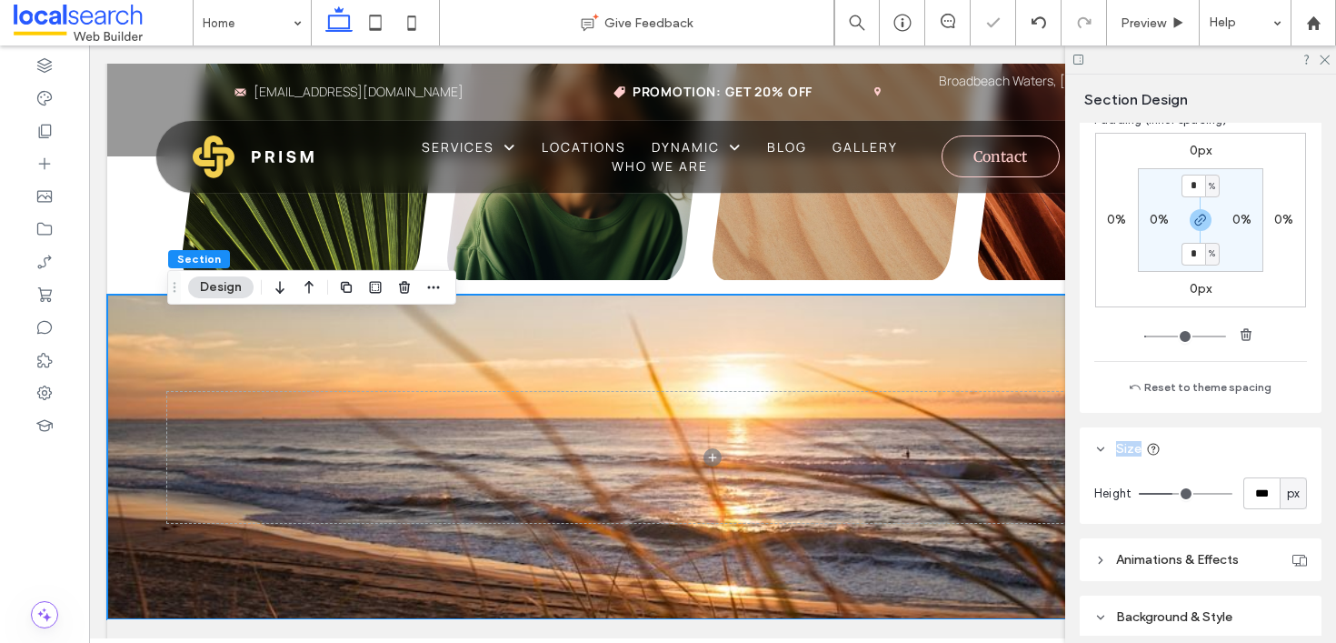
type input "***"
click at [1166, 494] on input "range" at bounding box center [1186, 494] width 94 height 2
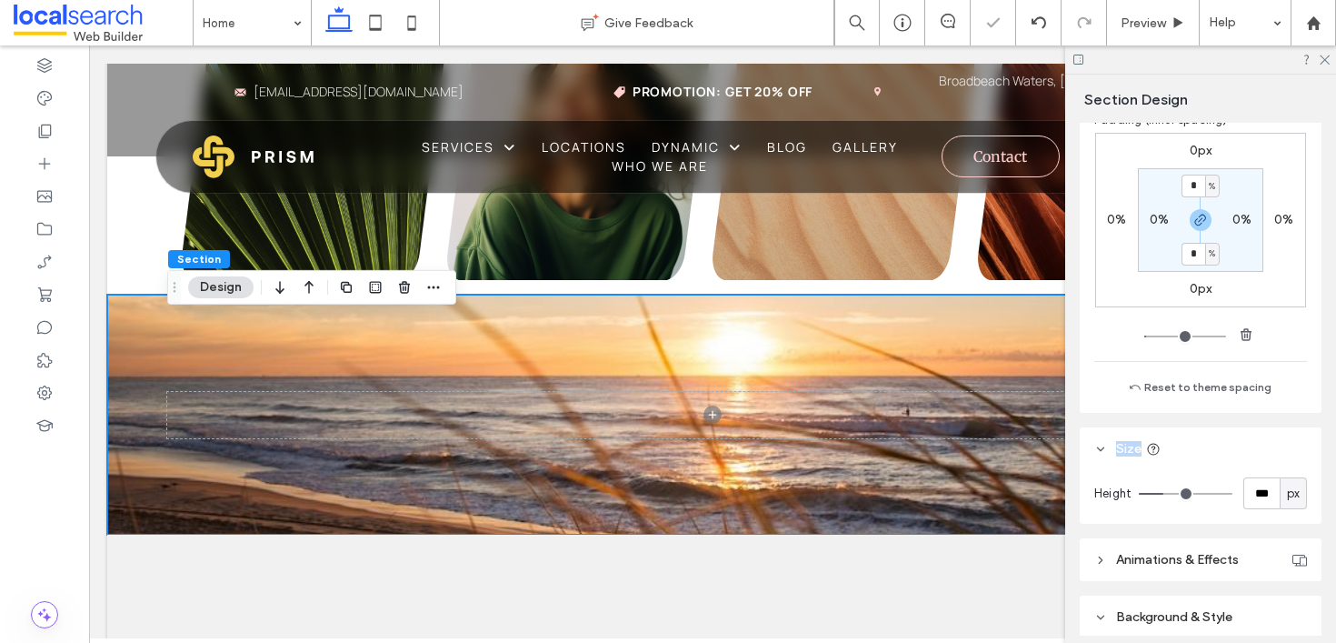
click at [1171, 494] on input "range" at bounding box center [1186, 494] width 94 height 2
type input "***"
click at [1169, 493] on input "range" at bounding box center [1186, 494] width 94 height 2
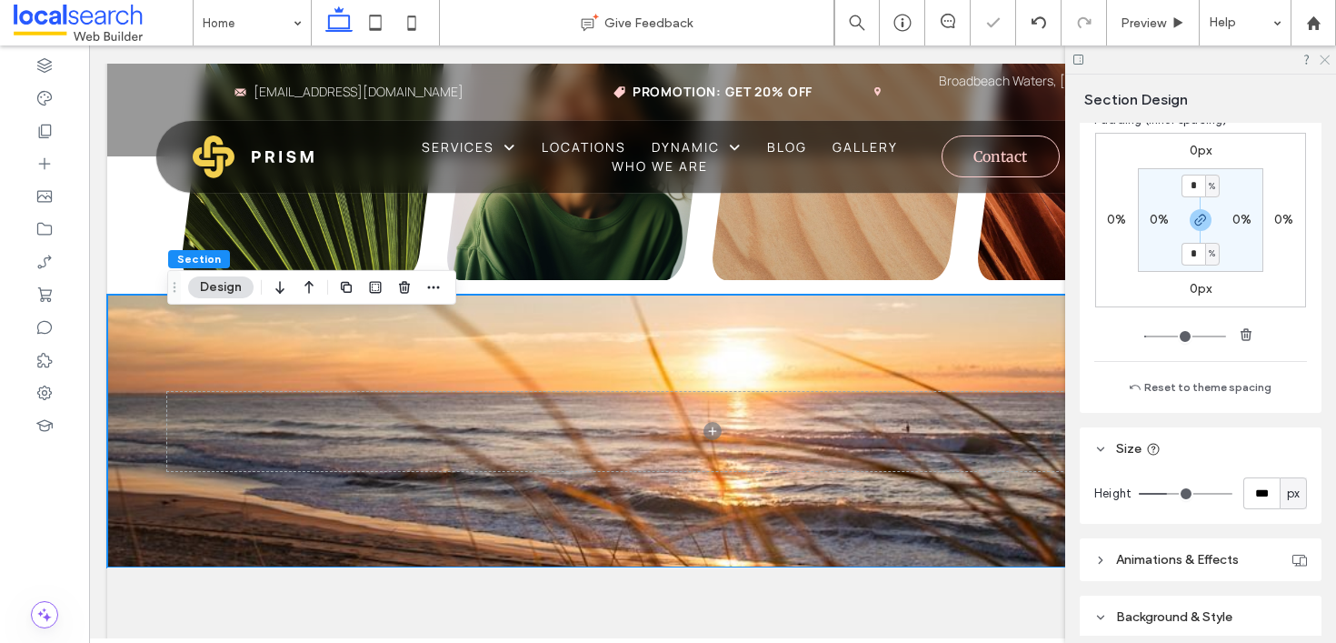
click at [1327, 56] on use at bounding box center [1325, 60] width 10 height 10
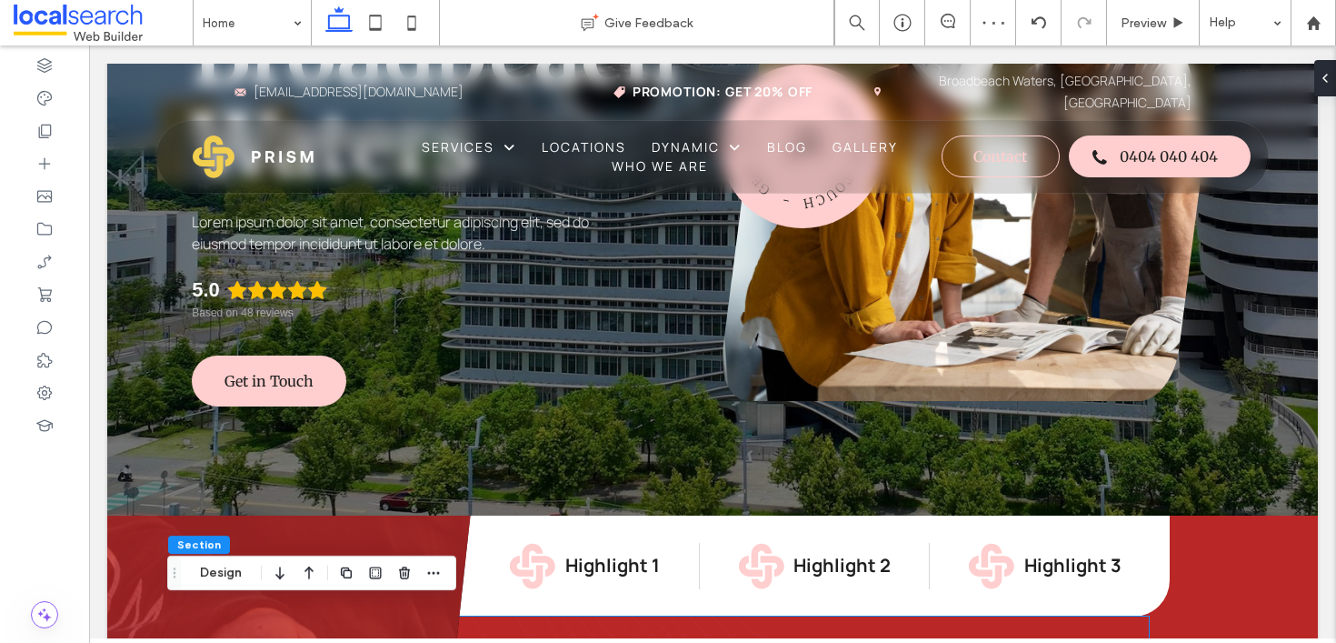
scroll to position [0, 0]
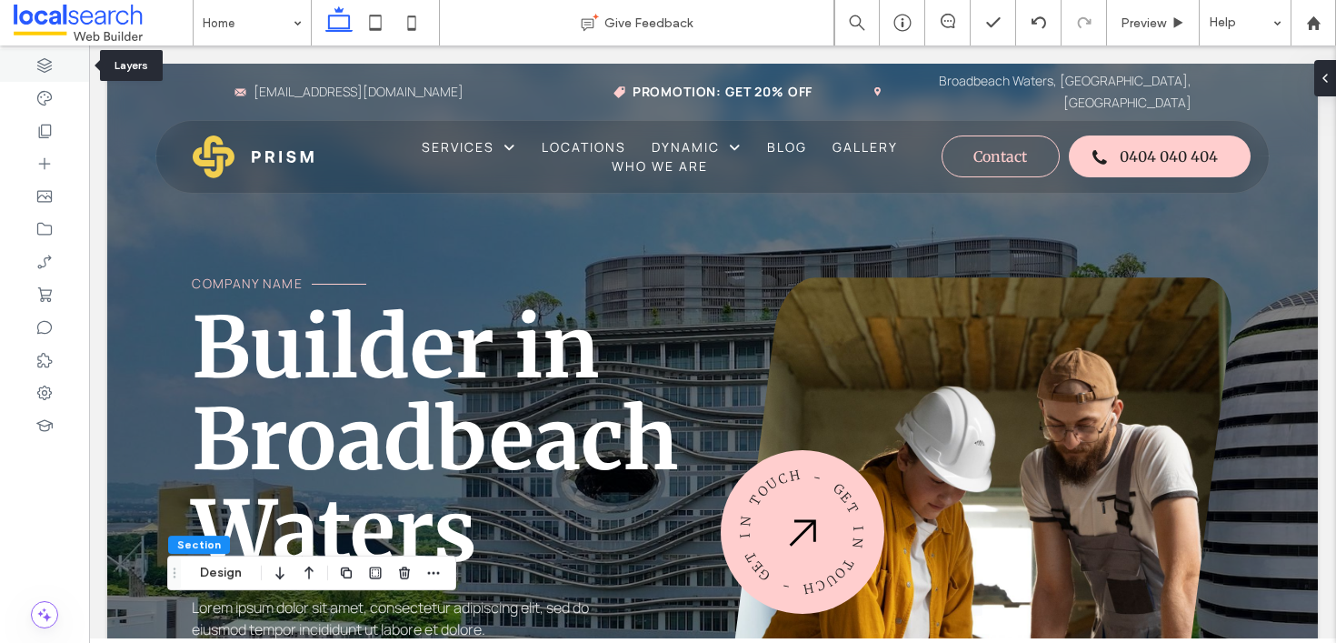
click at [49, 77] on div at bounding box center [44, 65] width 89 height 33
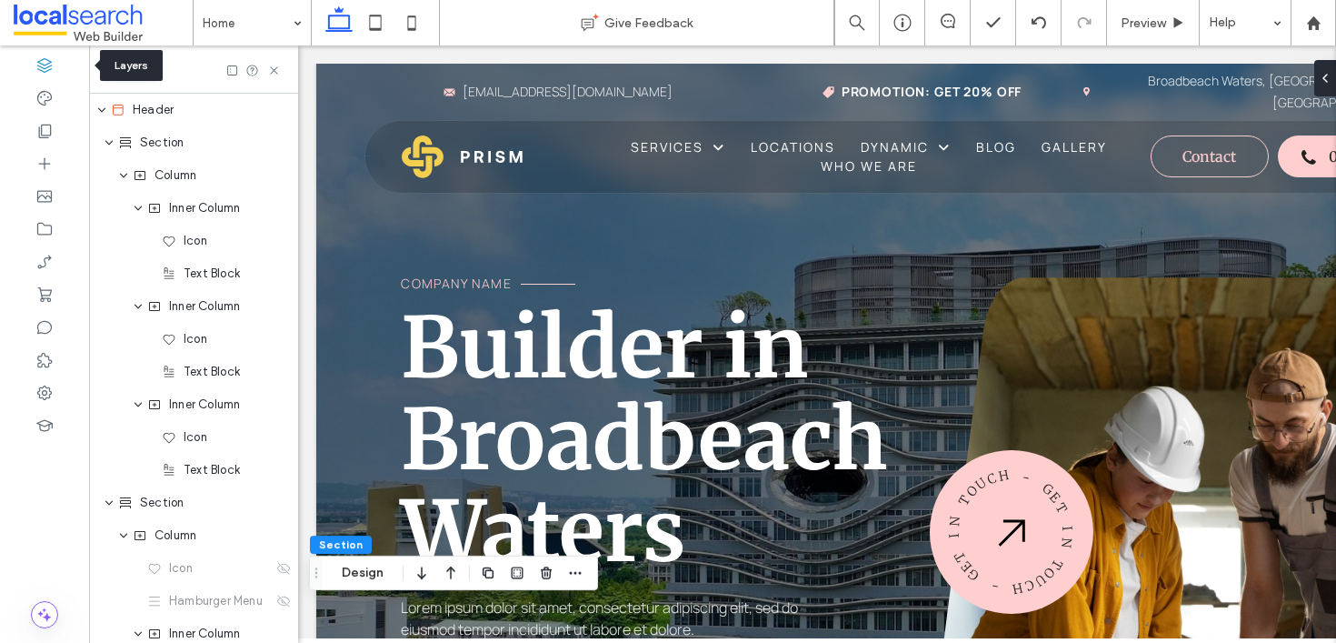
scroll to position [0, 209]
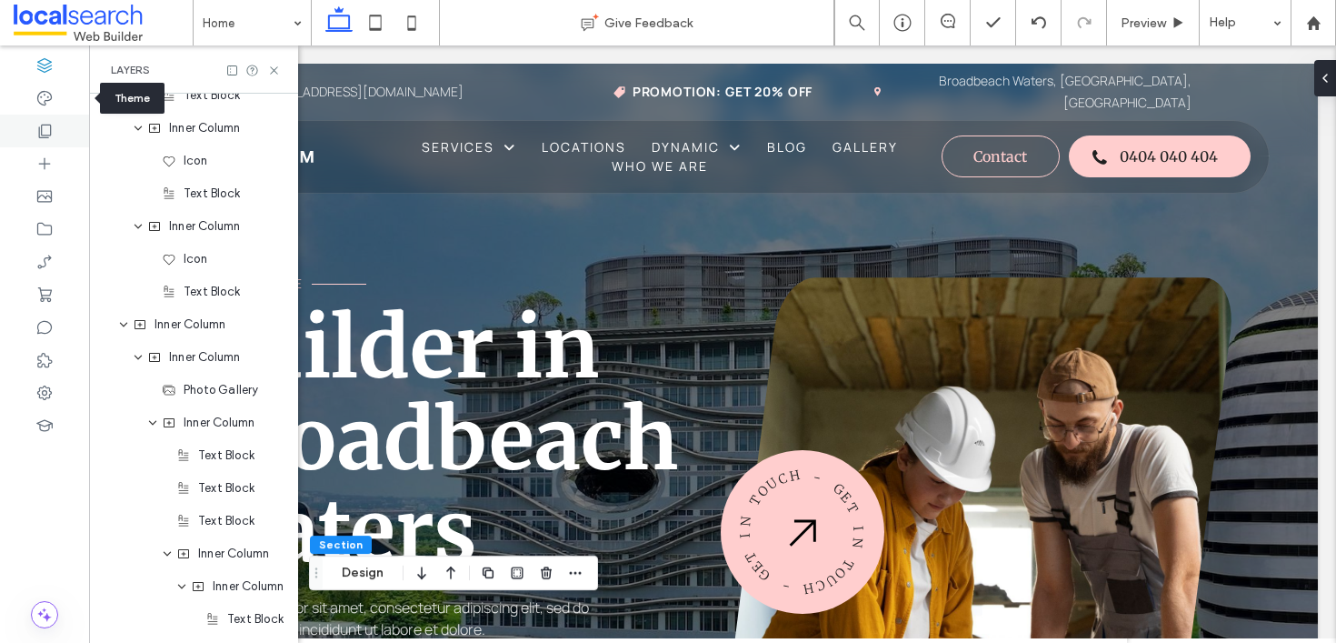
click at [42, 116] on div at bounding box center [44, 131] width 89 height 33
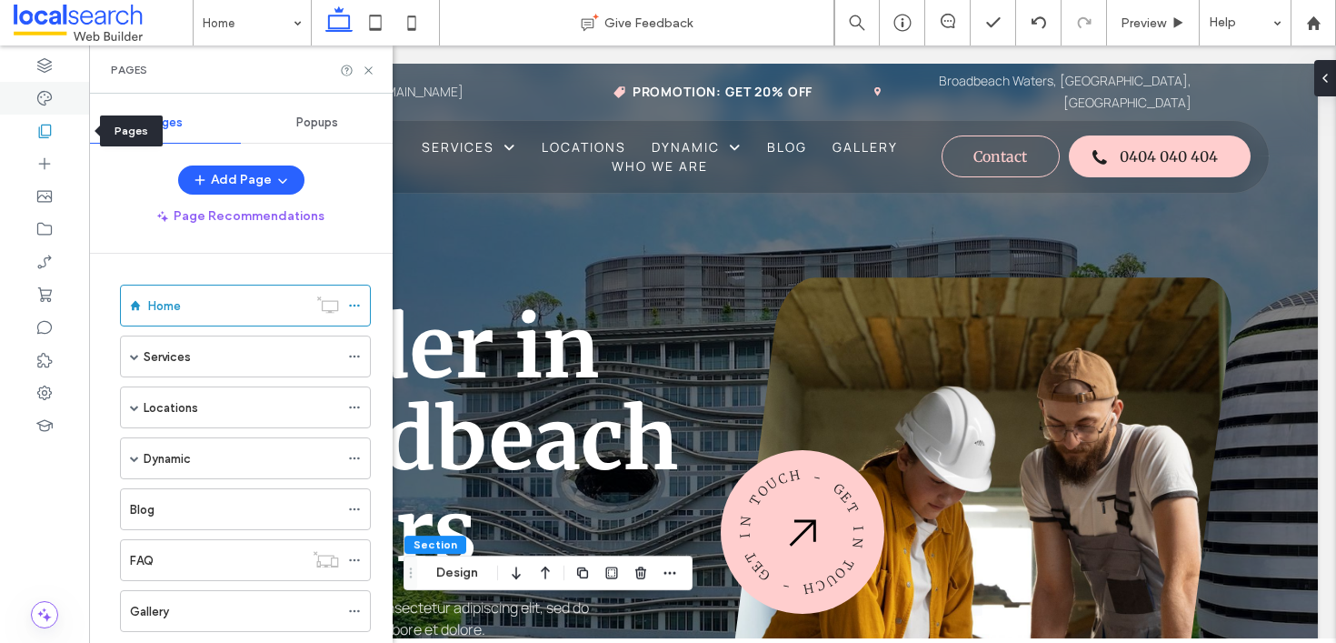
scroll to position [0, 0]
click at [44, 94] on use at bounding box center [44, 98] width 15 height 15
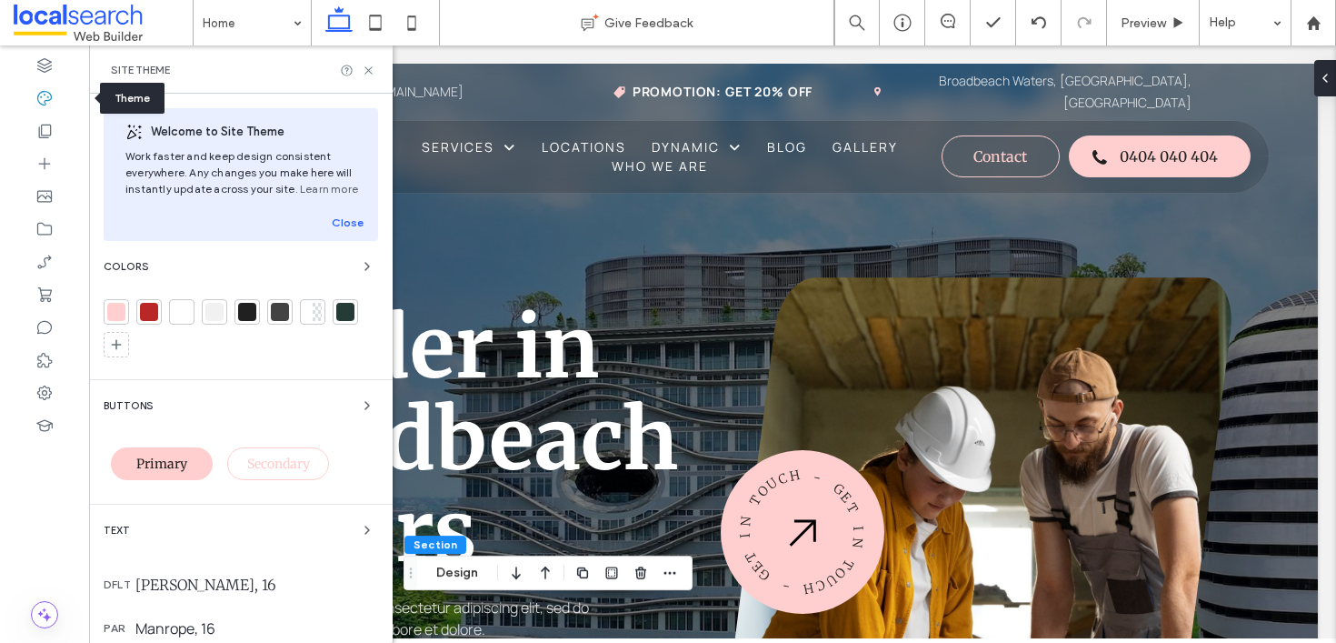
scroll to position [1999, 0]
click at [112, 335] on span at bounding box center [116, 344] width 15 height 18
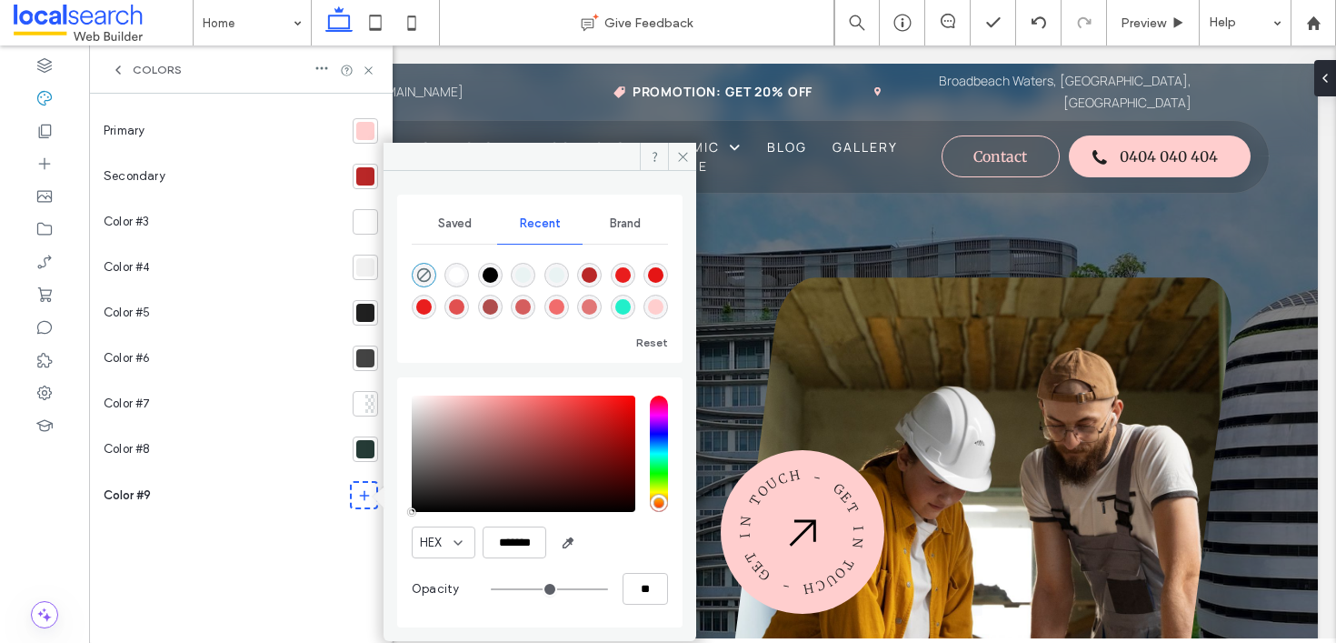
click at [279, 136] on div "Primary" at bounding box center [225, 130] width 242 height 45
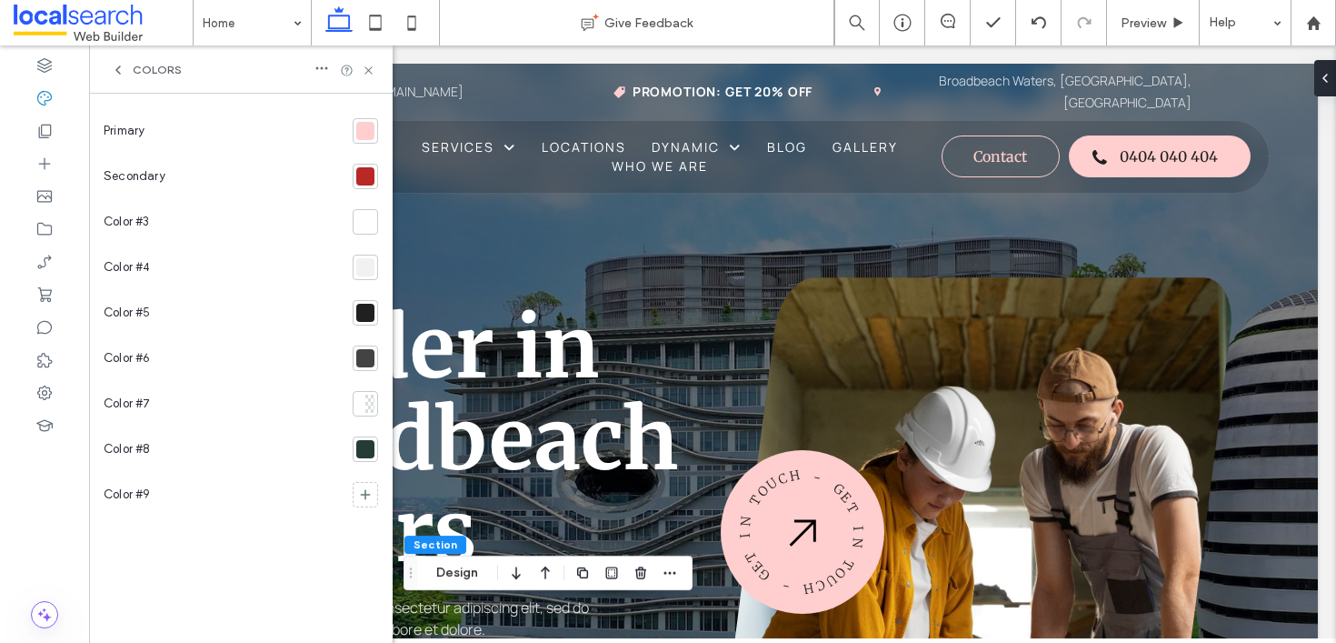
click at [358, 139] on div at bounding box center [365, 131] width 18 height 18
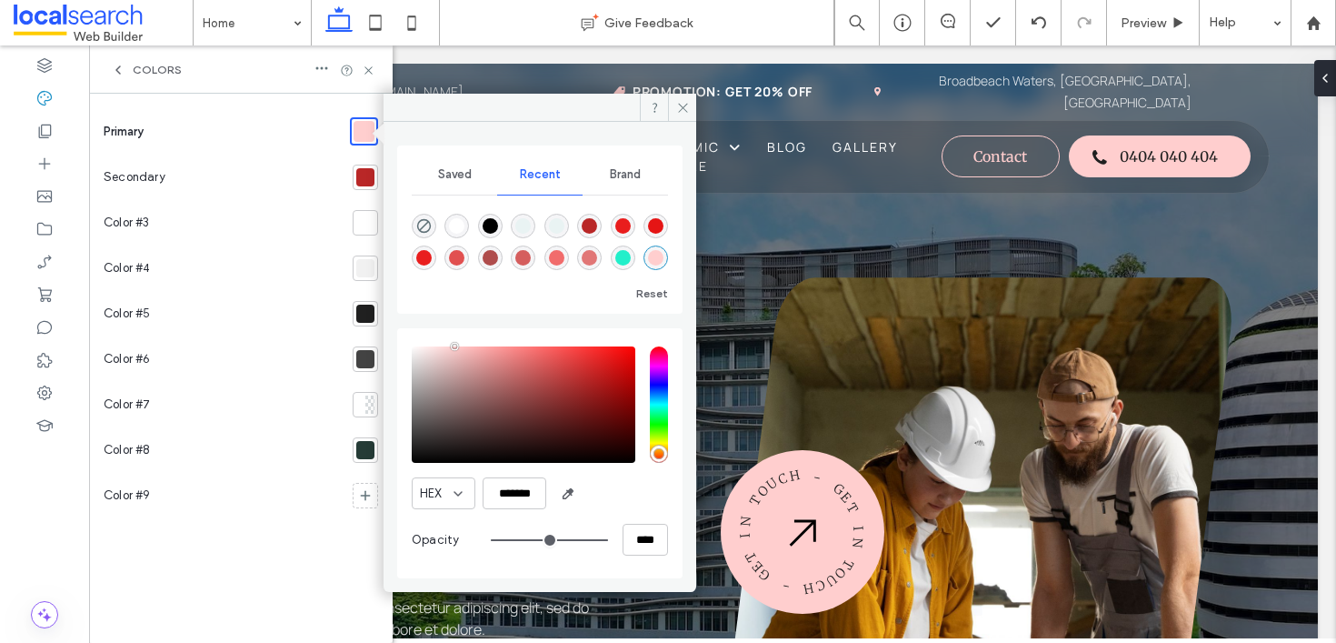
click at [375, 183] on div at bounding box center [365, 176] width 25 height 25
type input "***"
type input "*******"
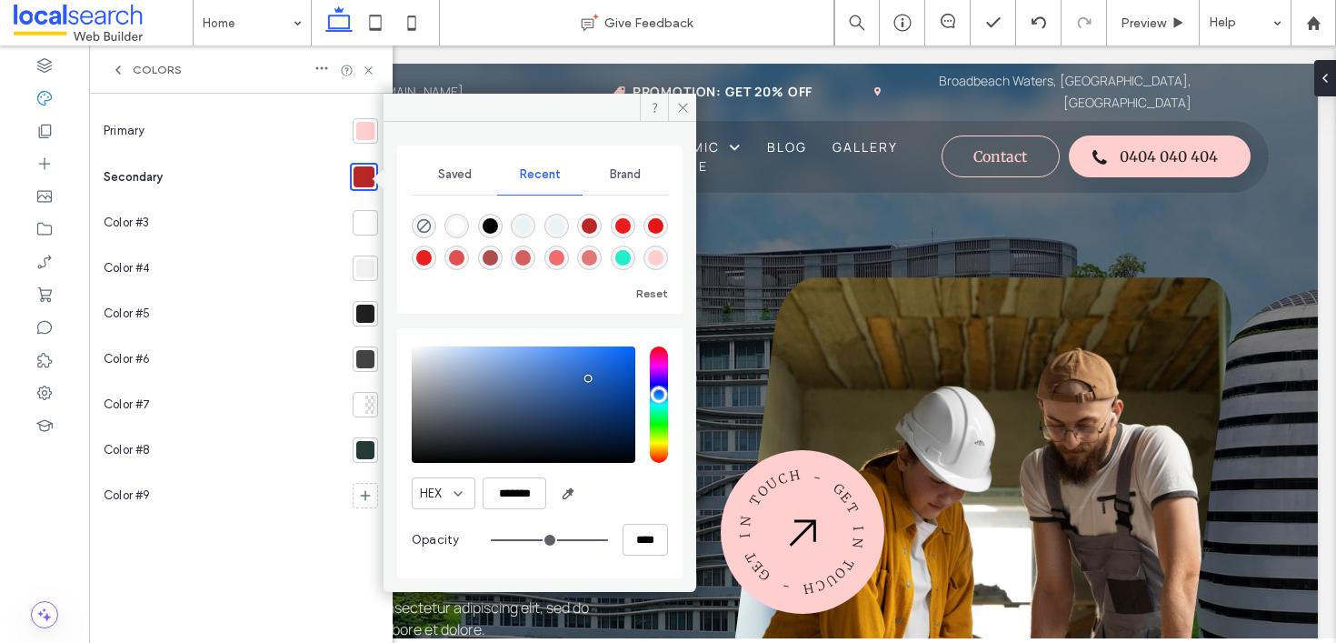
type input "***"
click at [650, 394] on input "hue" at bounding box center [659, 404] width 18 height 116
type input "*******"
drag, startPoint x: 609, startPoint y: 379, endPoint x: 616, endPoint y: 412, distance: 33.5
click at [616, 412] on div "saturation and value" at bounding box center [524, 404] width 224 height 116
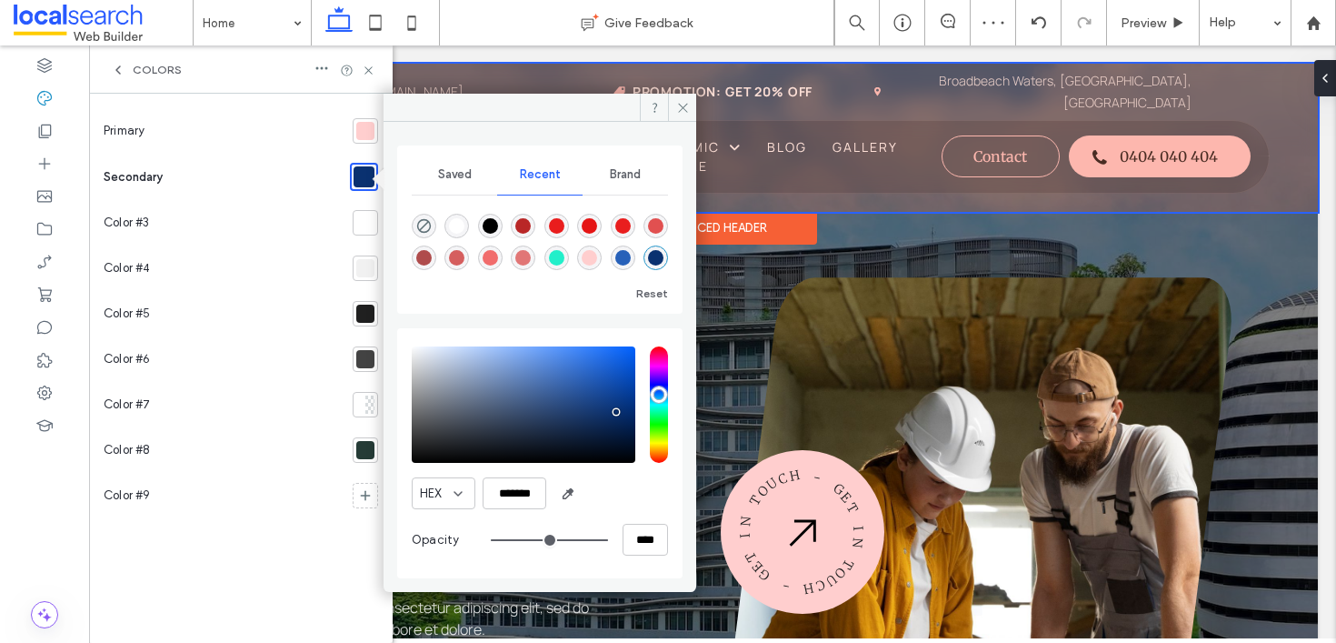
click at [690, 90] on div at bounding box center [712, 138] width 1211 height 148
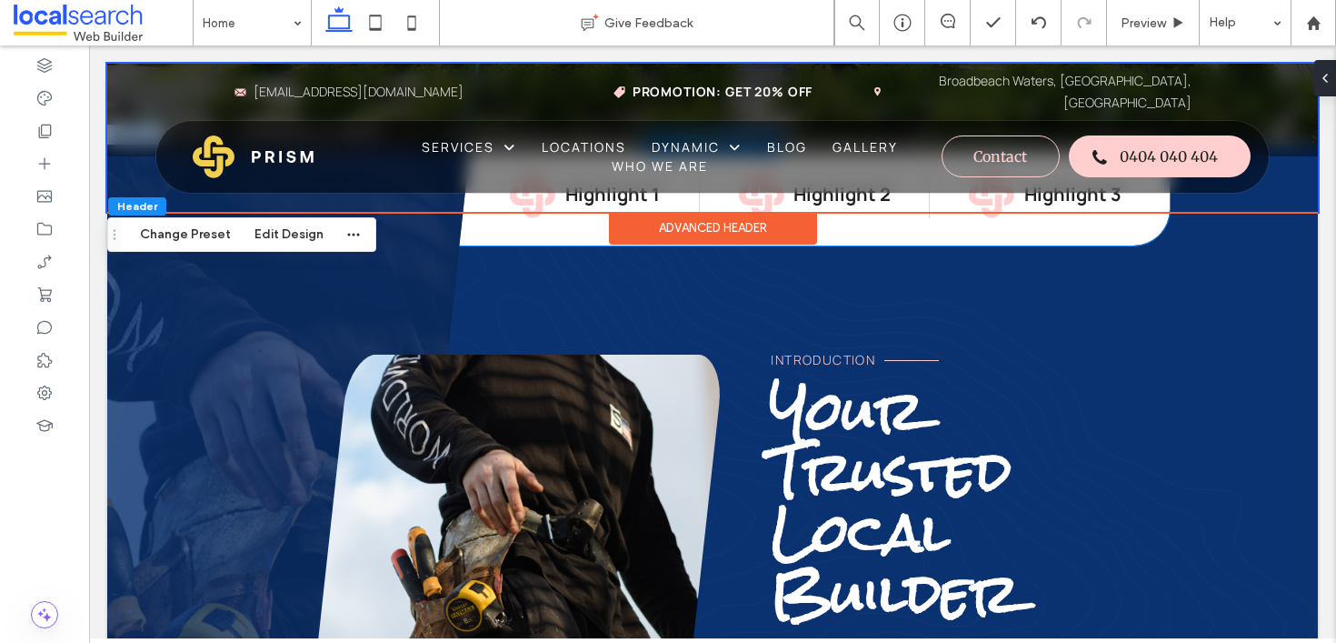
scroll to position [876, 0]
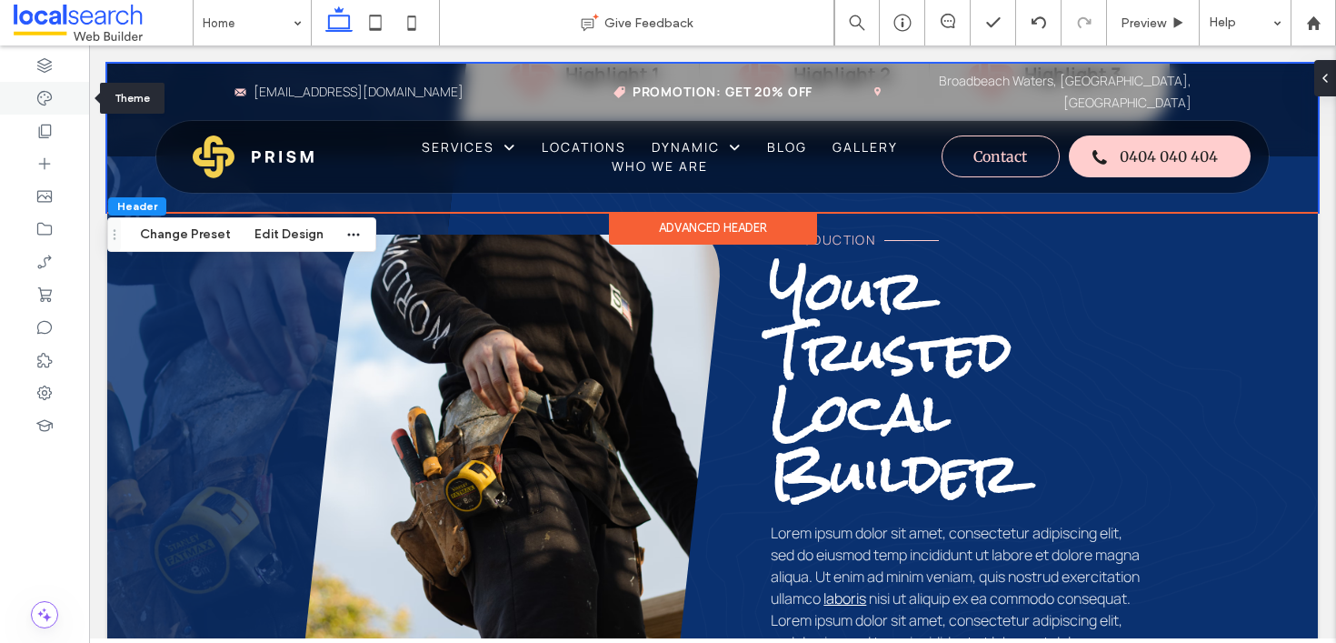
click at [39, 99] on icon at bounding box center [44, 98] width 18 height 18
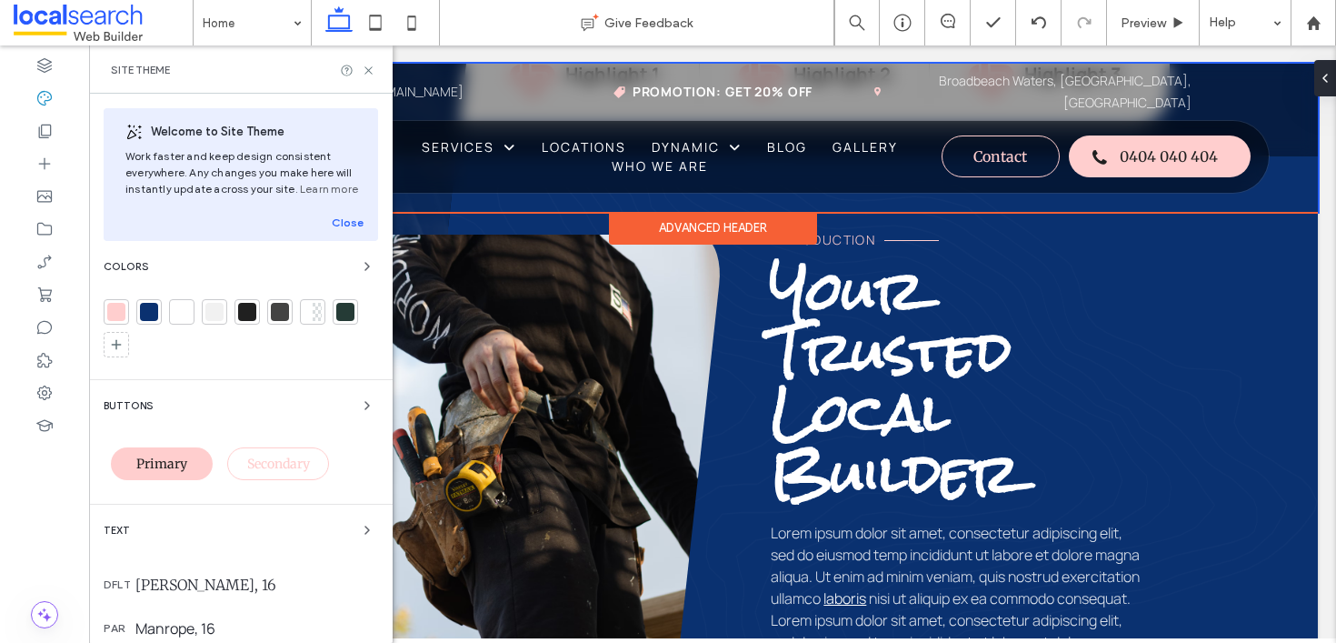
click at [376, 83] on div "Site Theme" at bounding box center [241, 69] width 304 height 48
click at [372, 76] on div "Site Theme" at bounding box center [241, 69] width 304 height 48
click at [372, 75] on icon at bounding box center [369, 71] width 14 height 14
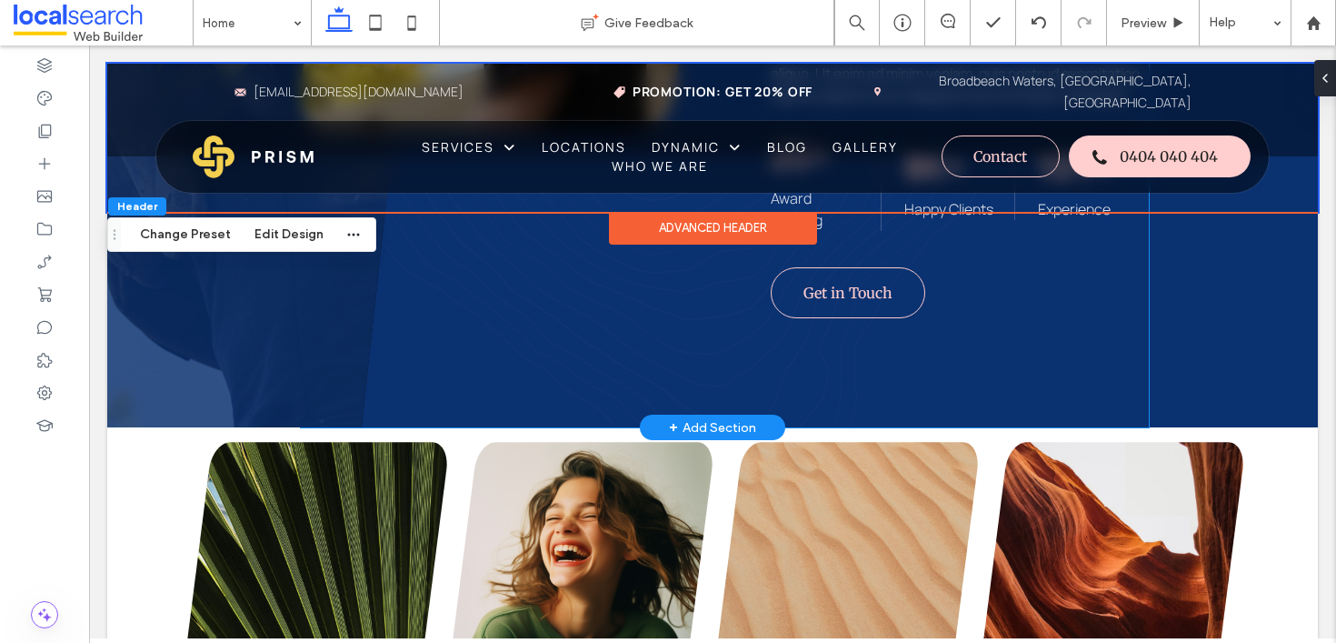
scroll to position [1482, 0]
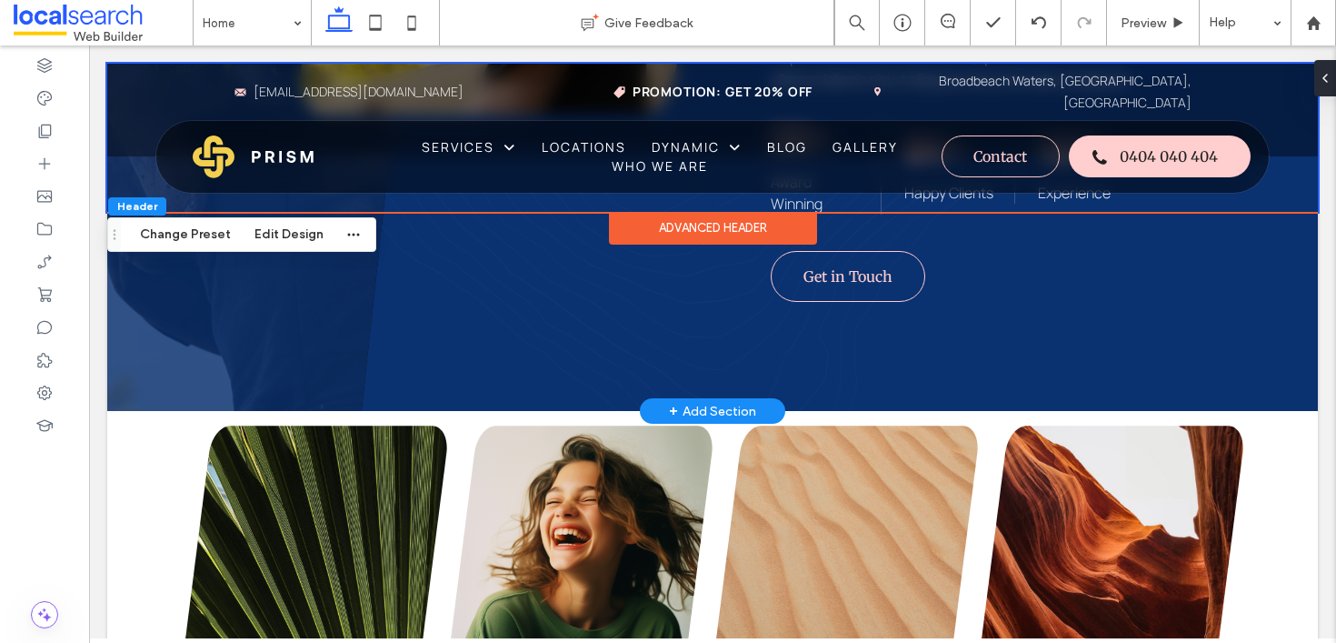
click at [695, 423] on div "+ Add Section" at bounding box center [712, 412] width 87 height 24
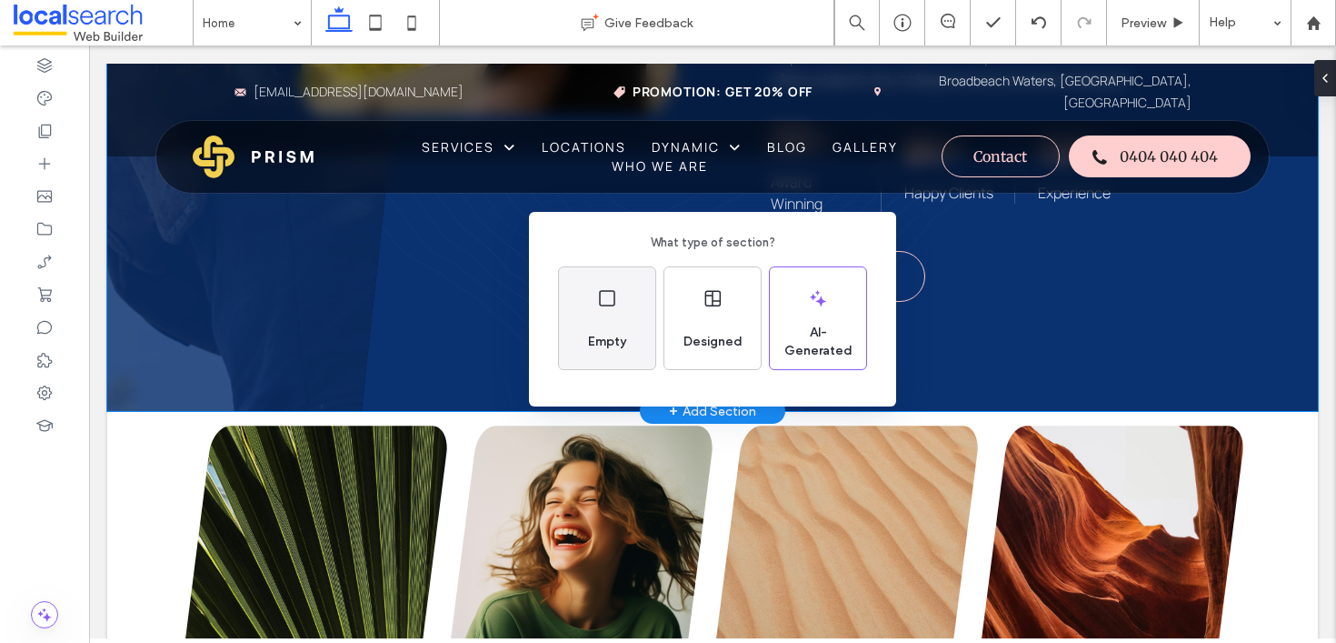
click at [604, 322] on div "Empty" at bounding box center [607, 342] width 53 height 40
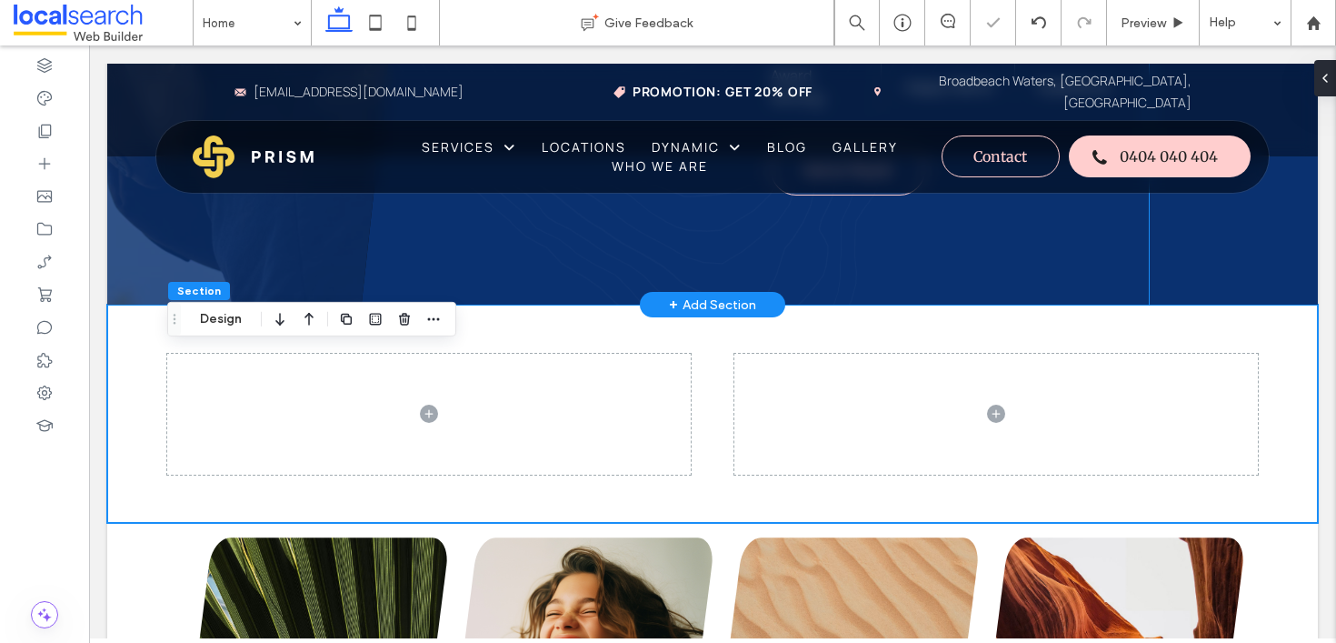
scroll to position [1594, 0]
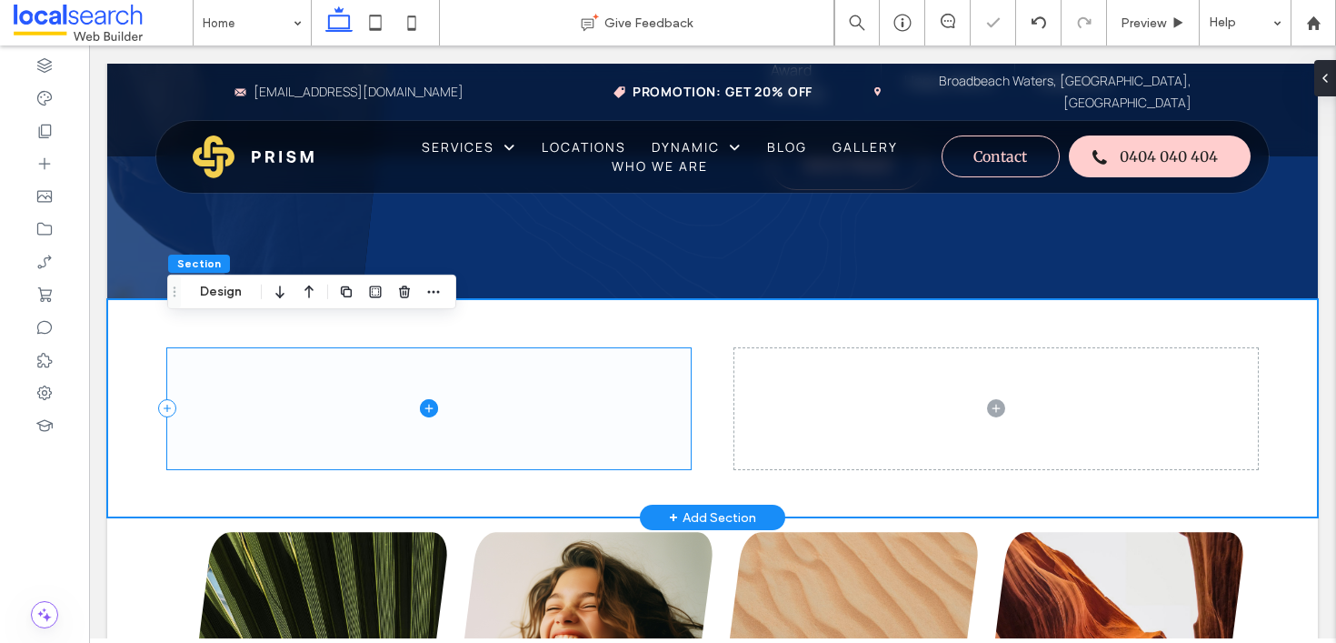
click at [596, 402] on span at bounding box center [428, 408] width 523 height 121
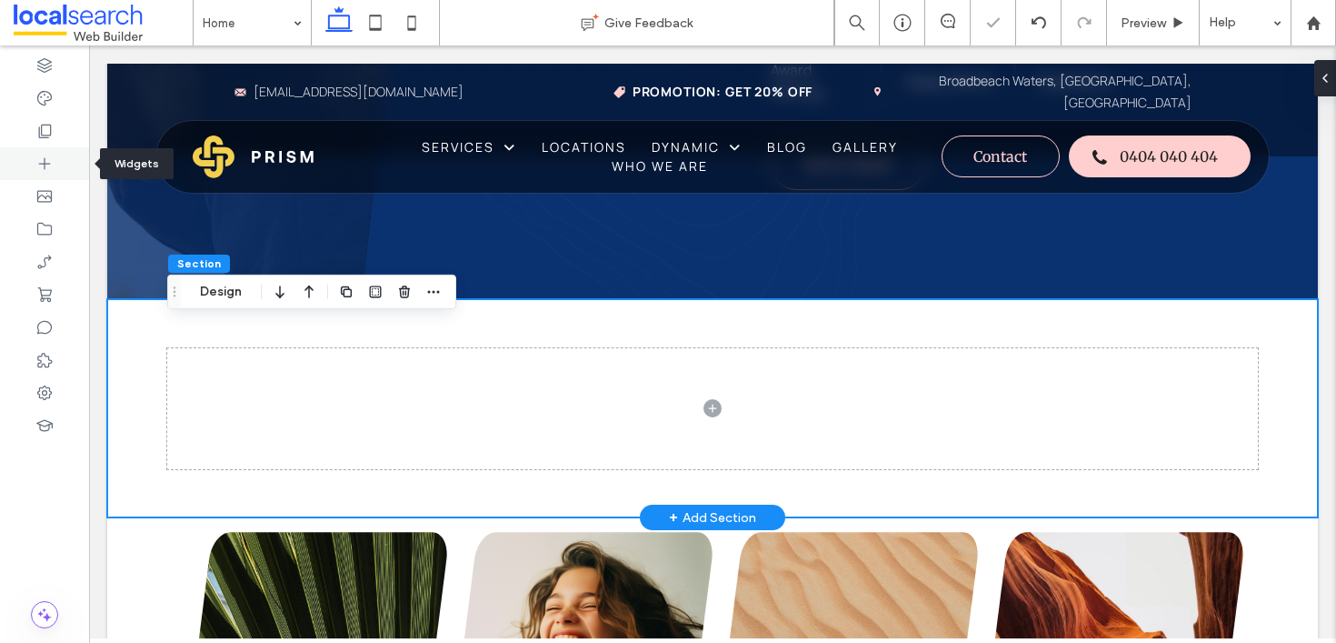
click at [49, 170] on icon at bounding box center [44, 163] width 18 height 18
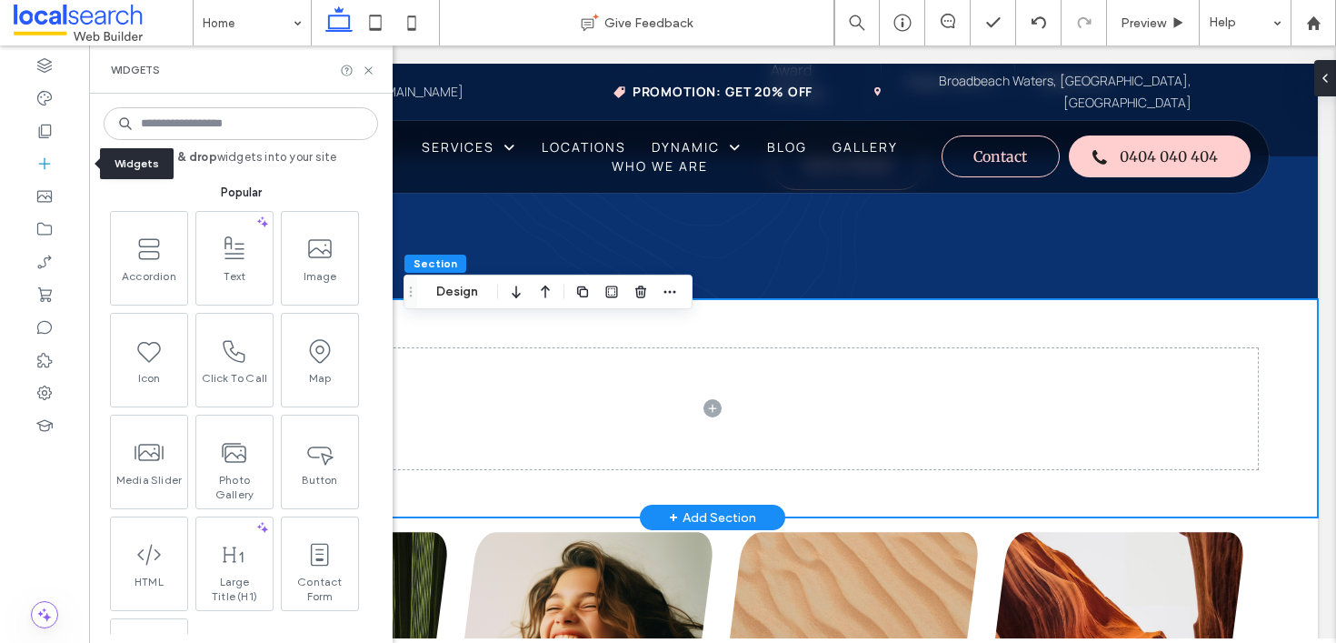
click at [44, 171] on icon at bounding box center [44, 163] width 18 height 18
click at [45, 175] on div at bounding box center [44, 163] width 89 height 33
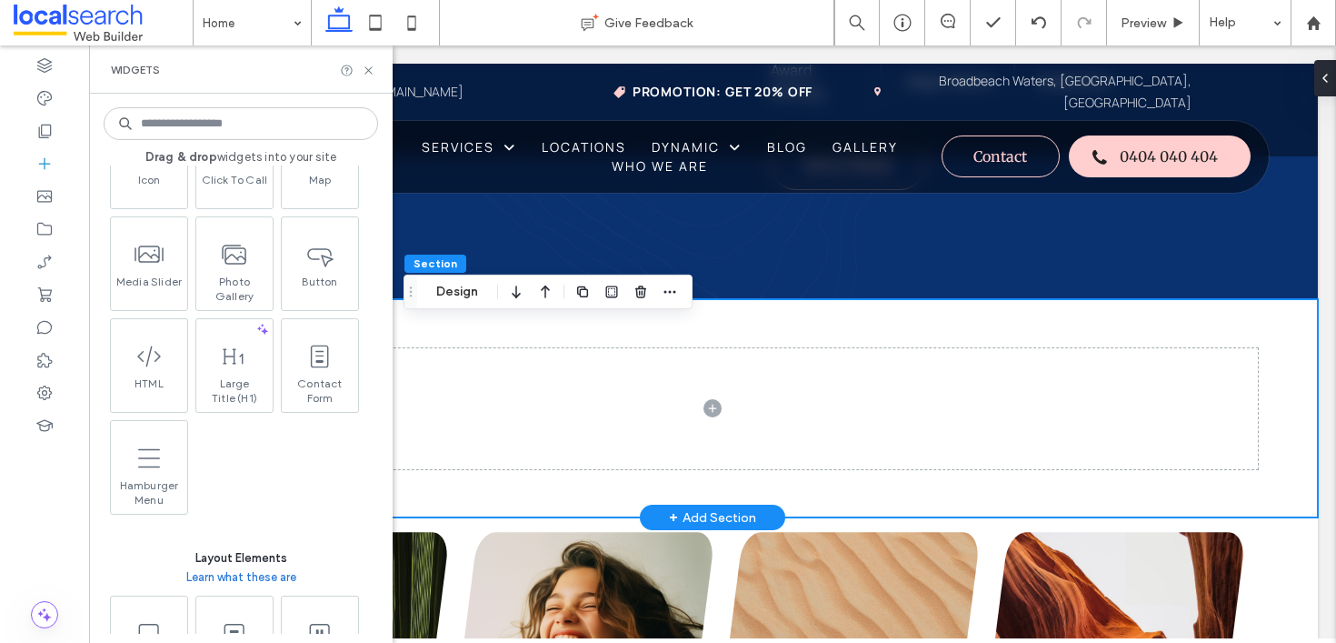
scroll to position [200, 0]
click at [364, 75] on icon at bounding box center [369, 71] width 14 height 14
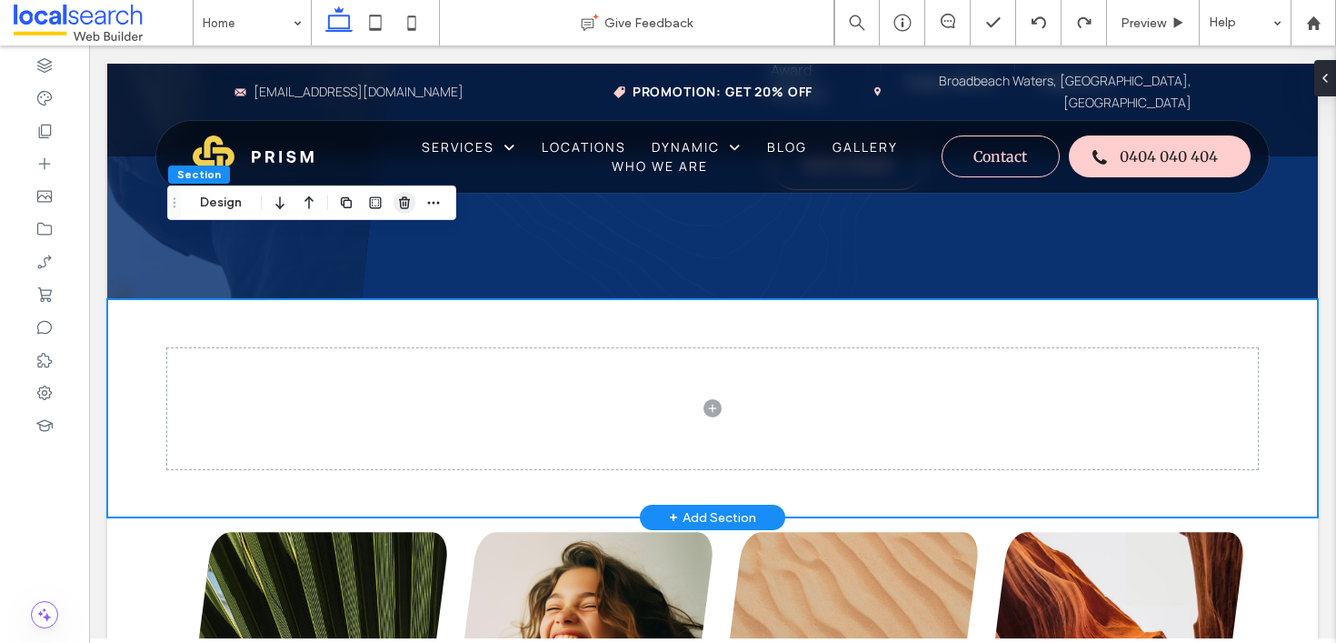
type input "*"
click at [403, 208] on icon "button" at bounding box center [404, 202] width 15 height 15
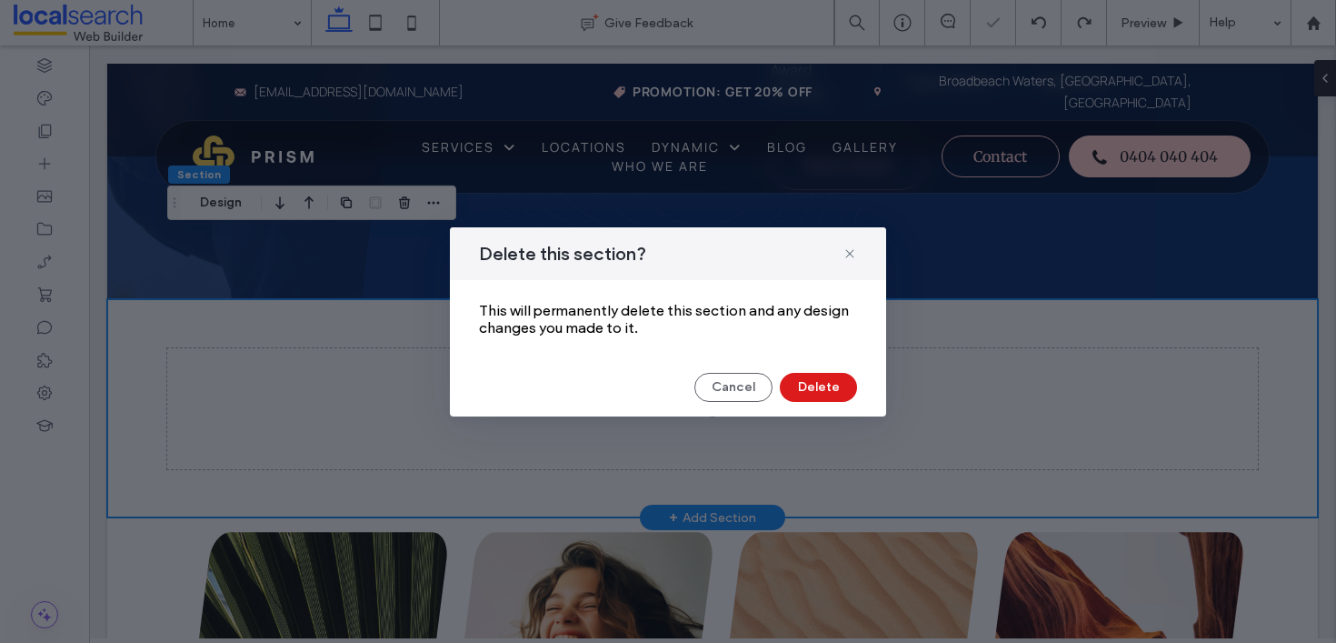
click at [821, 362] on div "Delete this section? This will permanently delete this section and any design c…" at bounding box center [668, 321] width 436 height 189
click at [818, 382] on button "Delete" at bounding box center [818, 387] width 77 height 29
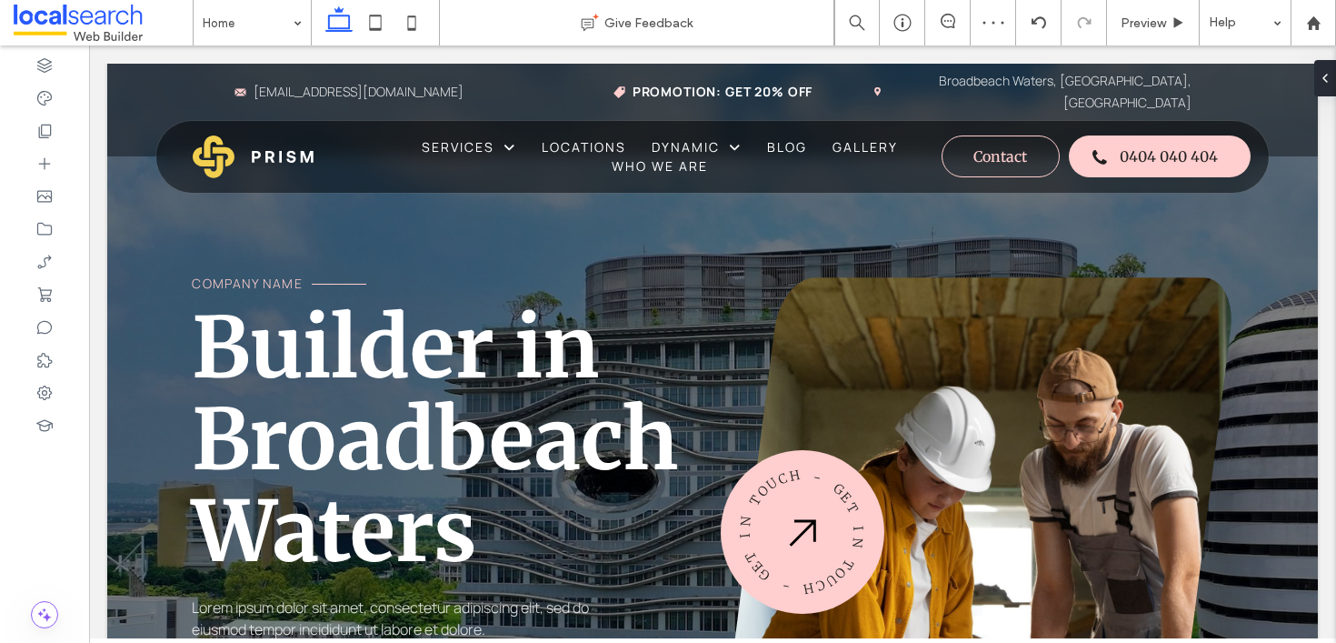
scroll to position [1613, 0]
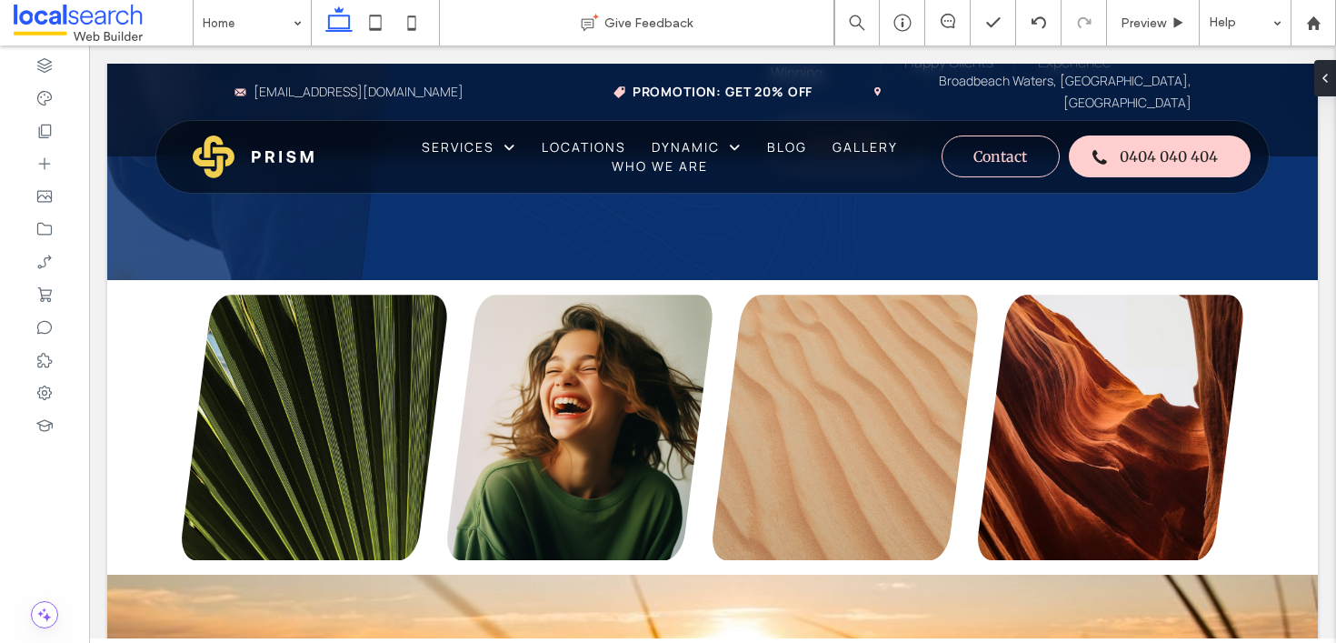
click at [715, 293] on div "+ Add Section" at bounding box center [712, 281] width 87 height 24
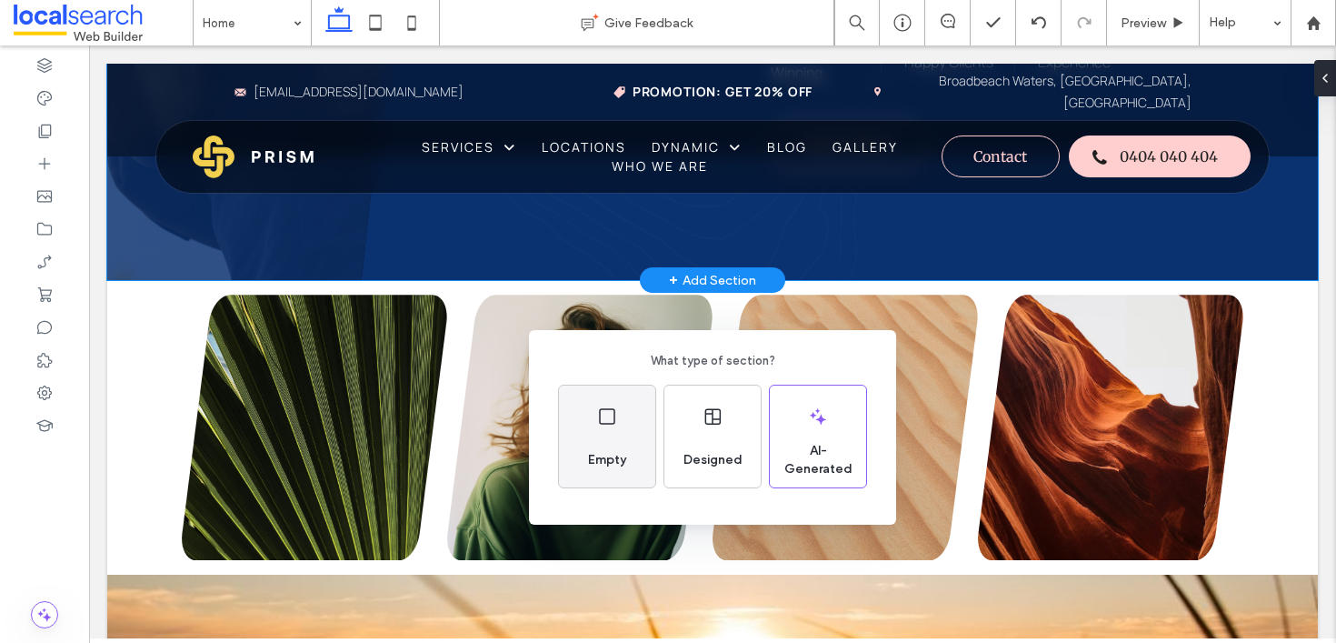
click at [604, 414] on icon at bounding box center [607, 416] width 22 height 22
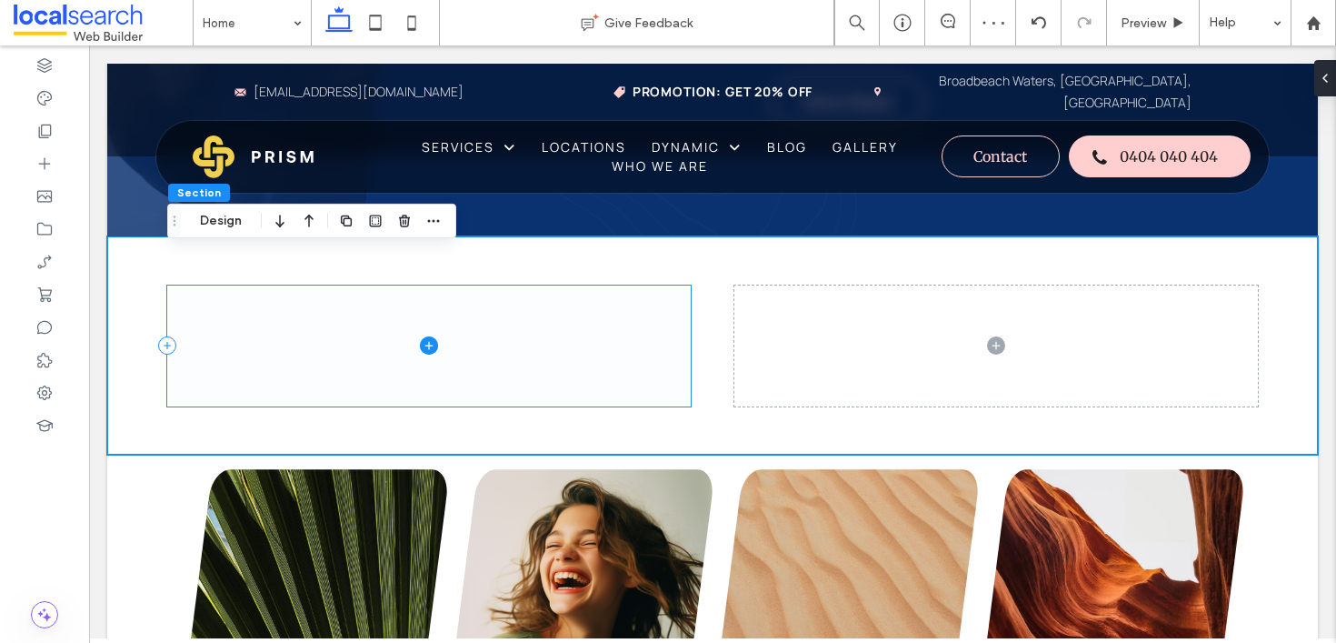
scroll to position [1686, 0]
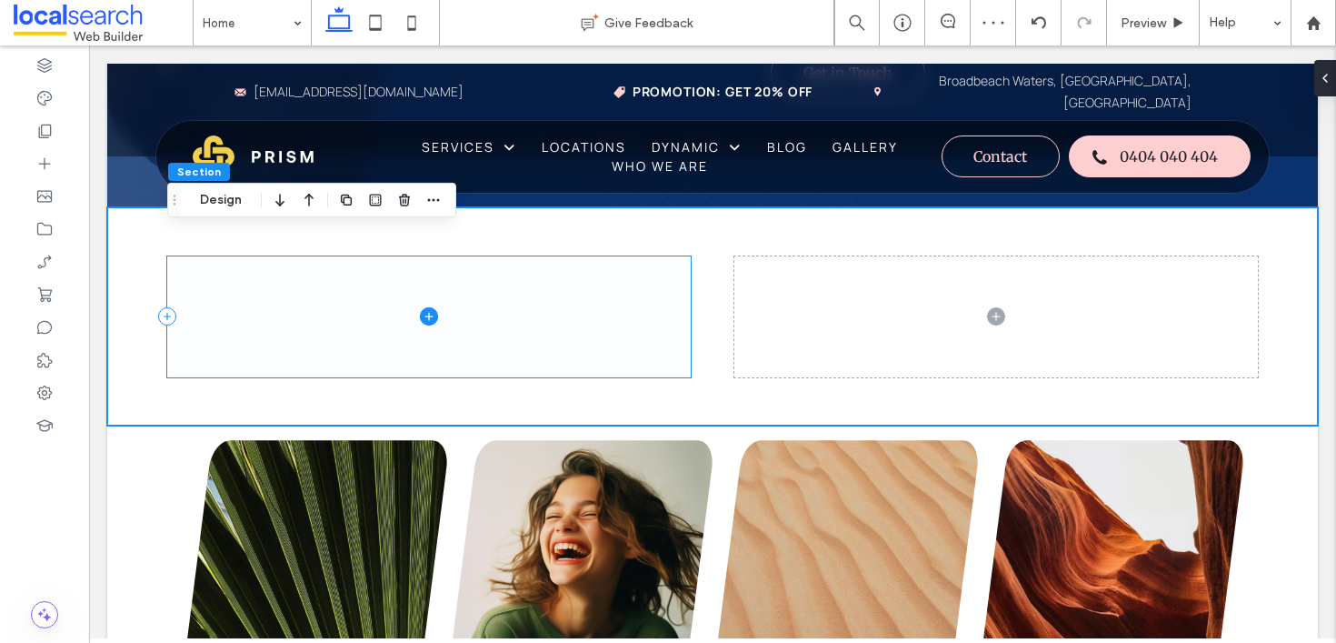
click at [564, 345] on span at bounding box center [428, 316] width 523 height 121
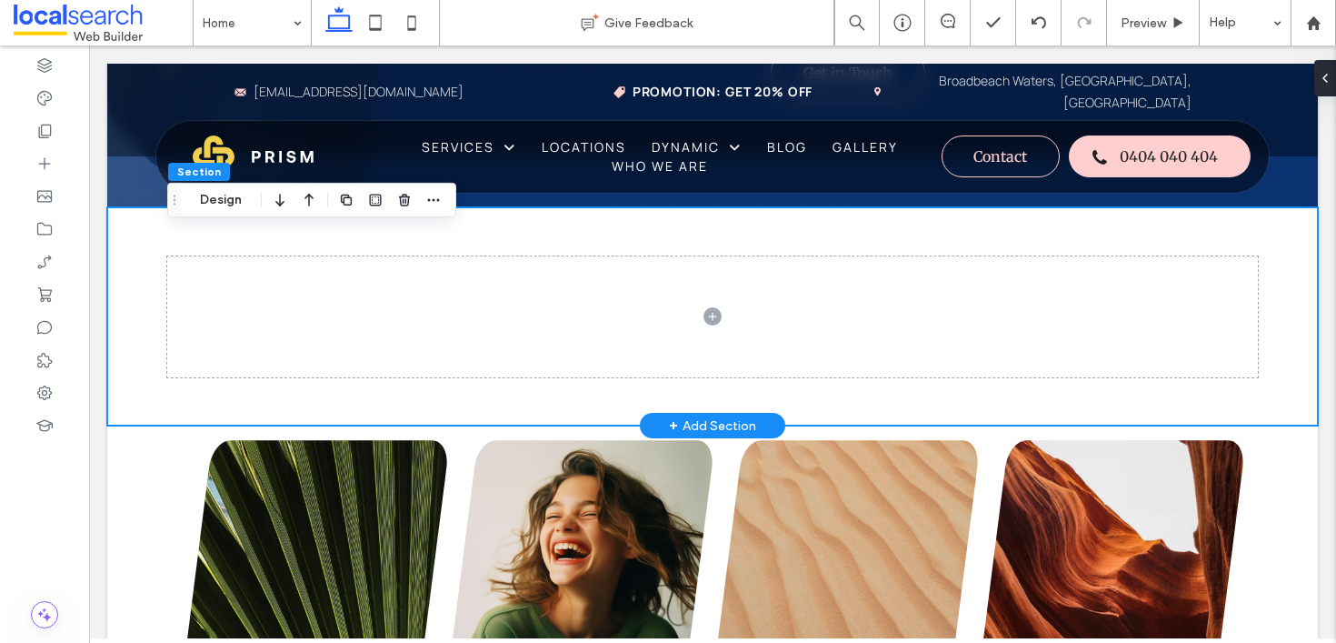
click at [156, 242] on div at bounding box center [712, 316] width 1211 height 218
drag, startPoint x: 291, startPoint y: 249, endPoint x: 139, endPoint y: 235, distance: 152.4
click at [67, 158] on div at bounding box center [44, 163] width 89 height 33
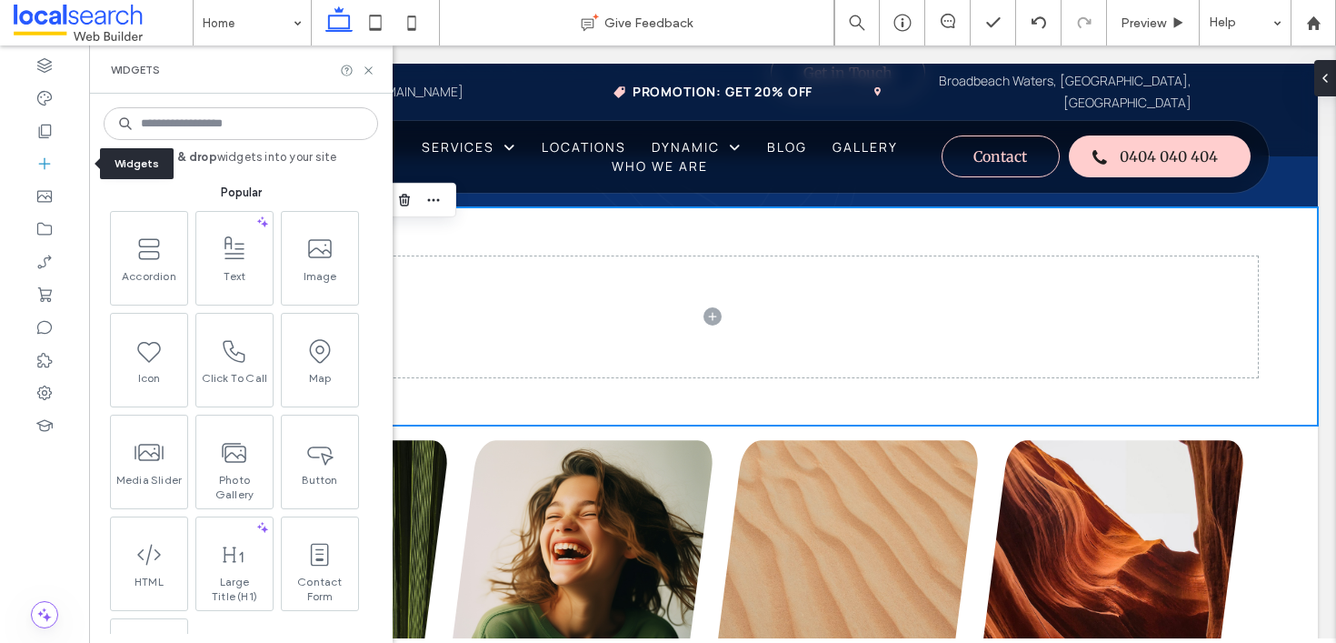
click at [42, 162] on icon at bounding box center [44, 163] width 18 height 18
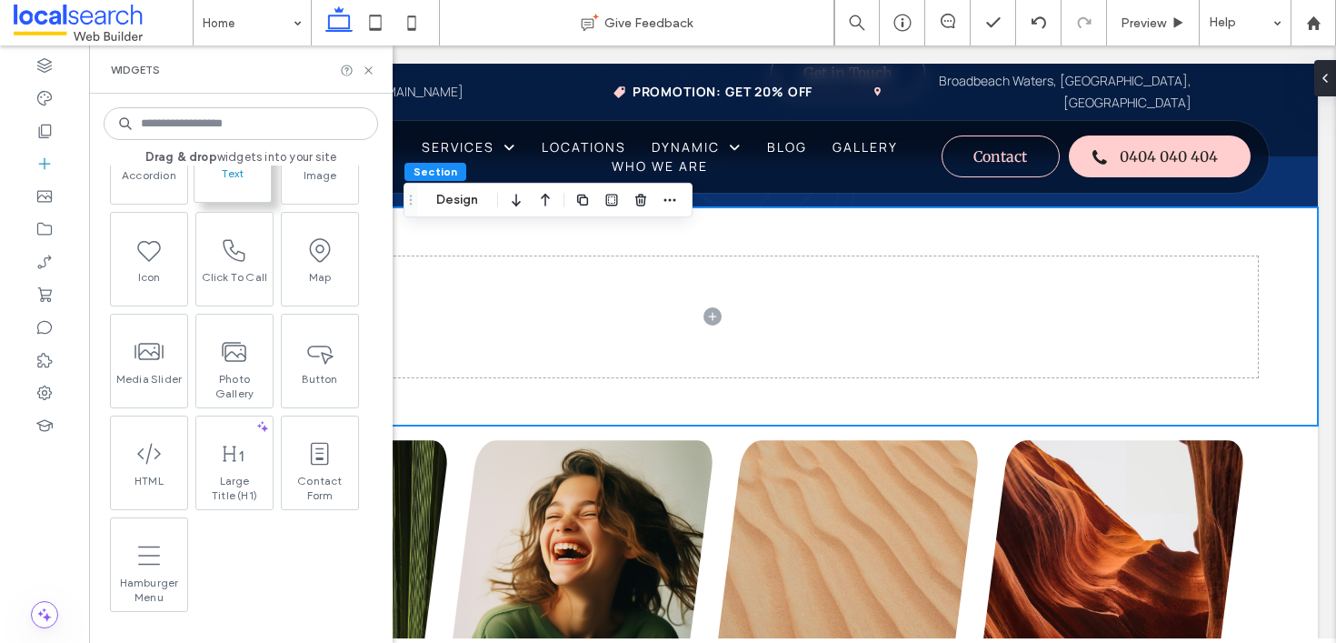
scroll to position [101, 0]
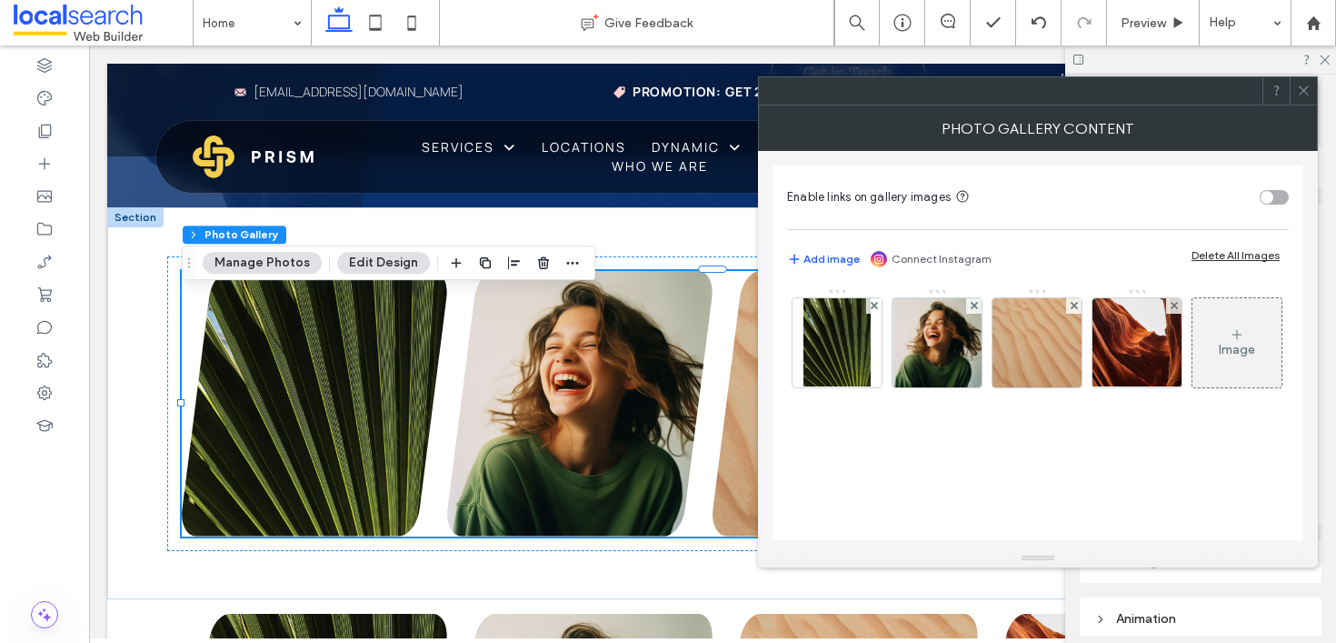
click at [1316, 92] on div at bounding box center [1303, 90] width 27 height 27
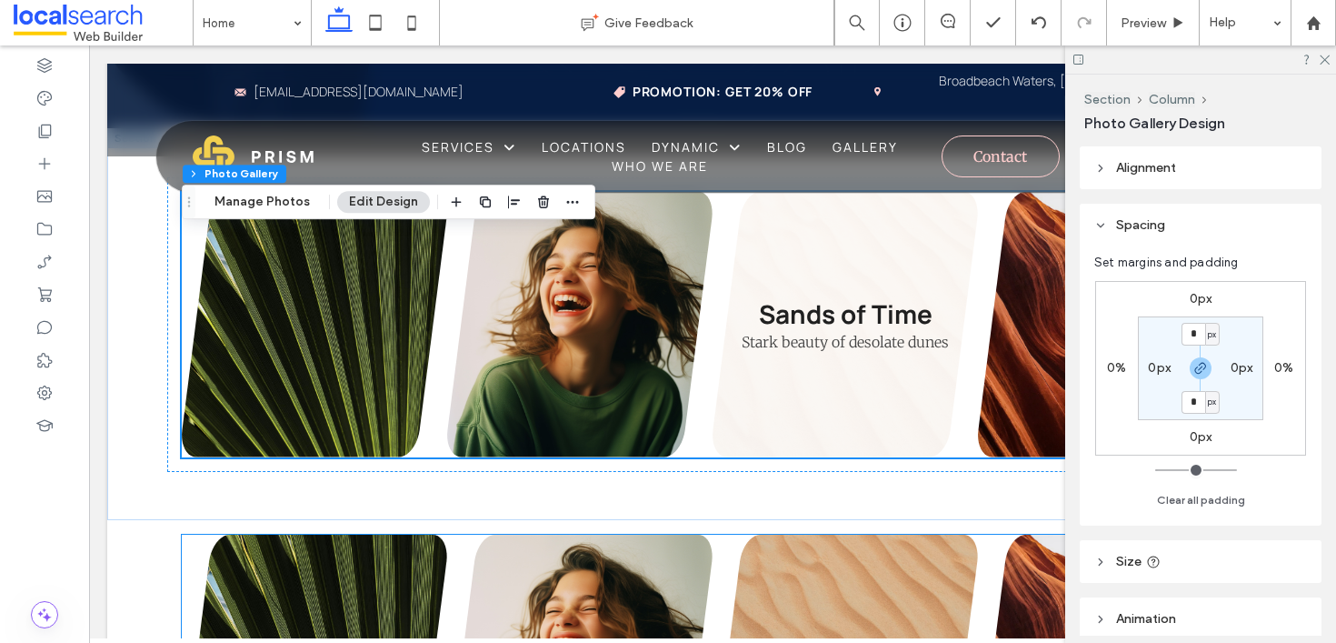
scroll to position [1699, 0]
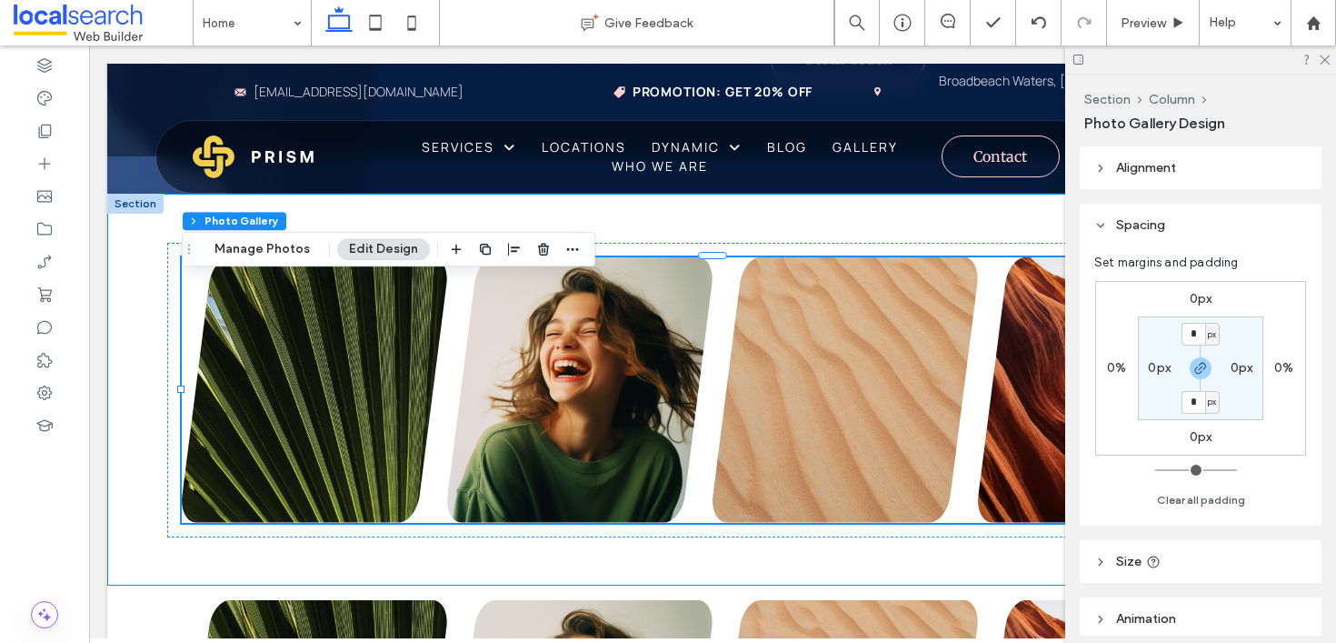
click at [138, 267] on div "Nature's Symphony Breathtaking colors of our planet Button Faces of Humanity Po…" at bounding box center [712, 390] width 1211 height 392
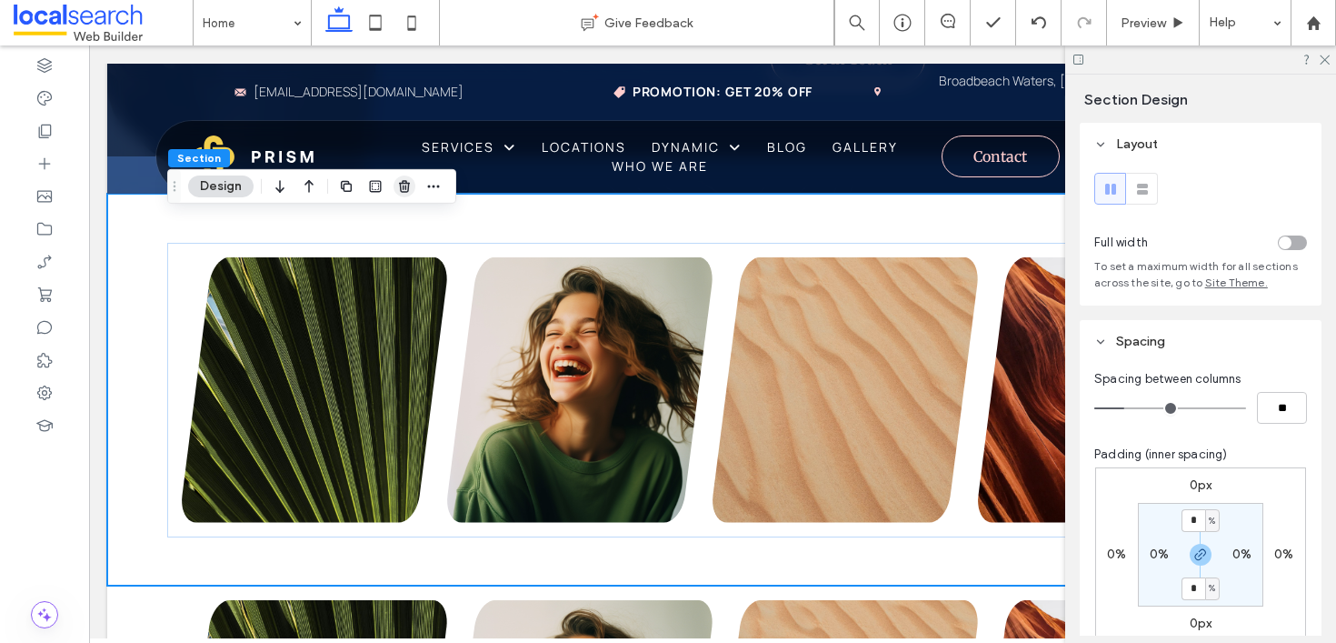
click at [401, 184] on icon "button" at bounding box center [404, 186] width 15 height 15
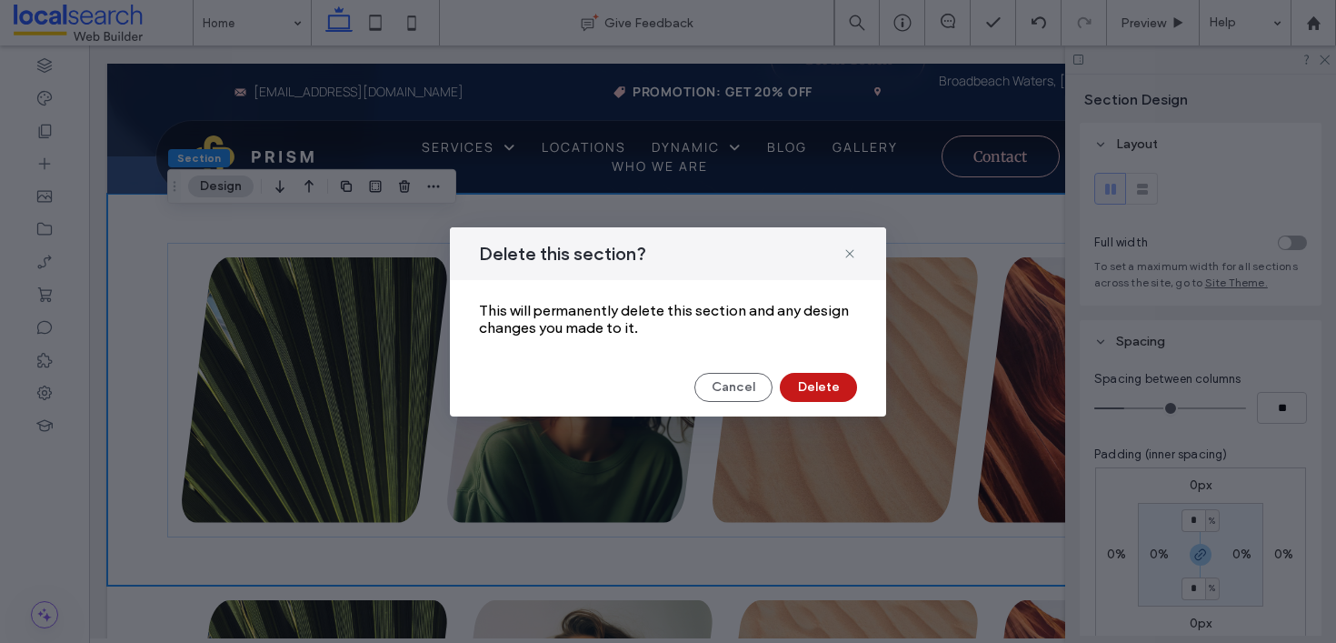
click at [823, 377] on button "Delete" at bounding box center [818, 387] width 77 height 29
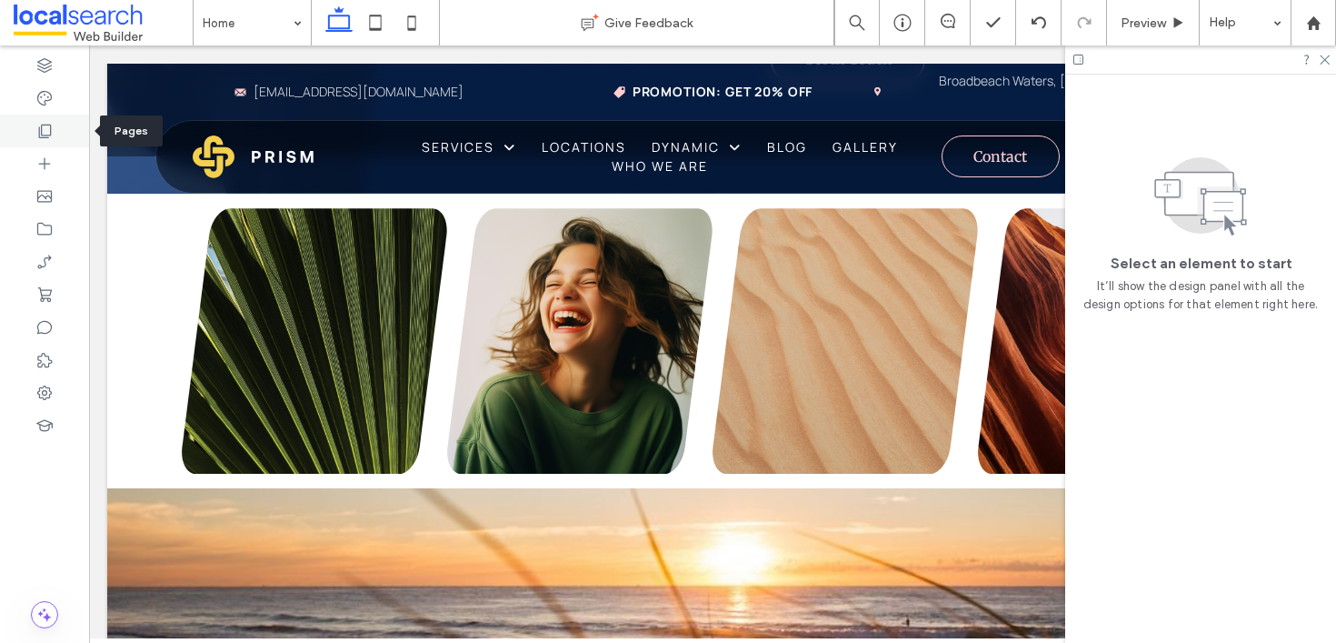
click at [41, 115] on div at bounding box center [44, 131] width 89 height 33
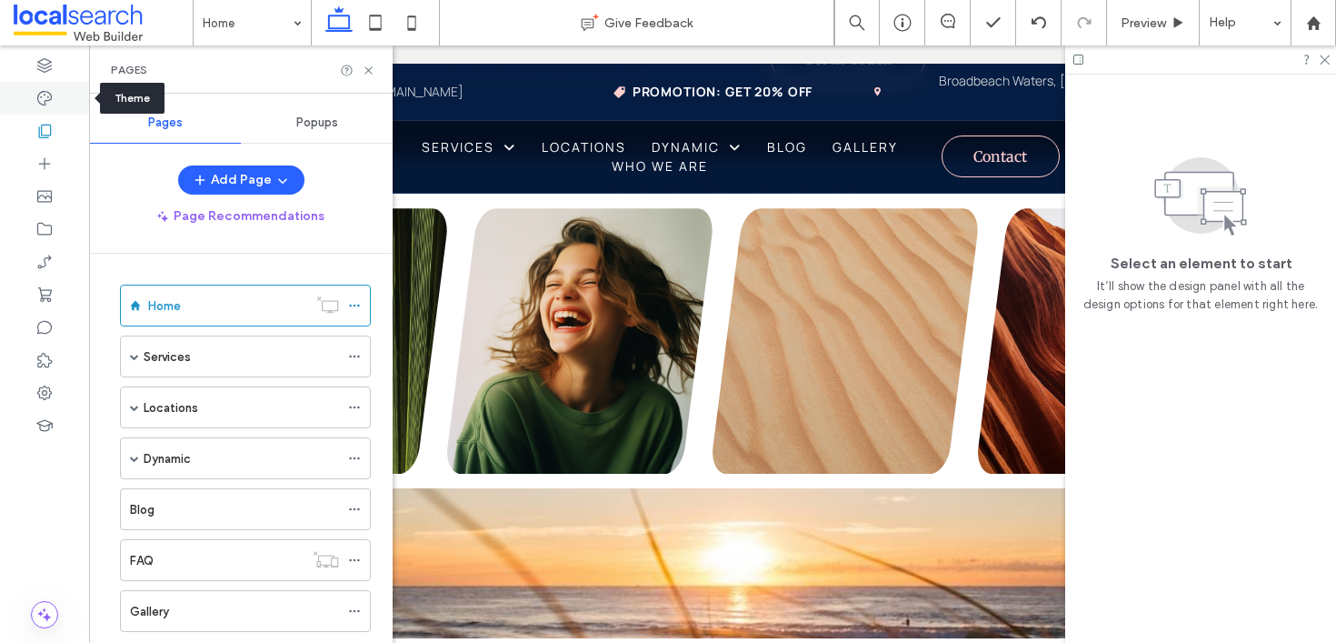
click at [45, 89] on icon at bounding box center [44, 98] width 18 height 18
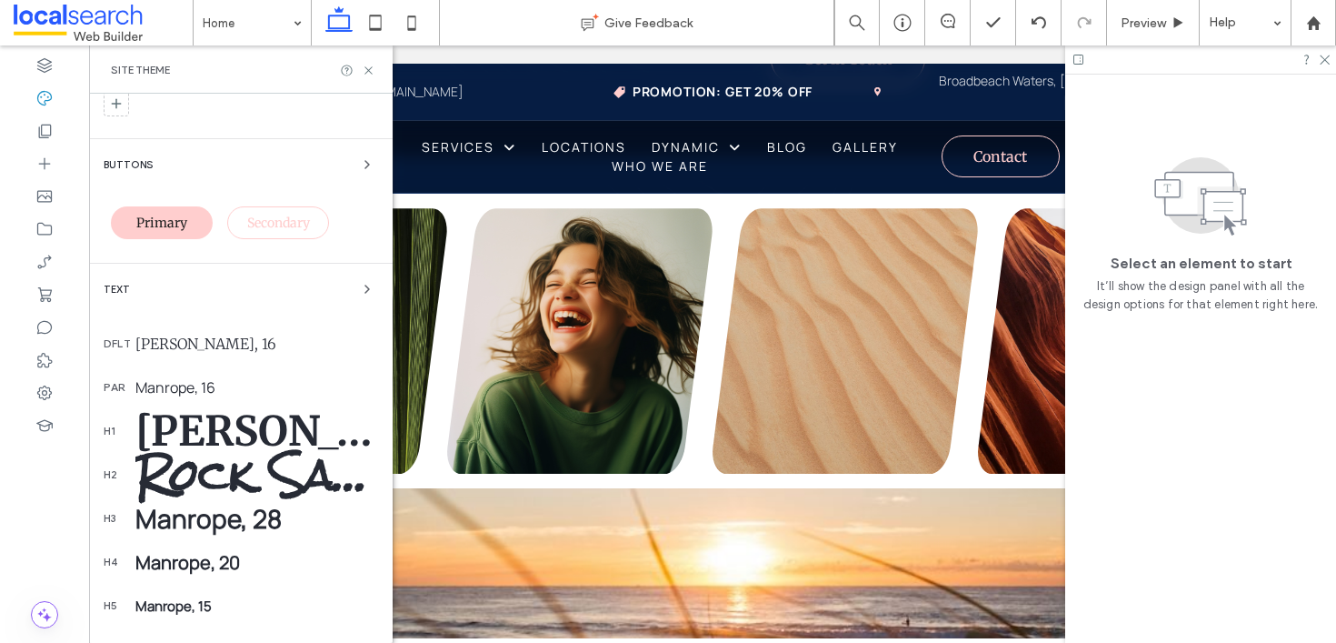
scroll to position [257, 0]
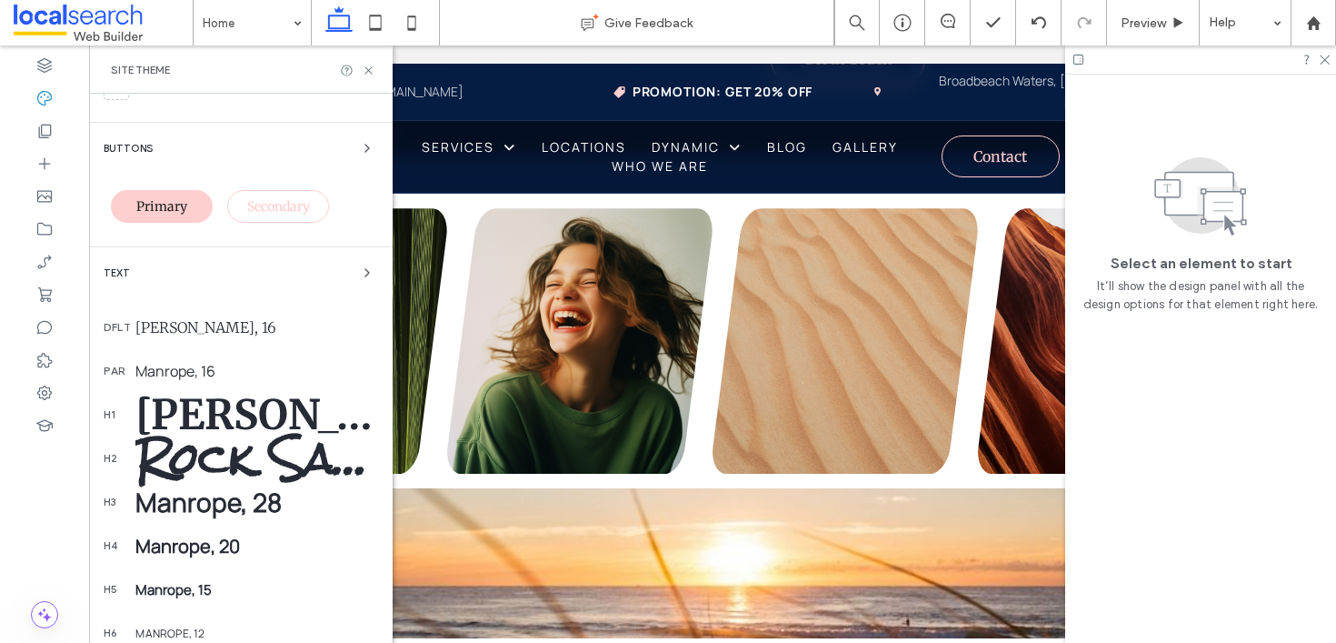
click at [199, 441] on div "Rock Salt, 56" at bounding box center [256, 458] width 243 height 95
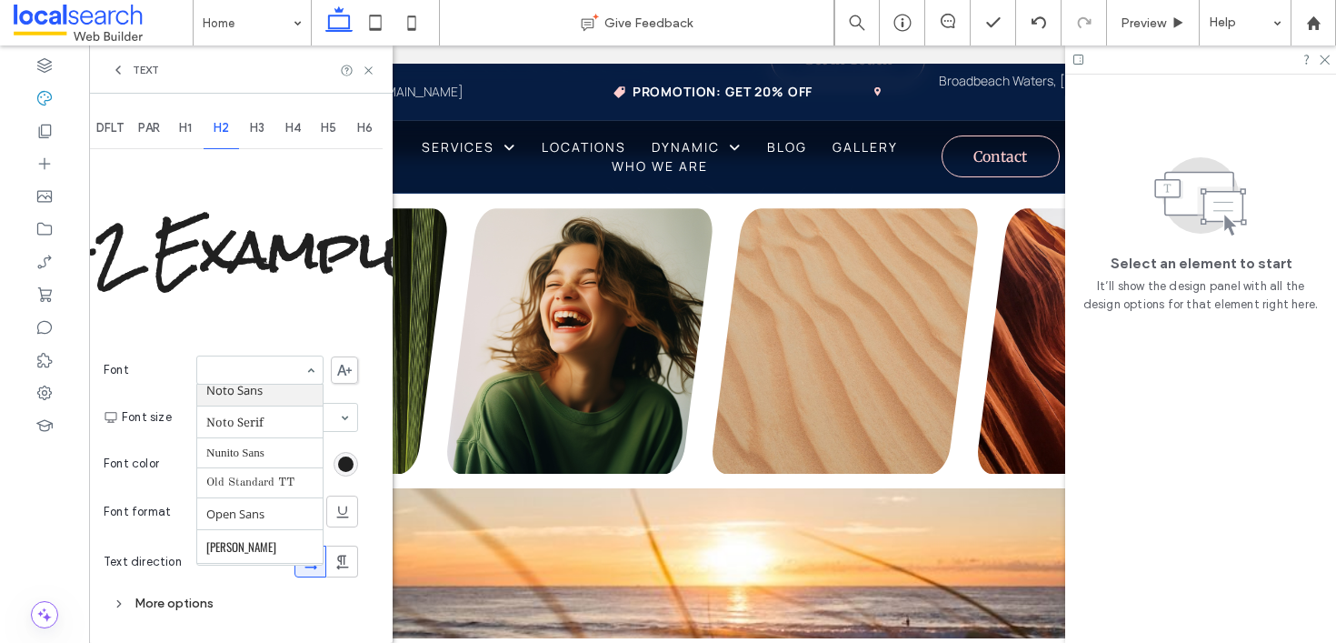
scroll to position [1147, 0]
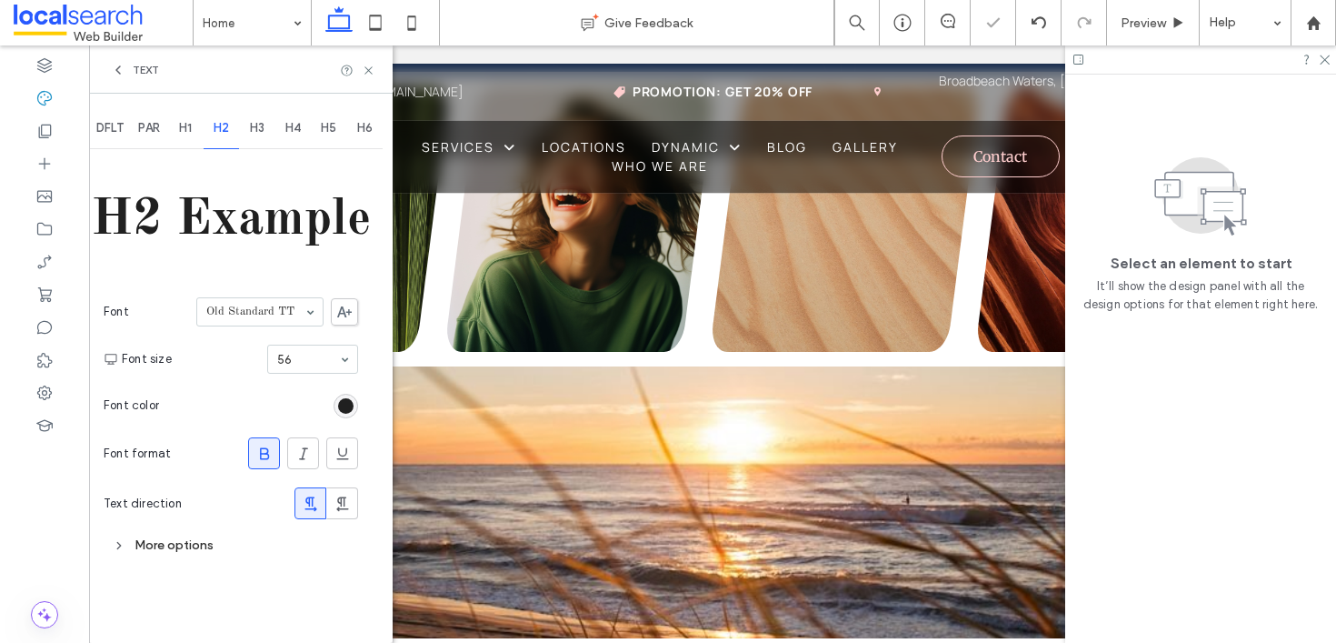
click at [380, 64] on div "Text" at bounding box center [241, 69] width 304 height 48
click at [374, 59] on div "Text" at bounding box center [241, 69] width 304 height 48
click at [367, 65] on icon at bounding box center [369, 71] width 14 height 14
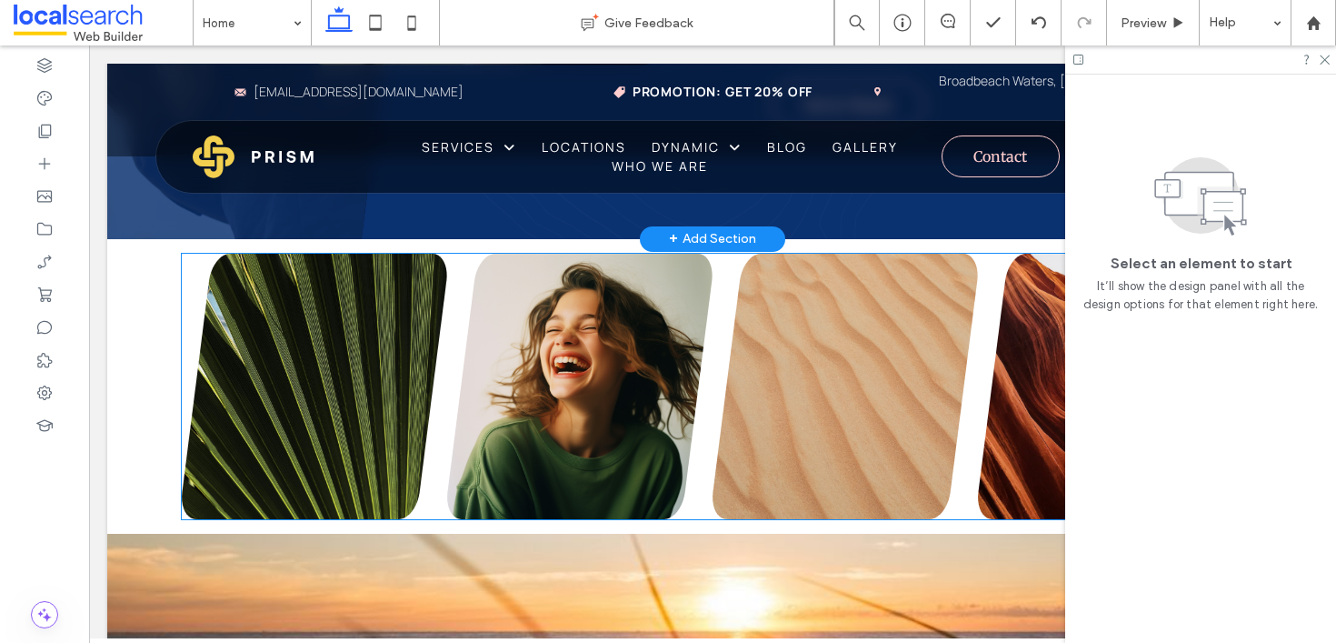
scroll to position [1653, 0]
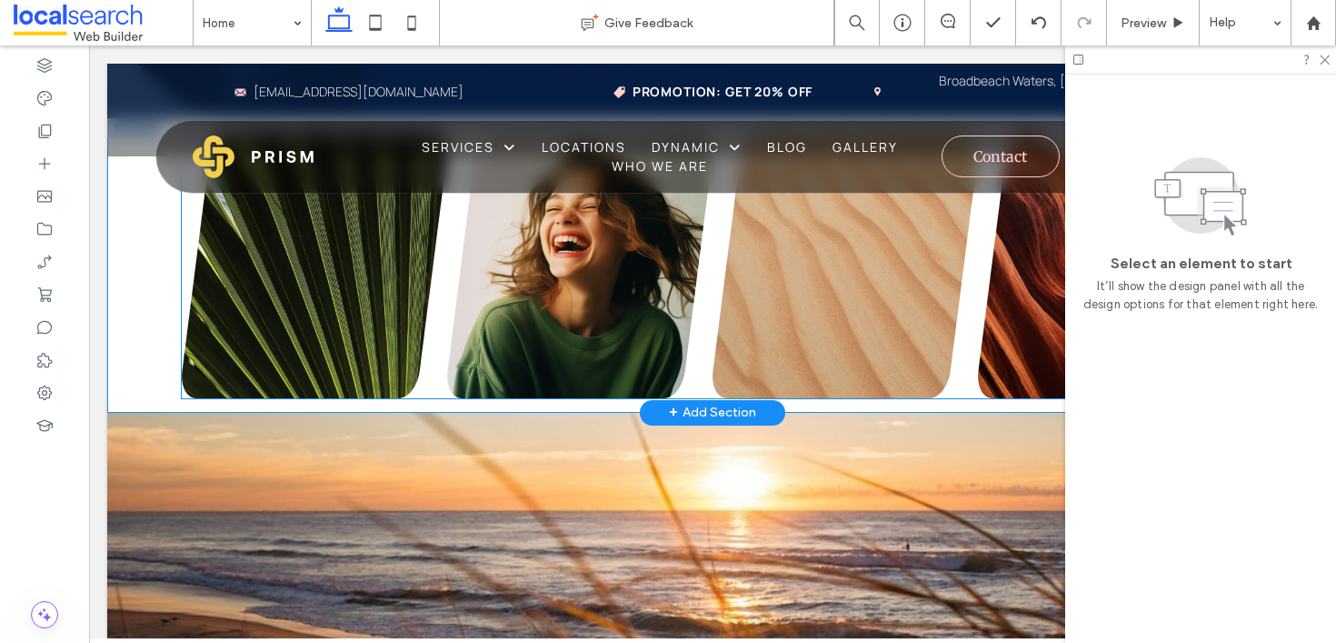
click at [637, 320] on link at bounding box center [579, 265] width 265 height 265
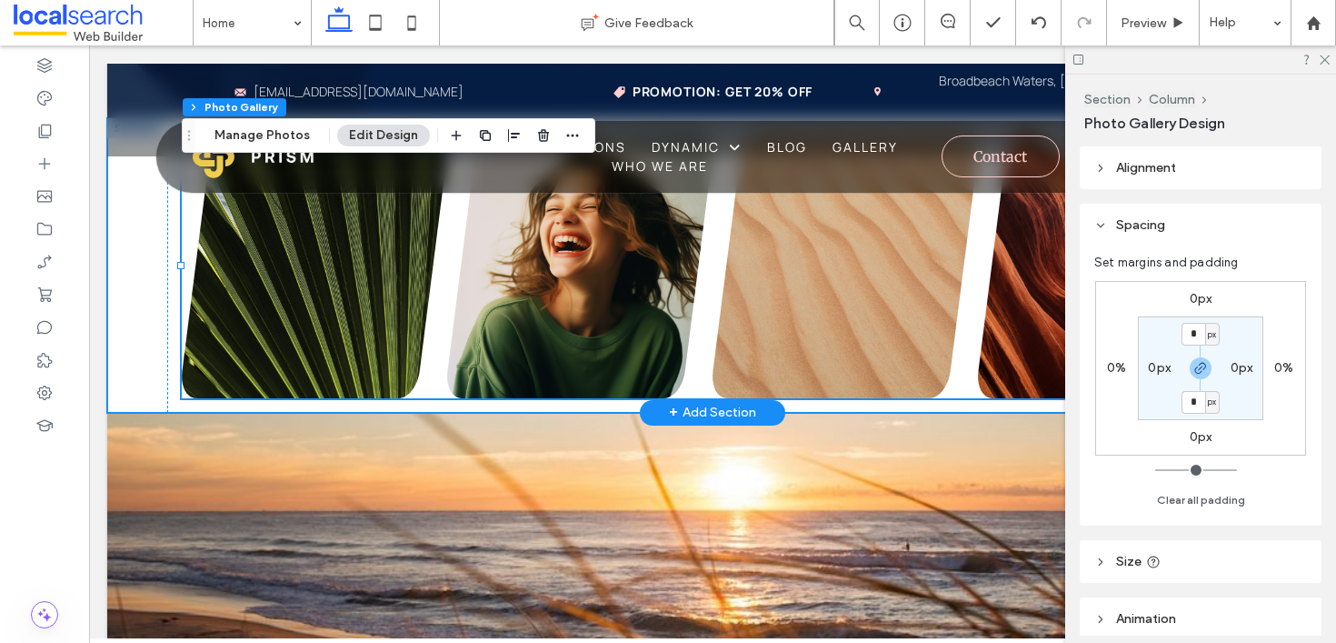
click at [119, 235] on div "Breathtaking colors of our planet Button Portraits of people from around the gl…" at bounding box center [712, 265] width 1211 height 294
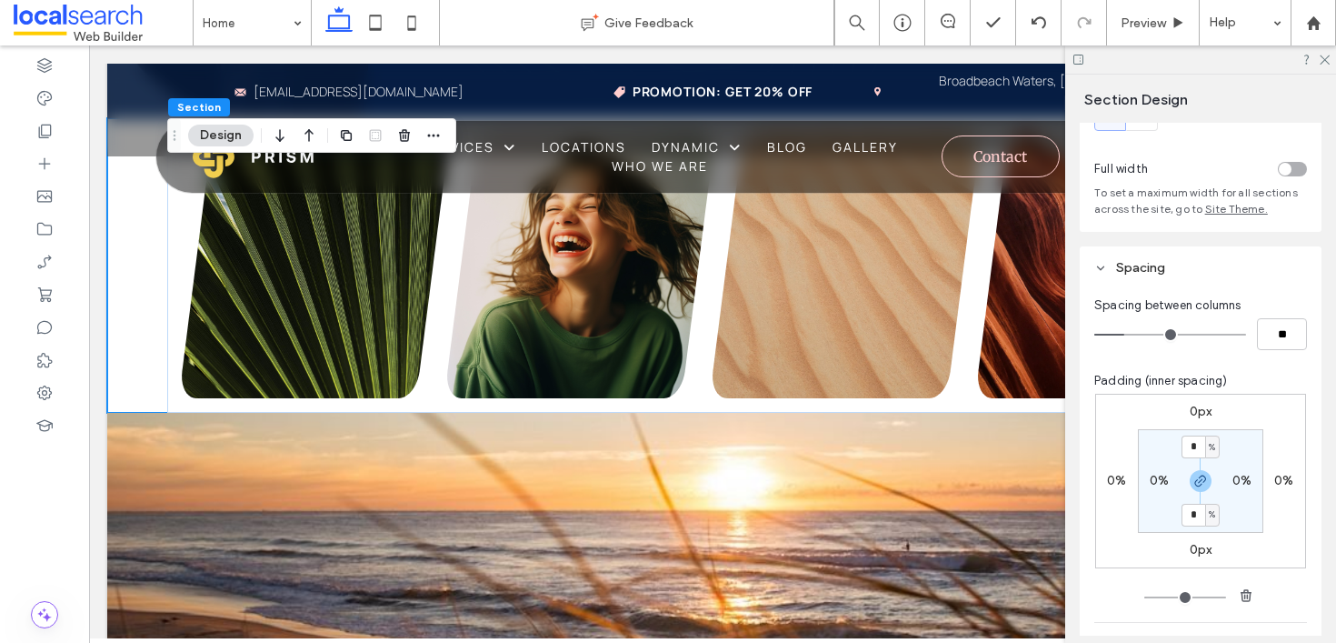
scroll to position [134, 0]
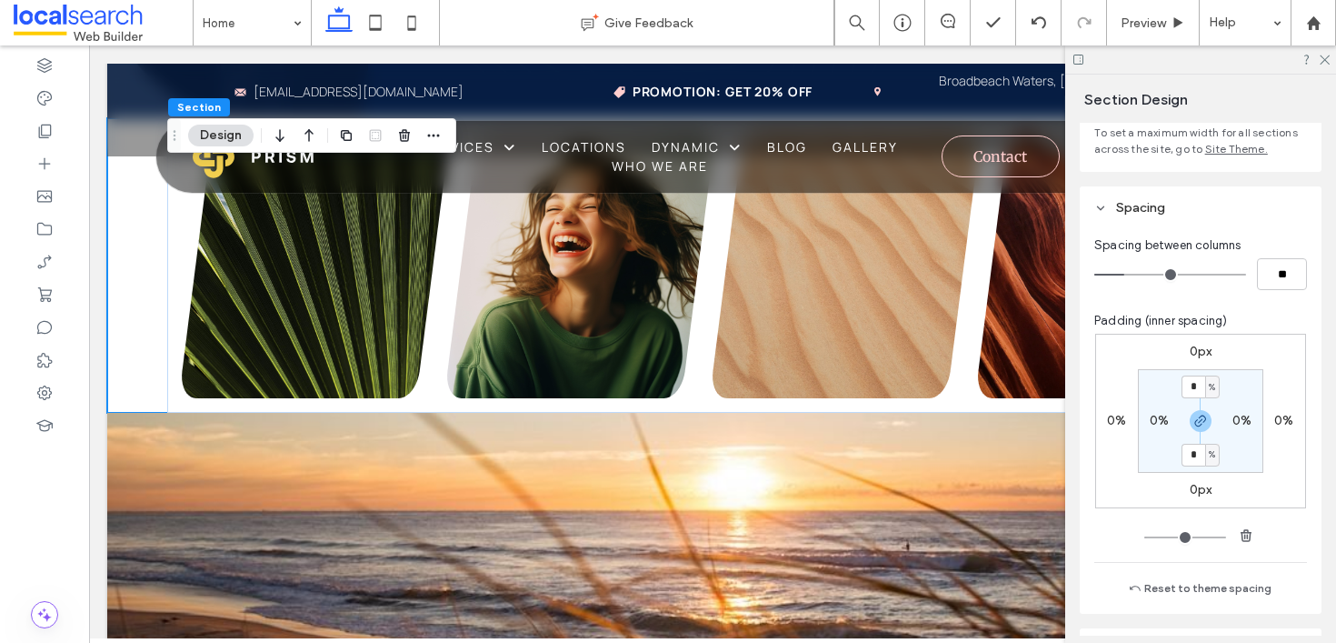
click at [1200, 373] on section "* % 0% * % 0%" at bounding box center [1200, 421] width 125 height 104
click at [1200, 377] on input "*" at bounding box center [1193, 386] width 24 height 23
type input "*"
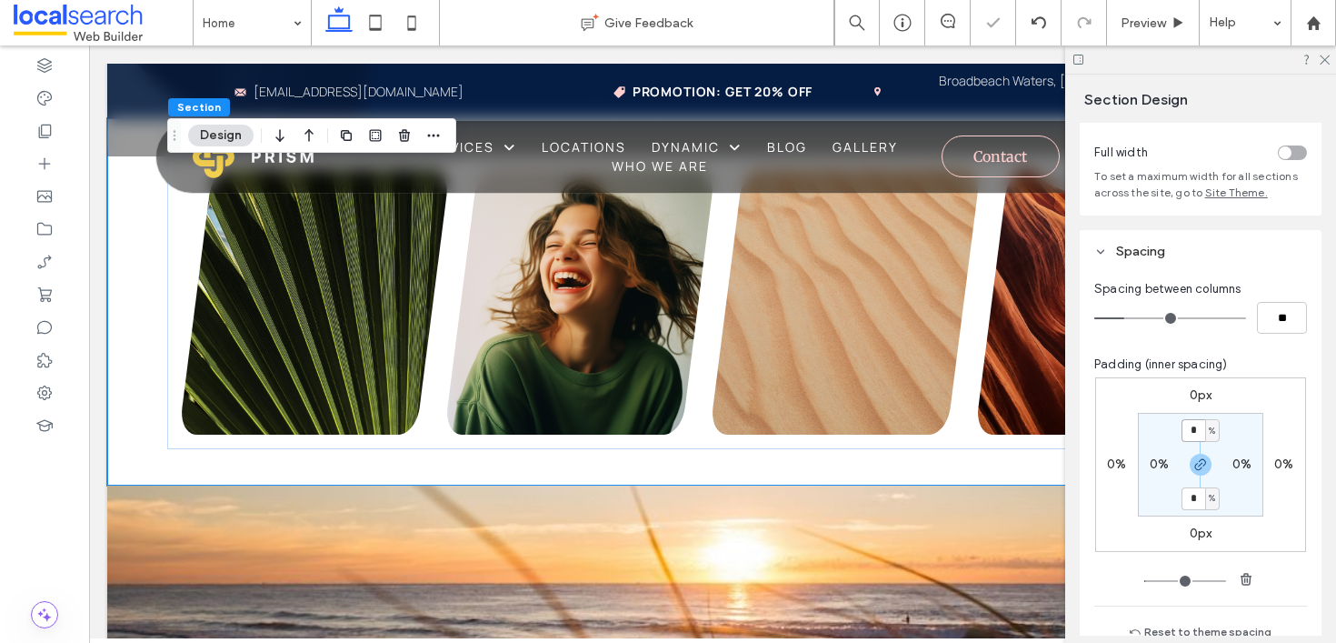
scroll to position [89, 0]
type input "*"
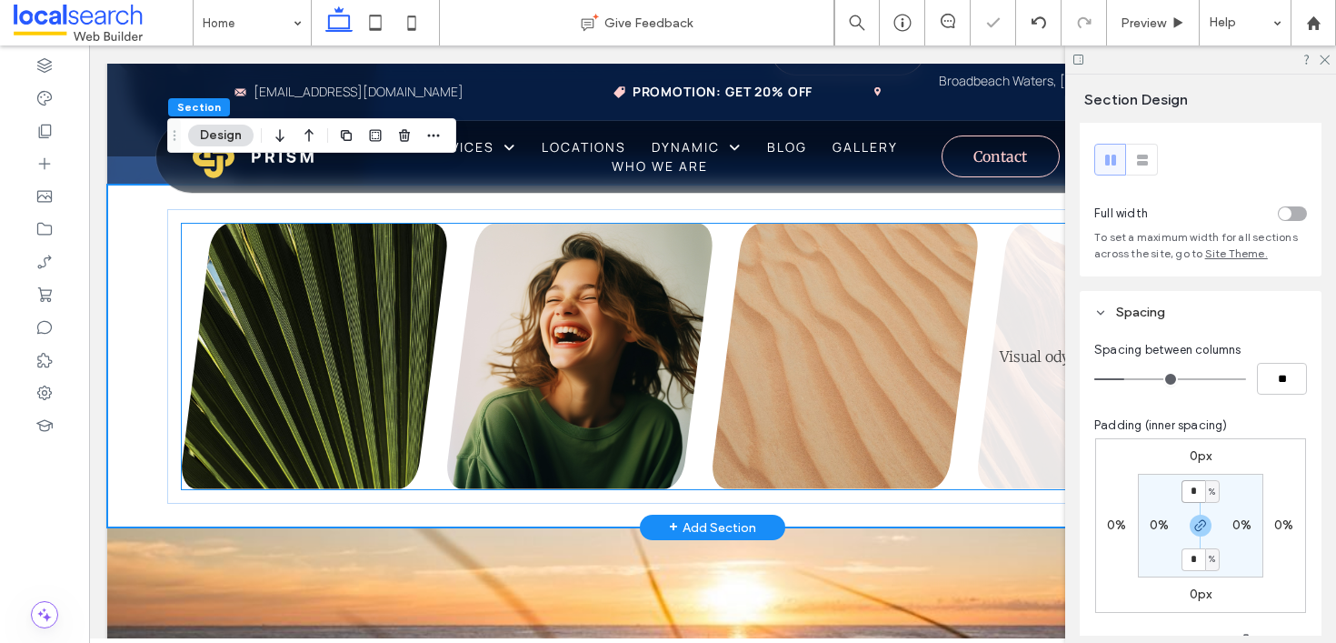
scroll to position [1579, 0]
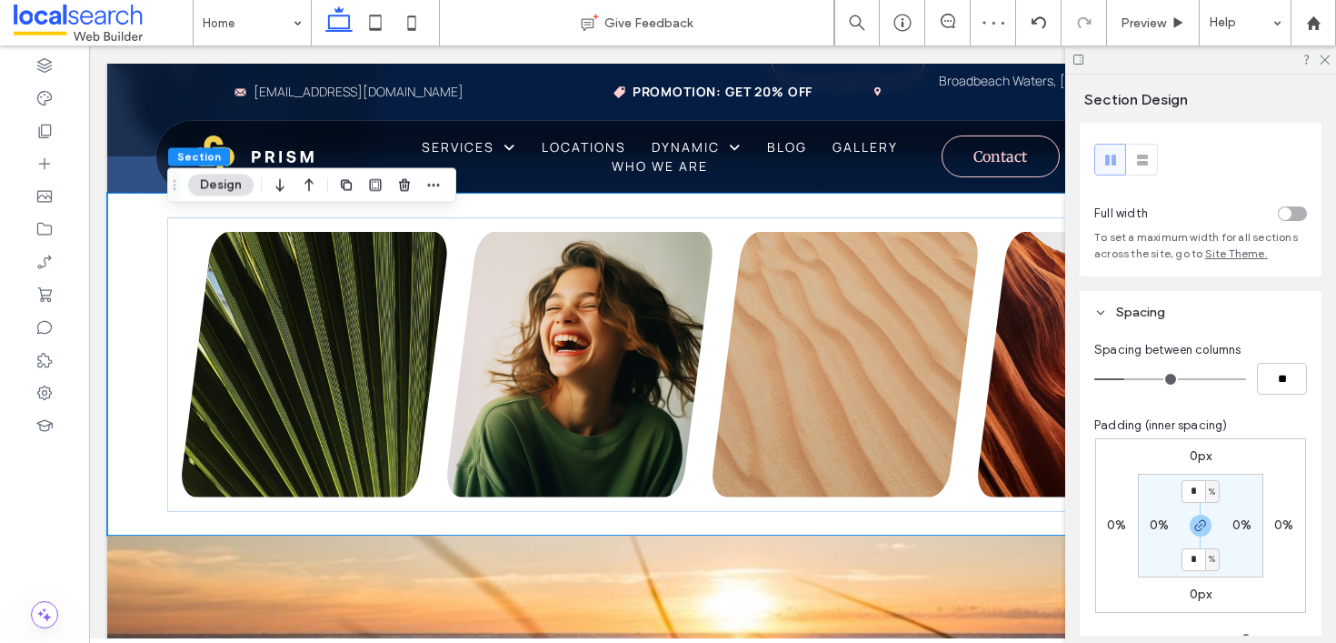
click at [1318, 66] on div at bounding box center [1200, 59] width 271 height 28
click at [1320, 57] on icon at bounding box center [1324, 59] width 12 height 12
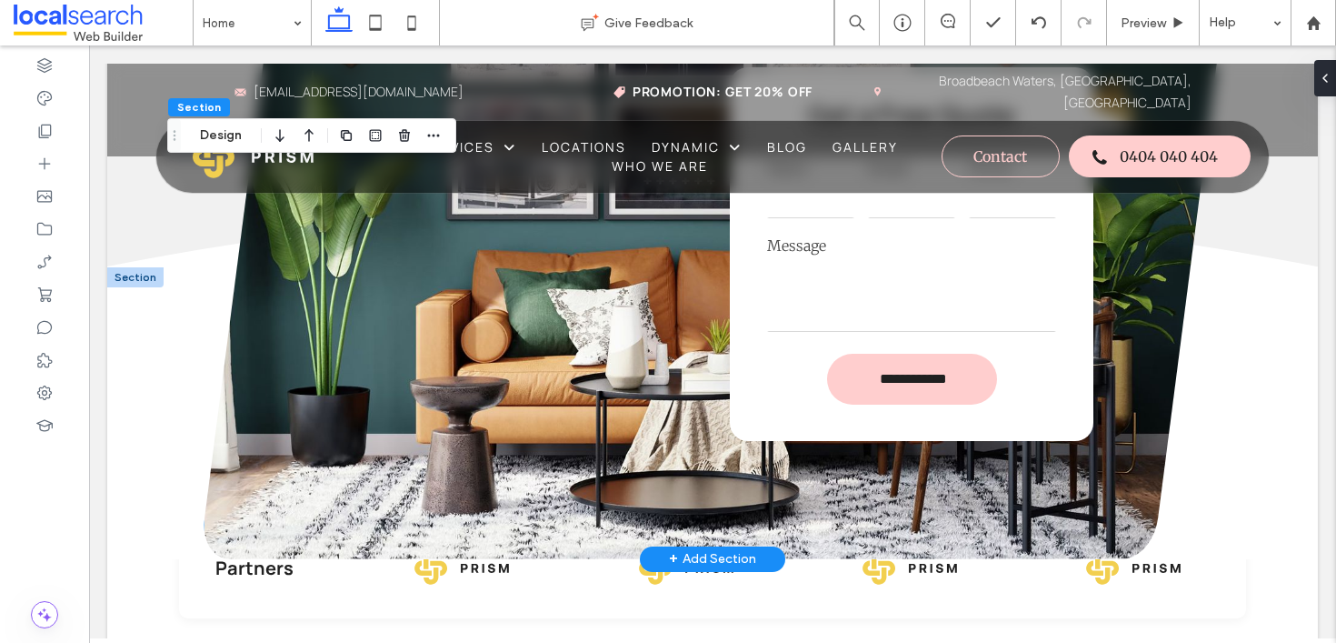
scroll to position [3504, 0]
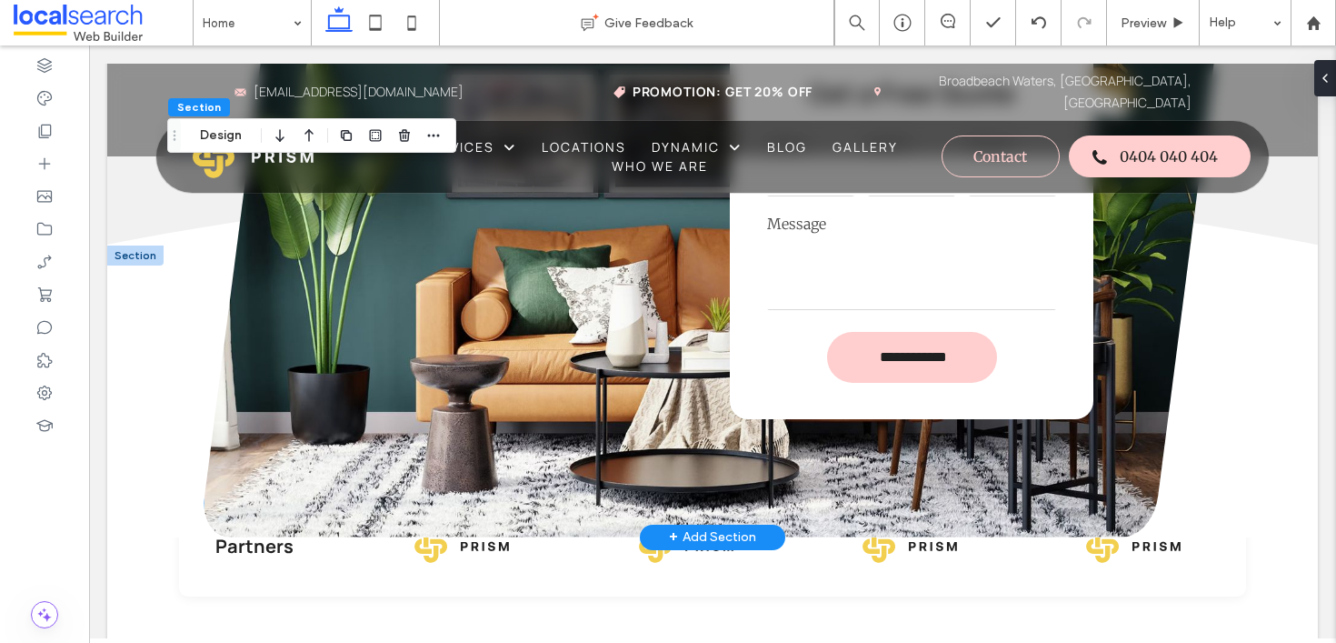
click at [676, 429] on div "**********" at bounding box center [712, 255] width 1017 height 564
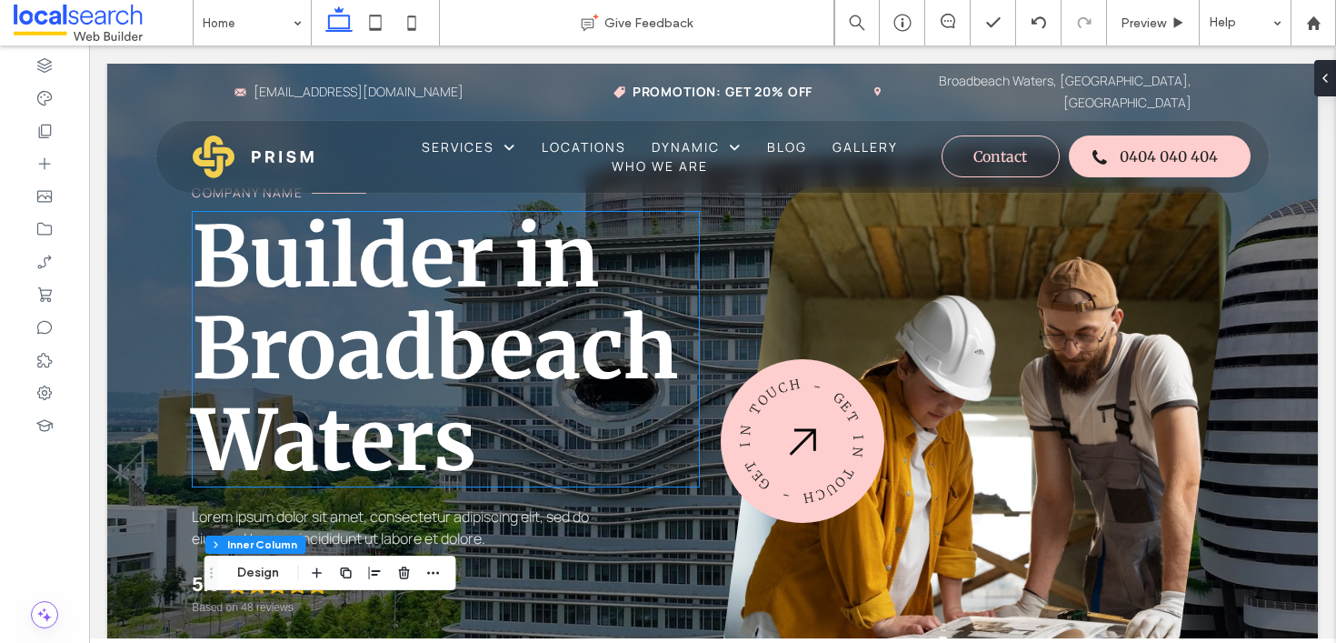
scroll to position [0, 0]
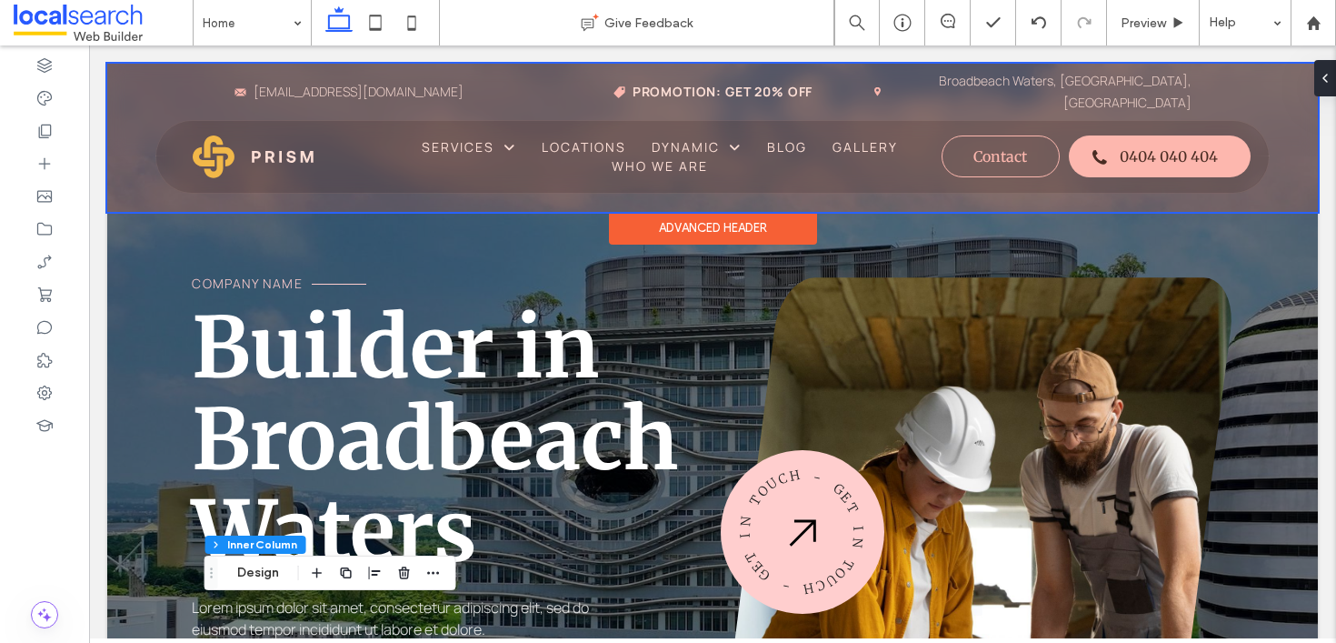
click at [436, 174] on div at bounding box center [712, 138] width 1211 height 148
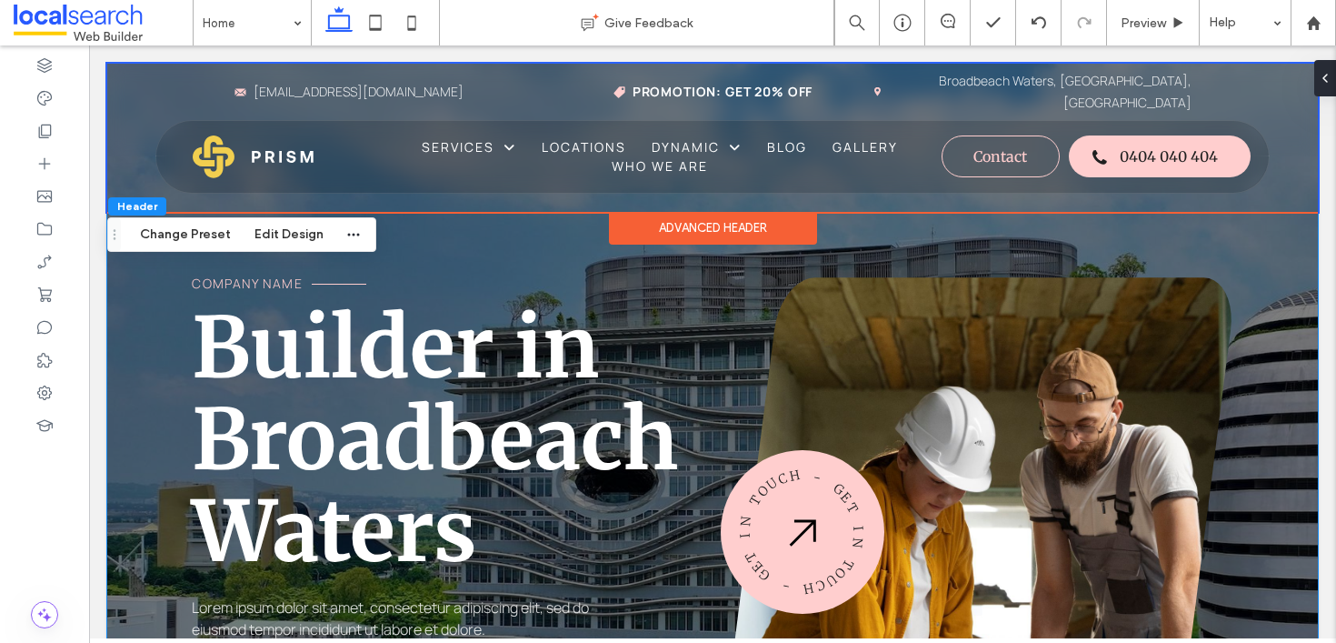
click at [147, 294] on div "Company Name Builder in [GEOGRAPHIC_DATA] Lorem ipsum dolor sit amet, consectet…" at bounding box center [712, 482] width 1211 height 837
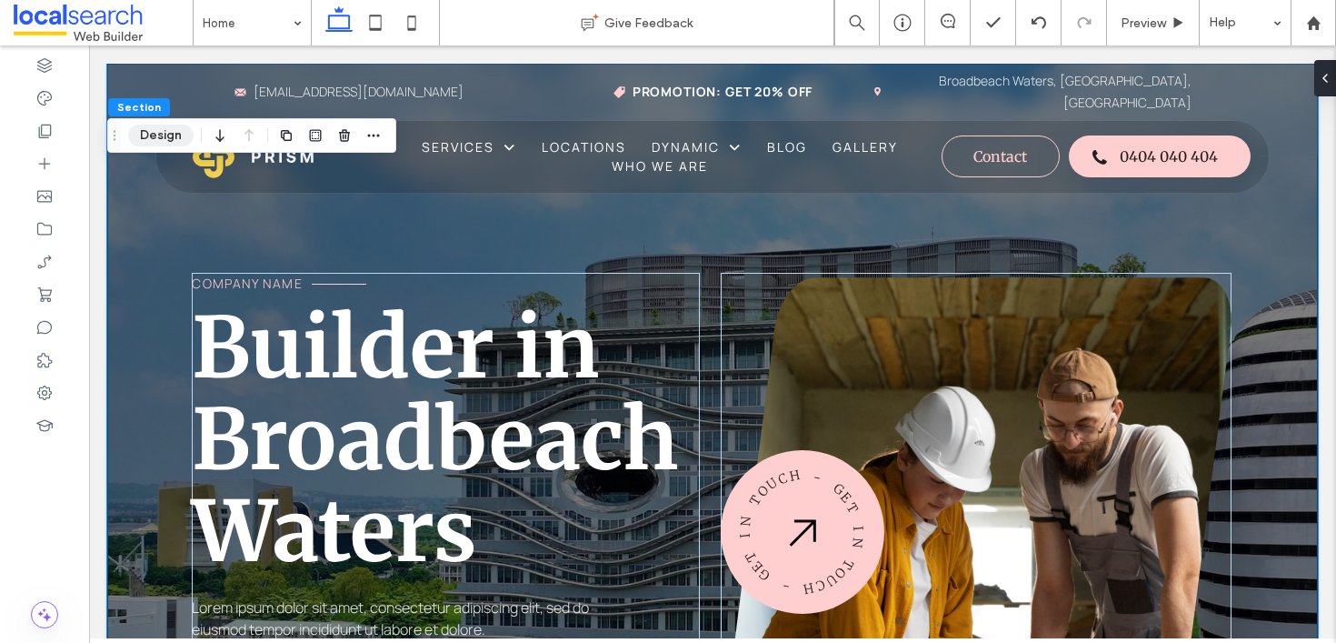
click at [141, 143] on button "Design" at bounding box center [160, 136] width 65 height 22
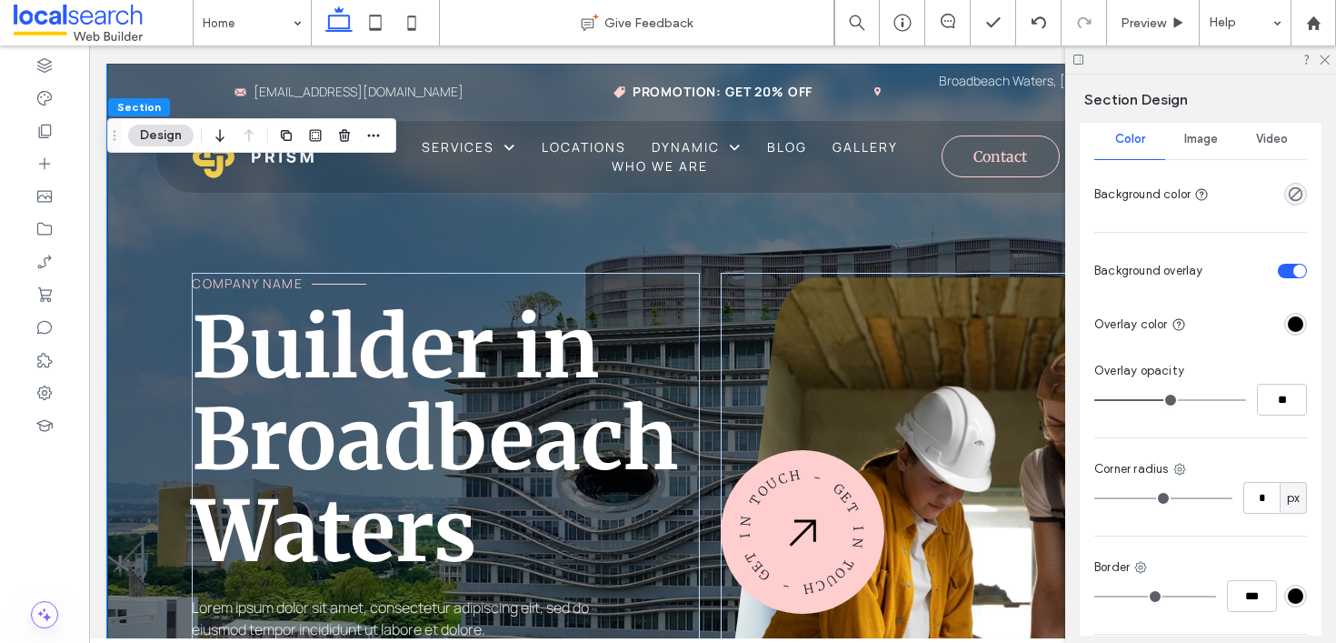
scroll to position [881, 0]
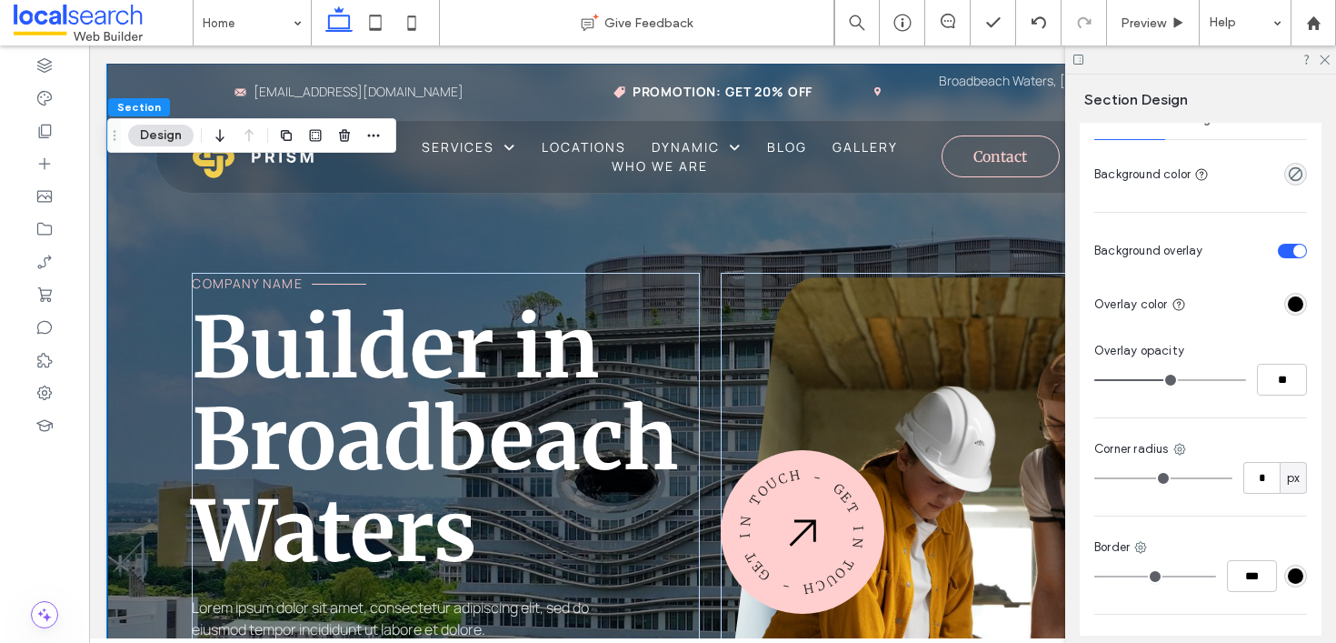
click at [1193, 129] on div "Image" at bounding box center [1200, 119] width 71 height 40
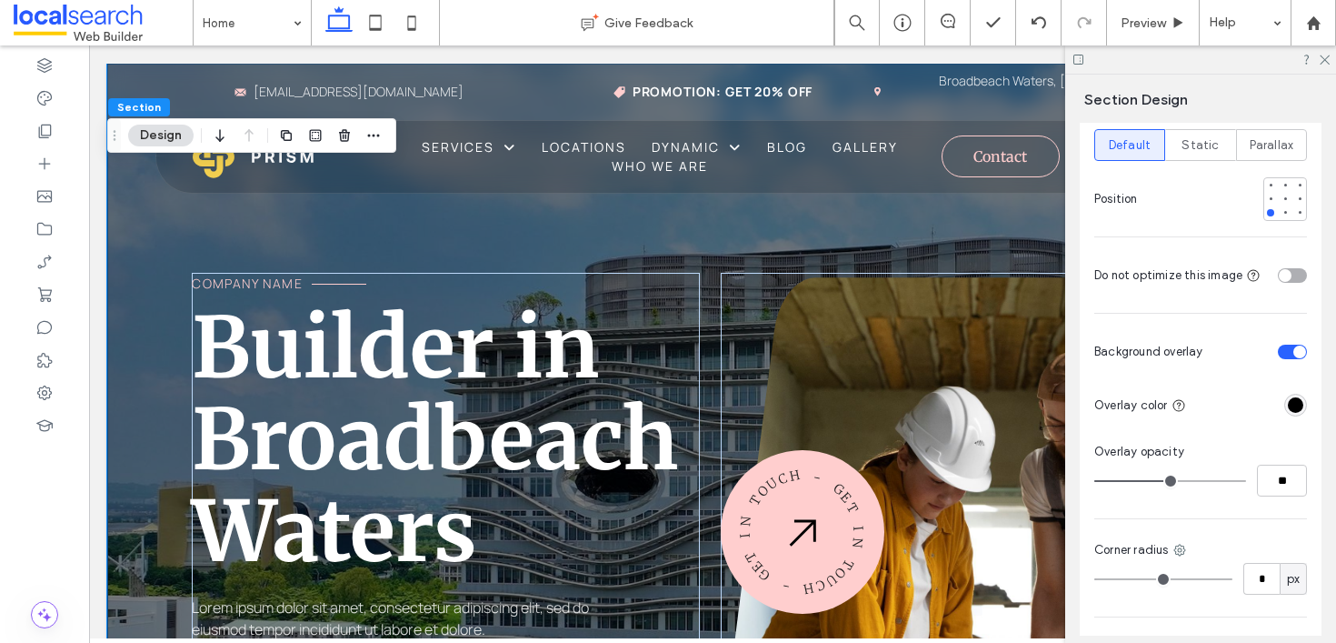
scroll to position [1371, 0]
click at [1295, 343] on div "toggle" at bounding box center [1299, 349] width 13 height 13
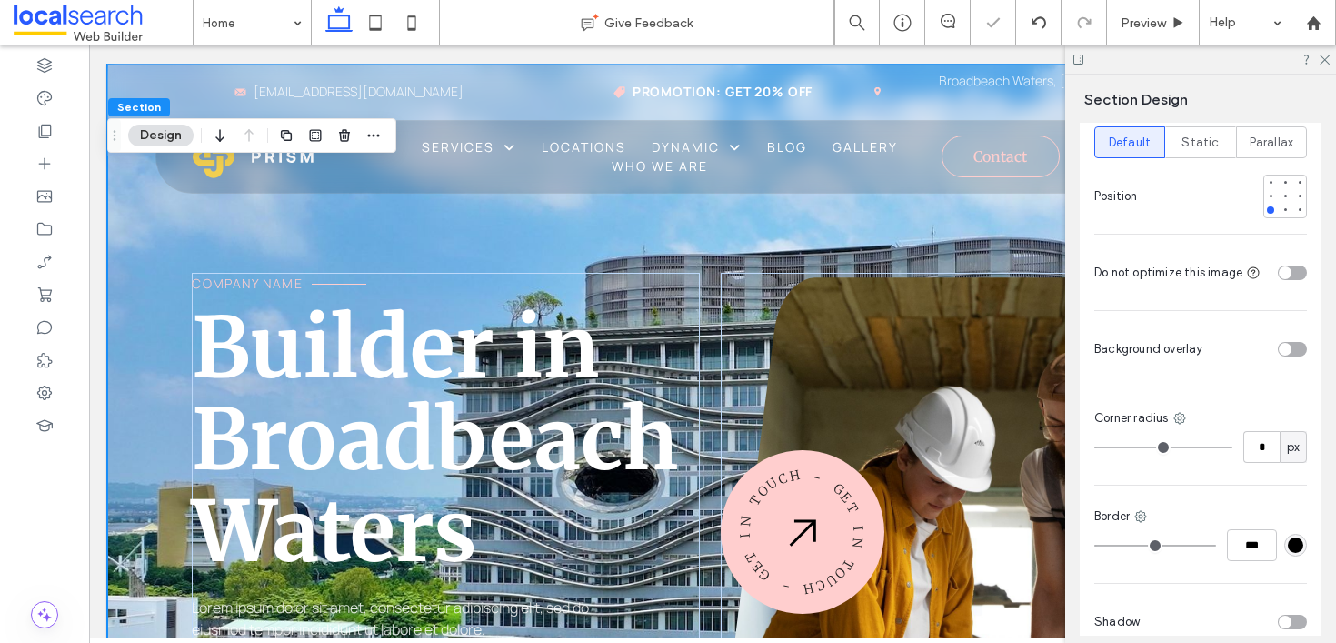
click at [1295, 342] on div "toggle" at bounding box center [1292, 349] width 29 height 15
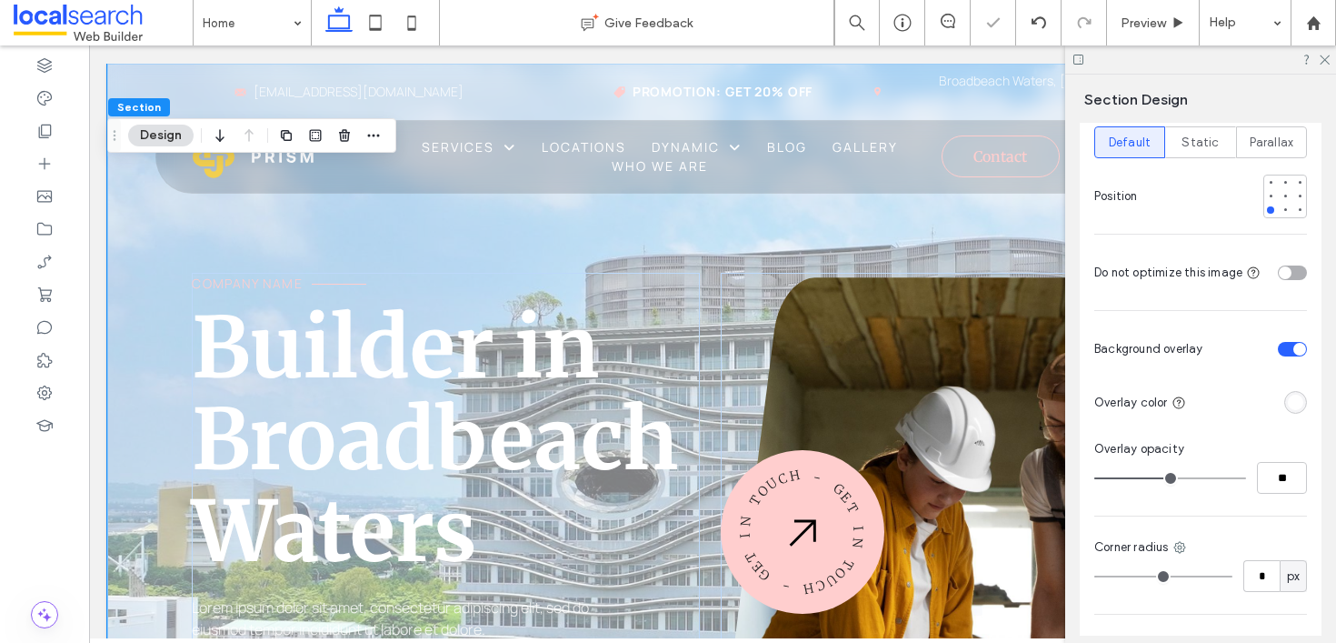
click at [1289, 394] on div "rgba(255, 255, 255, 1)" at bounding box center [1295, 401] width 15 height 15
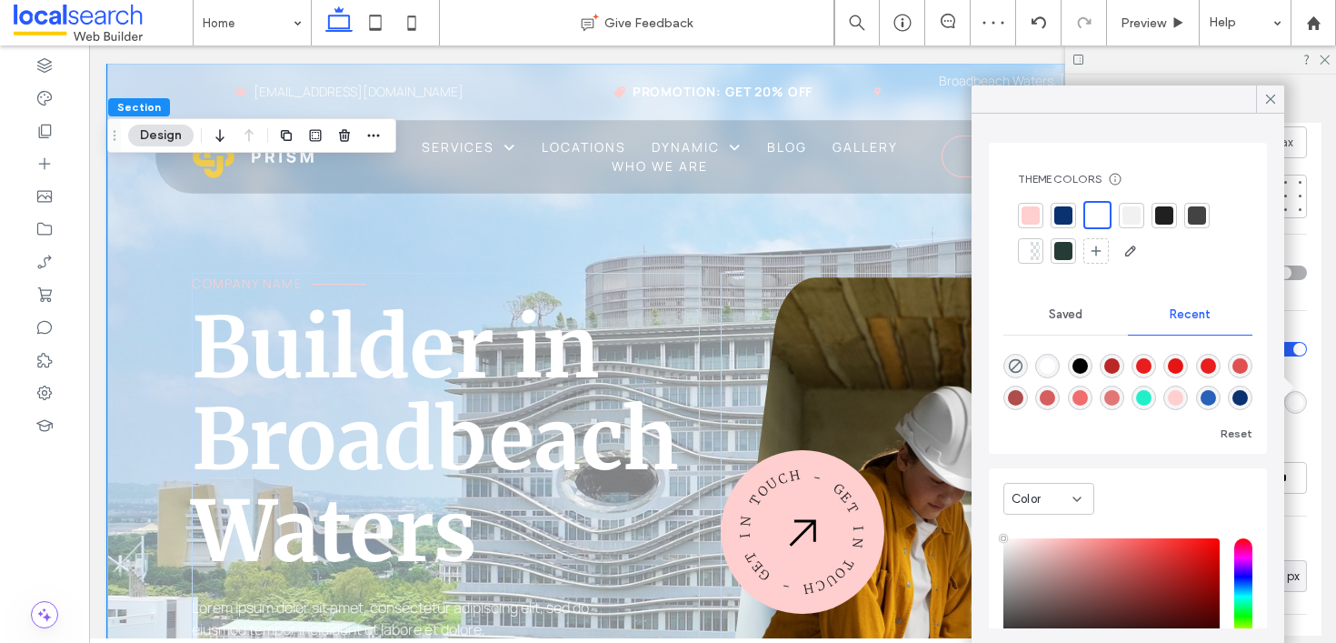
click at [1077, 368] on div "rgba(0, 0, 0, 1)" at bounding box center [1079, 365] width 15 height 15
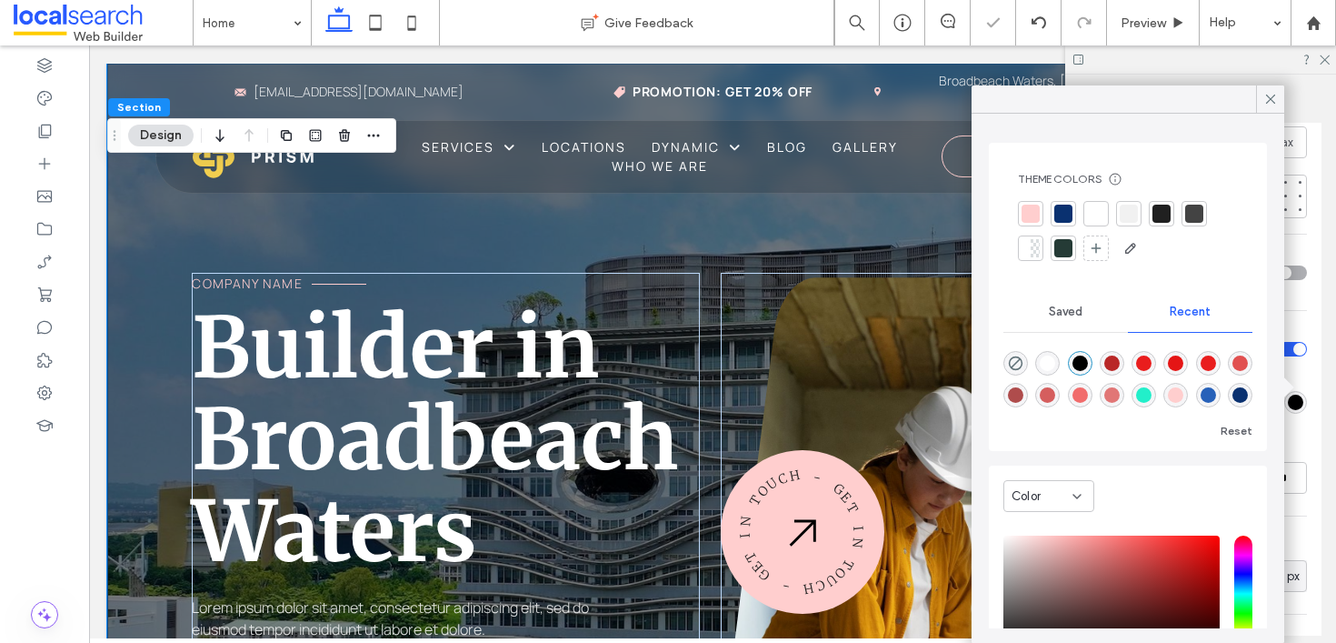
click at [1206, 353] on div "rgba(233, 30, 30, 1)" at bounding box center [1208, 363] width 25 height 25
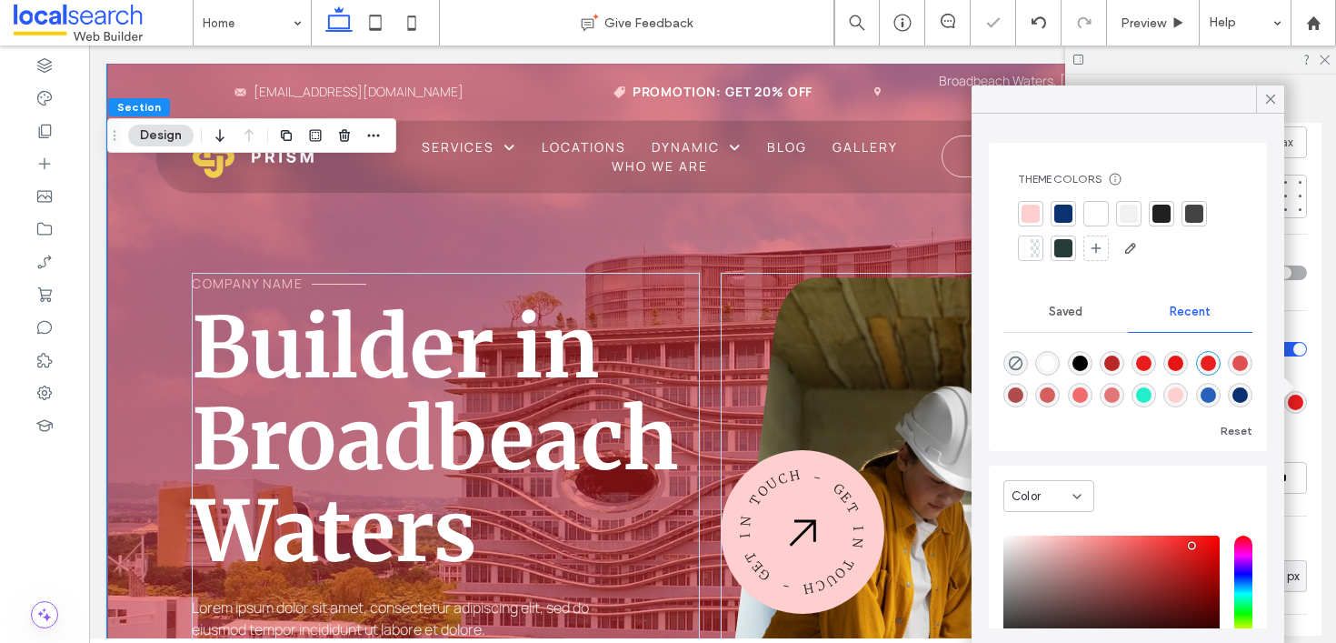
click at [1090, 362] on div "rgba(0, 0, 0, 1)" at bounding box center [1080, 363] width 25 height 25
type input "*******"
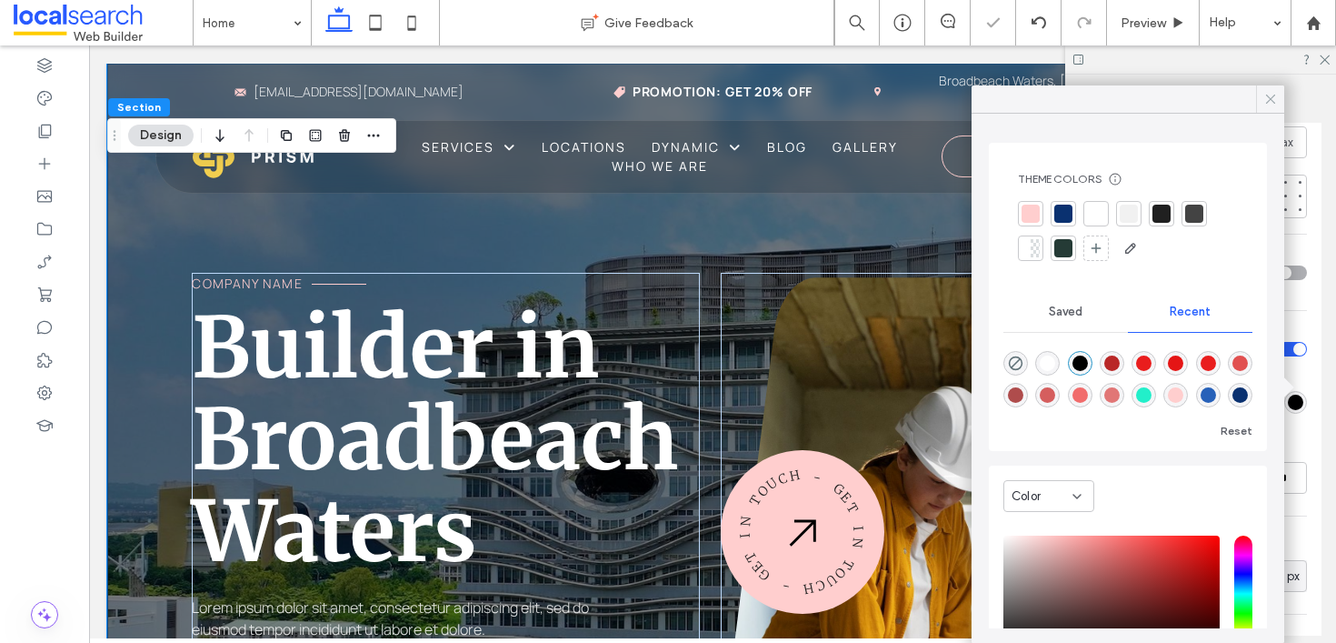
click at [1268, 95] on icon at bounding box center [1270, 99] width 16 height 16
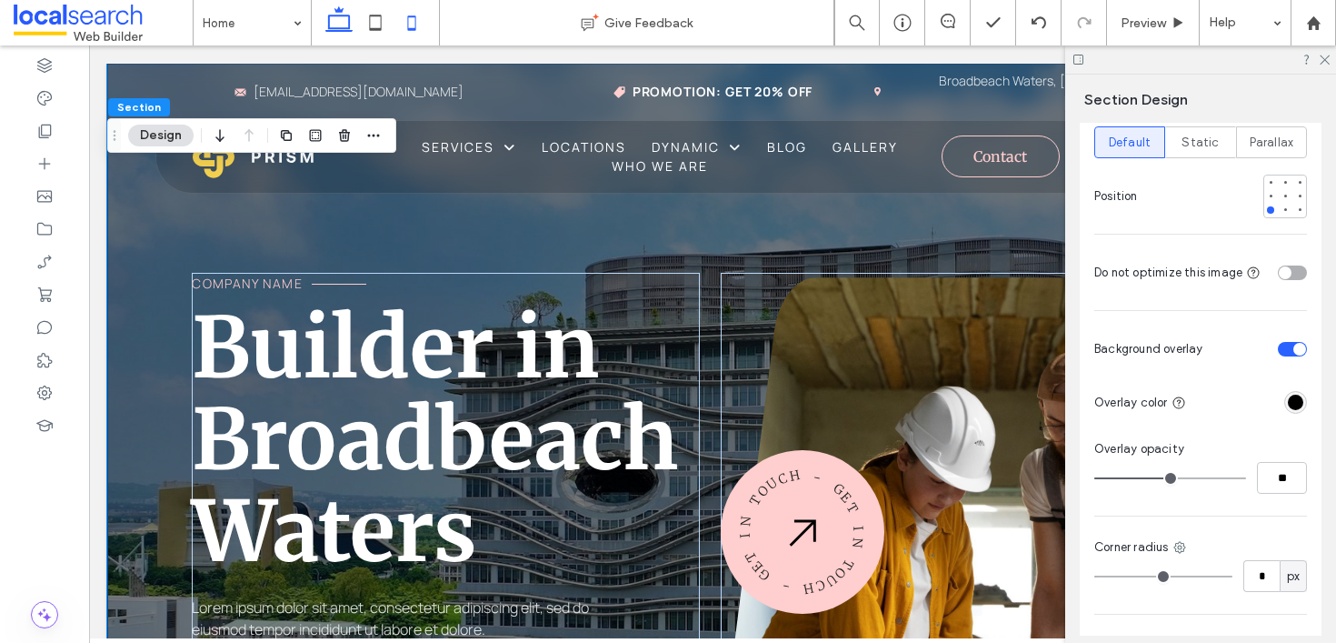
click at [418, 23] on icon at bounding box center [412, 23] width 36 height 36
type input "***"
type input "**"
type input "***"
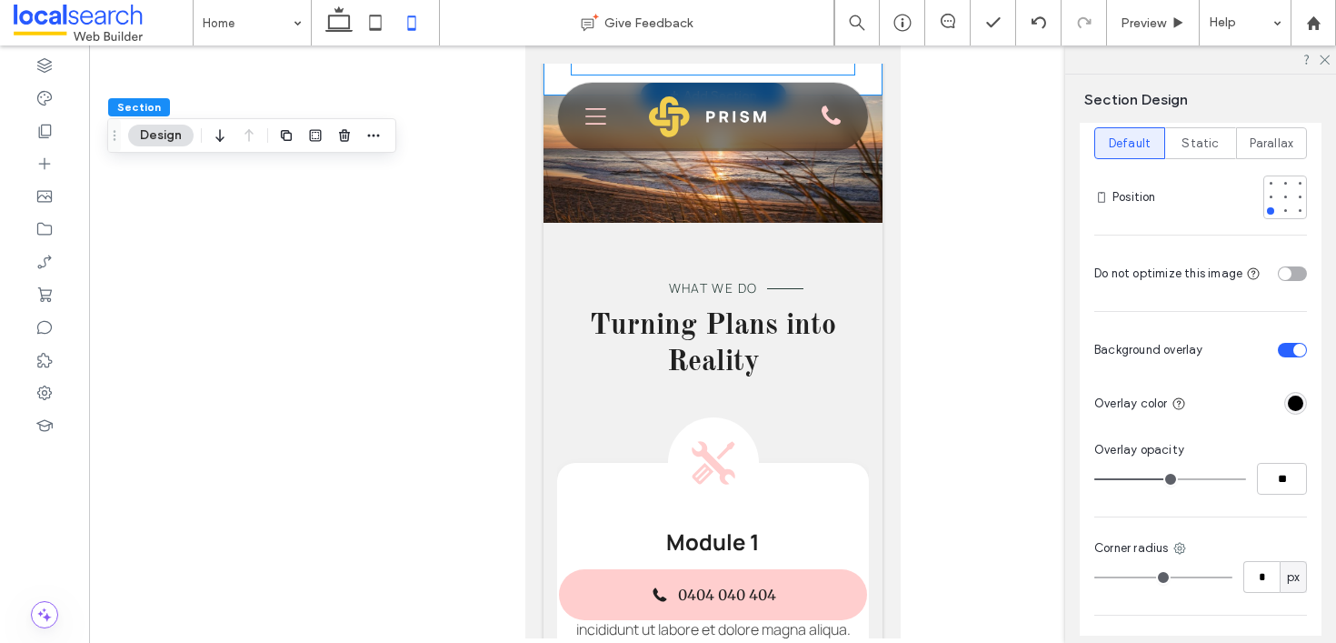
scroll to position [1963, 0]
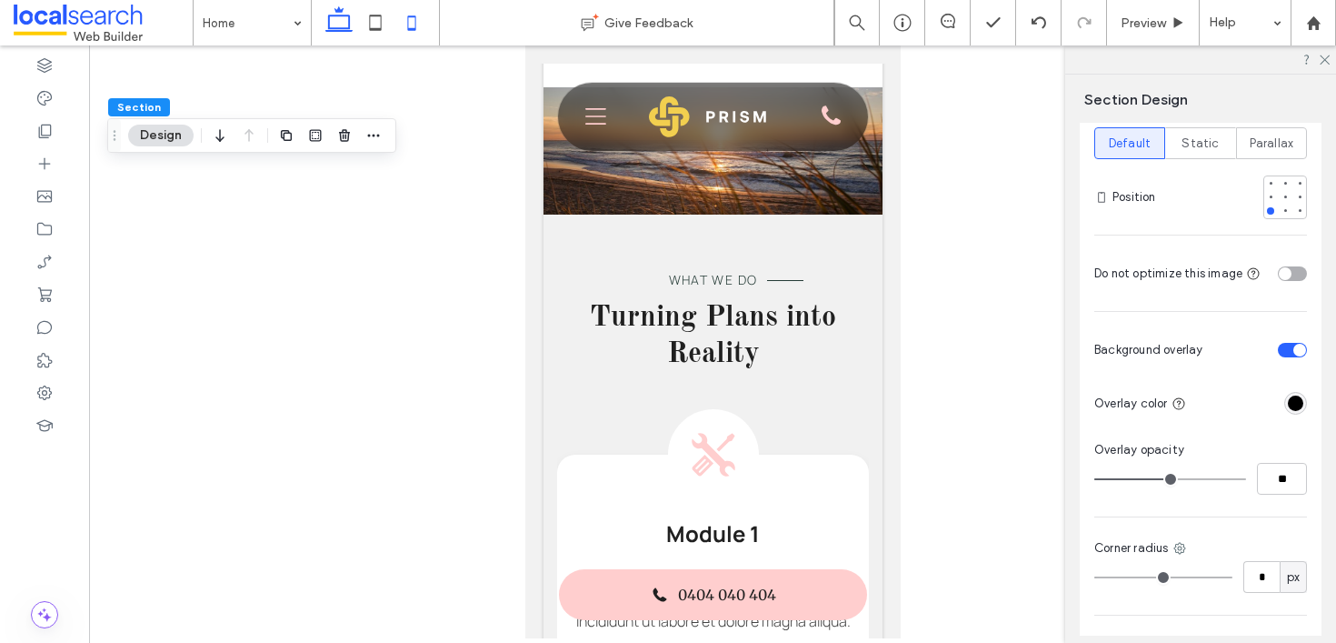
click at [334, 19] on icon at bounding box center [339, 23] width 36 height 36
type input "***"
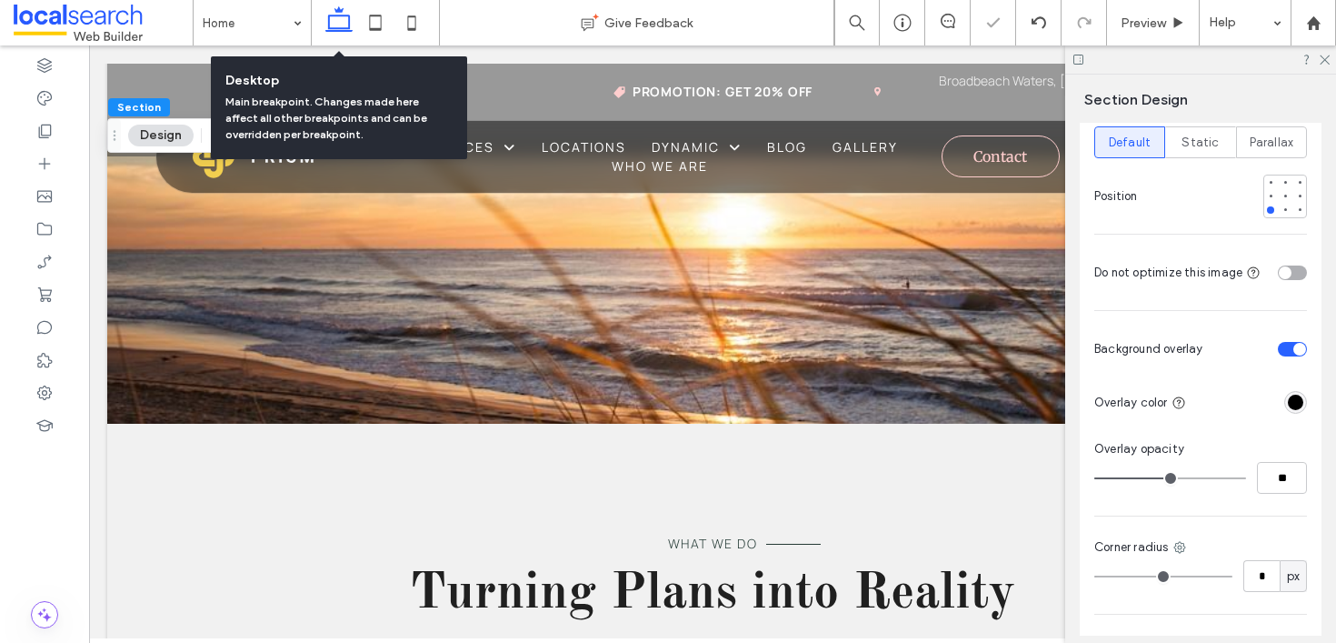
scroll to position [2835, 0]
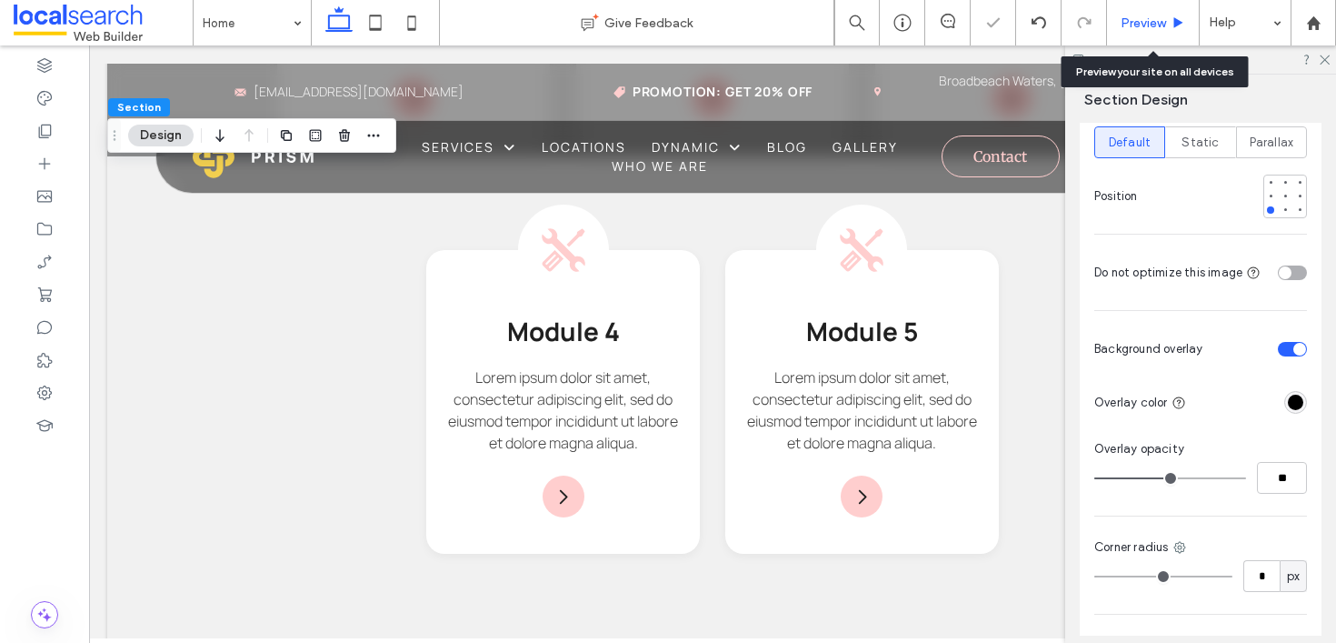
click at [1164, 34] on div "Preview" at bounding box center [1153, 22] width 93 height 45
click at [1153, 38] on div "Preview" at bounding box center [1153, 22] width 93 height 45
click at [1320, 56] on icon at bounding box center [1324, 59] width 12 height 12
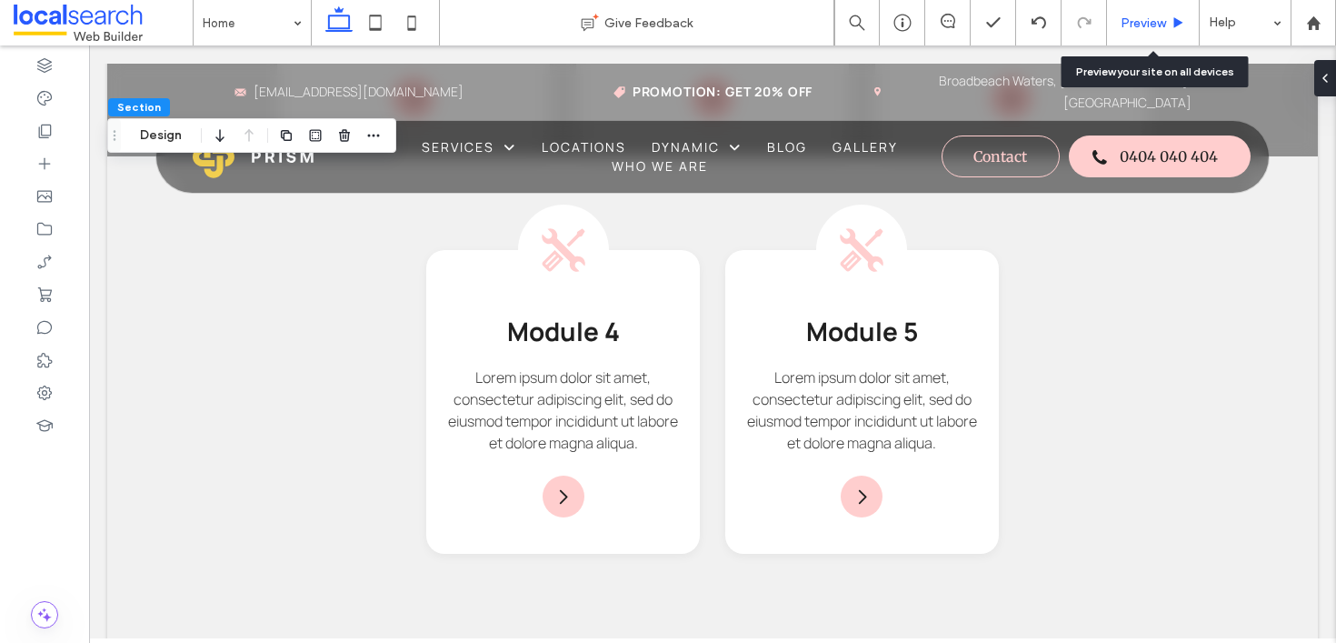
click at [1121, 16] on span "Preview" at bounding box center [1143, 22] width 45 height 15
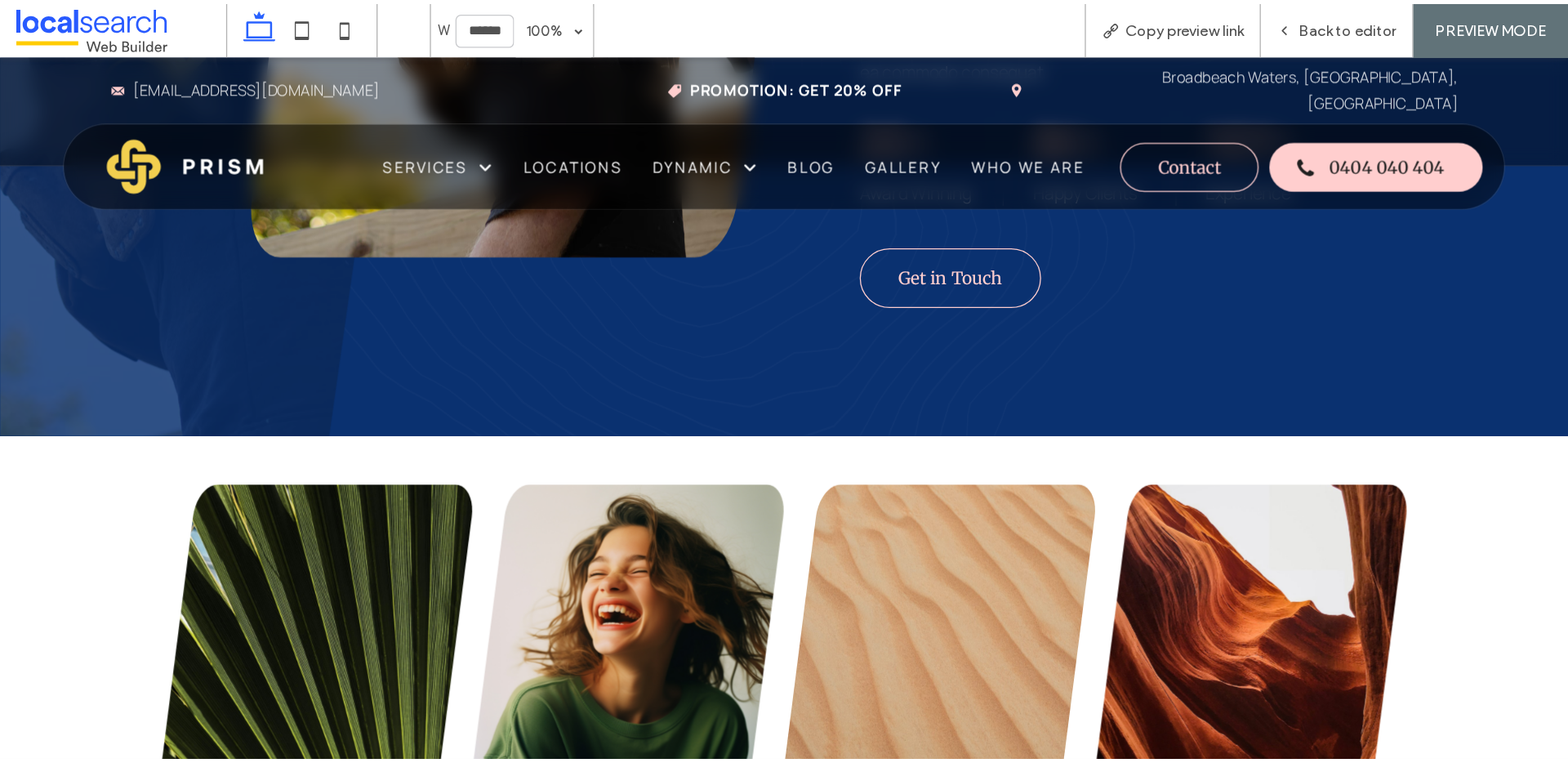
scroll to position [1219, 0]
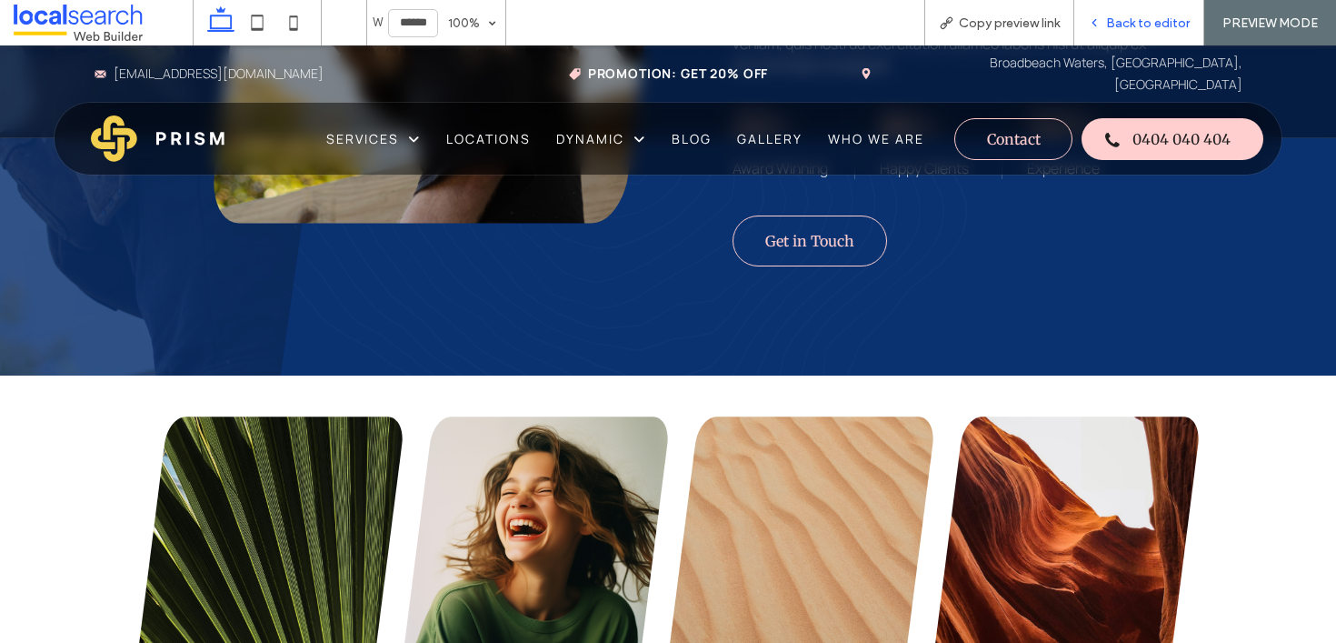
click at [1146, 9] on div "Back to editor" at bounding box center [1139, 22] width 130 height 45
